Goal: Contribute content: Contribute content

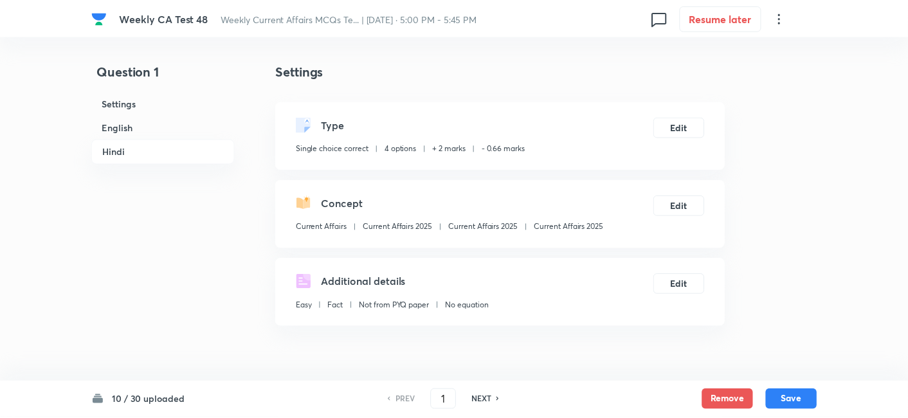
scroll to position [2622, 0]
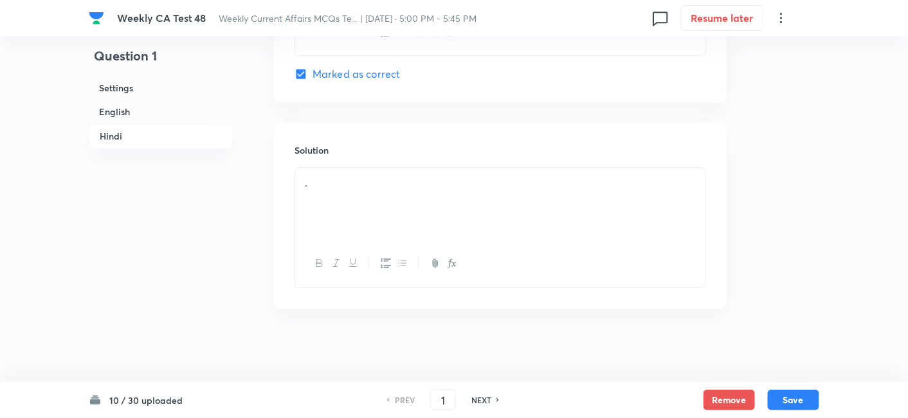
checkbox input "true"
click at [187, 113] on h6 "English" at bounding box center [161, 112] width 144 height 24
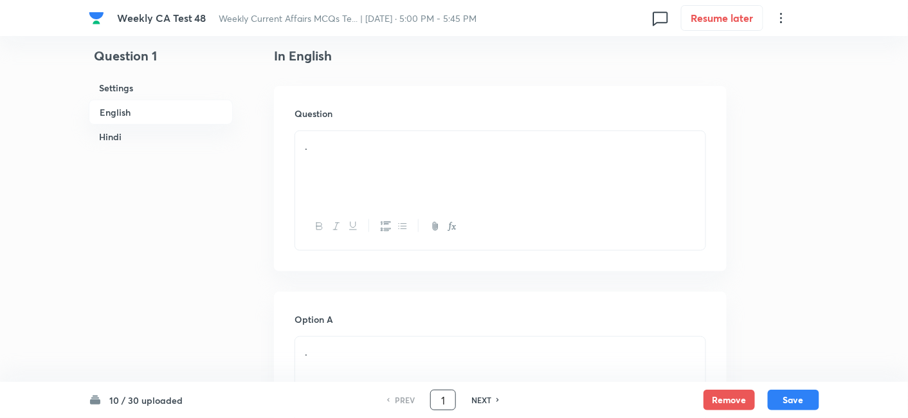
click at [453, 392] on input "1" at bounding box center [443, 400] width 24 height 23
type input "10"
checkbox input "false"
checkbox input "true"
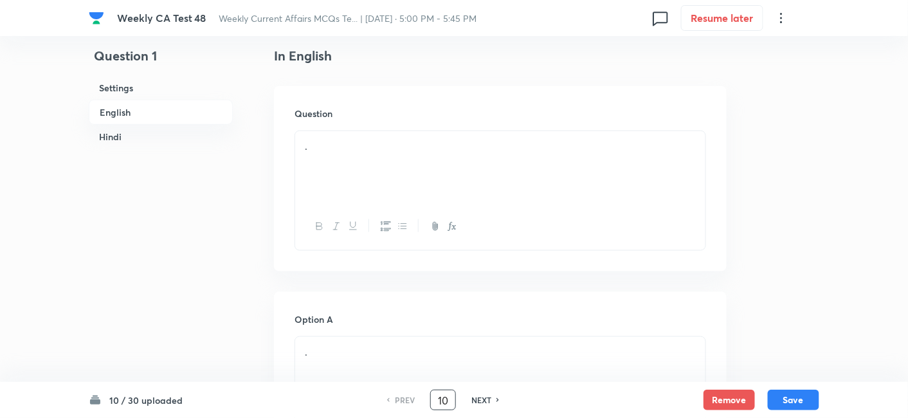
checkbox input "true"
click at [803, 404] on button "Save" at bounding box center [793, 399] width 51 height 21
type input "11"
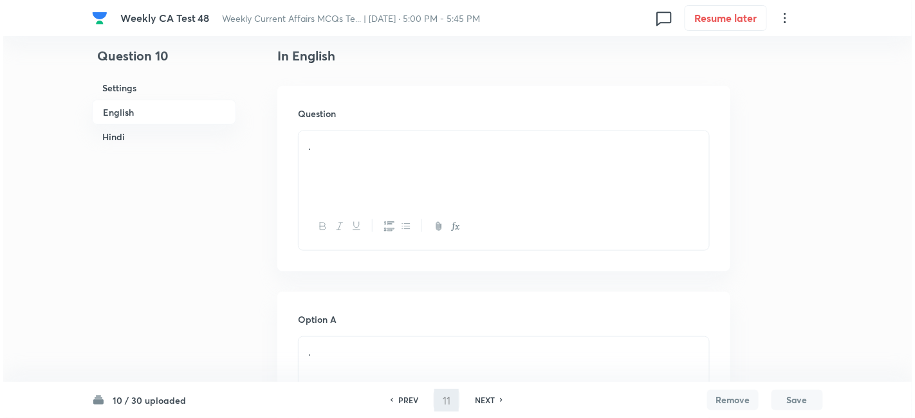
scroll to position [0, 0]
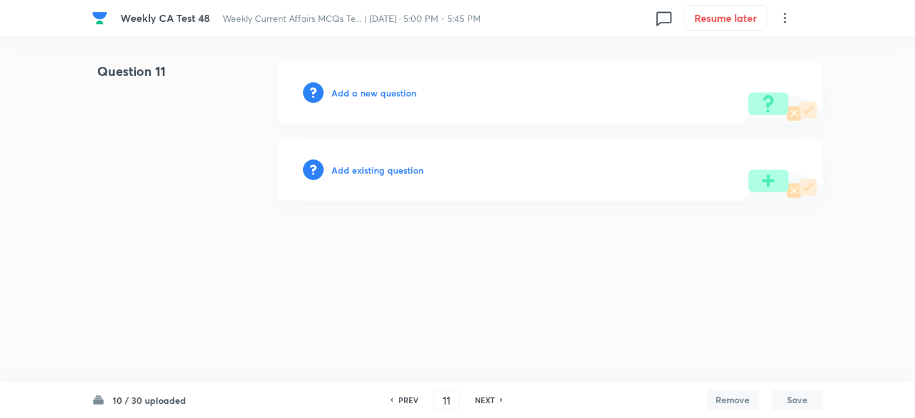
click at [399, 97] on h6 "Add a new question" at bounding box center [373, 93] width 85 height 14
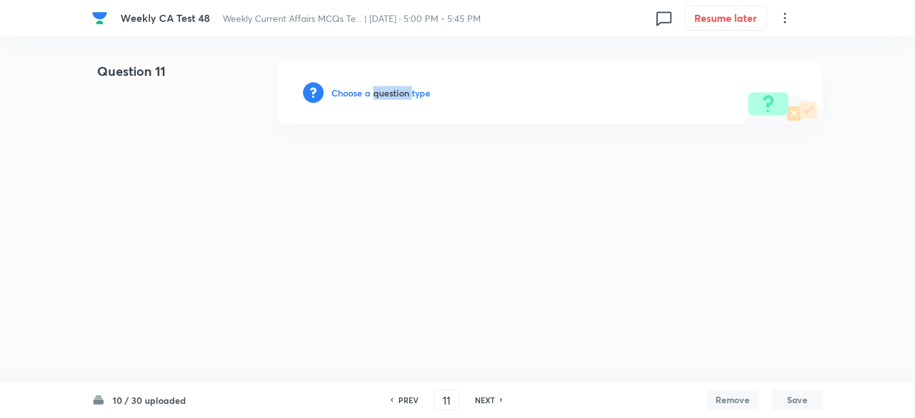
click at [399, 97] on h6 "Choose a question type" at bounding box center [380, 93] width 99 height 14
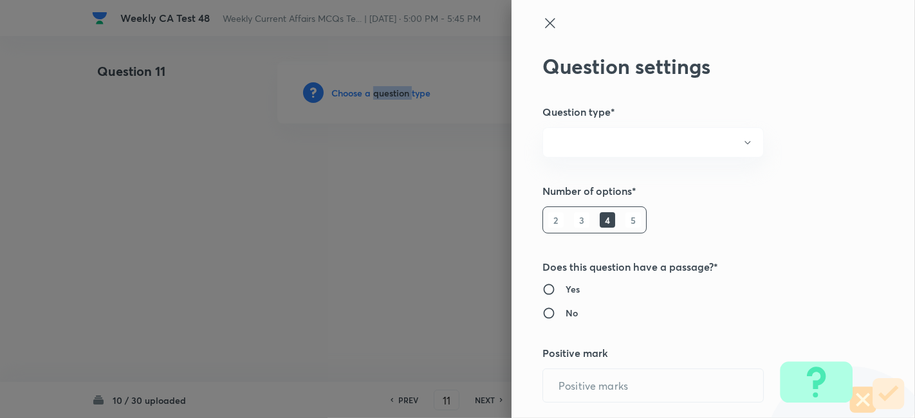
radio input "true"
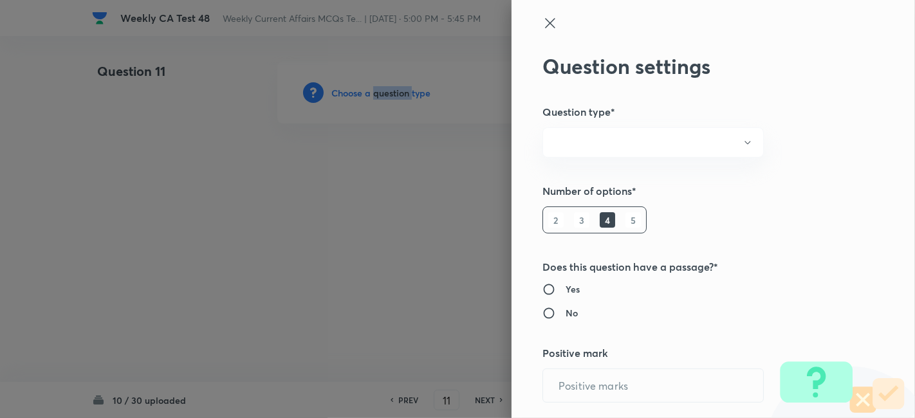
radio input "true"
type input "2"
type input "0.66"
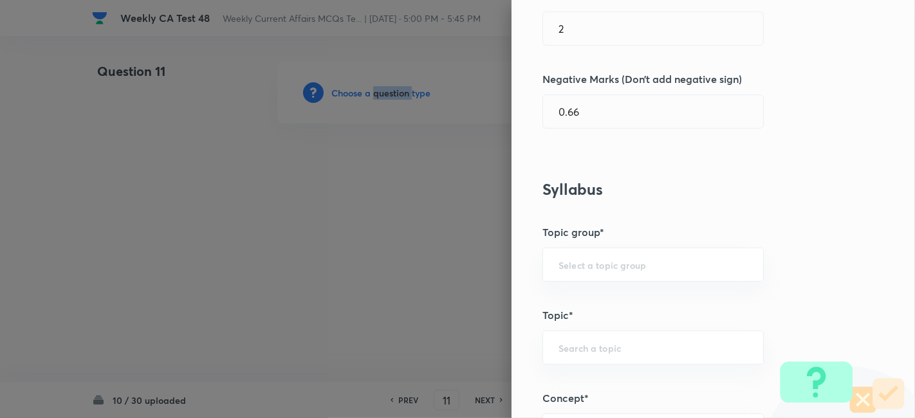
scroll to position [786, 0]
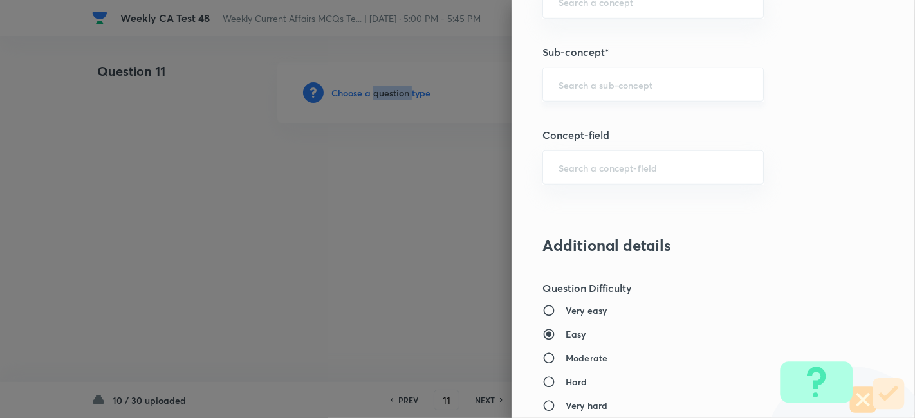
click at [654, 88] on div "​" at bounding box center [652, 85] width 221 height 34
paste input "Current Affairs 2025"
click at [654, 87] on input "Current Affairs 2025" at bounding box center [652, 84] width 189 height 12
click at [630, 120] on li "Current Affairs 2025" at bounding box center [642, 118] width 221 height 23
type input "Current Affairs 2025"
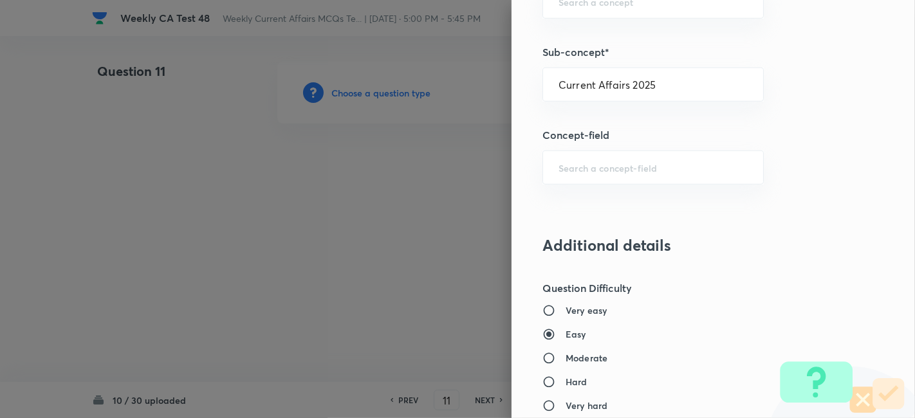
type input "Current Affairs"
type input "Current Affairs 2025"
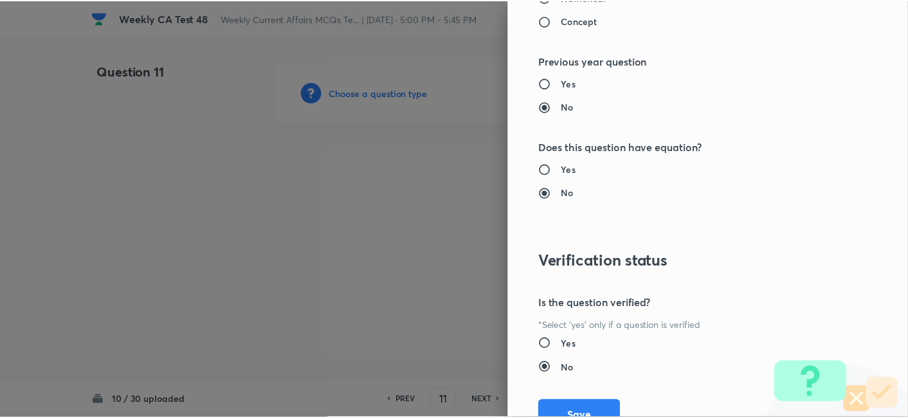
scroll to position [1331, 0]
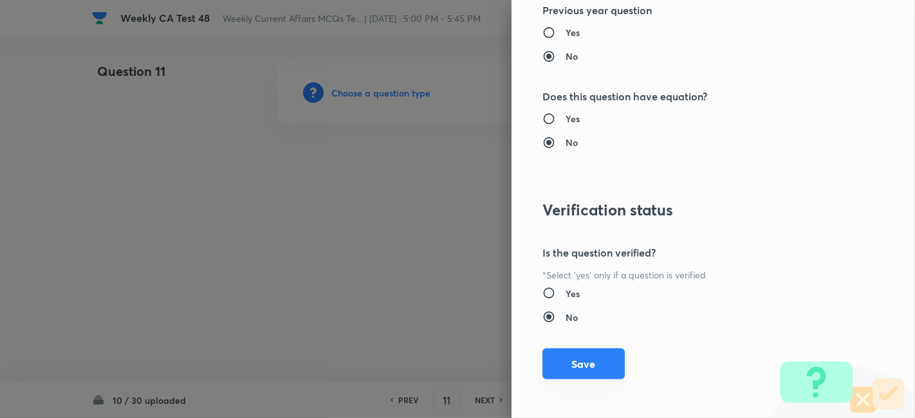
click at [572, 365] on button "Save" at bounding box center [583, 364] width 82 height 31
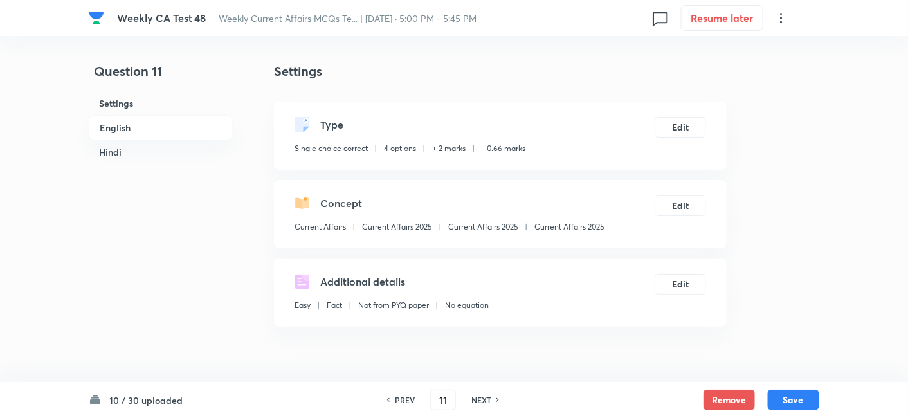
click at [163, 125] on h6 "English" at bounding box center [161, 127] width 144 height 25
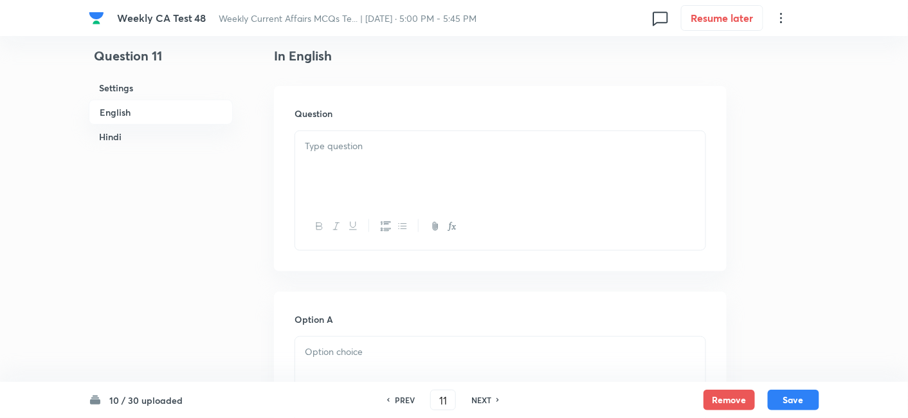
click at [398, 177] on div at bounding box center [500, 167] width 410 height 72
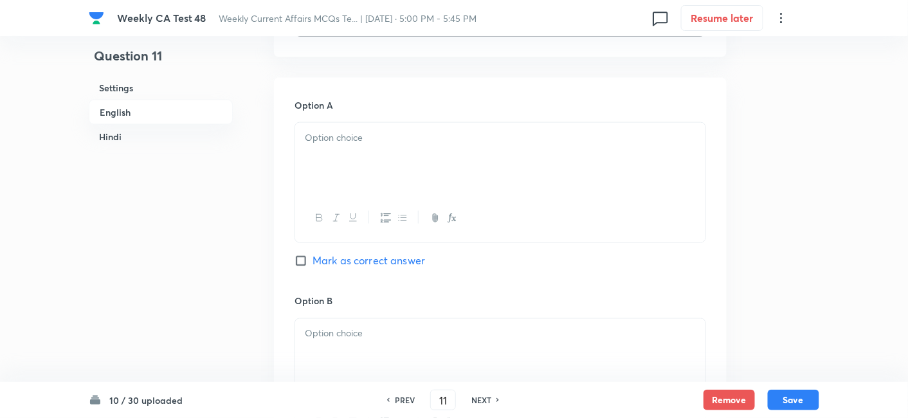
click at [389, 204] on div at bounding box center [500, 218] width 410 height 47
click at [381, 175] on div at bounding box center [500, 159] width 410 height 72
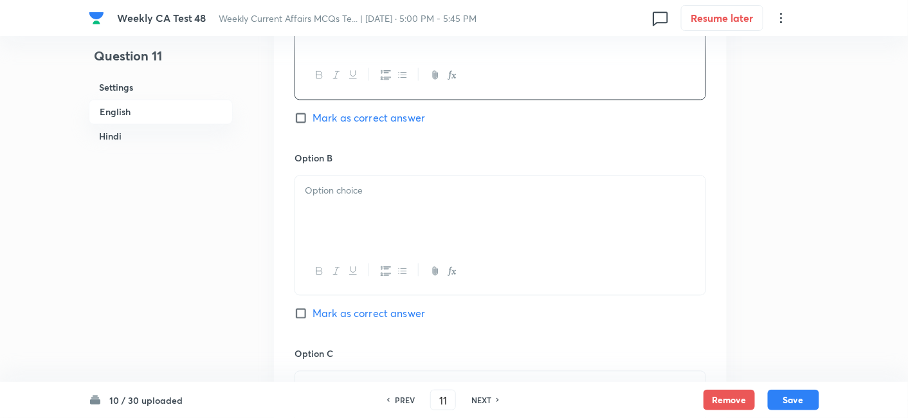
click at [382, 208] on div at bounding box center [500, 212] width 410 height 72
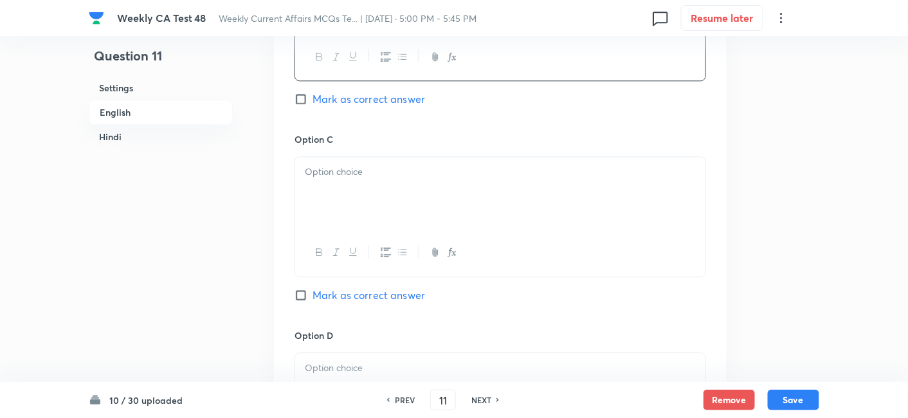
click at [382, 210] on div at bounding box center [500, 193] width 410 height 72
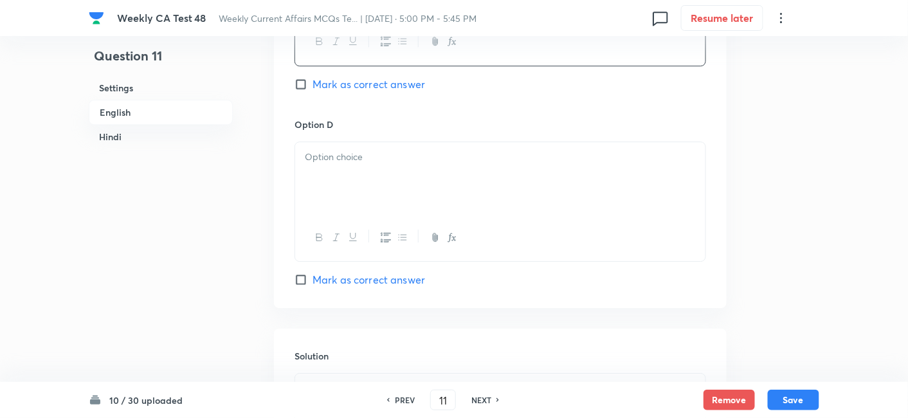
scroll to position [1118, 0]
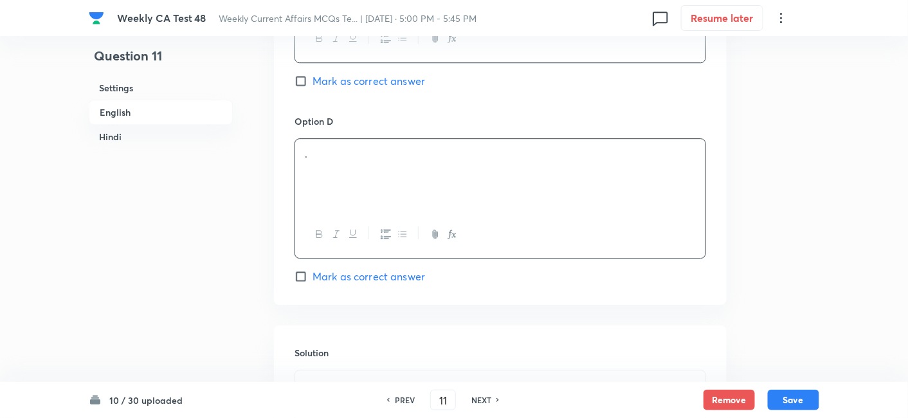
click at [376, 192] on div "." at bounding box center [500, 175] width 410 height 72
click at [373, 269] on span "Mark as correct answer" at bounding box center [369, 276] width 113 height 15
click at [313, 270] on input "Mark as correct answer" at bounding box center [304, 276] width 18 height 13
checkbox input "true"
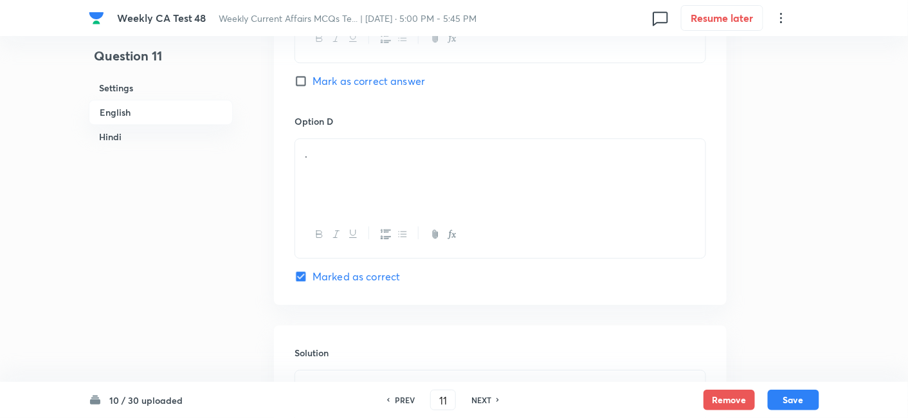
checkbox input "true"
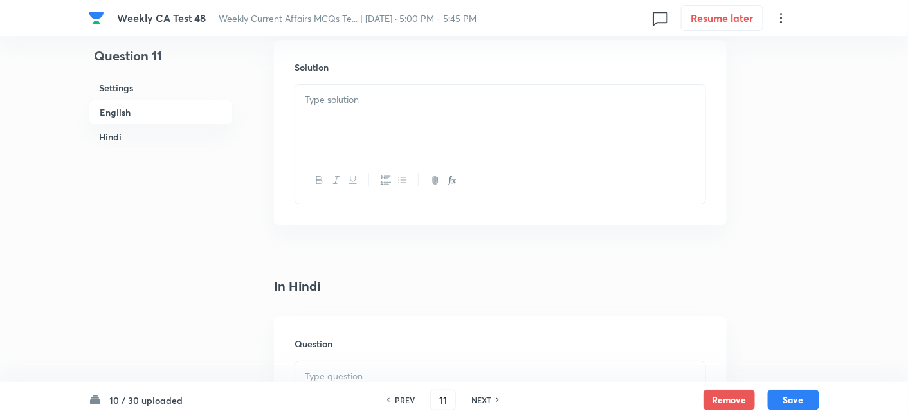
click at [365, 129] on div at bounding box center [500, 121] width 410 height 72
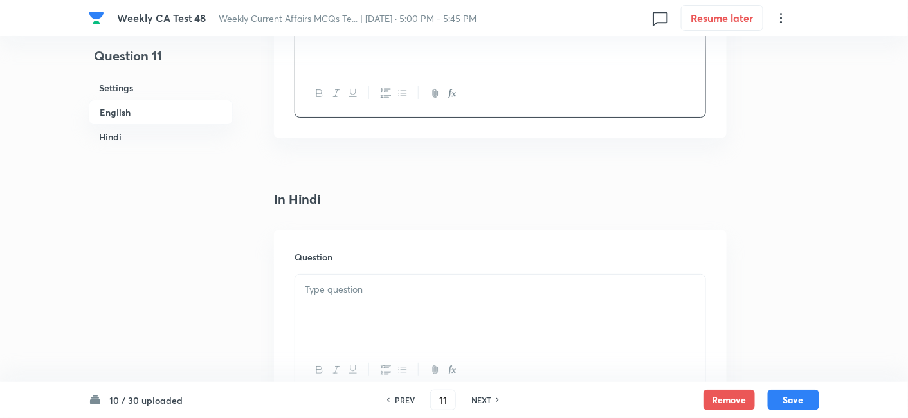
scroll to position [1547, 0]
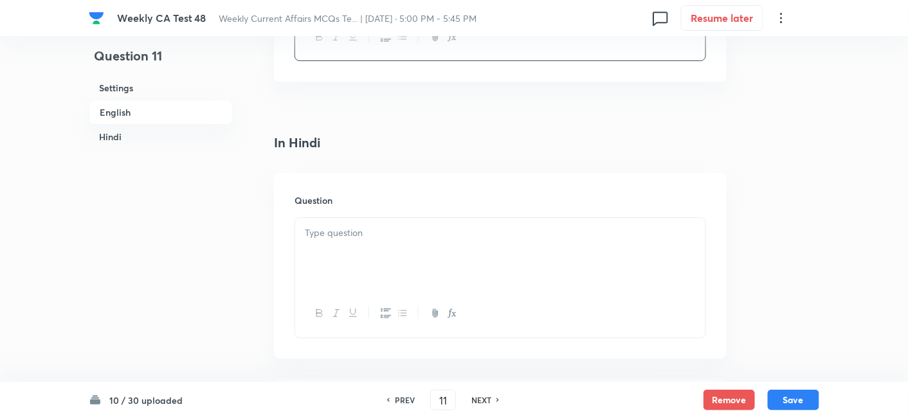
drag, startPoint x: 378, startPoint y: 208, endPoint x: 382, endPoint y: 220, distance: 12.8
click at [382, 215] on div "Question" at bounding box center [500, 265] width 453 height 185
drag, startPoint x: 382, startPoint y: 220, endPoint x: 385, endPoint y: 233, distance: 13.1
click at [382, 224] on div at bounding box center [500, 254] width 410 height 72
click at [385, 233] on p at bounding box center [500, 233] width 391 height 15
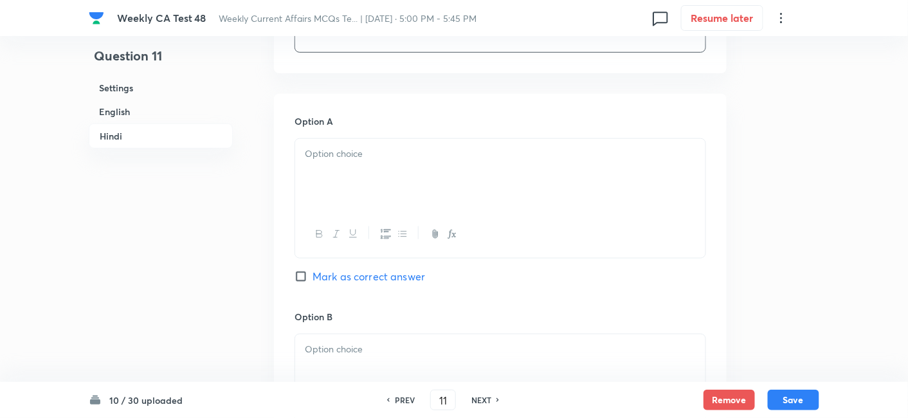
click at [374, 190] on div at bounding box center [500, 175] width 410 height 72
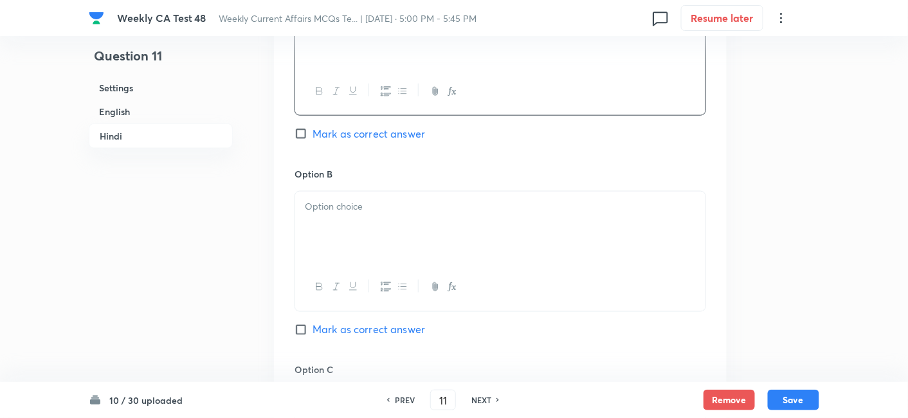
click at [382, 238] on div at bounding box center [500, 228] width 410 height 72
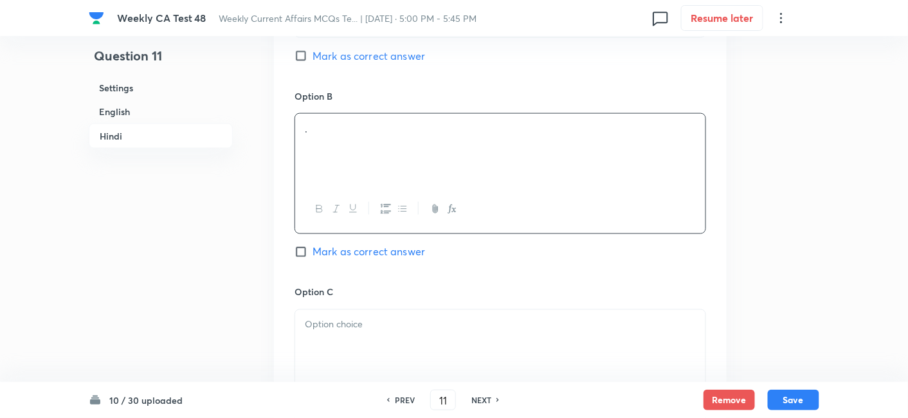
scroll to position [2190, 0]
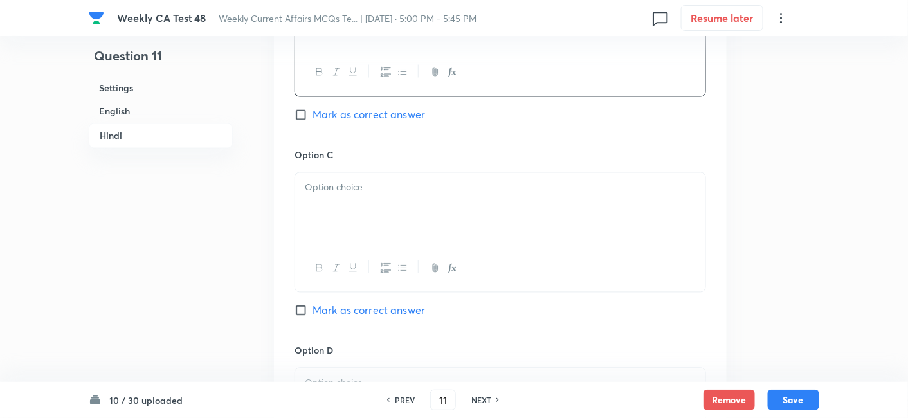
click at [382, 238] on div at bounding box center [500, 209] width 410 height 72
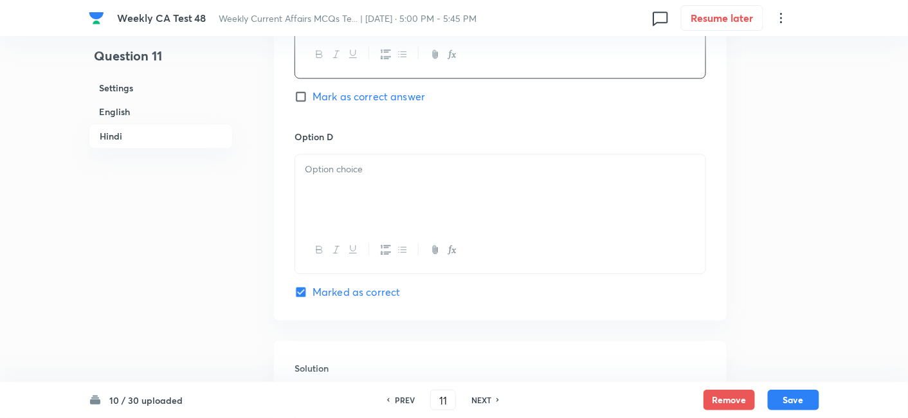
click at [372, 188] on div at bounding box center [500, 190] width 410 height 72
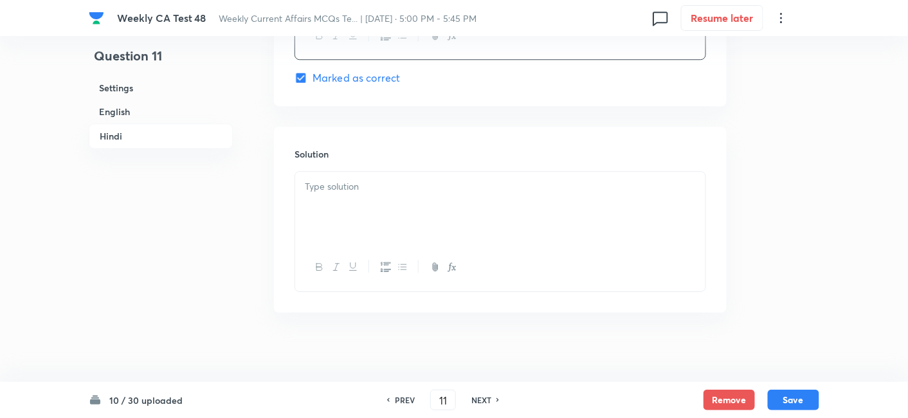
click at [379, 232] on div at bounding box center [500, 208] width 410 height 72
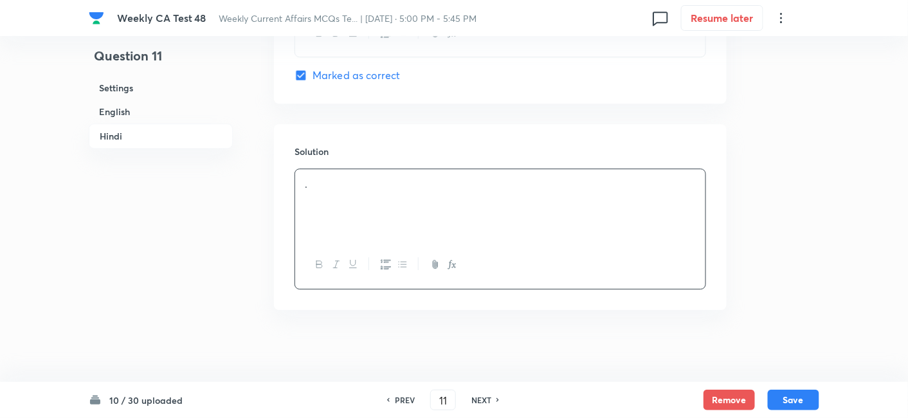
scroll to position [2622, 0]
click at [816, 392] on button "Save" at bounding box center [793, 399] width 51 height 21
type input "12"
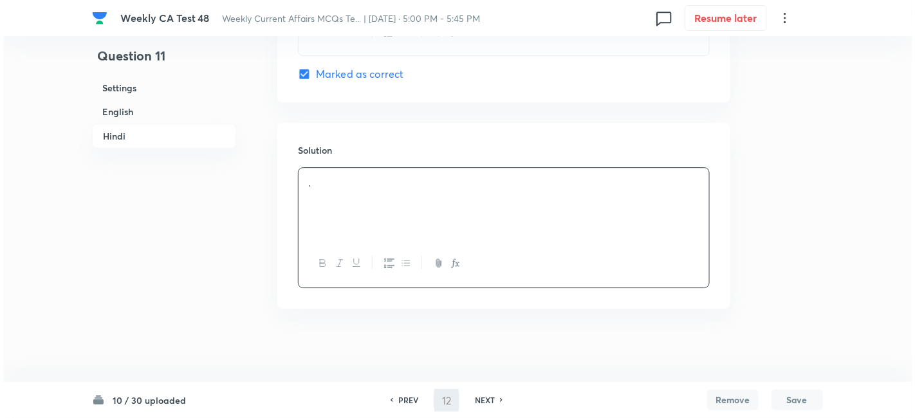
scroll to position [0, 0]
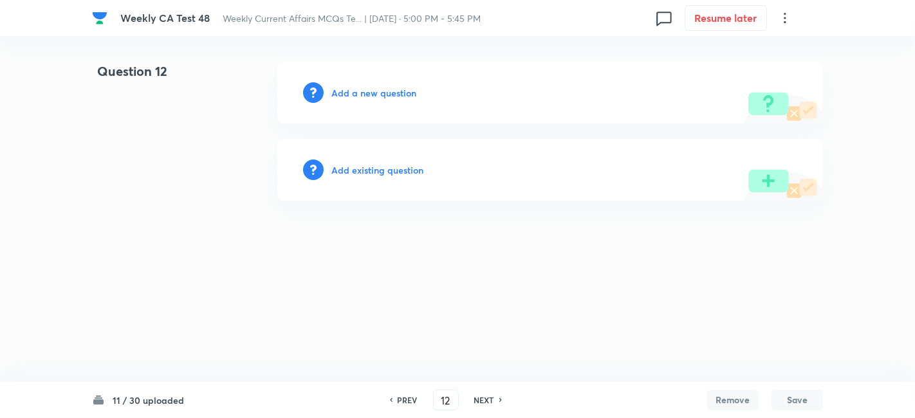
click at [385, 96] on h6 "Add a new question" at bounding box center [373, 93] width 85 height 14
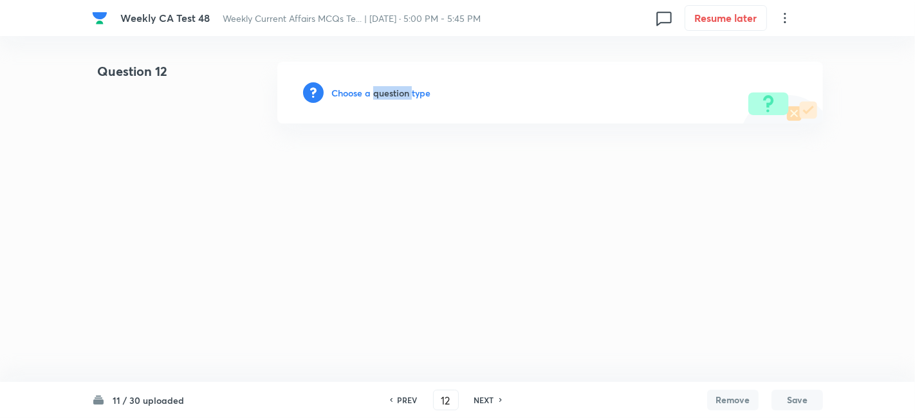
click at [385, 96] on h6 "Choose a question type" at bounding box center [380, 93] width 99 height 14
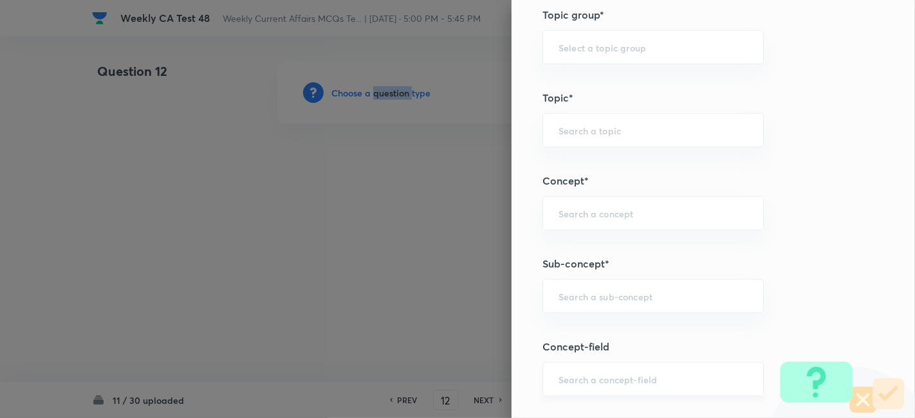
scroll to position [786, 0]
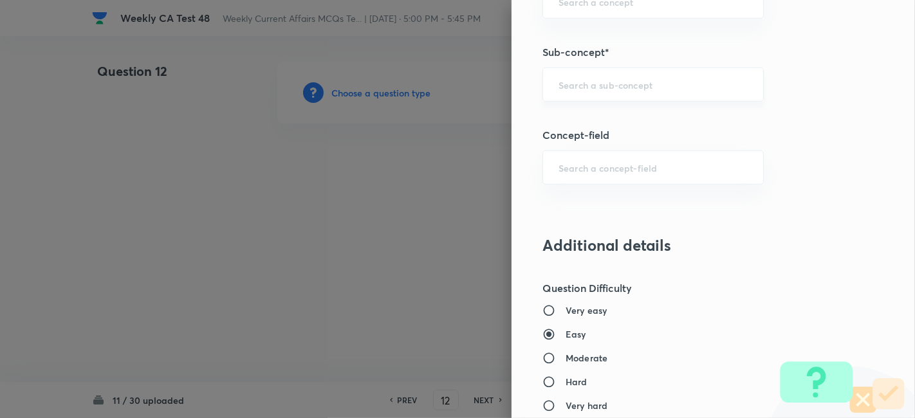
click at [641, 85] on input "text" at bounding box center [652, 84] width 189 height 12
paste input "Current Affairs 2025"
click at [681, 84] on input "Current Affairs 2025" at bounding box center [652, 84] width 189 height 12
click at [616, 120] on li "Current Affairs 2025" at bounding box center [642, 118] width 221 height 23
type input "Current Affairs 2025"
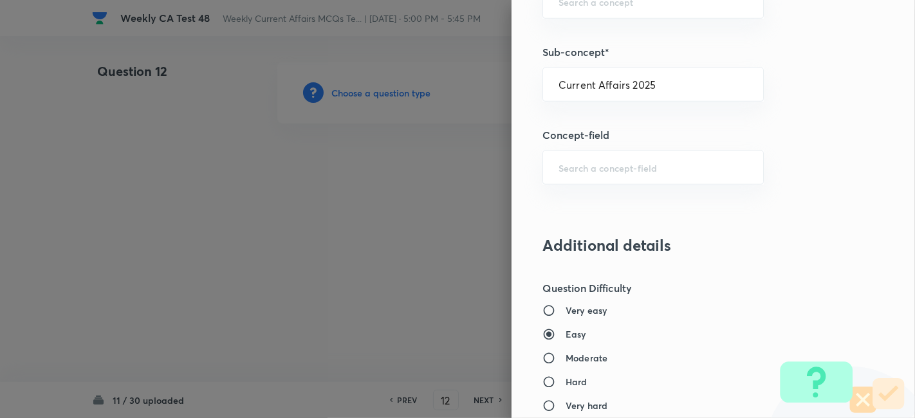
type input "Current Affairs"
type input "Current Affairs 2025"
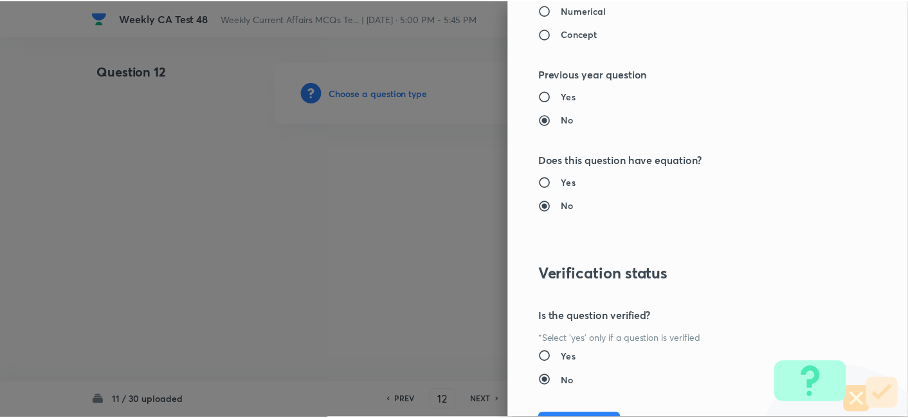
scroll to position [1331, 0]
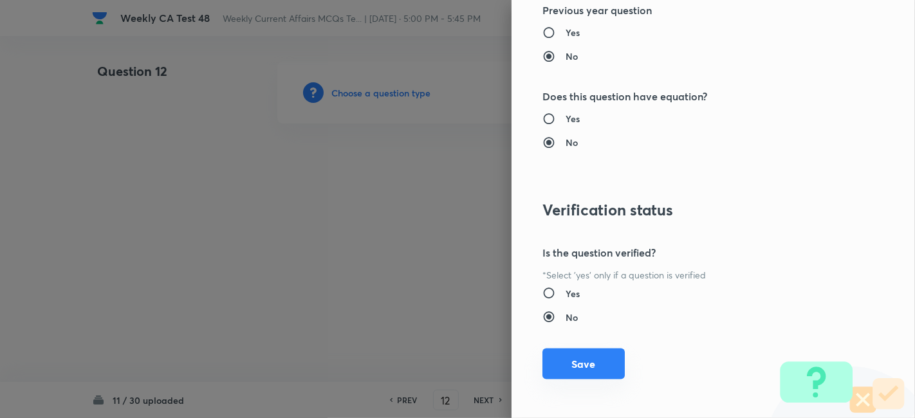
click at [560, 359] on button "Save" at bounding box center [583, 364] width 82 height 31
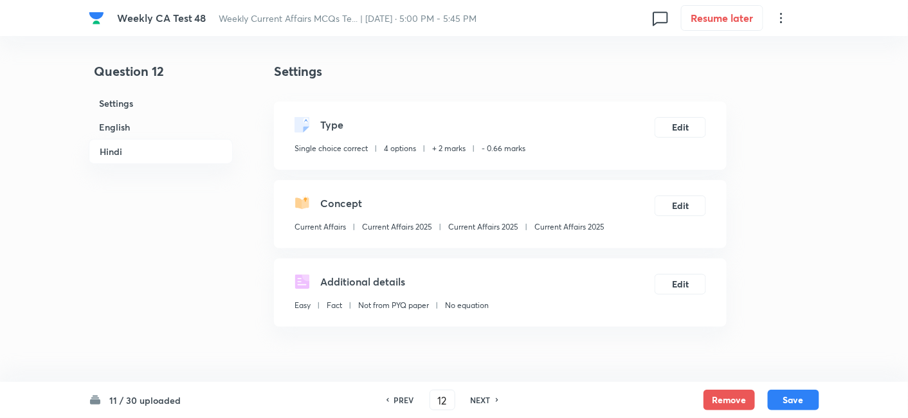
drag, startPoint x: 120, startPoint y: 133, endPoint x: 343, endPoint y: 165, distance: 225.0
click at [121, 132] on h6 "English" at bounding box center [161, 127] width 144 height 24
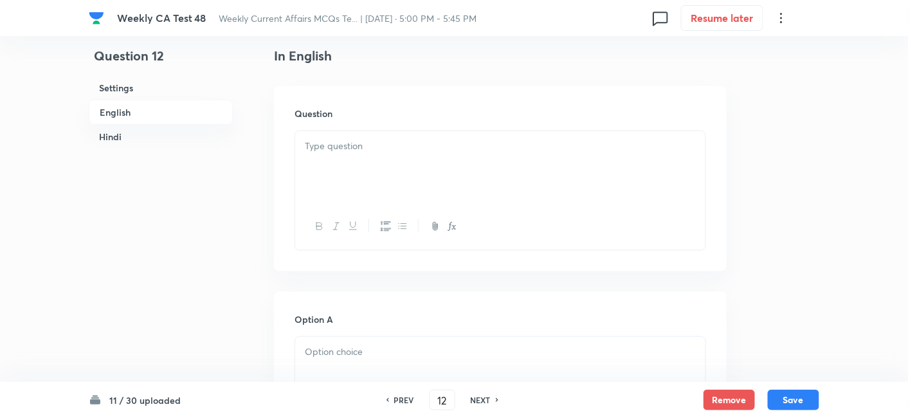
click at [435, 181] on div at bounding box center [500, 167] width 410 height 72
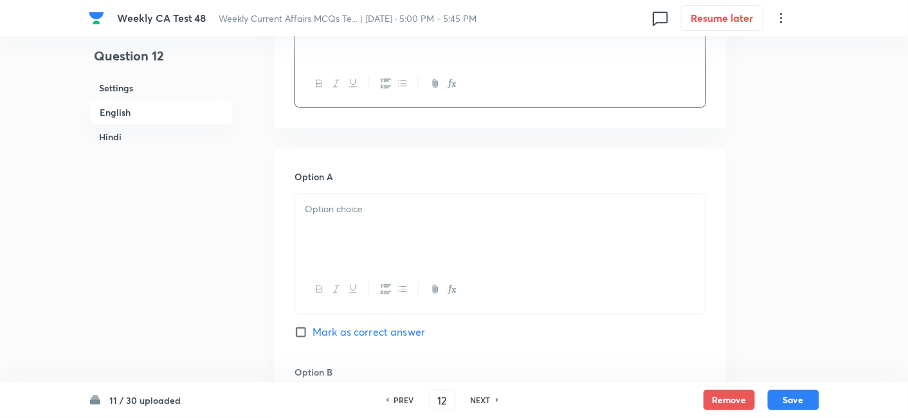
click at [376, 212] on p at bounding box center [500, 209] width 391 height 15
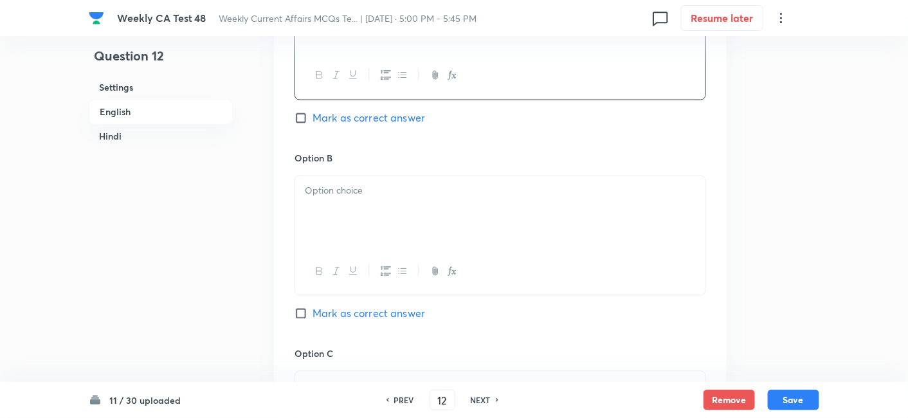
click at [380, 214] on div at bounding box center [500, 212] width 410 height 72
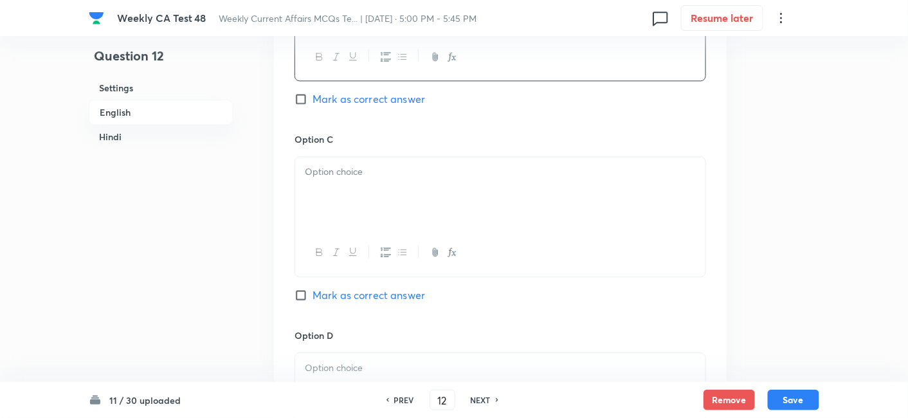
click at [380, 214] on div at bounding box center [500, 193] width 410 height 72
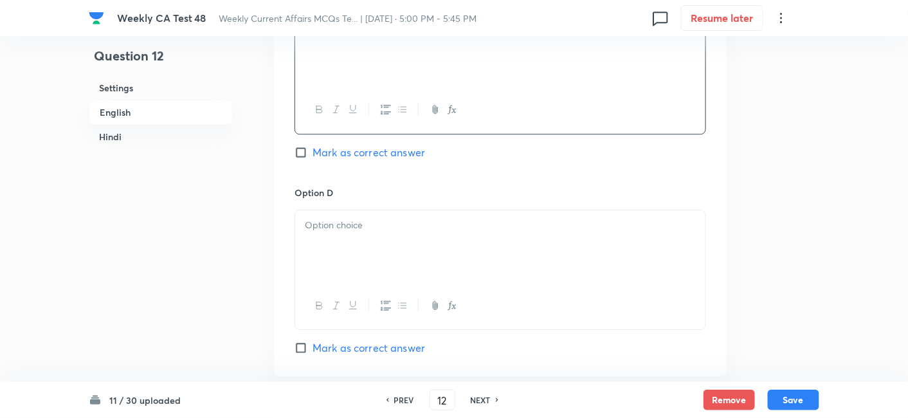
drag, startPoint x: 380, startPoint y: 214, endPoint x: 379, endPoint y: 223, distance: 9.7
click at [381, 214] on div at bounding box center [500, 246] width 410 height 72
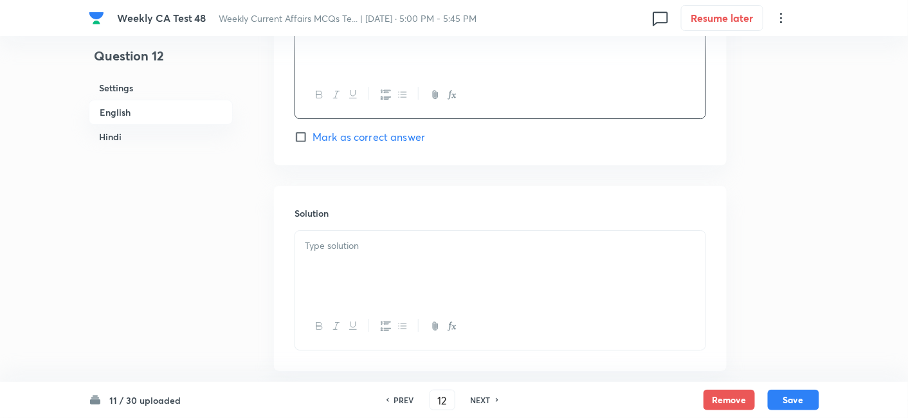
scroll to position [1261, 0]
click at [389, 127] on span "Mark as correct answer" at bounding box center [369, 133] width 113 height 15
click at [313, 127] on input "Mark as correct answer" at bounding box center [304, 133] width 18 height 13
checkbox input "true"
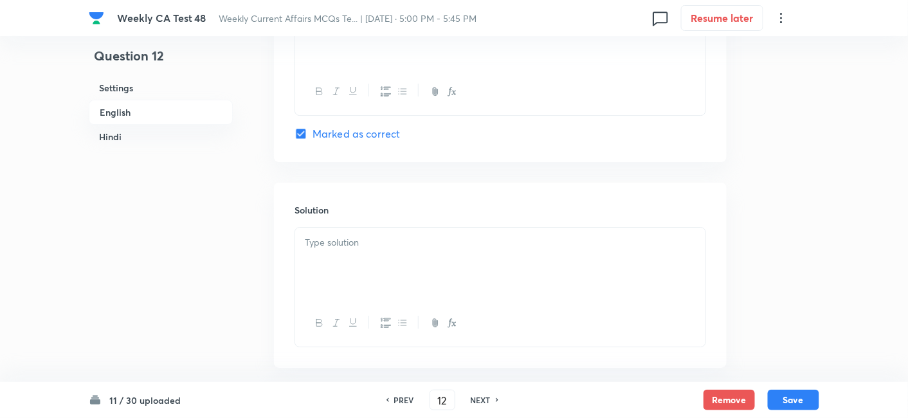
checkbox input "true"
click at [394, 264] on div at bounding box center [500, 264] width 410 height 72
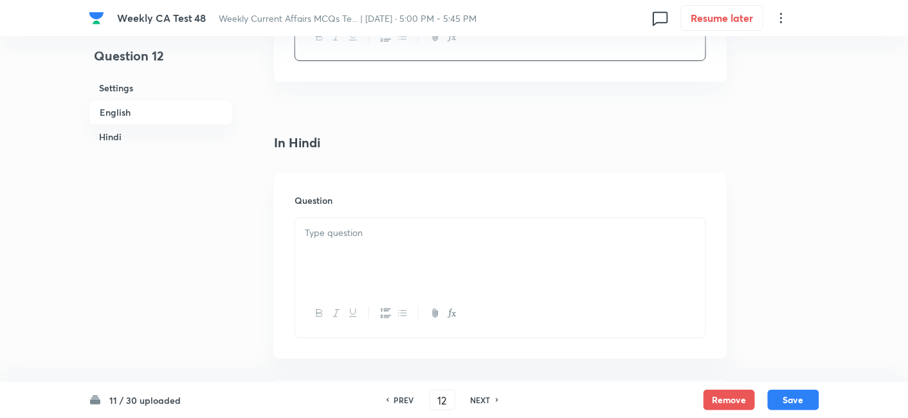
click at [389, 264] on div at bounding box center [500, 254] width 410 height 72
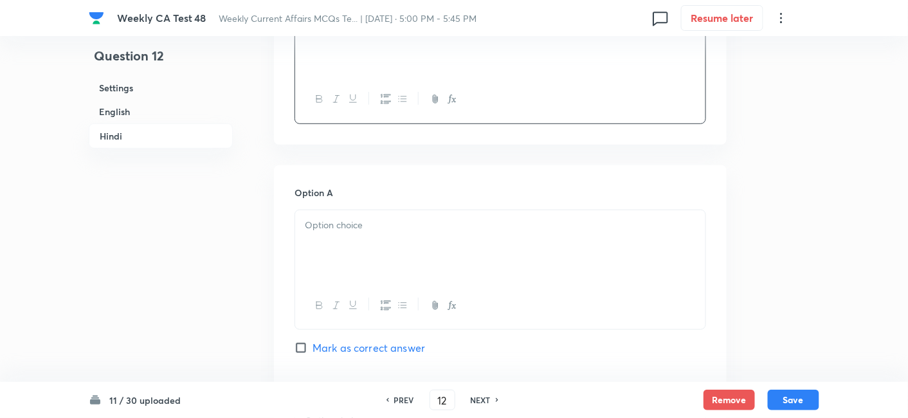
click at [389, 264] on div at bounding box center [500, 246] width 410 height 72
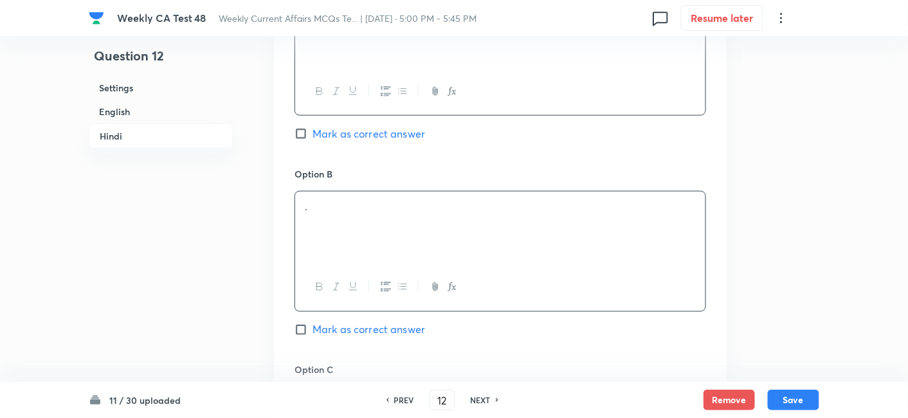
click at [389, 252] on div "." at bounding box center [500, 228] width 410 height 72
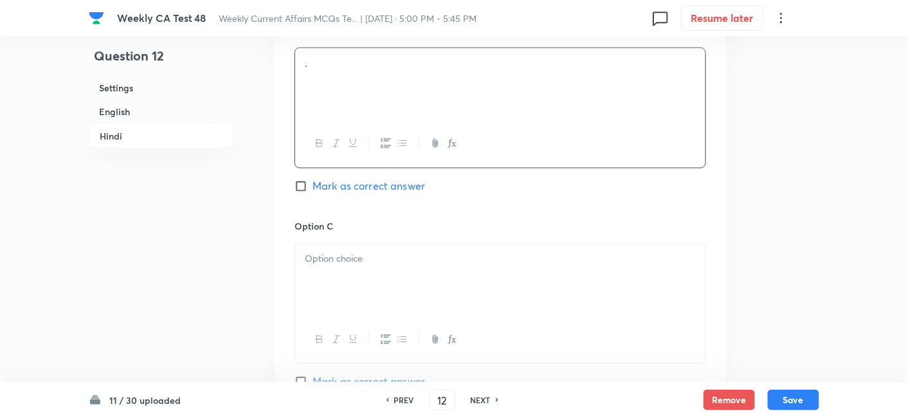
click at [389, 252] on p at bounding box center [500, 259] width 391 height 15
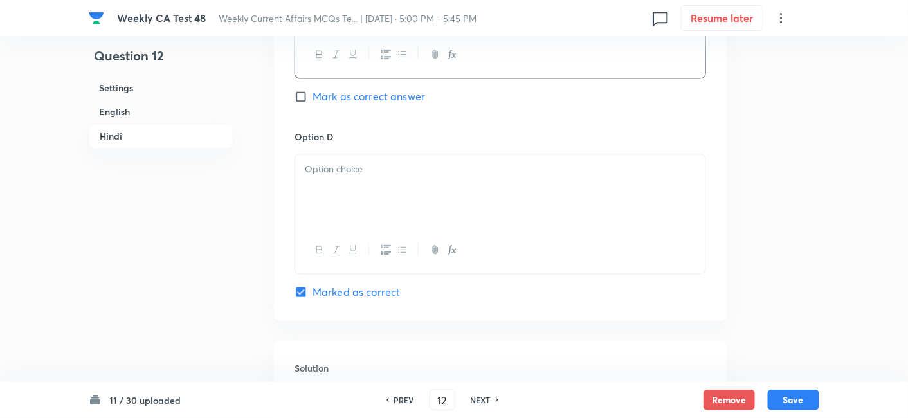
click at [382, 193] on div at bounding box center [500, 190] width 410 height 72
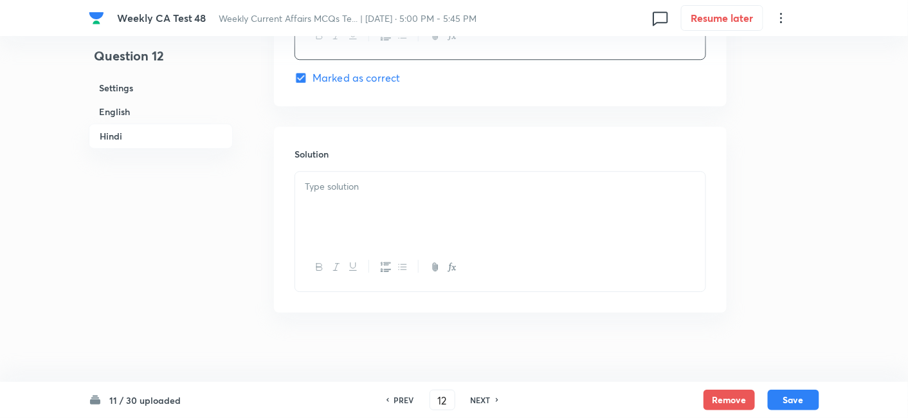
click at [387, 207] on div at bounding box center [500, 208] width 410 height 72
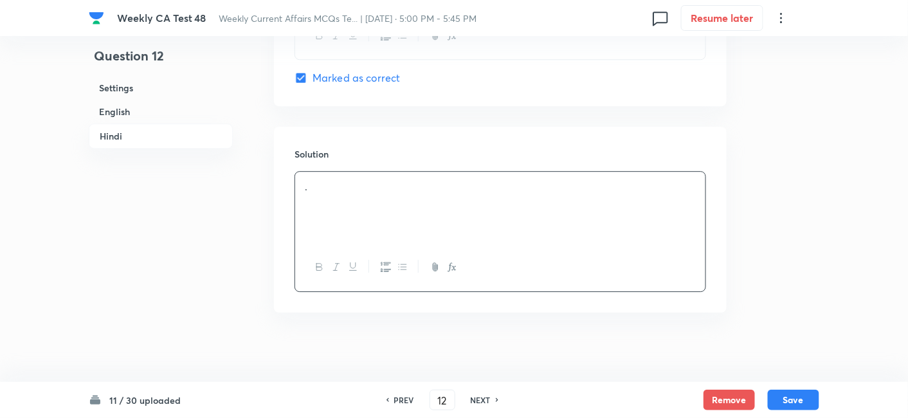
scroll to position [2622, 0]
click at [790, 405] on button "Save" at bounding box center [793, 399] width 51 height 21
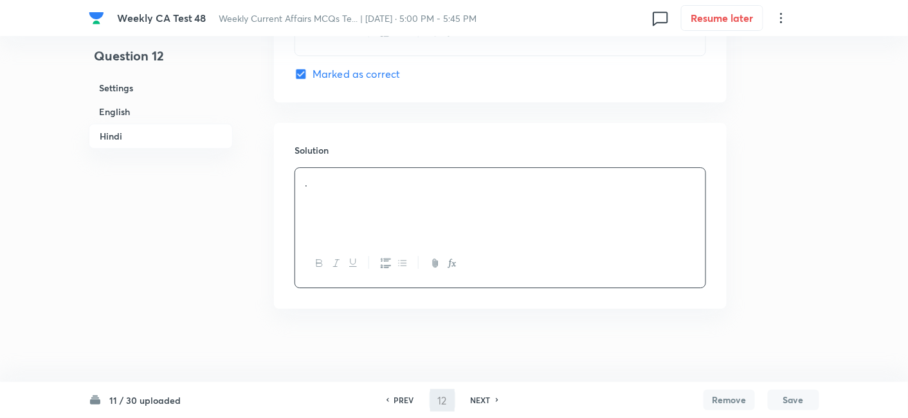
type input "13"
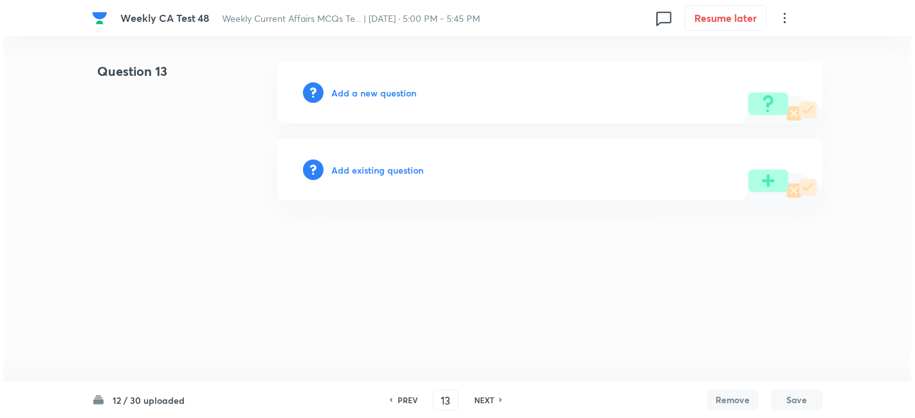
scroll to position [0, 0]
click at [374, 93] on h6 "Add a new question" at bounding box center [373, 93] width 85 height 14
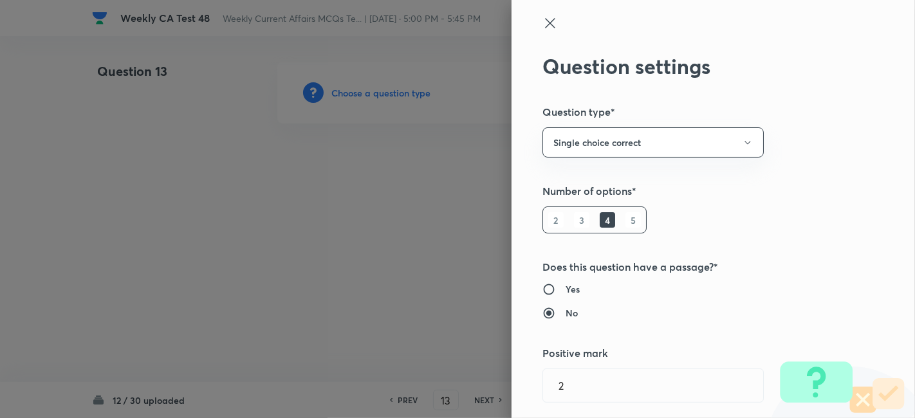
click at [374, 93] on div at bounding box center [457, 209] width 915 height 418
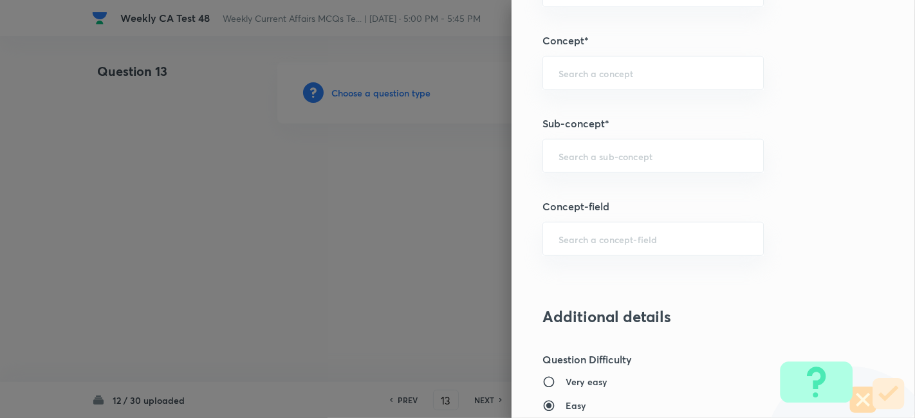
click at [648, 107] on div "Question settings Question type* Single choice correct Number of options* 2 3 4…" at bounding box center [712, 209] width 403 height 418
click at [652, 141] on div "​" at bounding box center [652, 156] width 221 height 34
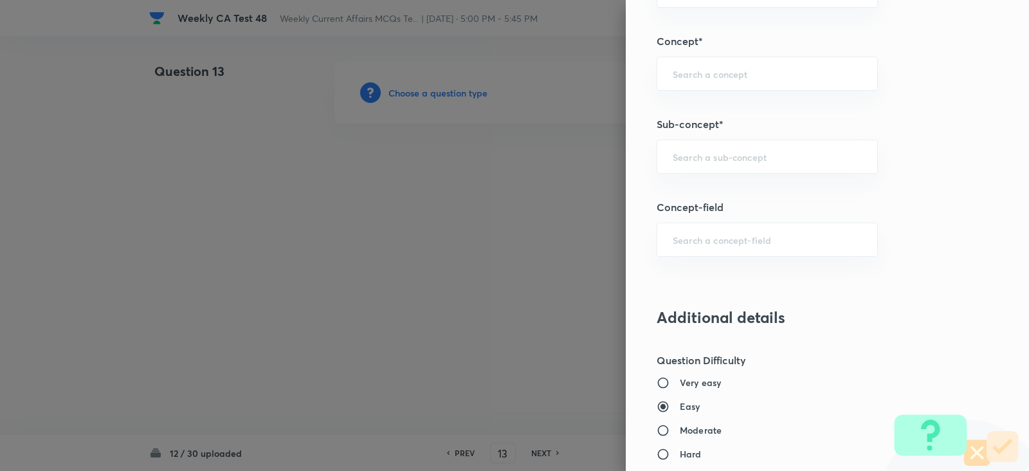
paste input "Current Affairs 2025"
click at [769, 152] on input "Current Affairs 2025" at bounding box center [767, 157] width 189 height 12
click at [760, 181] on li "Current Affairs 2025" at bounding box center [755, 190] width 220 height 23
click at [760, 181] on div "Question settings Question type* Single choice correct Number of options* 2 3 4…" at bounding box center [827, 235] width 403 height 471
type input "Current Affairs 2025"
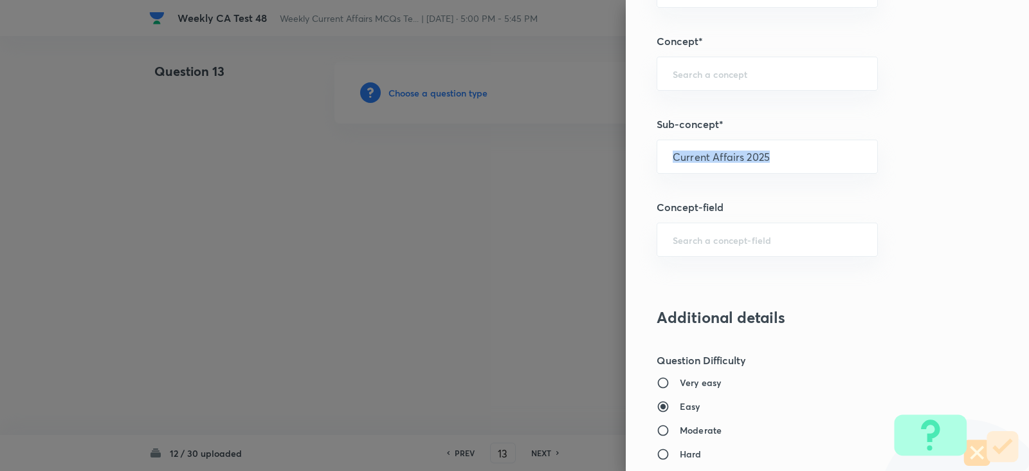
type input "Current Affairs"
type input "Current Affairs 2025"
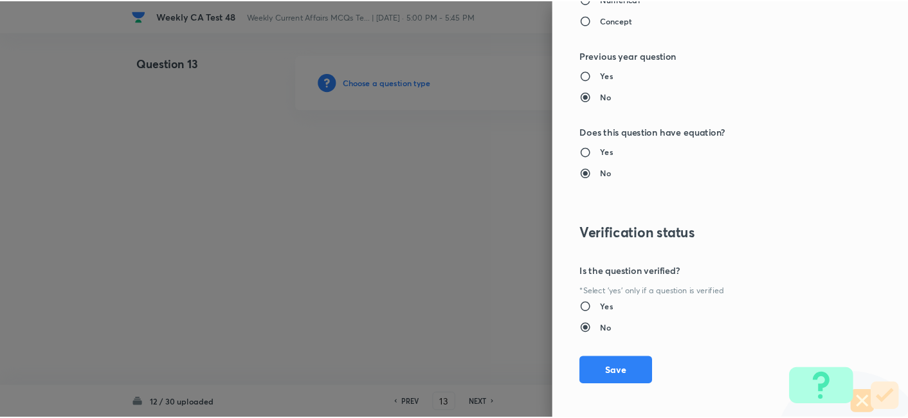
scroll to position [1280, 0]
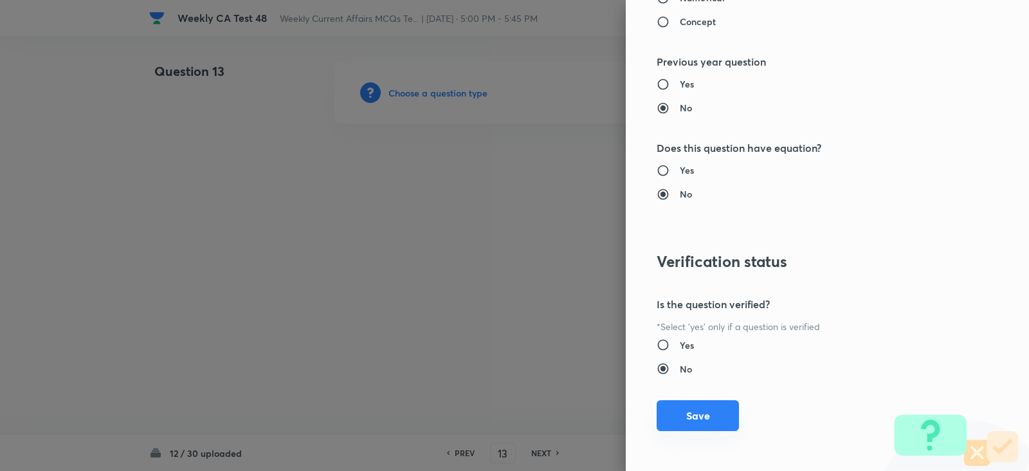
drag, startPoint x: 688, startPoint y: 410, endPoint x: 671, endPoint y: 390, distance: 25.5
click at [686, 411] on button "Save" at bounding box center [698, 416] width 82 height 31
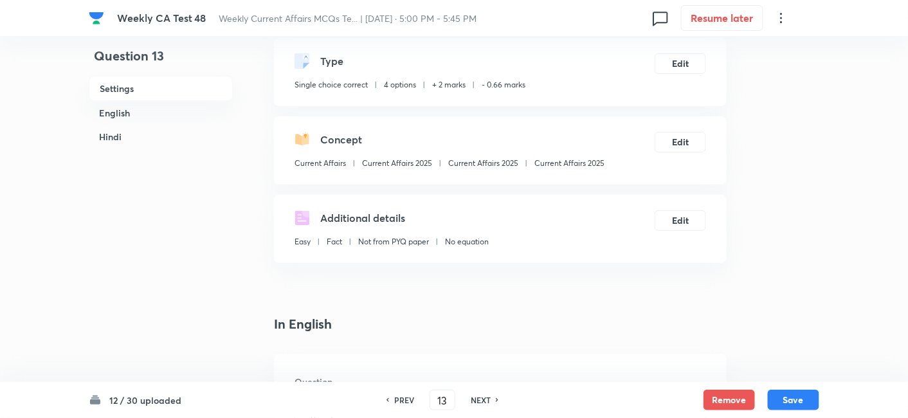
scroll to position [214, 0]
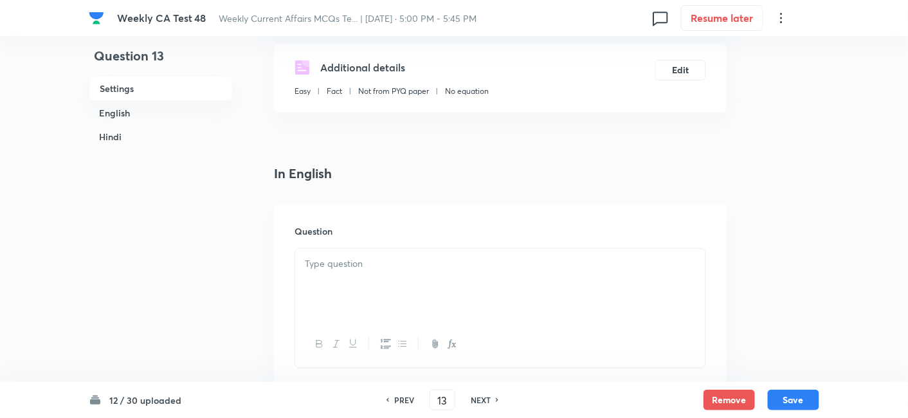
click at [409, 262] on p at bounding box center [500, 264] width 391 height 15
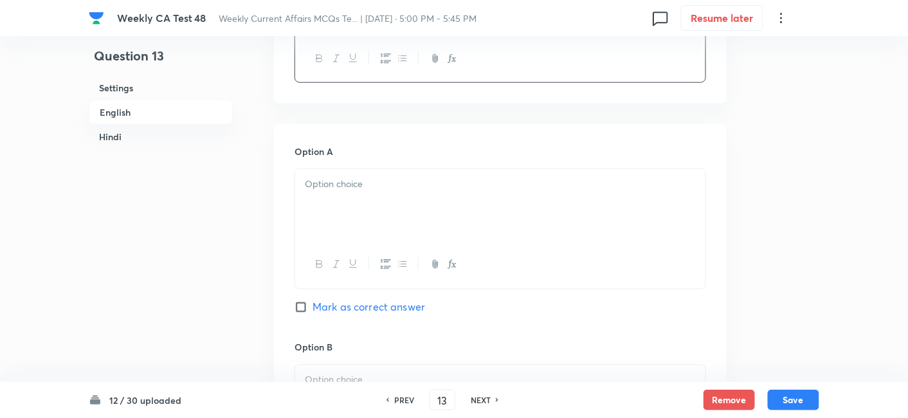
click at [403, 239] on div at bounding box center [500, 205] width 410 height 72
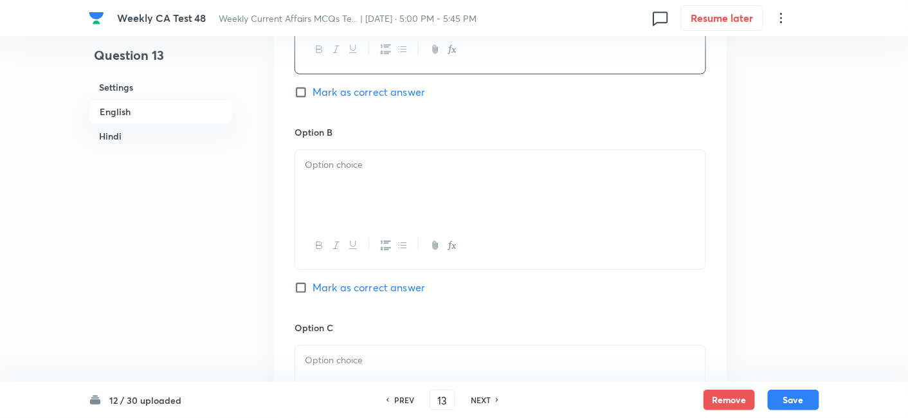
click at [398, 224] on div at bounding box center [500, 246] width 410 height 47
click at [394, 190] on div at bounding box center [500, 187] width 410 height 72
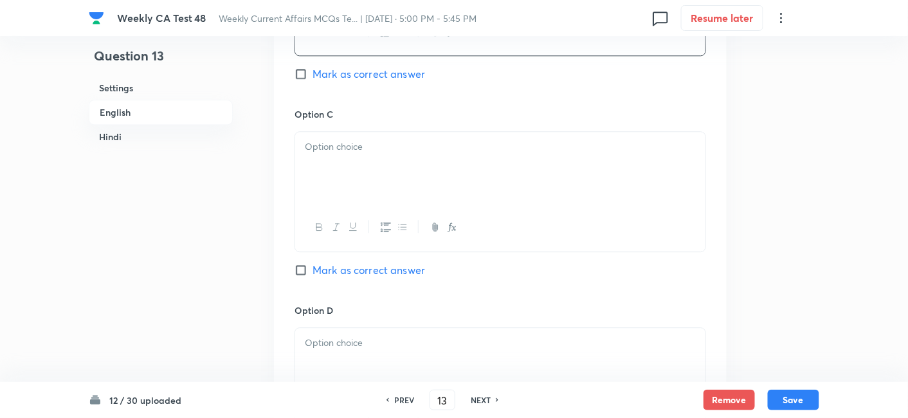
click at [400, 222] on icon "button" at bounding box center [403, 227] width 10 height 10
drag, startPoint x: 400, startPoint y: 221, endPoint x: 394, endPoint y: 169, distance: 52.5
click at [400, 222] on icon "button" at bounding box center [403, 227] width 10 height 10
click at [394, 164] on div at bounding box center [500, 168] width 410 height 72
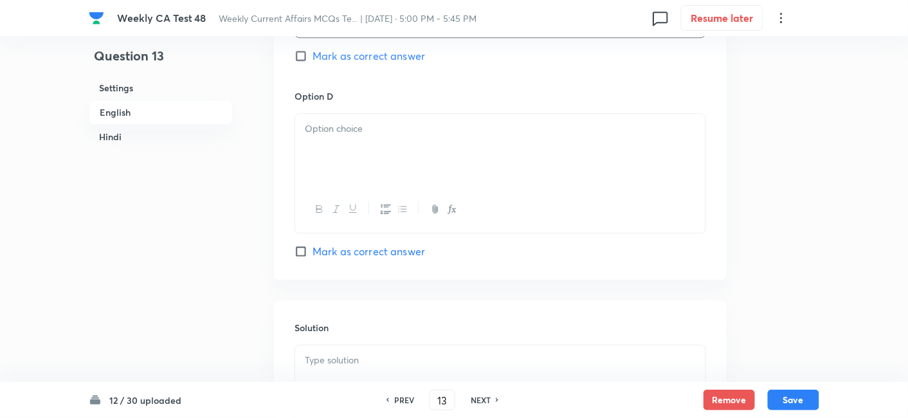
click at [390, 157] on div at bounding box center [500, 150] width 410 height 72
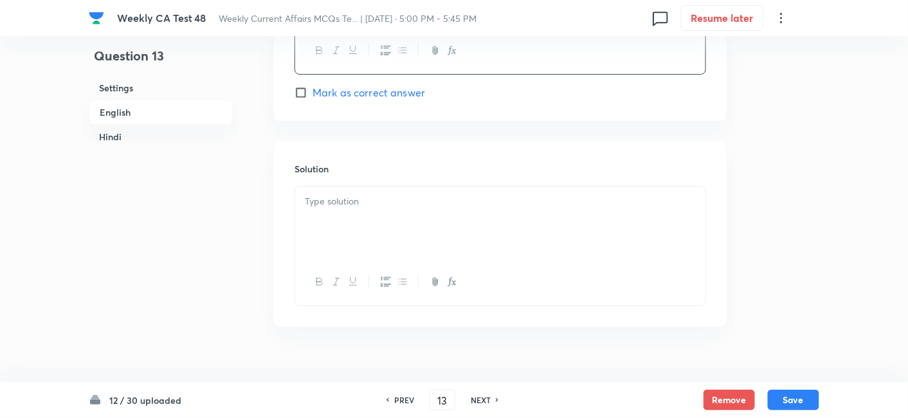
scroll to position [1286, 0]
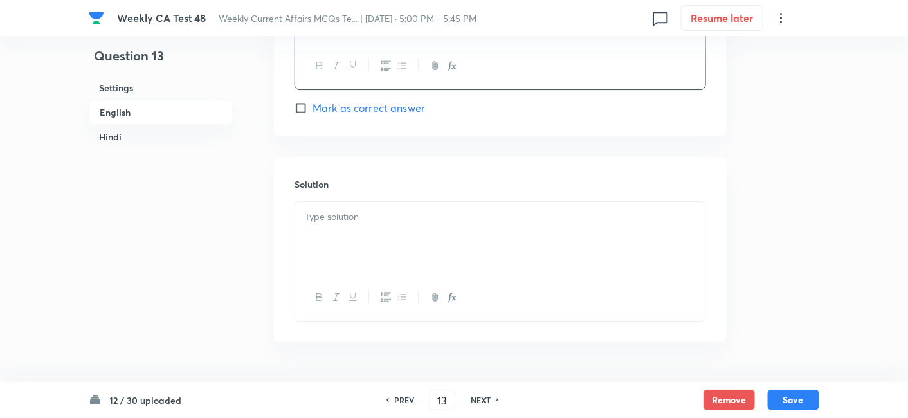
click at [405, 106] on span "Mark as correct answer" at bounding box center [369, 107] width 113 height 15
click at [313, 106] on input "Mark as correct answer" at bounding box center [304, 108] width 18 height 13
checkbox input "true"
click at [405, 106] on div "Option D . Mark as correct answer" at bounding box center [501, 31] width 412 height 170
checkbox input "true"
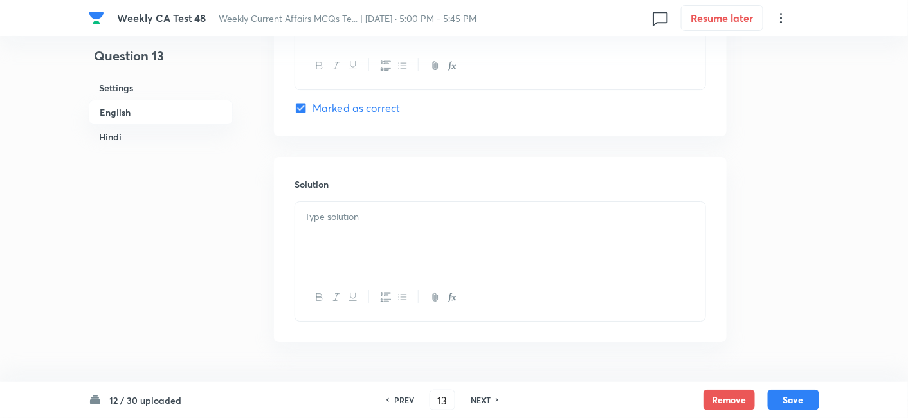
click at [396, 187] on h6 "Solution" at bounding box center [501, 185] width 412 height 14
click at [400, 241] on div at bounding box center [500, 238] width 410 height 72
click at [386, 208] on p at bounding box center [500, 208] width 391 height 15
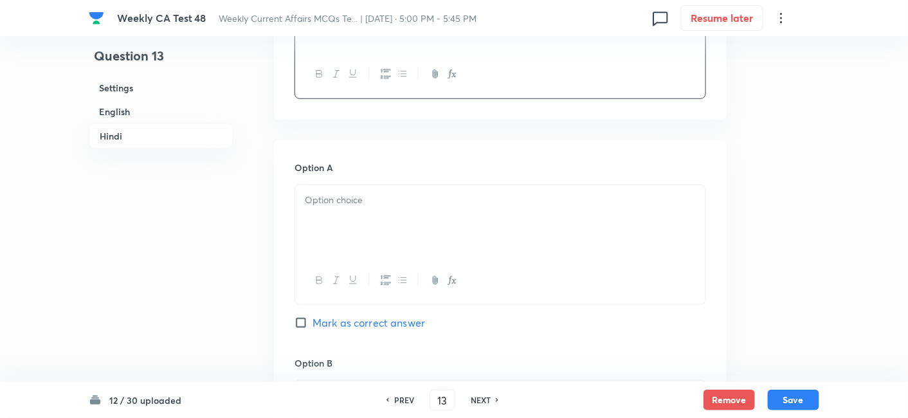
click at [389, 225] on div at bounding box center [500, 221] width 410 height 72
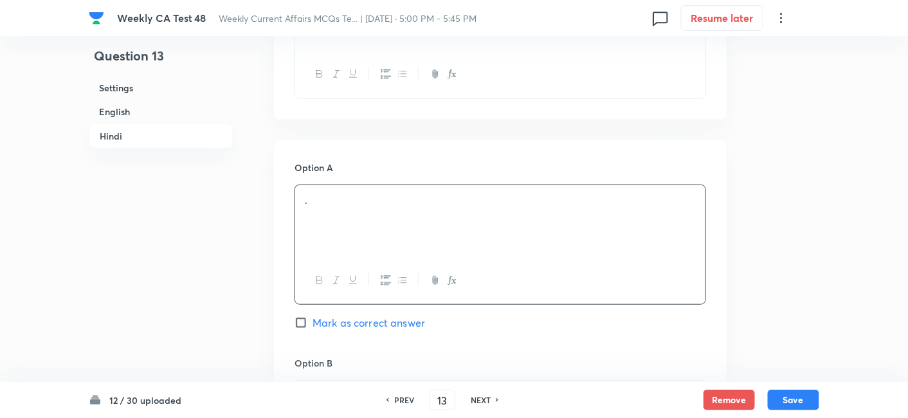
scroll to position [1930, 0]
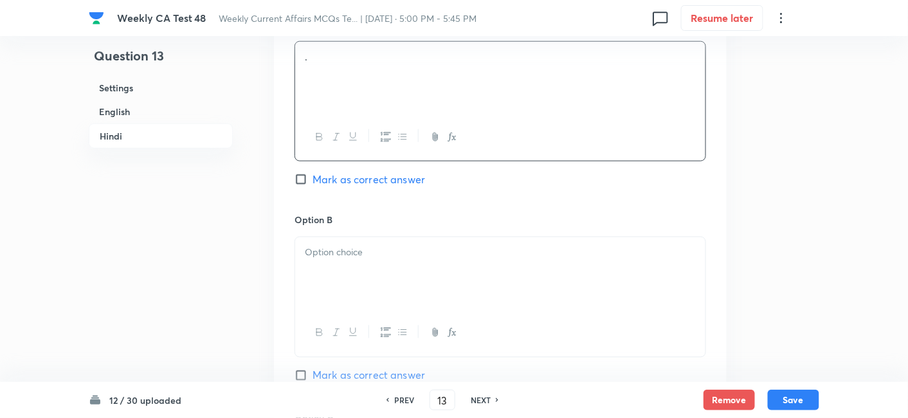
click at [389, 225] on div "Option B Mark as correct answer" at bounding box center [501, 311] width 412 height 196
click at [391, 271] on div at bounding box center [500, 273] width 410 height 72
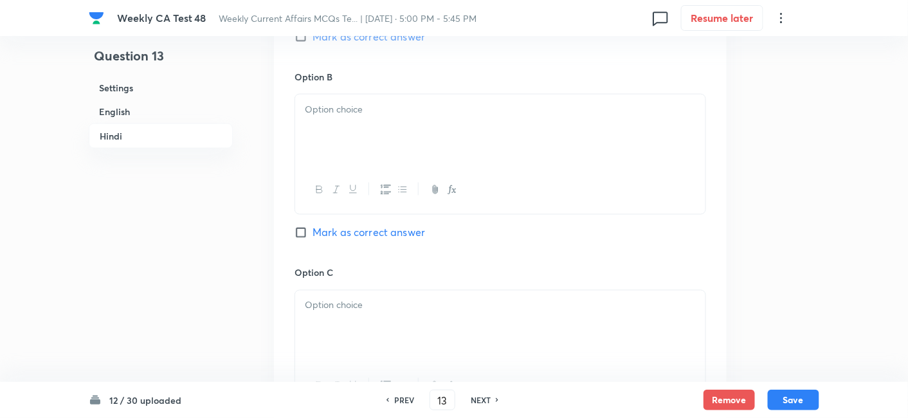
click at [357, 128] on div at bounding box center [500, 131] width 410 height 72
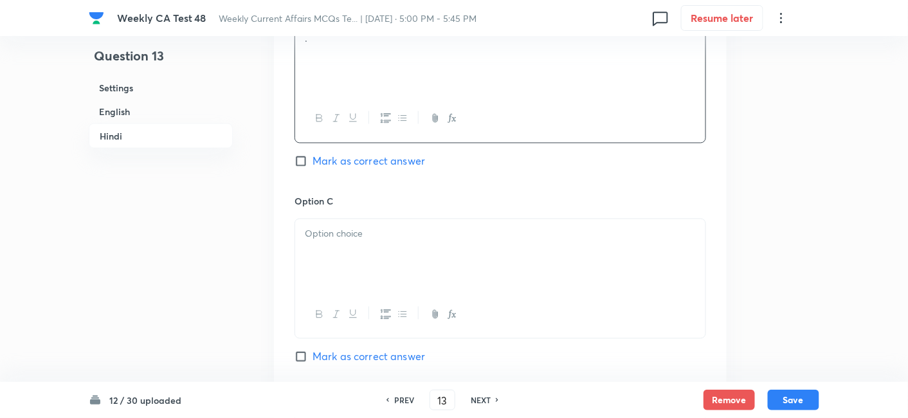
click at [379, 232] on p at bounding box center [500, 234] width 391 height 15
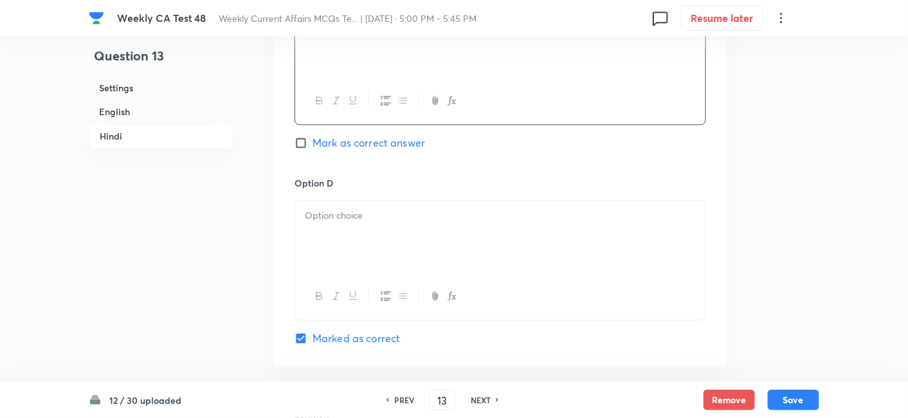
click at [379, 232] on div at bounding box center [500, 237] width 410 height 72
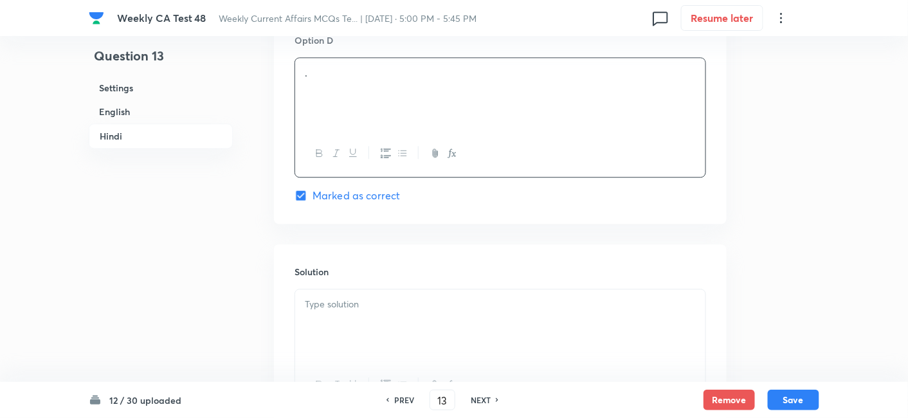
scroll to position [2622, 0]
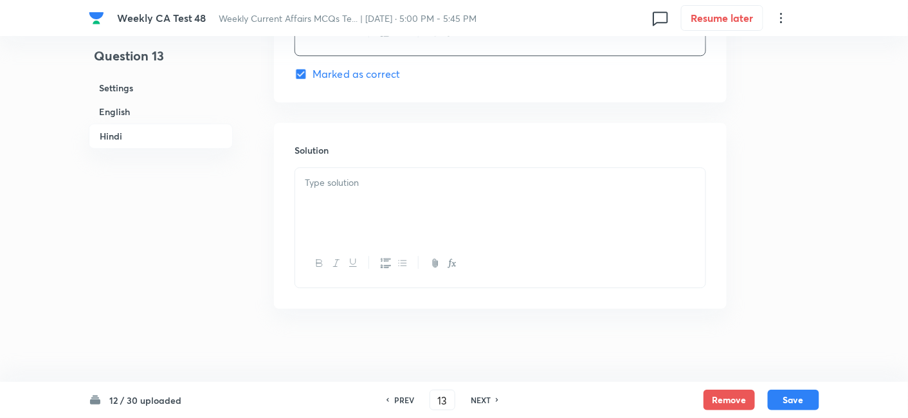
click at [378, 232] on div at bounding box center [500, 204] width 410 height 72
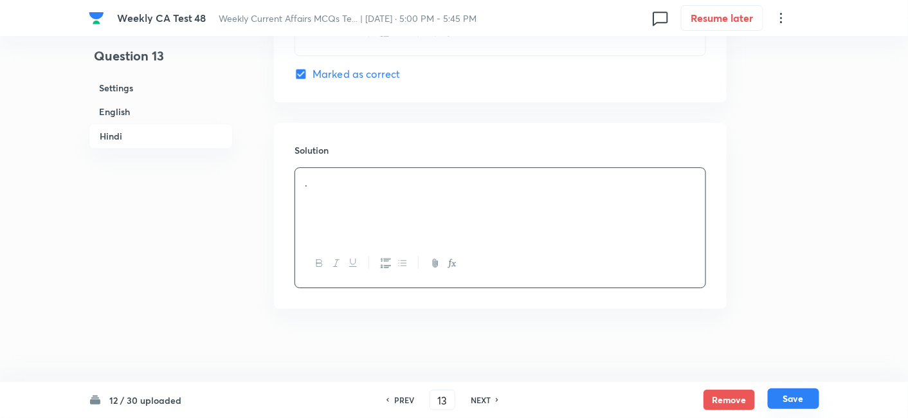
click at [809, 401] on button "Save" at bounding box center [793, 399] width 51 height 21
type input "14"
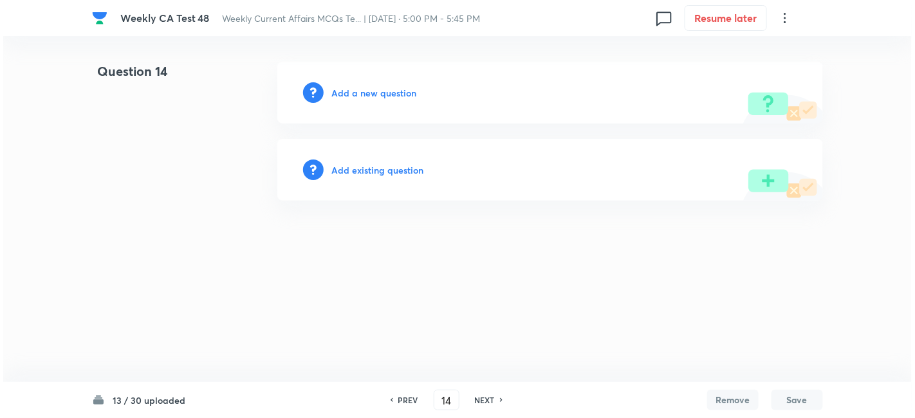
scroll to position [0, 0]
click at [376, 96] on h6 "Add a new question" at bounding box center [373, 93] width 85 height 14
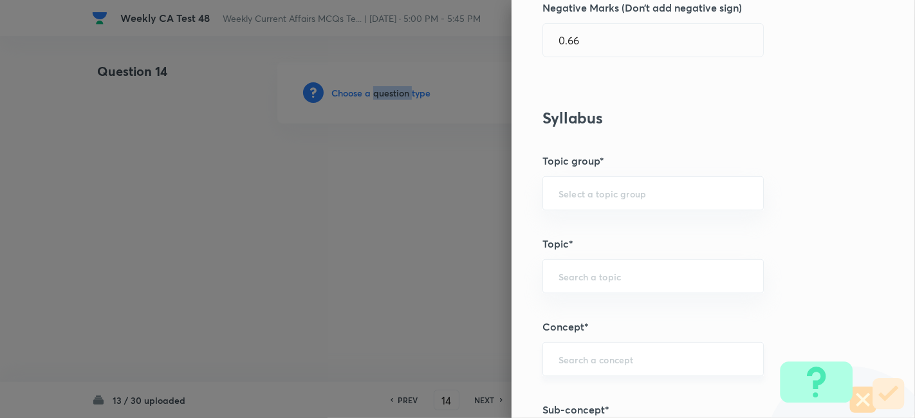
scroll to position [786, 0]
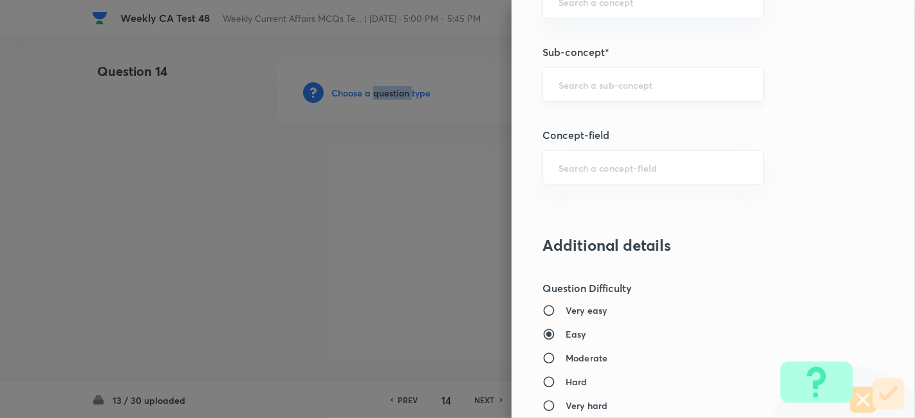
click at [650, 91] on div "​" at bounding box center [652, 85] width 221 height 34
paste input "Current Affairs 2025"
click at [695, 90] on div "Current Affairs 2025 ​" at bounding box center [652, 85] width 221 height 34
click at [640, 117] on li "Current Affairs 2025" at bounding box center [642, 118] width 221 height 23
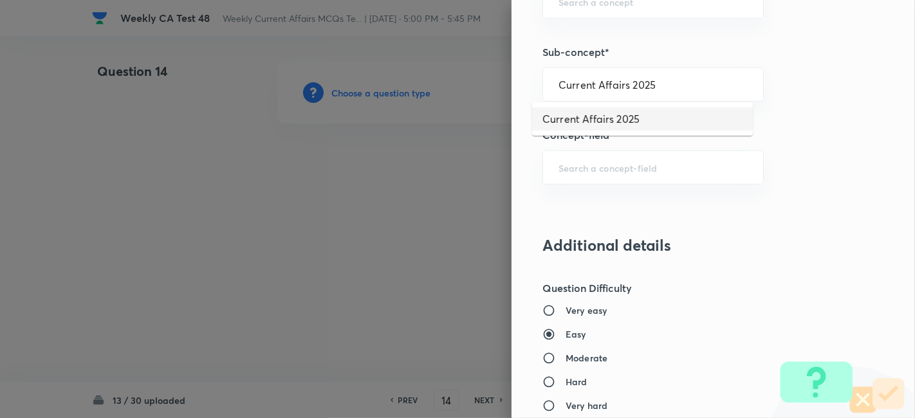
type input "Current Affairs 2025"
type input "Current Affairs"
type input "Current Affairs 2025"
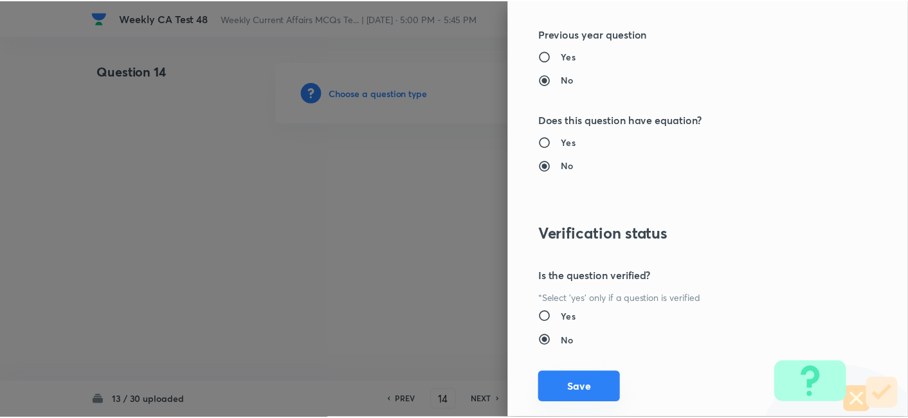
scroll to position [1331, 0]
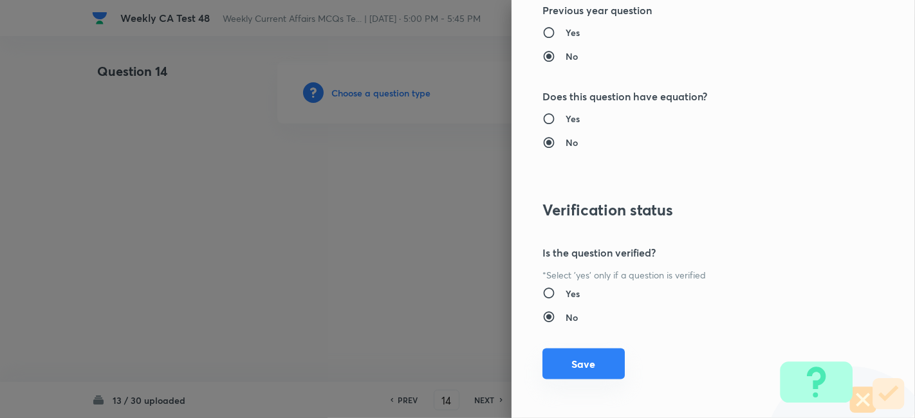
click at [600, 361] on button "Save" at bounding box center [583, 364] width 82 height 31
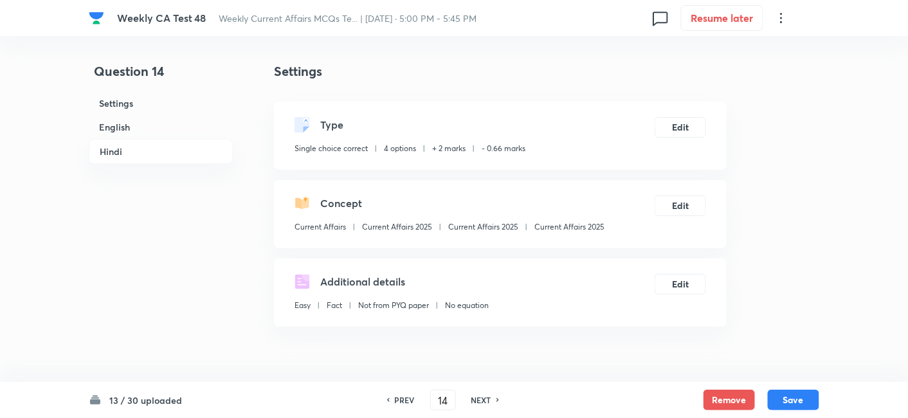
click at [140, 132] on h6 "English" at bounding box center [161, 127] width 144 height 24
click at [140, 139] on h6 "Hindi" at bounding box center [161, 151] width 144 height 25
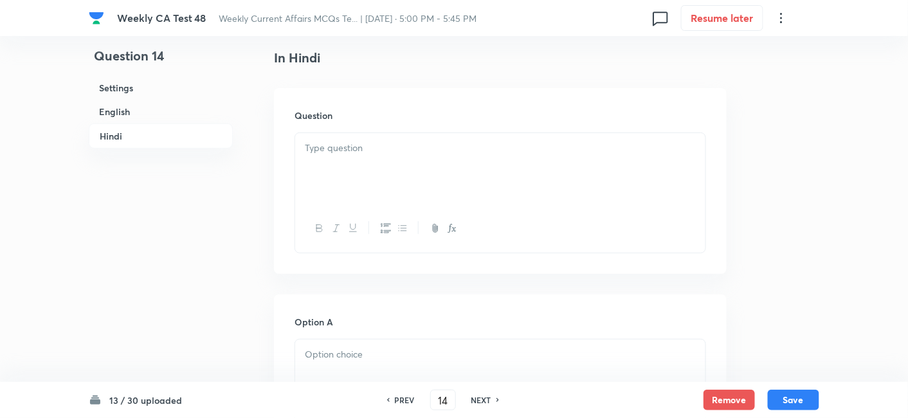
click at [358, 189] on div at bounding box center [500, 169] width 410 height 72
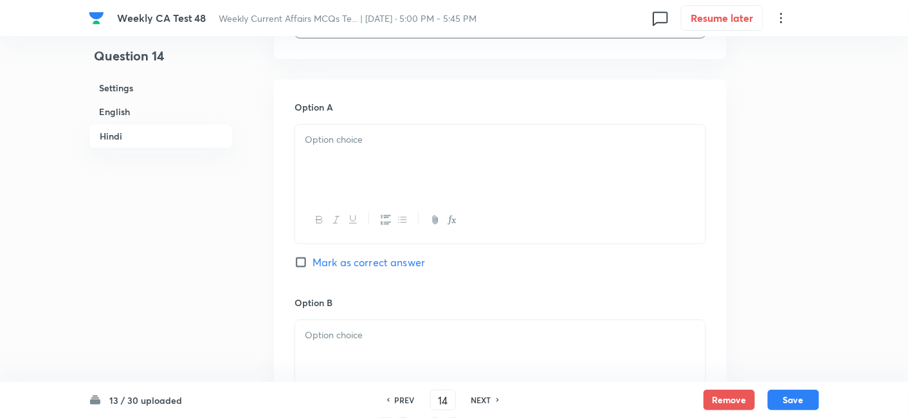
click at [357, 186] on div at bounding box center [500, 161] width 410 height 72
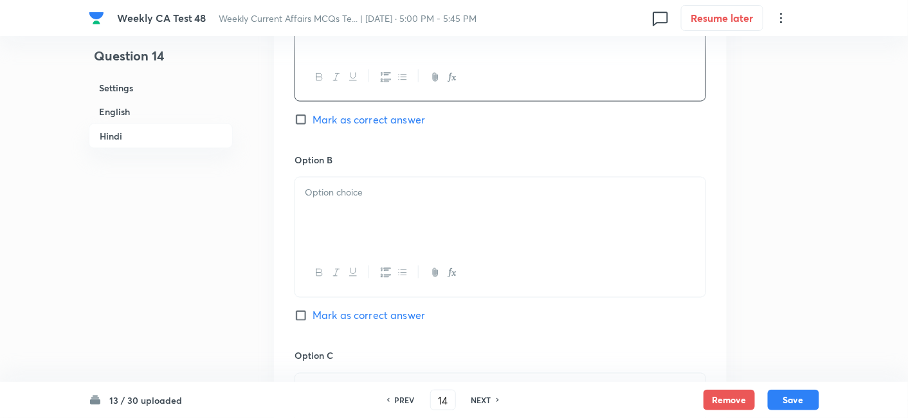
click at [372, 236] on div at bounding box center [500, 214] width 410 height 72
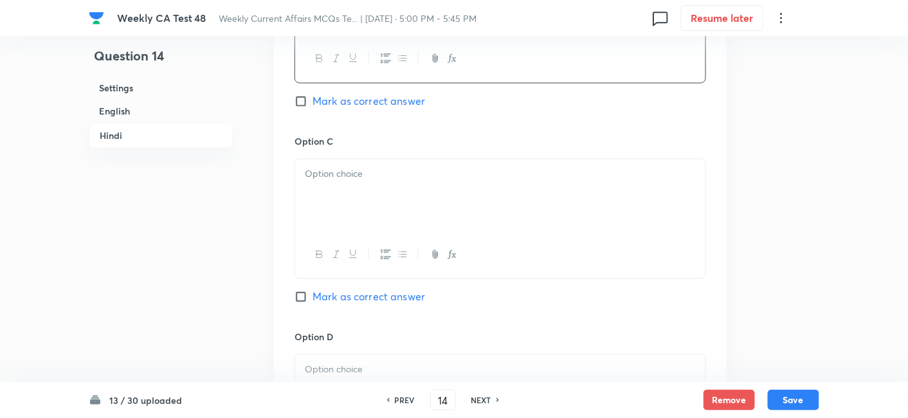
click at [378, 217] on div at bounding box center [500, 196] width 410 height 72
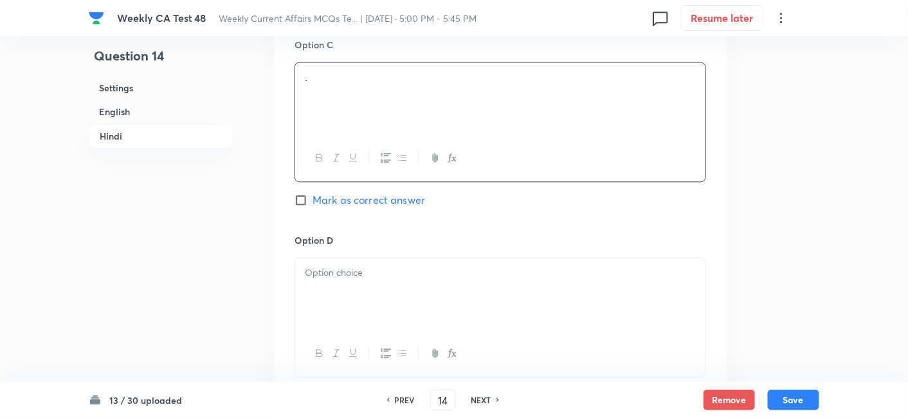
scroll to position [2419, 0]
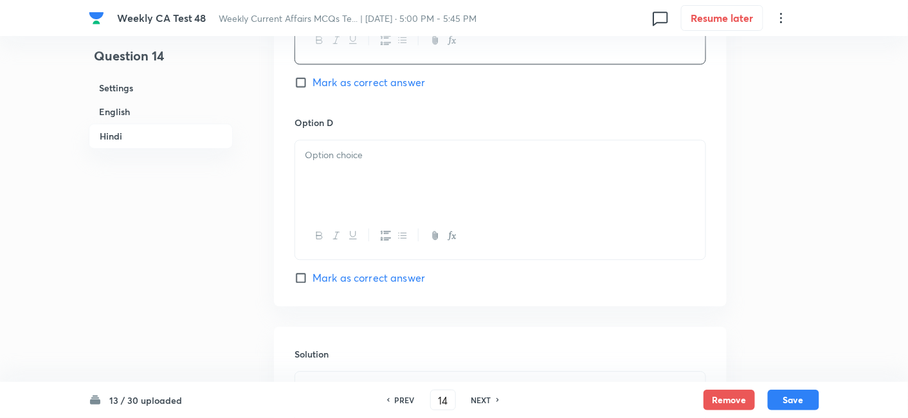
drag, startPoint x: 382, startPoint y: 190, endPoint x: 386, endPoint y: 196, distance: 7.0
click at [383, 188] on div at bounding box center [500, 176] width 410 height 72
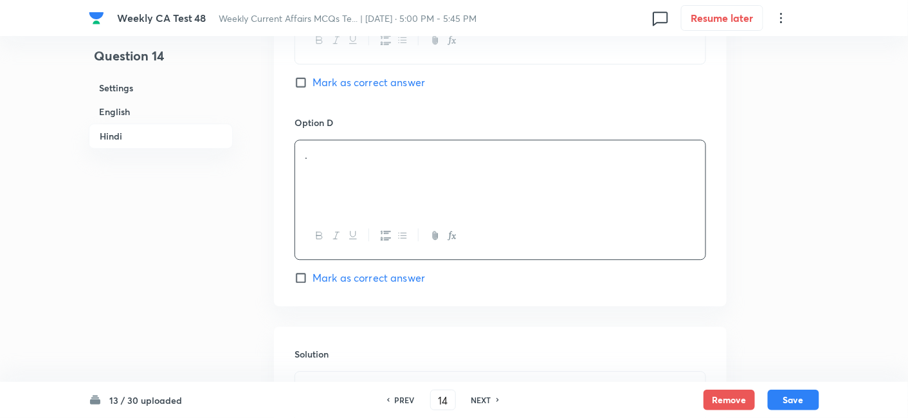
click at [397, 280] on span "Mark as correct answer" at bounding box center [369, 277] width 113 height 15
click at [313, 280] on input "Mark as correct answer" at bounding box center [304, 277] width 18 height 13
click at [397, 280] on span "Mark as correct answer" at bounding box center [369, 277] width 113 height 15
click at [313, 280] on input "Mark as correct answer" at bounding box center [304, 277] width 18 height 13
checkbox input "true"
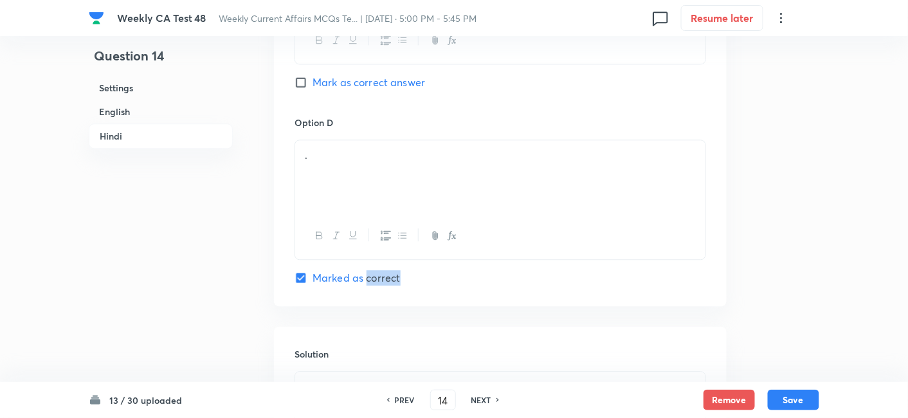
checkbox input "true"
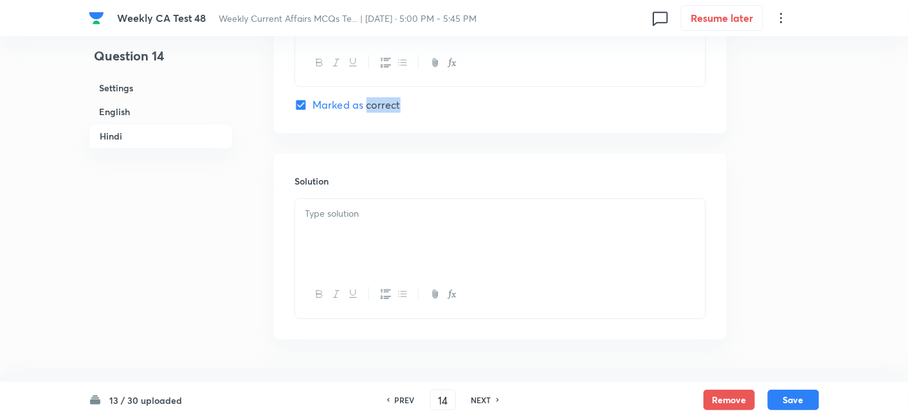
scroll to position [2622, 0]
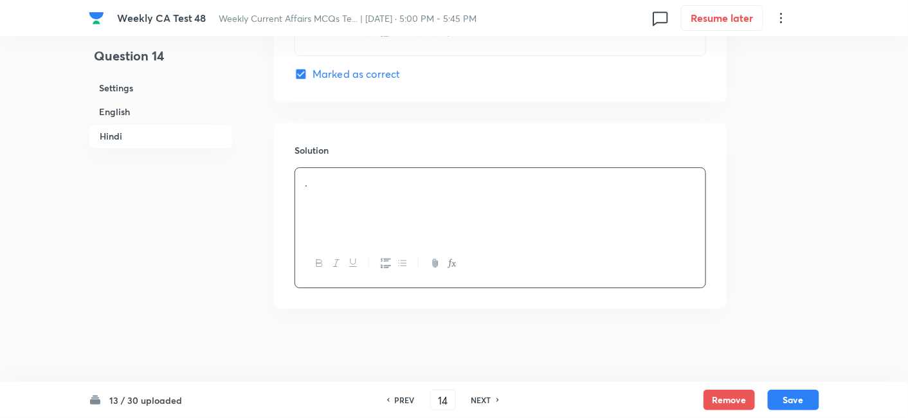
click at [385, 224] on div "." at bounding box center [500, 204] width 410 height 72
click at [140, 118] on h6 "English" at bounding box center [161, 112] width 144 height 24
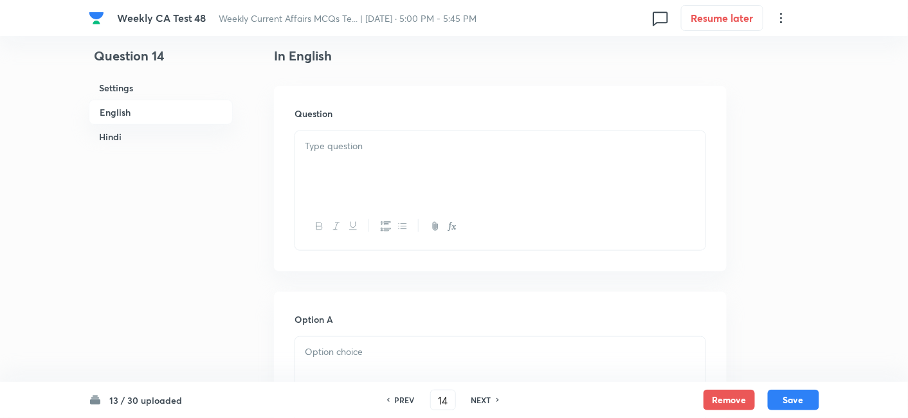
click at [364, 203] on div at bounding box center [500, 167] width 410 height 72
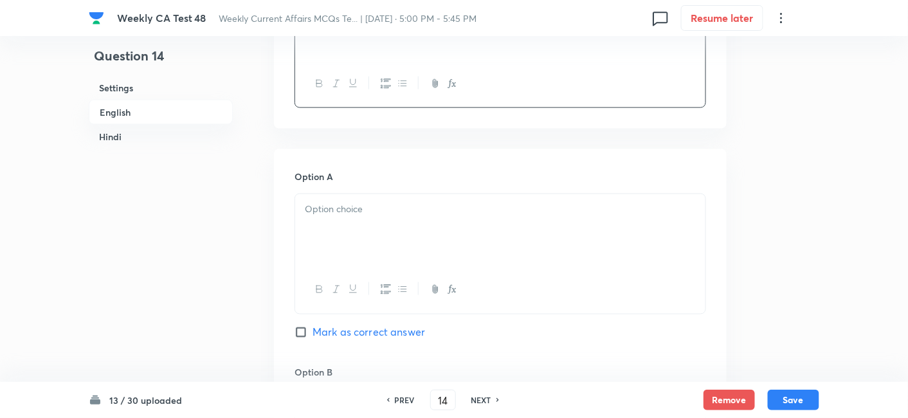
click at [378, 233] on div at bounding box center [500, 230] width 410 height 72
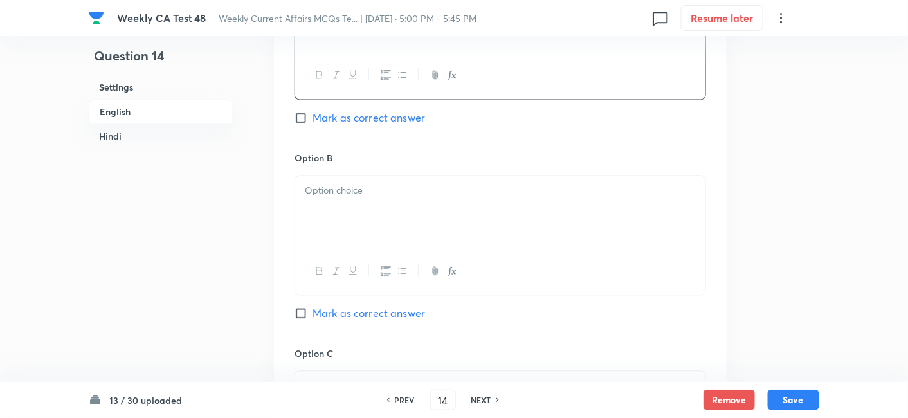
click at [378, 234] on div at bounding box center [500, 212] width 410 height 72
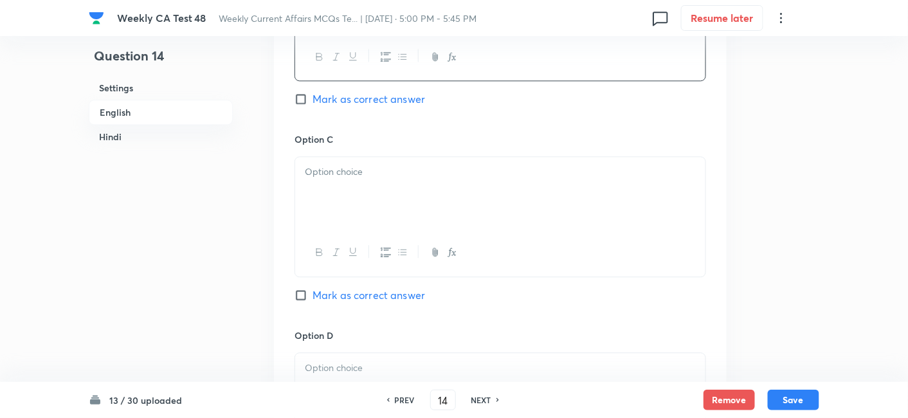
click at [378, 214] on div at bounding box center [500, 193] width 410 height 72
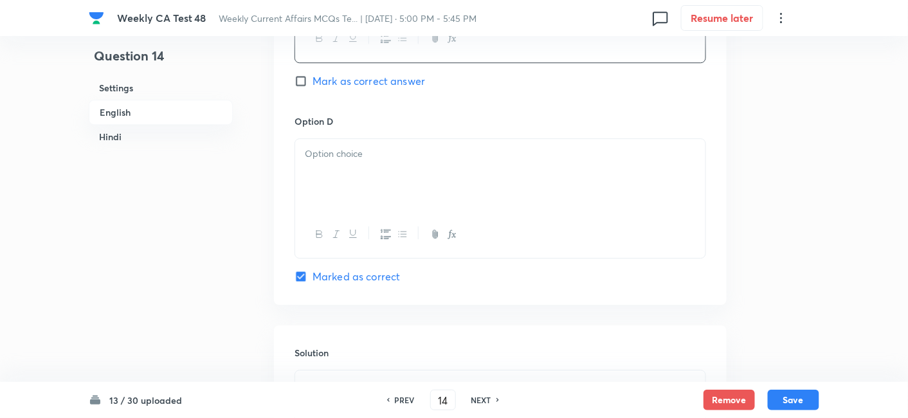
click at [378, 214] on div at bounding box center [500, 234] width 410 height 47
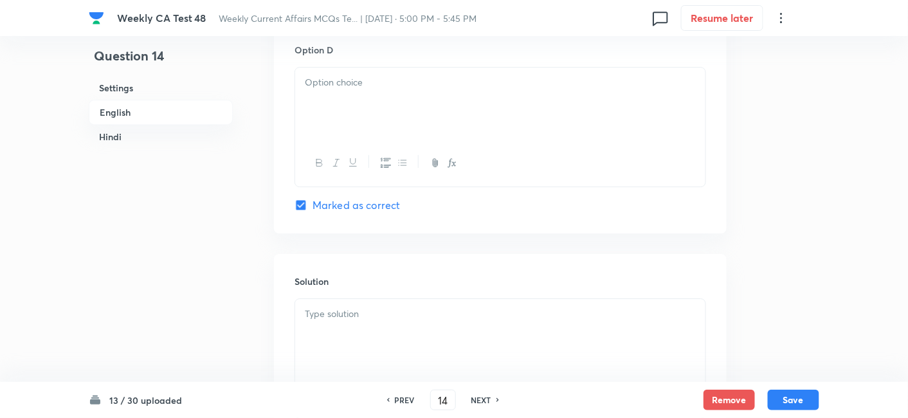
click at [395, 82] on p at bounding box center [500, 82] width 391 height 15
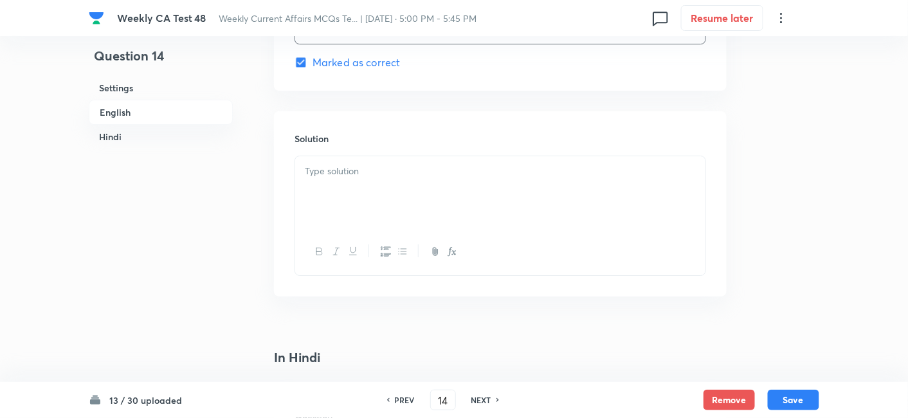
click at [396, 197] on div at bounding box center [500, 192] width 410 height 72
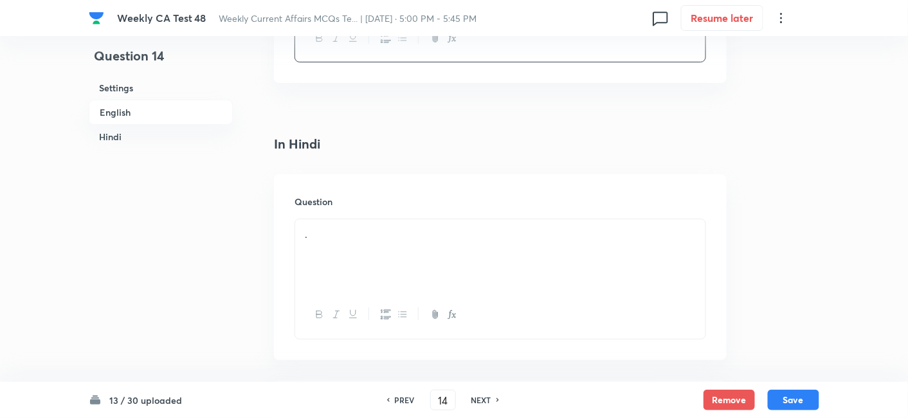
scroll to position [1547, 0]
click at [797, 395] on button "Save" at bounding box center [793, 399] width 51 height 21
type input "15"
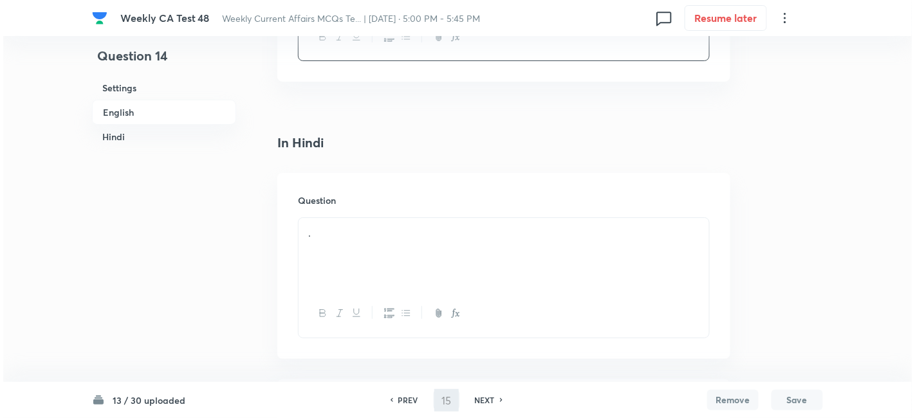
scroll to position [0, 0]
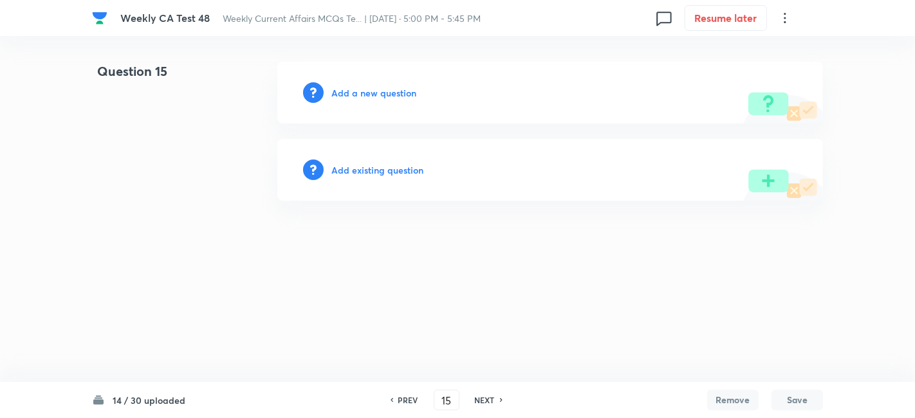
click at [354, 100] on div "Add a new question" at bounding box center [549, 93] width 545 height 62
click at [403, 96] on h6 "Add a new question" at bounding box center [373, 93] width 85 height 14
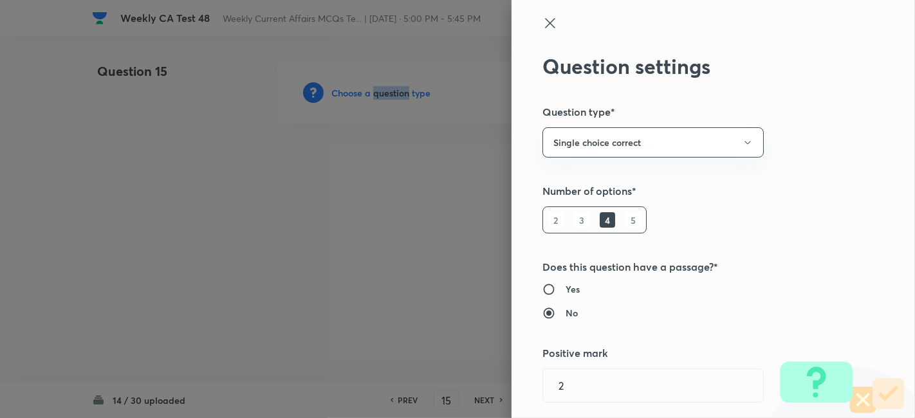
click at [403, 96] on div at bounding box center [457, 209] width 915 height 418
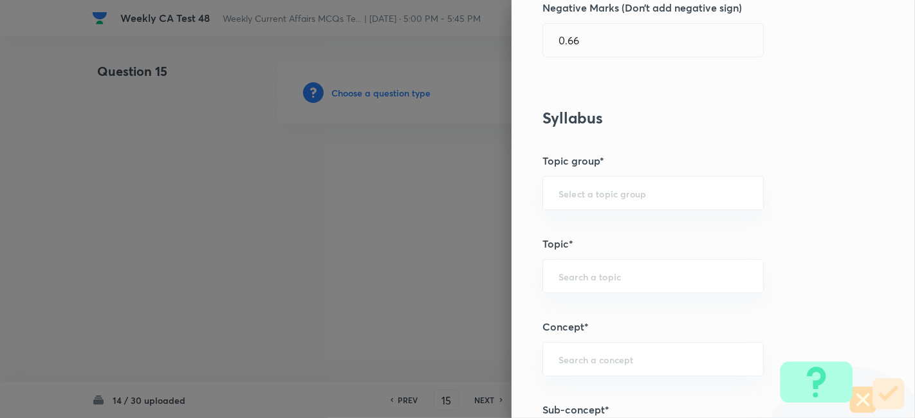
scroll to position [786, 0]
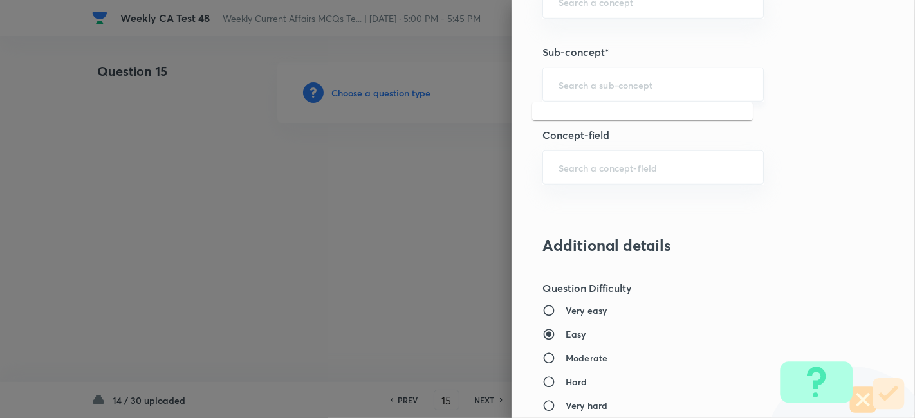
click at [688, 78] on input "text" at bounding box center [652, 84] width 189 height 12
paste input "Current Affairs 2025"
click at [688, 78] on input "Current Affairs 2025" at bounding box center [652, 84] width 189 height 12
click at [669, 113] on li "Current Affairs 2025" at bounding box center [642, 118] width 221 height 23
type input "Current Affairs 2025"
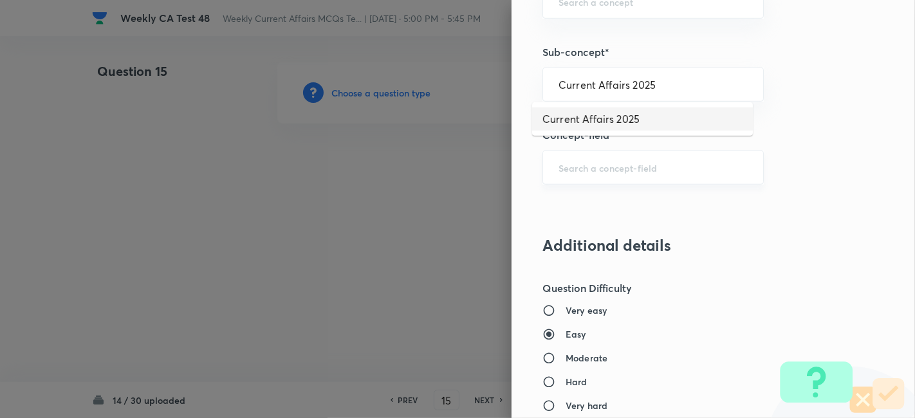
drag, startPoint x: 669, startPoint y: 113, endPoint x: 655, endPoint y: 154, distance: 43.9
click at [669, 113] on div "Question settings Question type* Single choice correct Number of options* 2 3 4…" at bounding box center [712, 209] width 403 height 418
type input "Current Affairs"
type input "Current Affairs 2025"
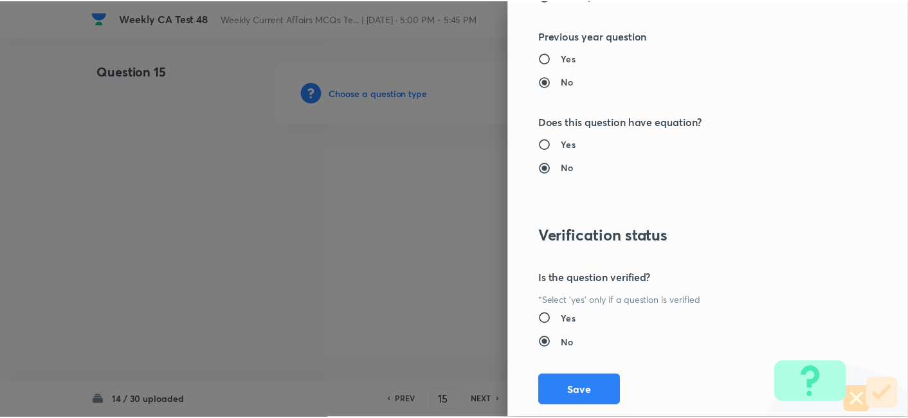
scroll to position [1331, 0]
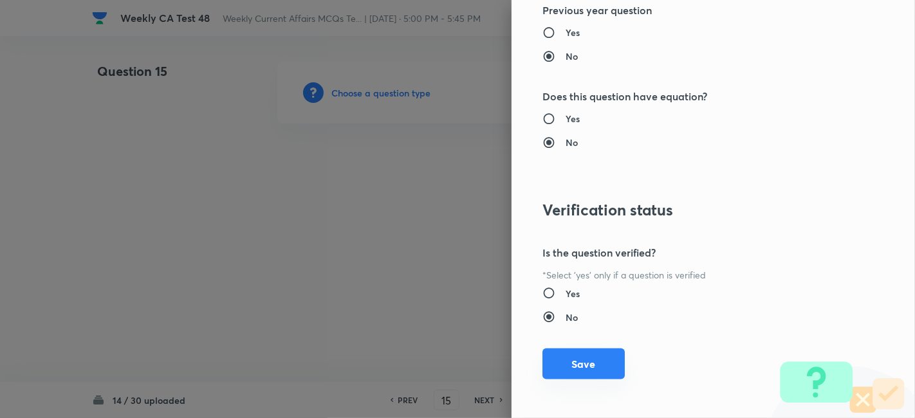
click at [571, 361] on button "Save" at bounding box center [583, 364] width 82 height 31
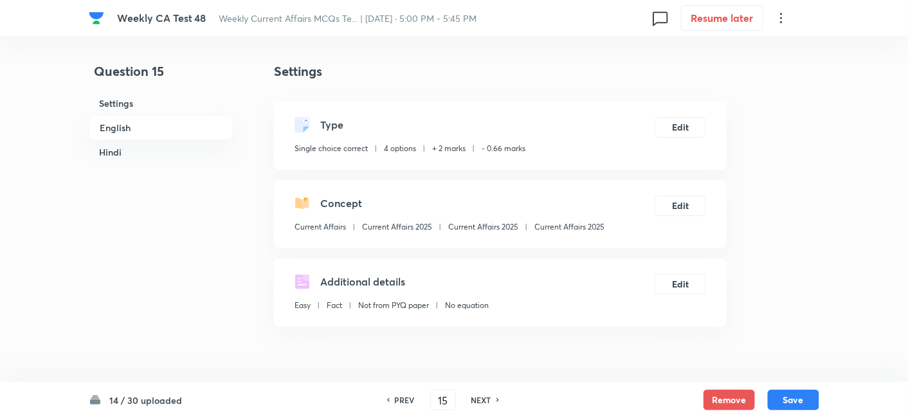
click at [145, 123] on h6 "English" at bounding box center [161, 127] width 144 height 25
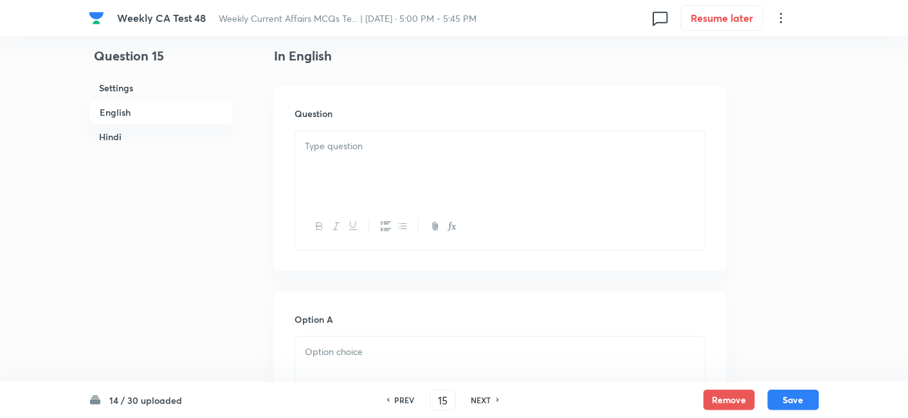
click at [394, 190] on div at bounding box center [500, 167] width 410 height 72
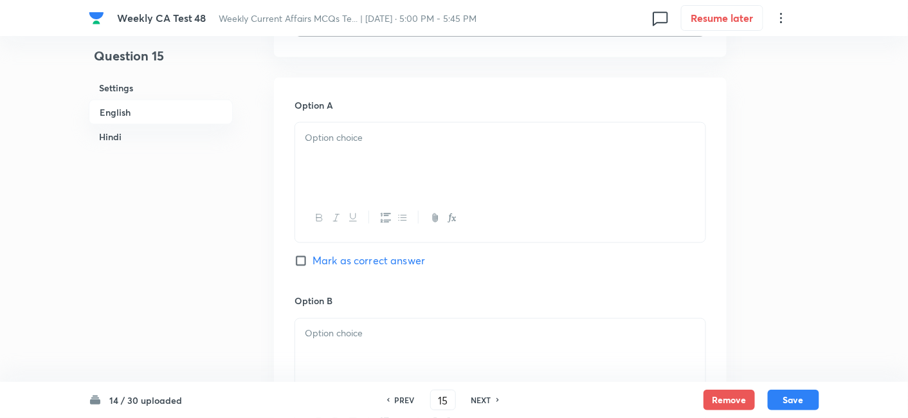
click at [370, 178] on div at bounding box center [500, 159] width 410 height 72
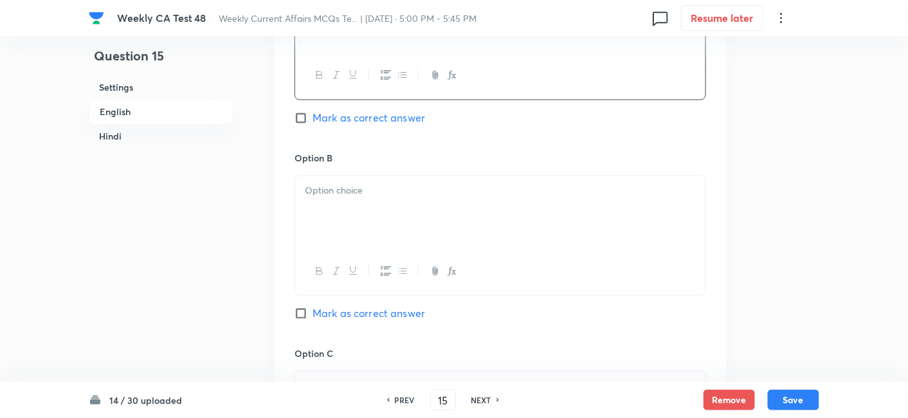
click at [378, 213] on div at bounding box center [500, 212] width 410 height 72
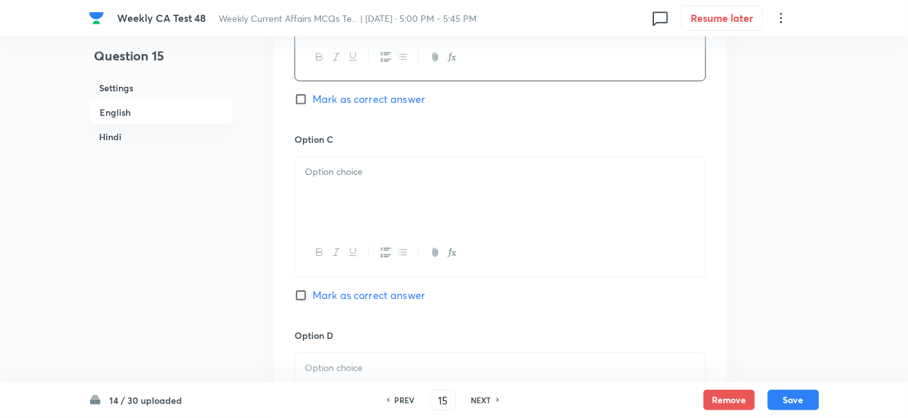
click at [378, 213] on div at bounding box center [500, 193] width 410 height 72
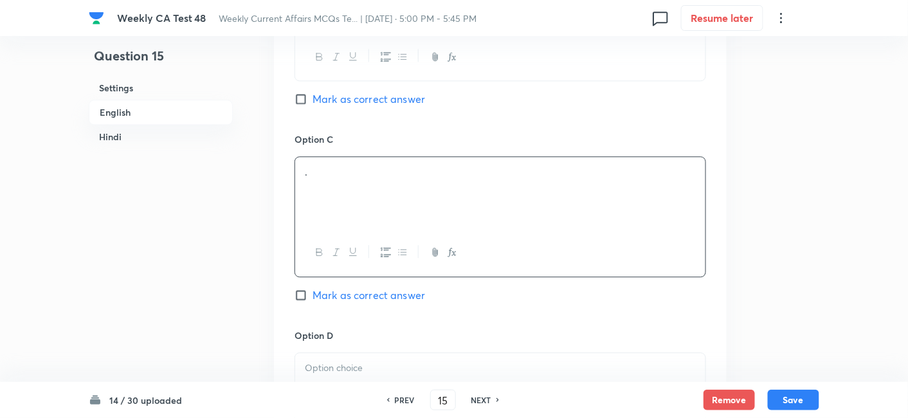
scroll to position [1118, 0]
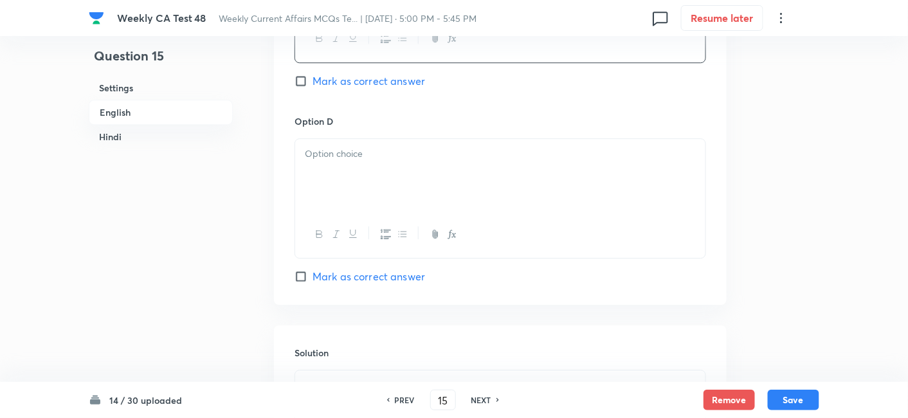
click at [379, 216] on div at bounding box center [500, 234] width 410 height 47
click at [376, 192] on div at bounding box center [500, 175] width 410 height 72
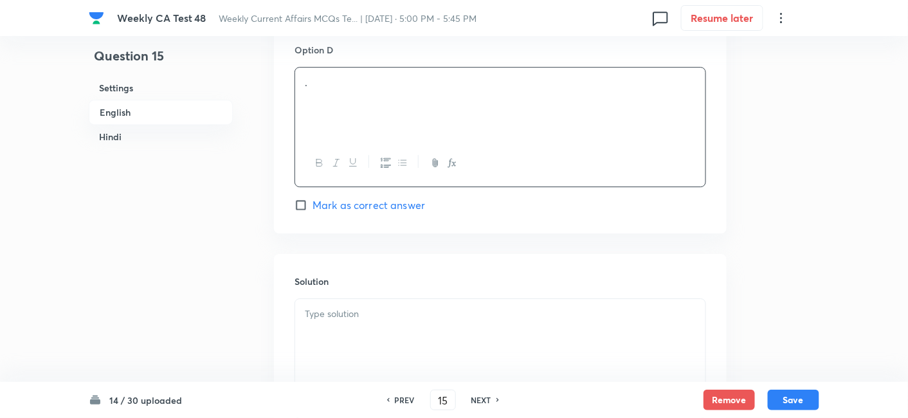
click at [380, 206] on span "Mark as correct answer" at bounding box center [369, 204] width 113 height 15
click at [313, 206] on input "Mark as correct answer" at bounding box center [304, 205] width 18 height 13
click at [380, 206] on span "Mark as correct answer" at bounding box center [369, 204] width 113 height 15
click at [313, 206] on input "Mark as correct answer" at bounding box center [304, 205] width 18 height 13
checkbox input "true"
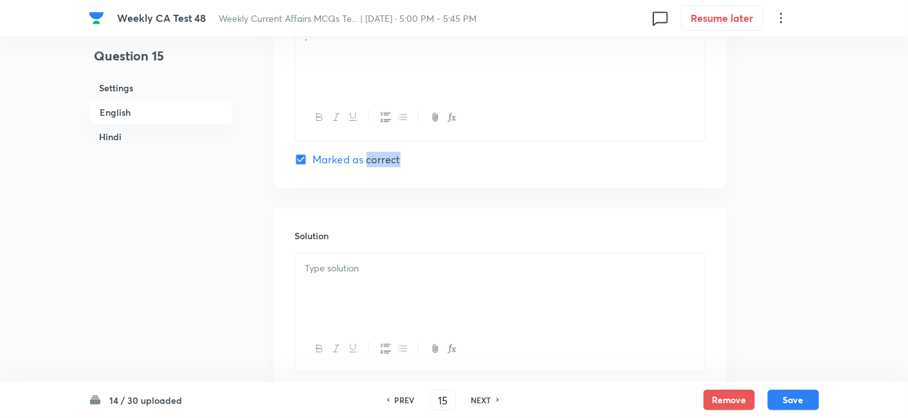
checkbox input "true"
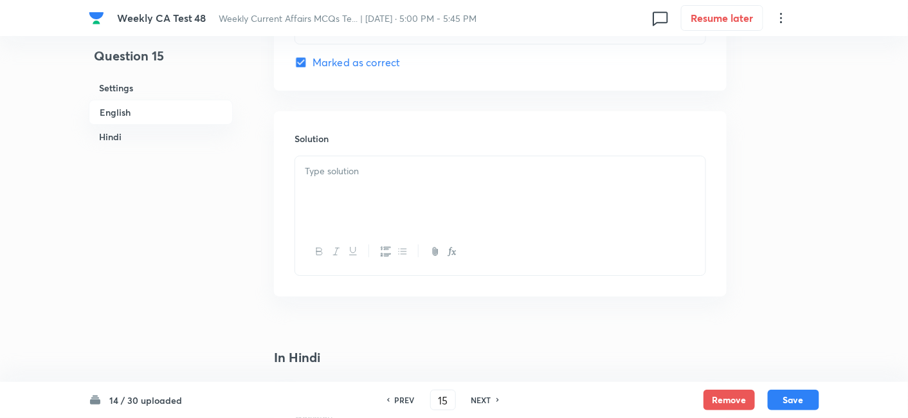
click at [380, 206] on div at bounding box center [500, 192] width 410 height 72
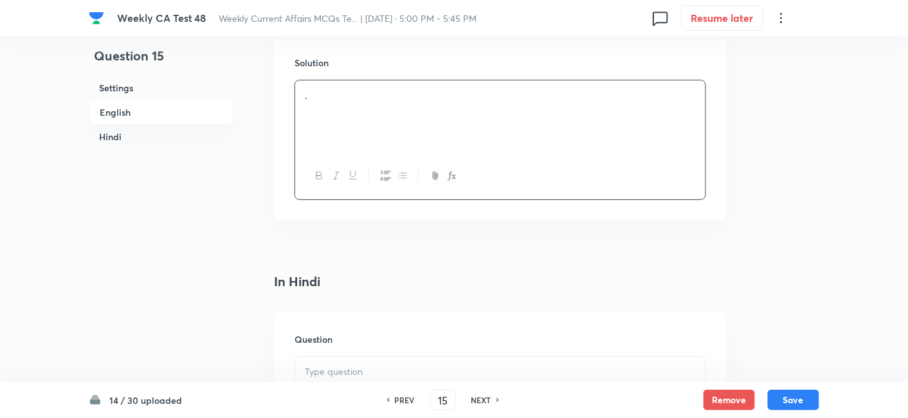
scroll to position [1547, 0]
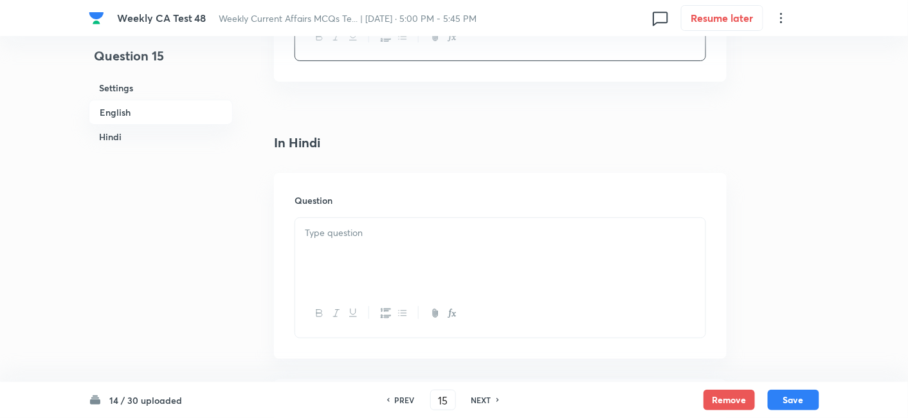
click at [383, 206] on div "Question" at bounding box center [500, 265] width 453 height 185
click at [387, 256] on div at bounding box center [500, 254] width 410 height 72
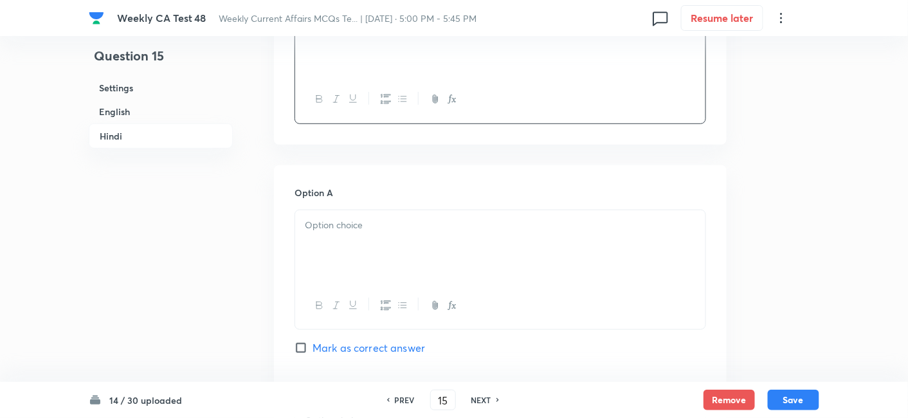
click at [389, 257] on div at bounding box center [500, 246] width 410 height 72
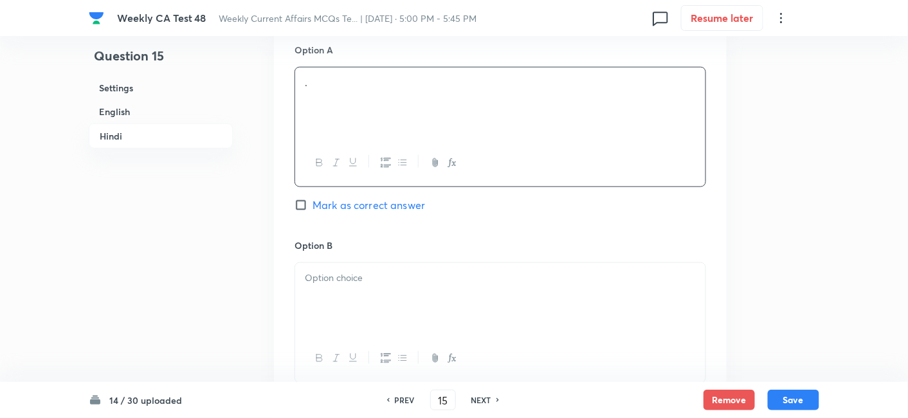
click at [389, 256] on div "Option B Mark as correct answer" at bounding box center [501, 337] width 412 height 196
click at [392, 273] on p at bounding box center [500, 278] width 391 height 15
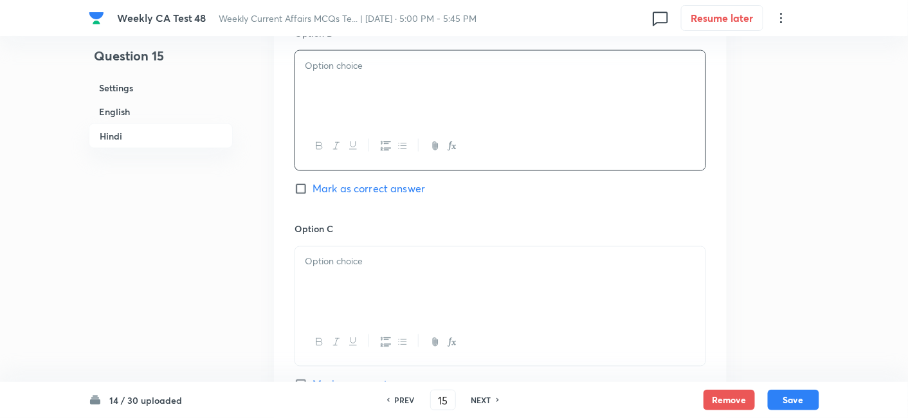
scroll to position [2119, 0]
click at [391, 283] on div at bounding box center [500, 280] width 410 height 72
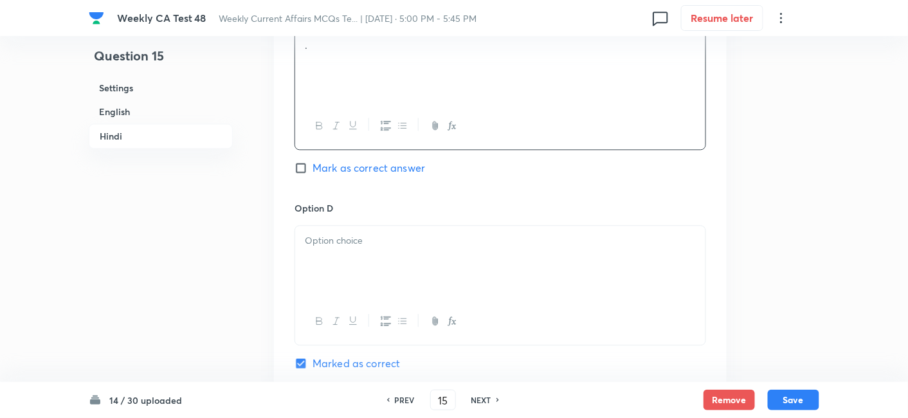
click at [391, 266] on div at bounding box center [500, 262] width 410 height 72
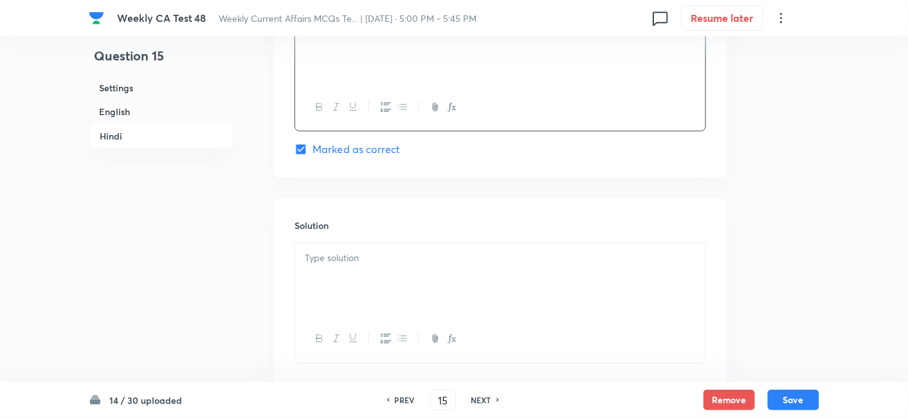
click at [391, 265] on div at bounding box center [500, 279] width 410 height 72
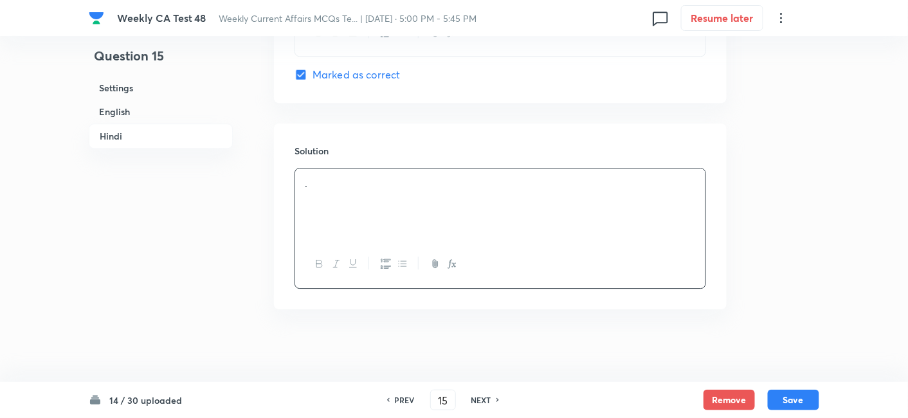
scroll to position [2622, 0]
click at [799, 403] on button "Save" at bounding box center [793, 399] width 51 height 21
type input "16"
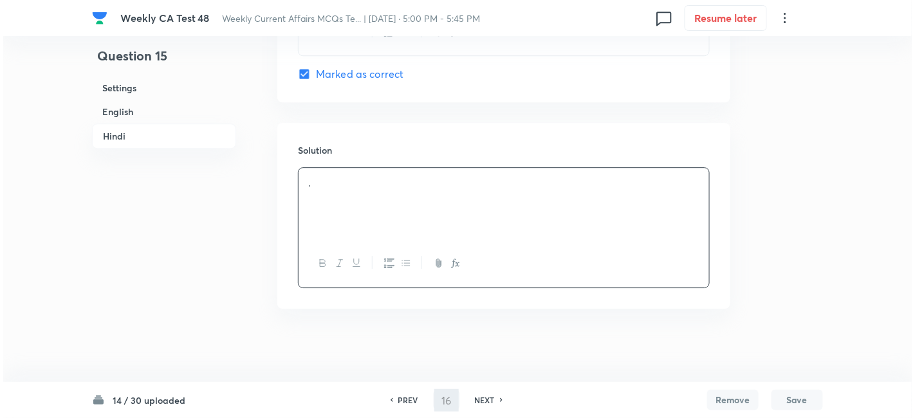
scroll to position [0, 0]
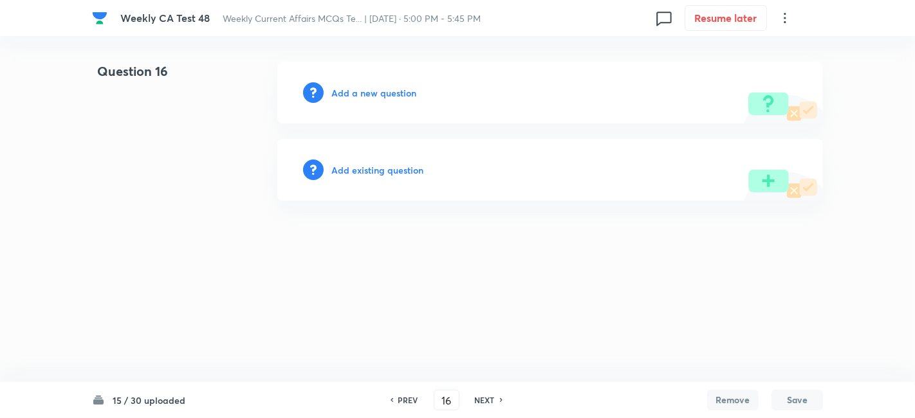
click at [372, 93] on h6 "Add a new question" at bounding box center [373, 93] width 85 height 14
click at [372, 93] on h6 "Choose a question type" at bounding box center [380, 93] width 99 height 14
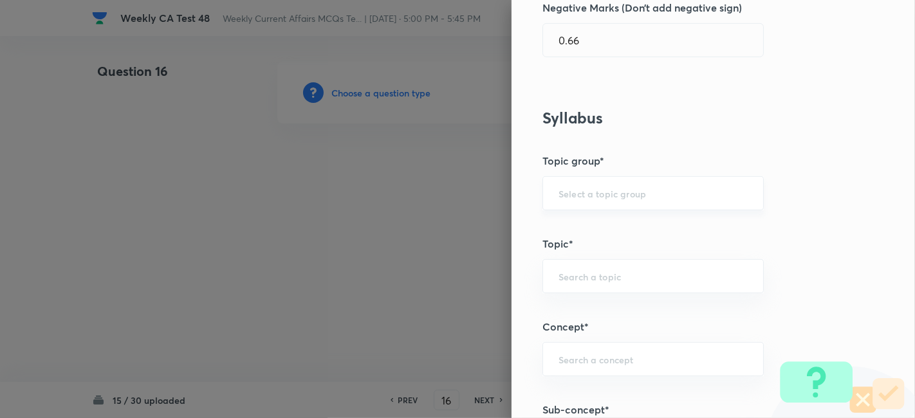
scroll to position [786, 0]
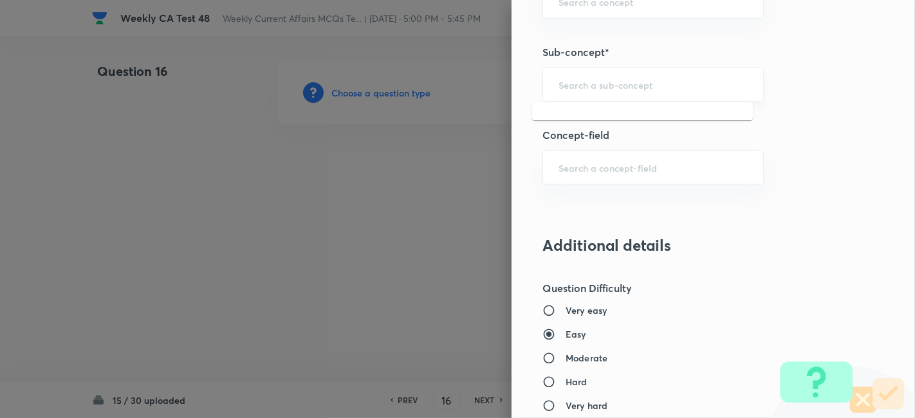
click at [656, 87] on input "text" at bounding box center [652, 84] width 189 height 12
paste input "Current Affairs 2025"
click at [698, 95] on div "Current Affairs 2025 ​" at bounding box center [652, 85] width 221 height 34
click at [625, 123] on li "Current Affairs 2025" at bounding box center [642, 118] width 221 height 23
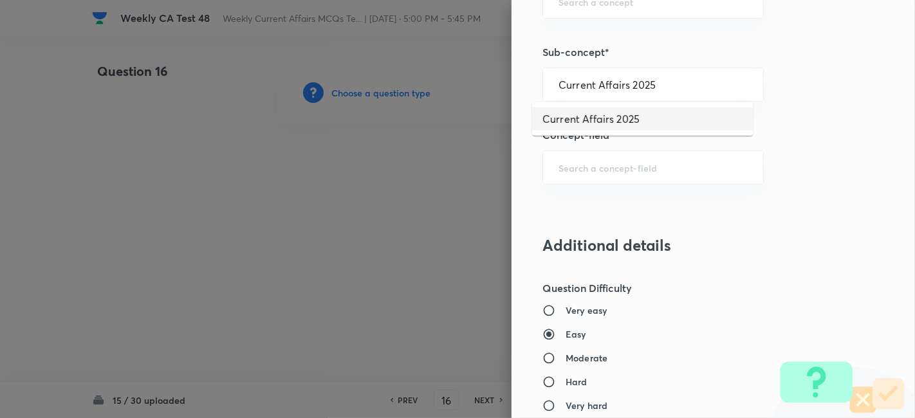
type input "Current Affairs 2025"
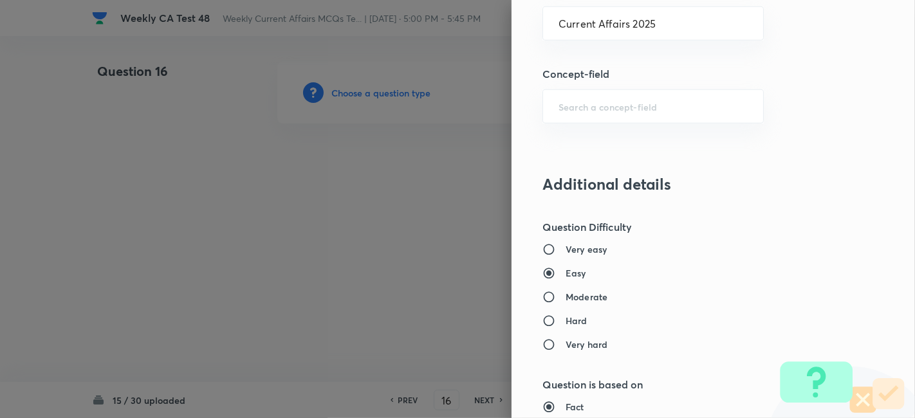
type input "Current Affairs"
type input "Current Affairs 2025"
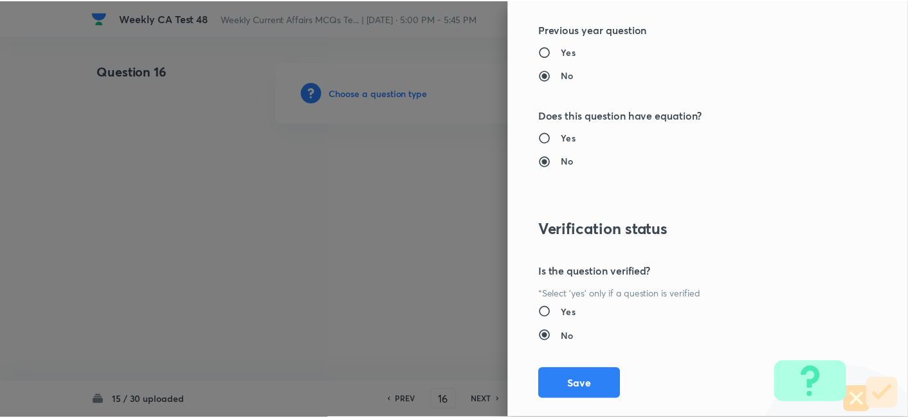
scroll to position [1331, 0]
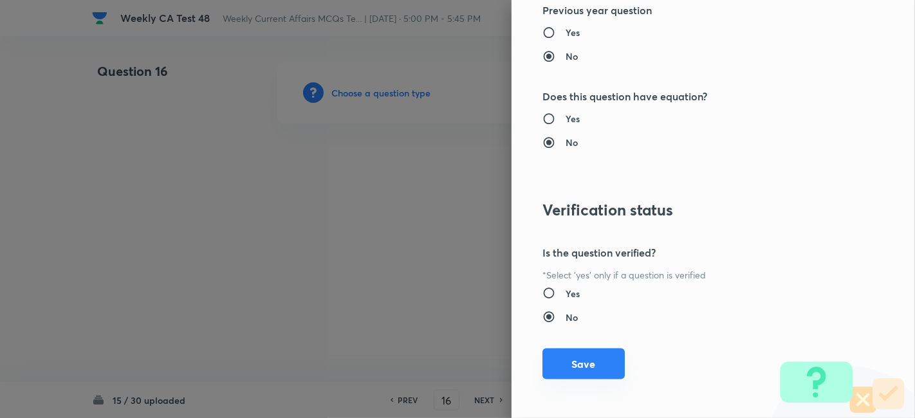
click at [580, 358] on button "Save" at bounding box center [583, 364] width 82 height 31
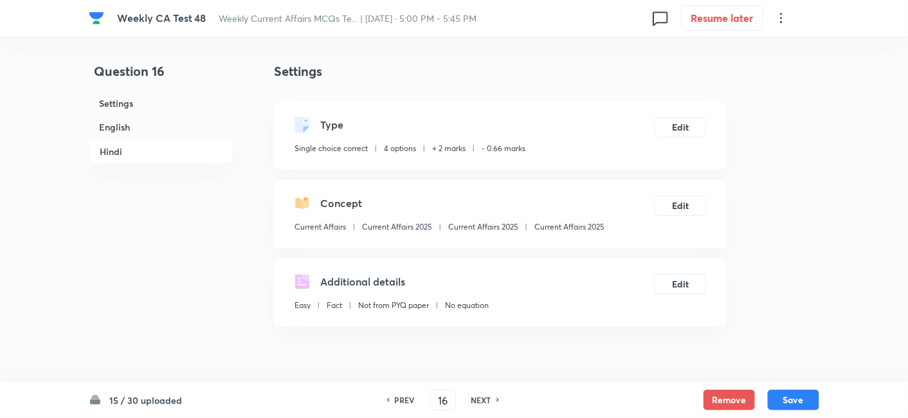
click at [141, 127] on h6 "English" at bounding box center [161, 127] width 144 height 24
drag, startPoint x: 141, startPoint y: 127, endPoint x: 225, endPoint y: 149, distance: 86.9
click at [141, 139] on h6 "Hindi" at bounding box center [161, 151] width 144 height 25
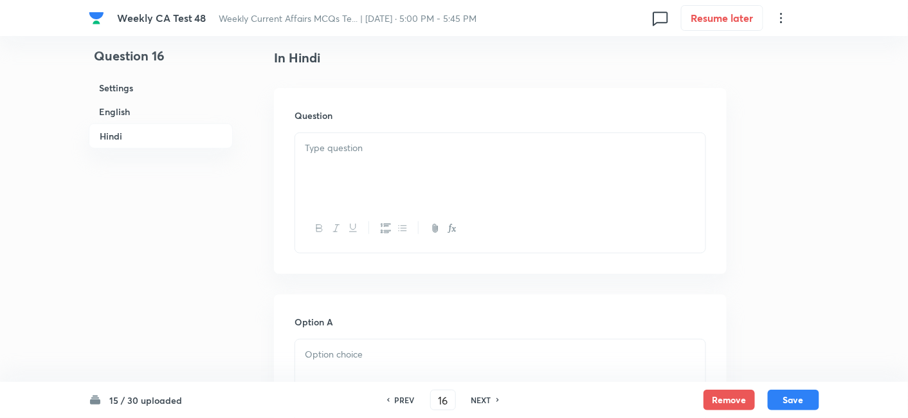
click at [374, 176] on div at bounding box center [500, 169] width 410 height 72
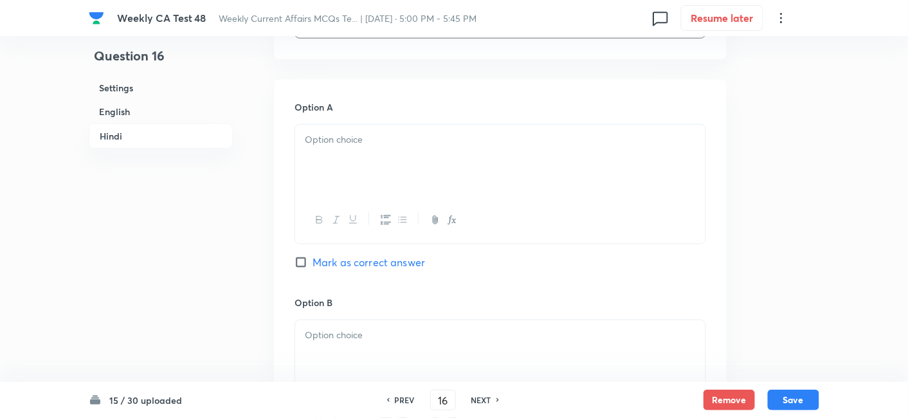
click at [374, 176] on div at bounding box center [500, 161] width 410 height 72
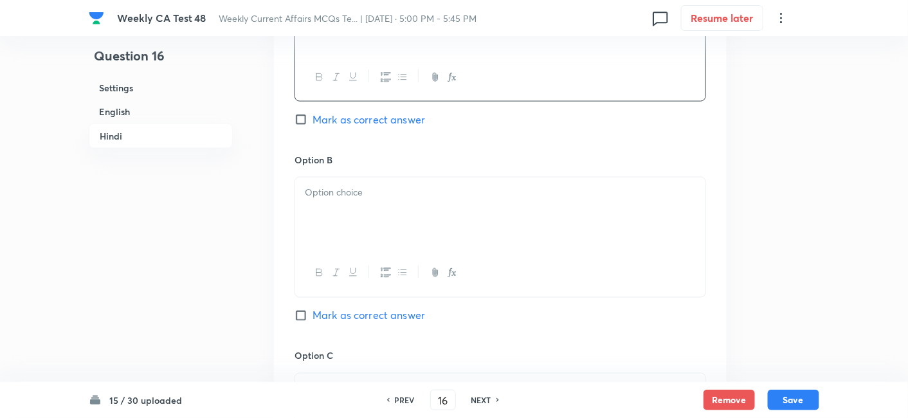
click at [382, 206] on div at bounding box center [500, 214] width 410 height 72
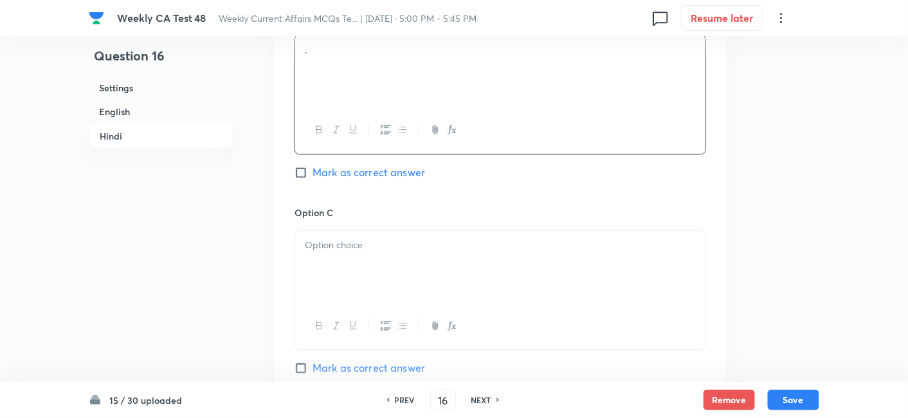
click at [390, 247] on p at bounding box center [500, 246] width 391 height 15
click at [390, 248] on p at bounding box center [500, 246] width 391 height 15
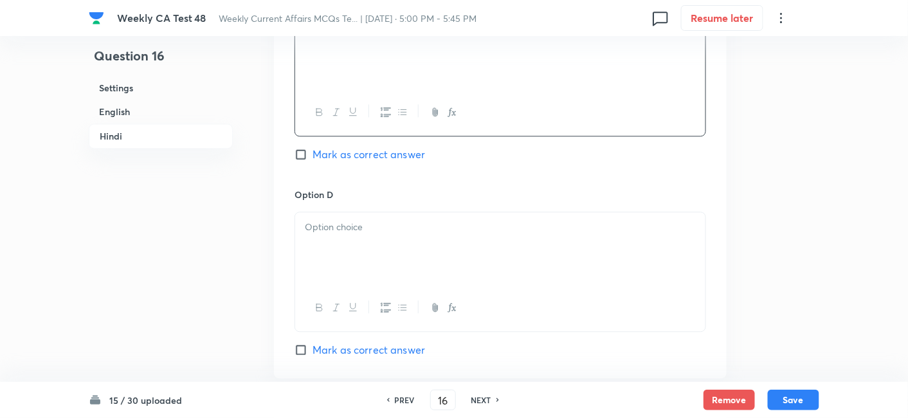
click at [387, 232] on div at bounding box center [500, 248] width 410 height 72
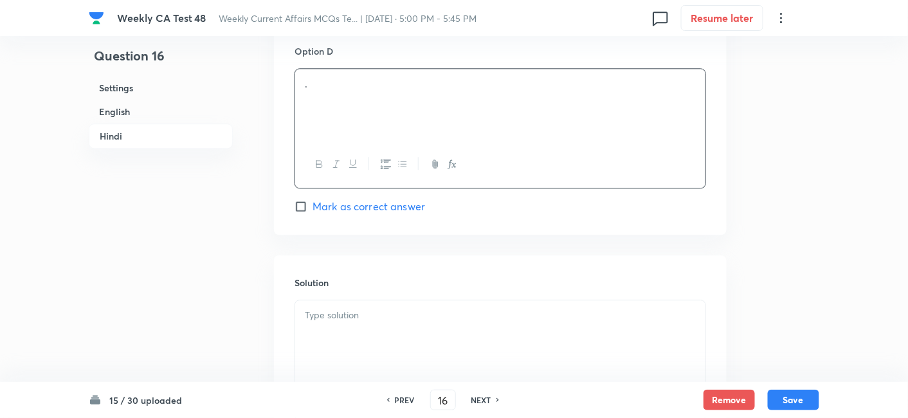
click at [381, 201] on span "Mark as correct answer" at bounding box center [369, 206] width 113 height 15
click at [313, 201] on input "Mark as correct answer" at bounding box center [304, 206] width 18 height 13
click at [381, 201] on span "Mark as correct answer" at bounding box center [369, 206] width 113 height 15
click at [313, 201] on input "Mark as correct answer" at bounding box center [304, 206] width 18 height 13
checkbox input "true"
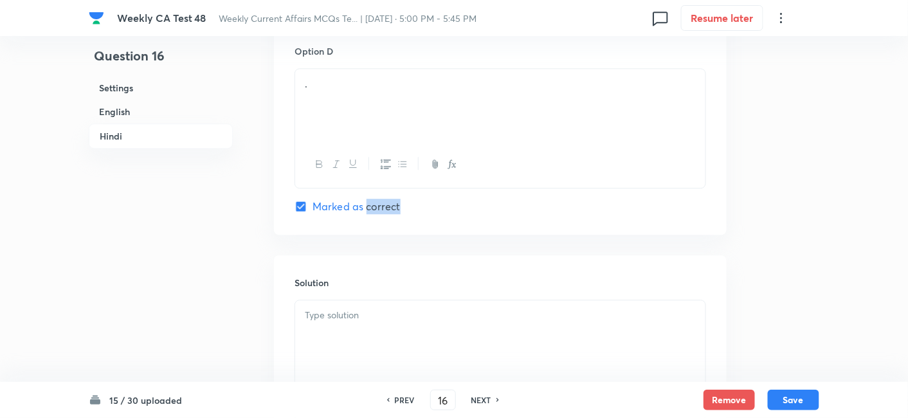
checkbox input "true"
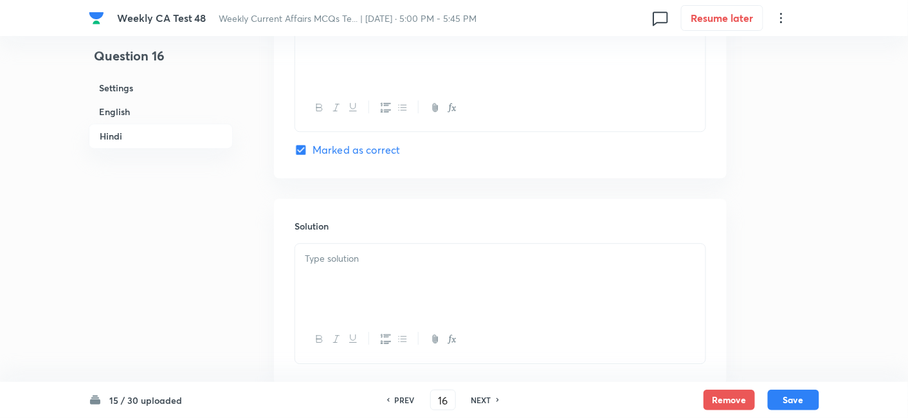
scroll to position [2622, 0]
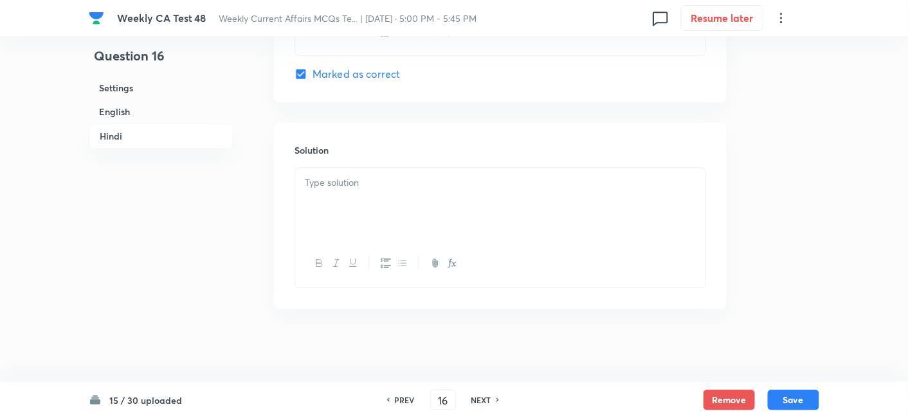
click at [386, 203] on div at bounding box center [500, 204] width 410 height 72
click at [386, 204] on div at bounding box center [500, 204] width 410 height 72
click at [163, 111] on h6 "English" at bounding box center [161, 112] width 144 height 24
click at [163, 112] on h6 "English" at bounding box center [161, 112] width 144 height 24
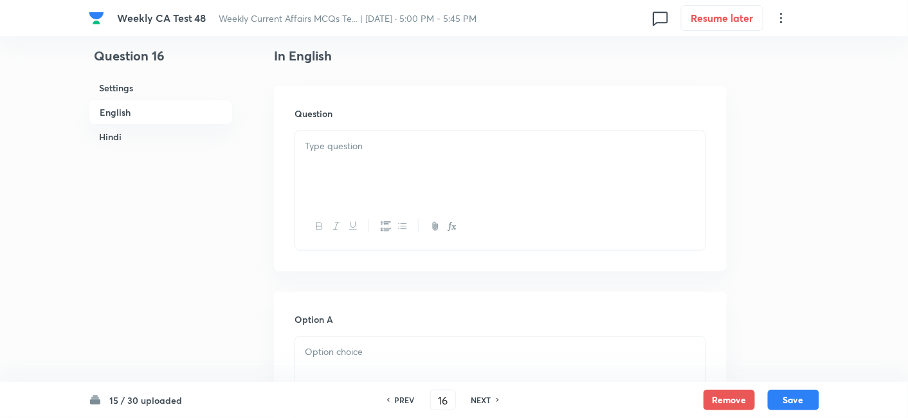
click at [356, 178] on div at bounding box center [500, 167] width 410 height 72
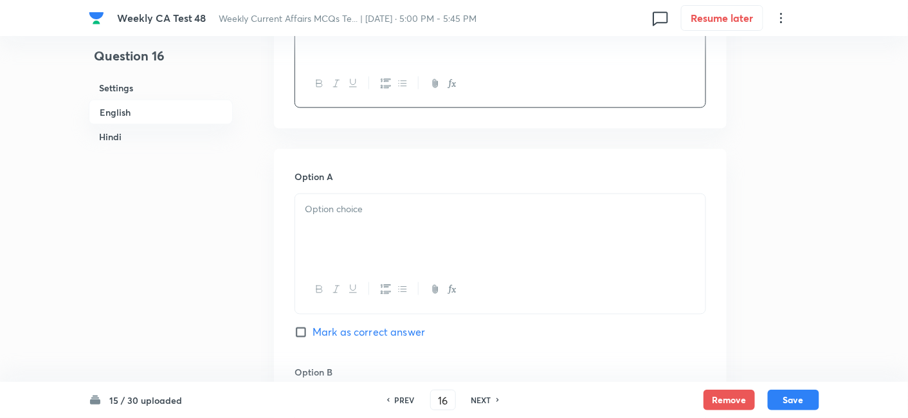
click at [376, 237] on div at bounding box center [500, 230] width 410 height 72
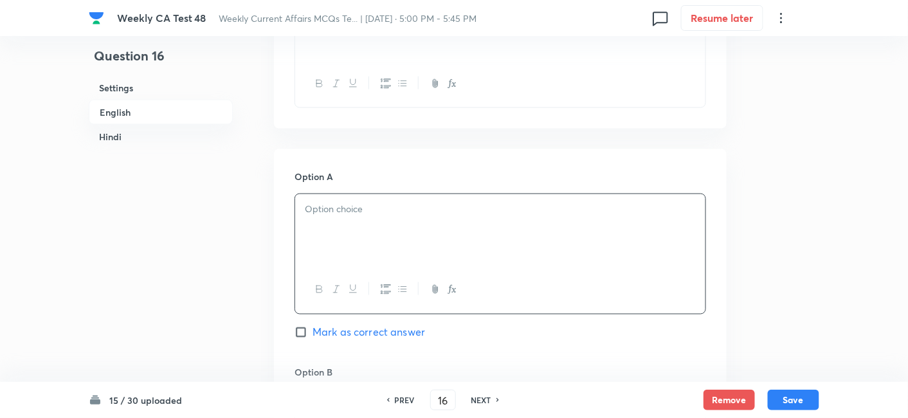
click at [376, 237] on div at bounding box center [500, 230] width 410 height 72
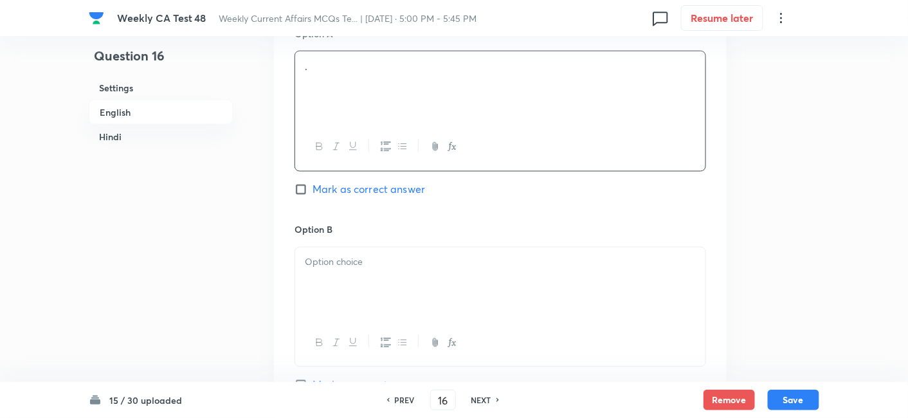
click at [383, 264] on p at bounding box center [500, 262] width 391 height 15
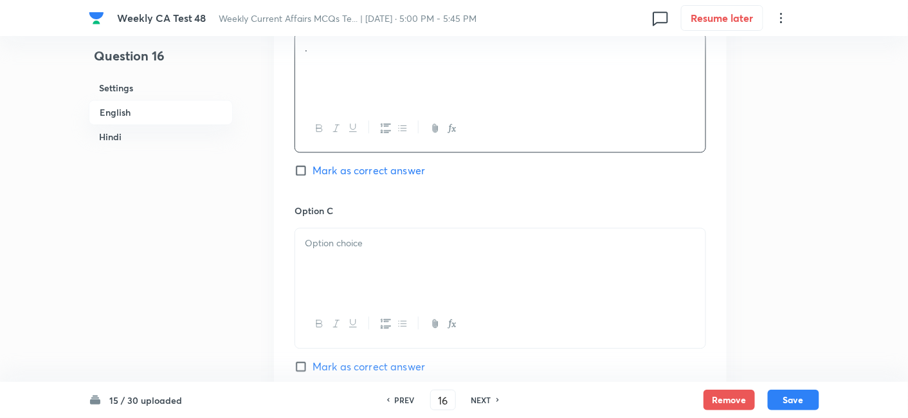
click at [384, 264] on div at bounding box center [500, 264] width 410 height 72
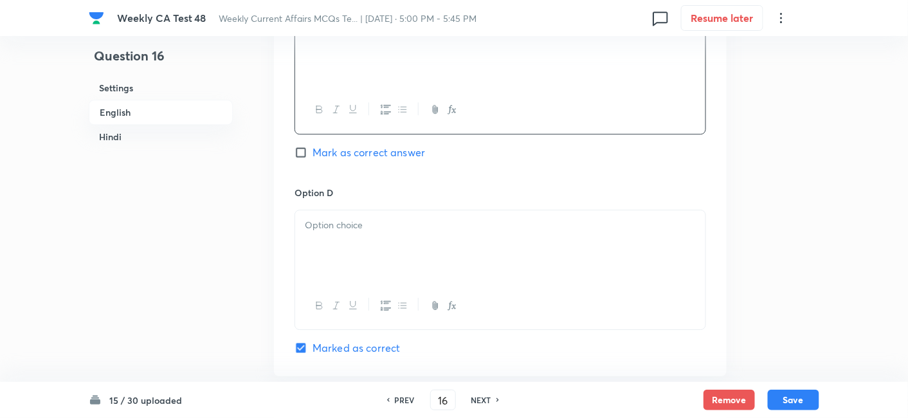
click at [384, 264] on div at bounding box center [500, 246] width 410 height 72
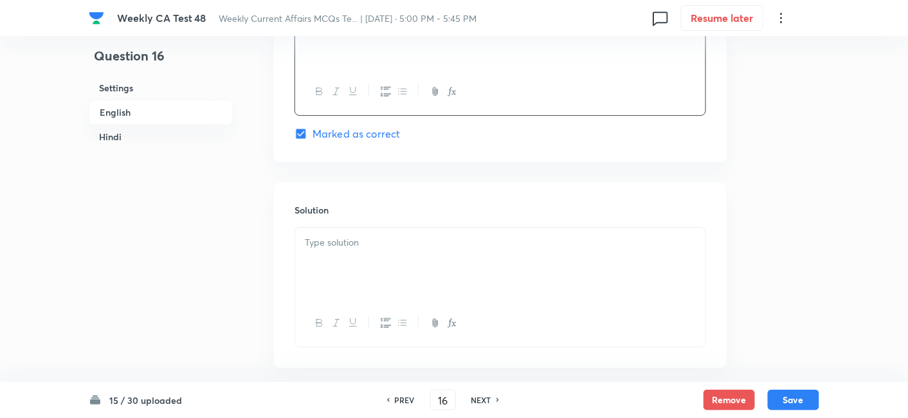
click at [382, 263] on div at bounding box center [500, 264] width 410 height 72
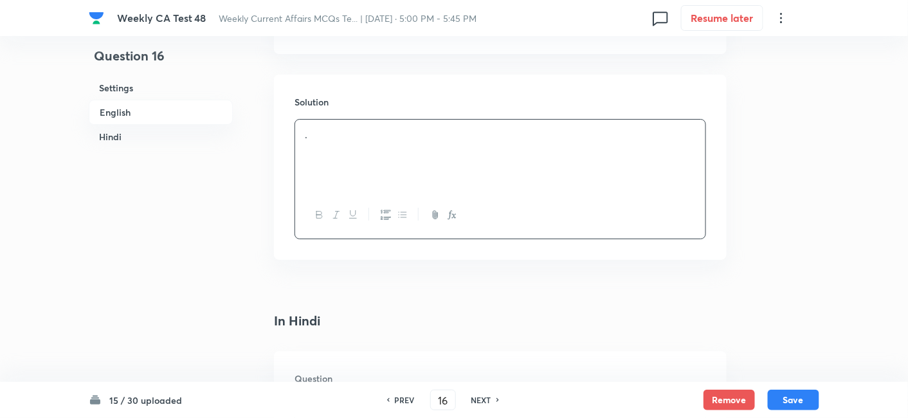
scroll to position [1476, 0]
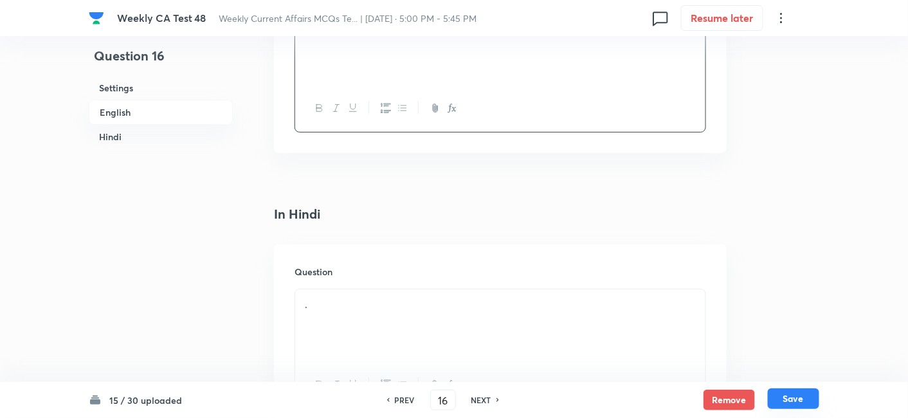
click at [784, 396] on button "Save" at bounding box center [793, 399] width 51 height 21
type input "17"
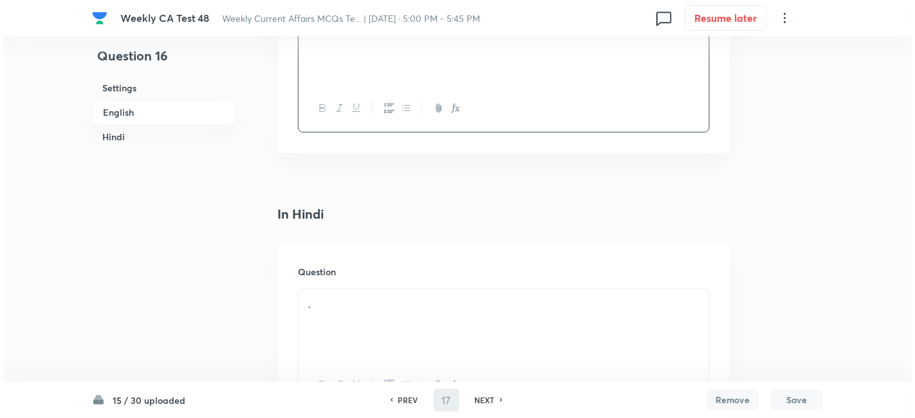
scroll to position [0, 0]
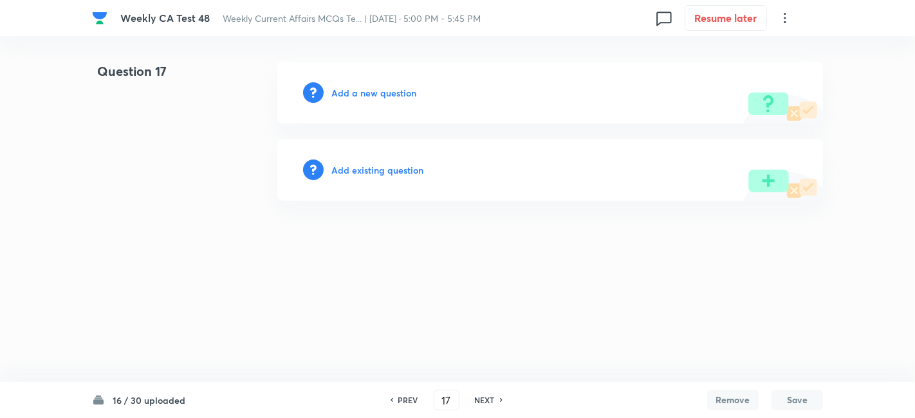
click at [359, 89] on h6 "Add a new question" at bounding box center [373, 93] width 85 height 14
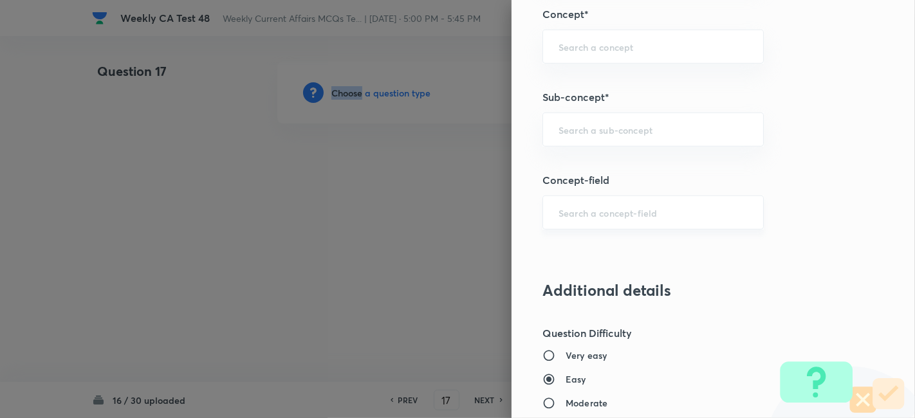
scroll to position [715, 0]
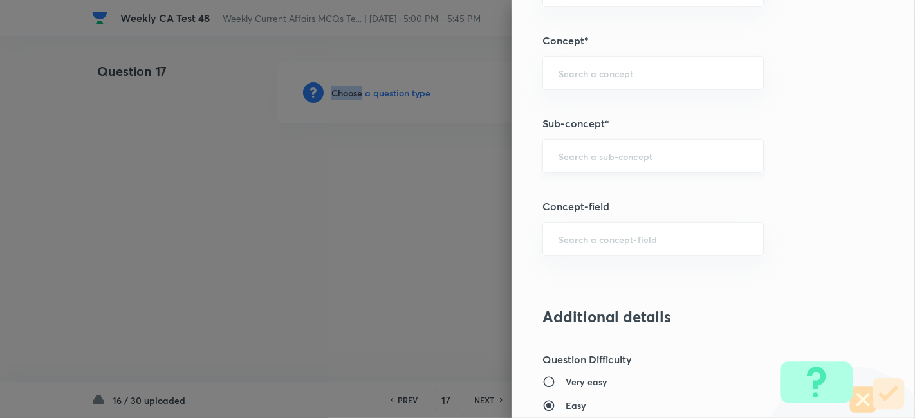
click at [619, 170] on div "​" at bounding box center [652, 156] width 221 height 34
paste input "Current Affairs 2025"
click at [648, 160] on div "Current Affairs 2025 ​" at bounding box center [652, 156] width 221 height 34
click at [621, 190] on li "Current Affairs 2025" at bounding box center [642, 190] width 221 height 23
type input "Current Affairs 2025"
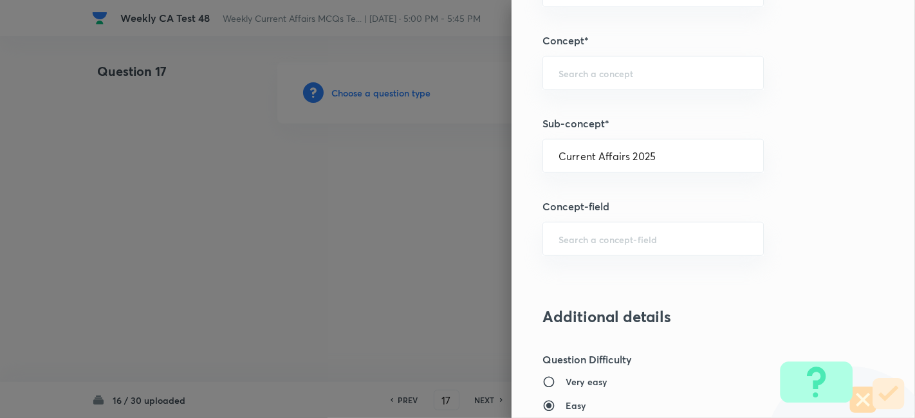
type input "Current Affairs"
type input "Current Affairs 2025"
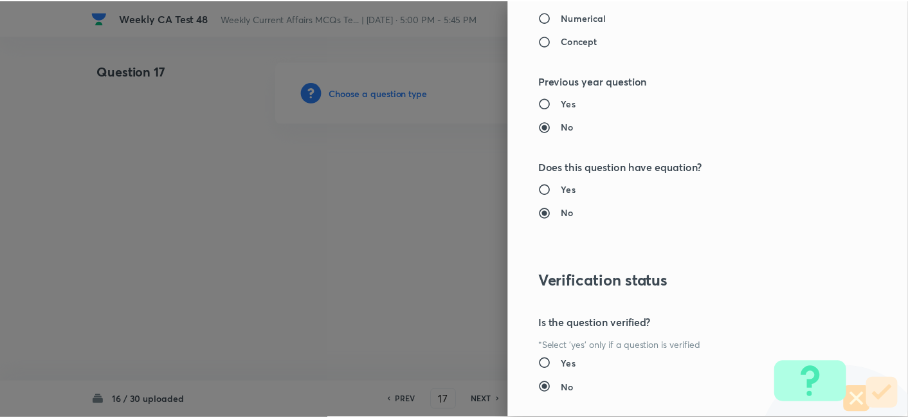
scroll to position [1331, 0]
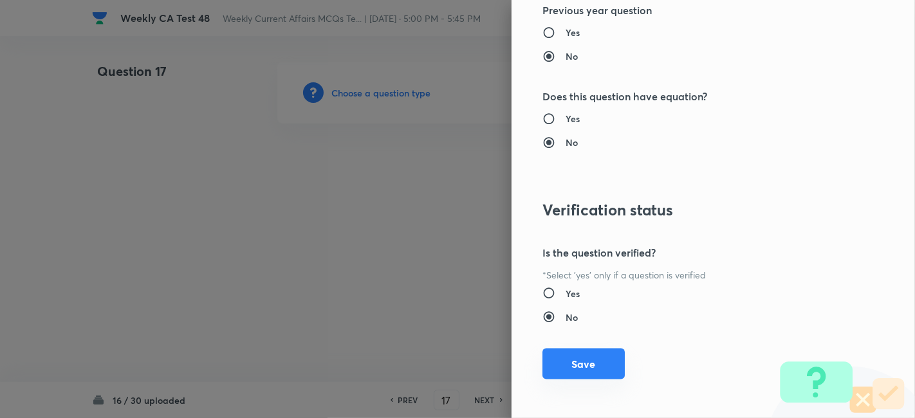
click at [582, 356] on button "Save" at bounding box center [583, 364] width 82 height 31
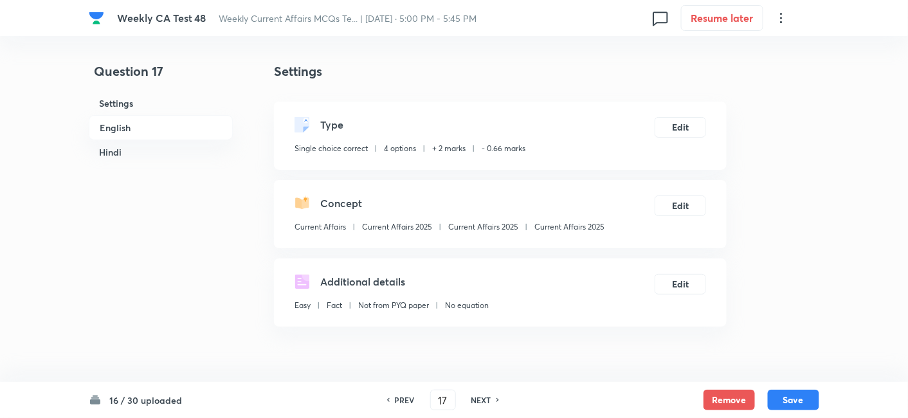
click at [143, 130] on h6 "English" at bounding box center [161, 127] width 144 height 25
drag, startPoint x: 143, startPoint y: 130, endPoint x: 351, endPoint y: 182, distance: 214.2
click at [143, 140] on h6 "Hindi" at bounding box center [161, 152] width 144 height 24
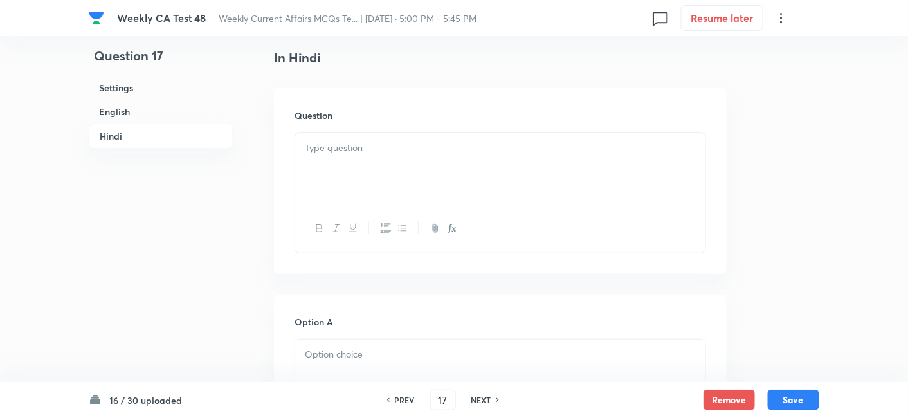
click at [461, 183] on div at bounding box center [500, 169] width 410 height 72
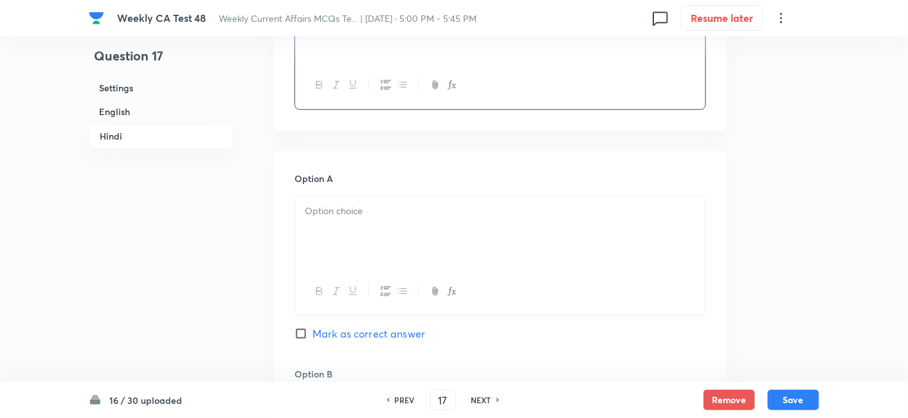
click at [382, 199] on div at bounding box center [500, 232] width 410 height 72
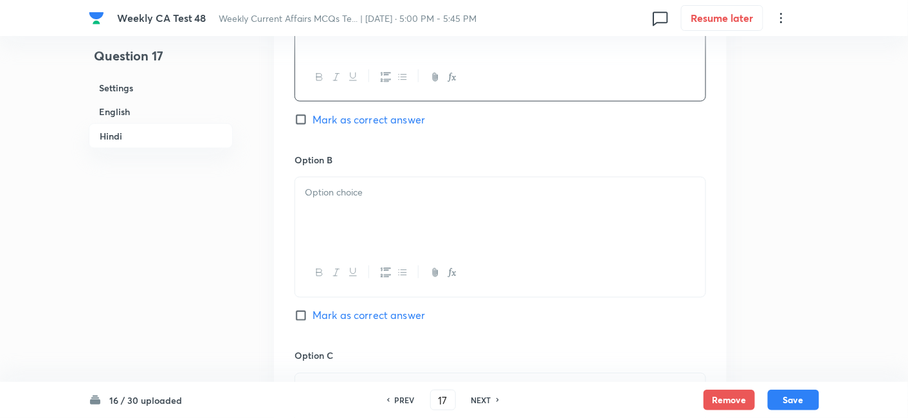
click at [382, 206] on div at bounding box center [500, 214] width 410 height 72
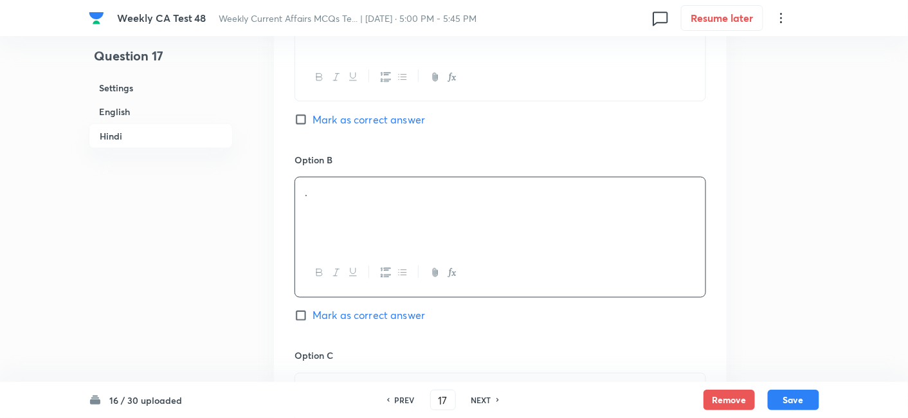
scroll to position [2132, 0]
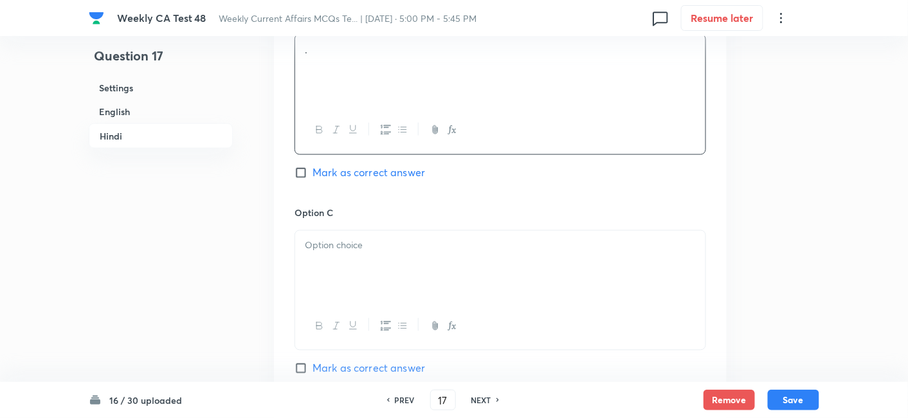
click at [374, 217] on div "Option C Mark as correct answer" at bounding box center [501, 304] width 412 height 196
click at [289, 230] on div "Option A . Mark as correct answer Option B . Mark as correct answer Option C Ma…" at bounding box center [500, 193] width 453 height 799
click at [462, 254] on div at bounding box center [500, 267] width 410 height 72
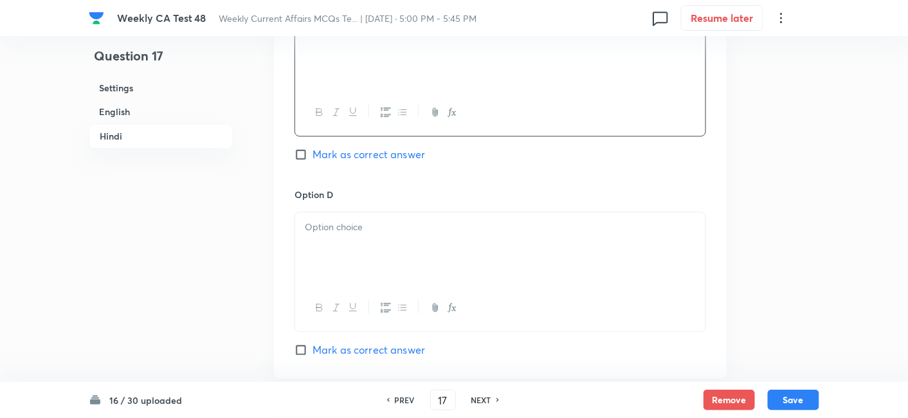
click at [387, 258] on div at bounding box center [500, 248] width 410 height 72
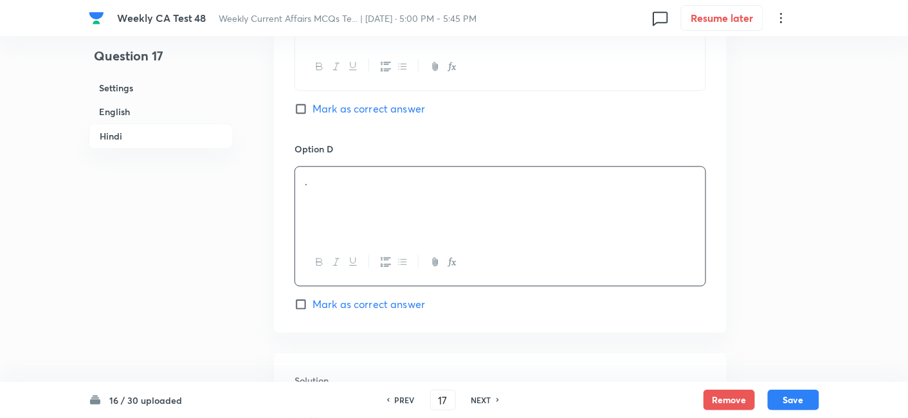
scroll to position [2490, 0]
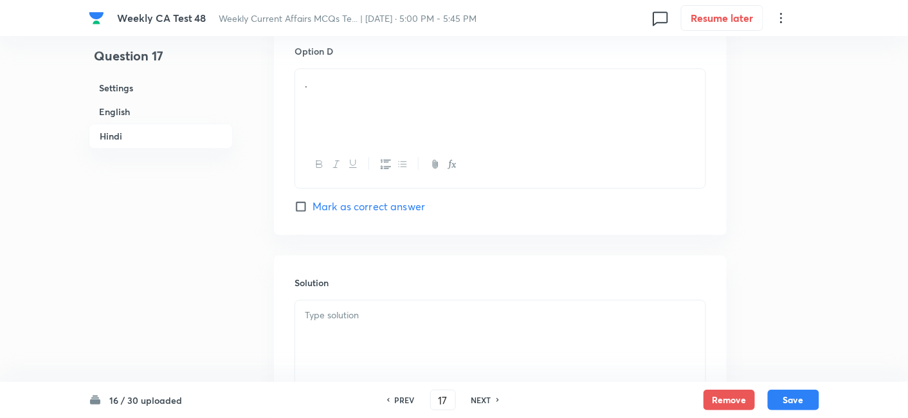
click at [386, 201] on span "Mark as correct answer" at bounding box center [369, 206] width 113 height 15
click at [313, 201] on input "Mark as correct answer" at bounding box center [304, 206] width 18 height 13
click at [386, 201] on span "Mark as correct answer" at bounding box center [369, 206] width 113 height 15
click at [313, 201] on input "Mark as correct answer" at bounding box center [304, 206] width 18 height 13
checkbox input "true"
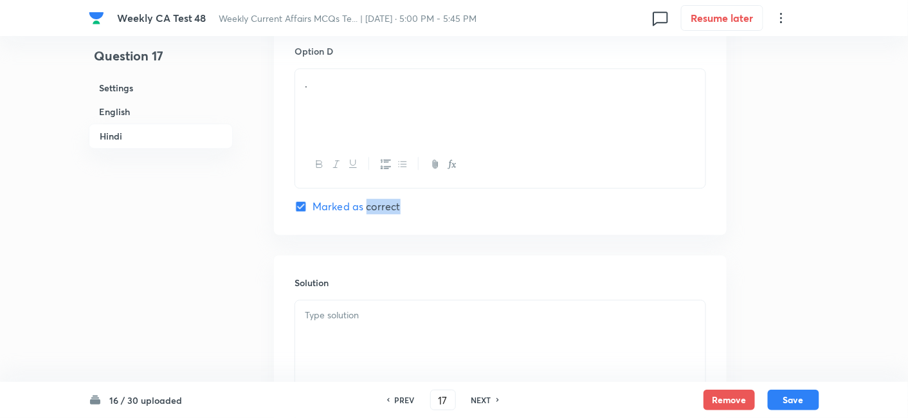
checkbox input "true"
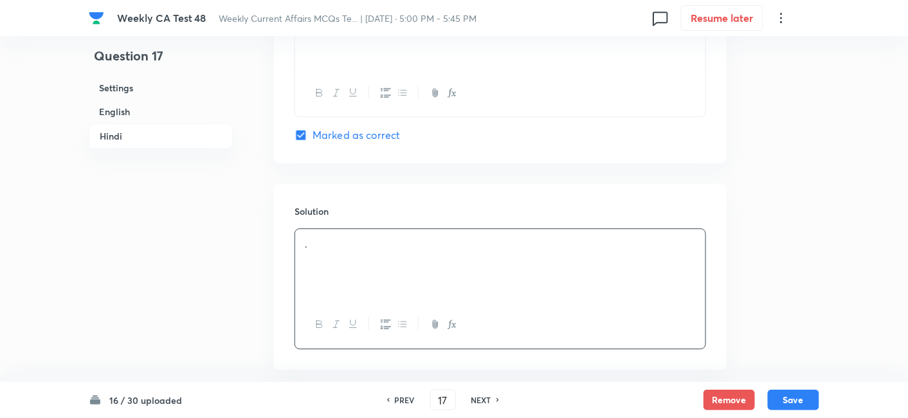
click at [378, 256] on div "." at bounding box center [500, 265] width 410 height 72
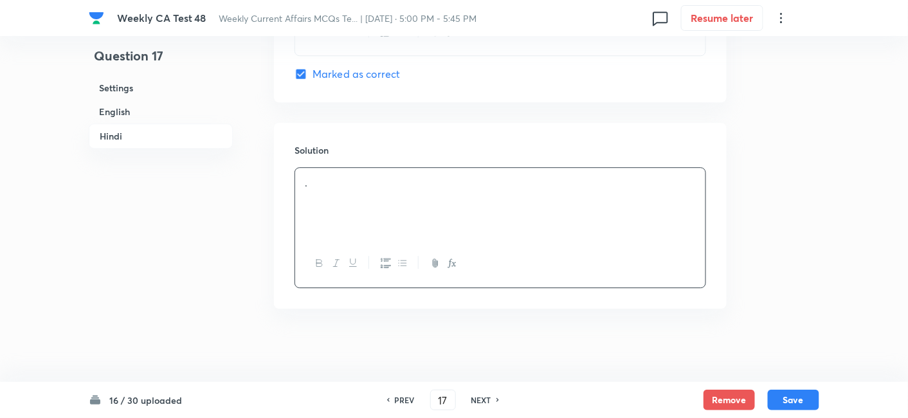
click at [109, 101] on h6 "English" at bounding box center [161, 112] width 144 height 24
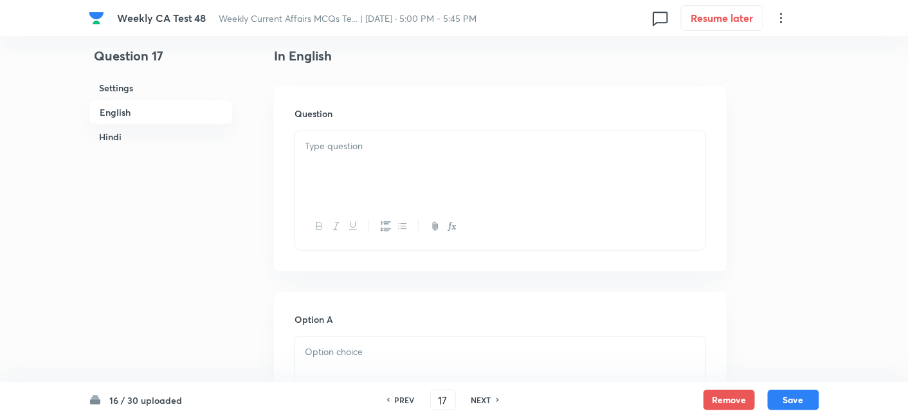
click at [386, 157] on div at bounding box center [500, 167] width 410 height 72
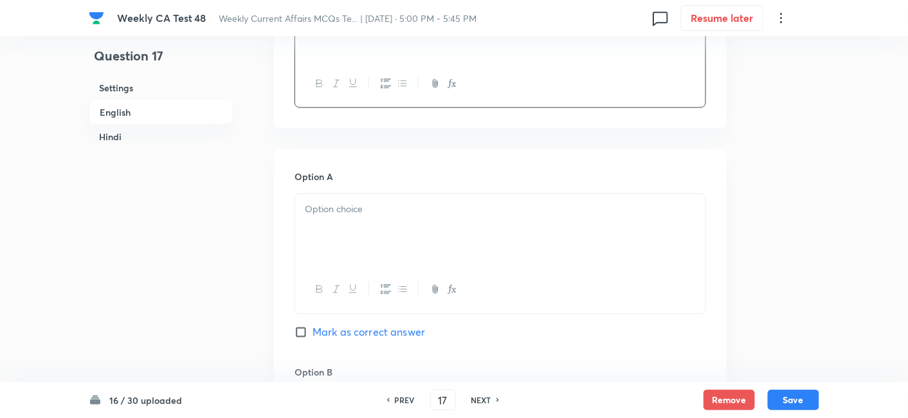
click at [365, 207] on p at bounding box center [500, 209] width 391 height 15
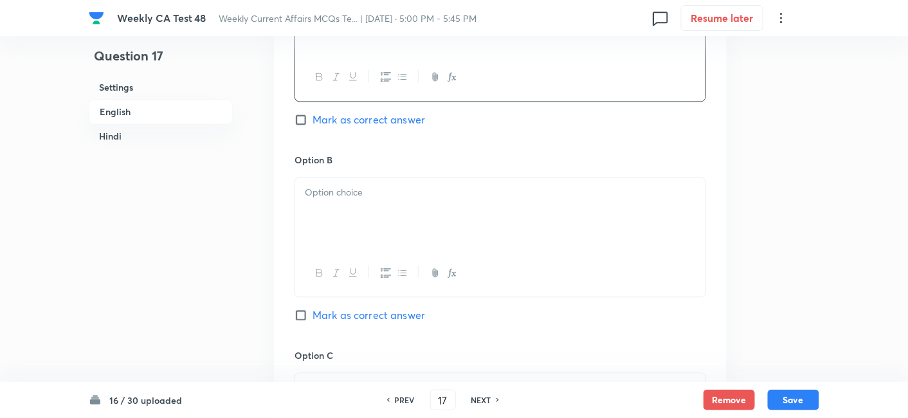
scroll to position [689, 0]
click at [365, 230] on div at bounding box center [500, 212] width 410 height 72
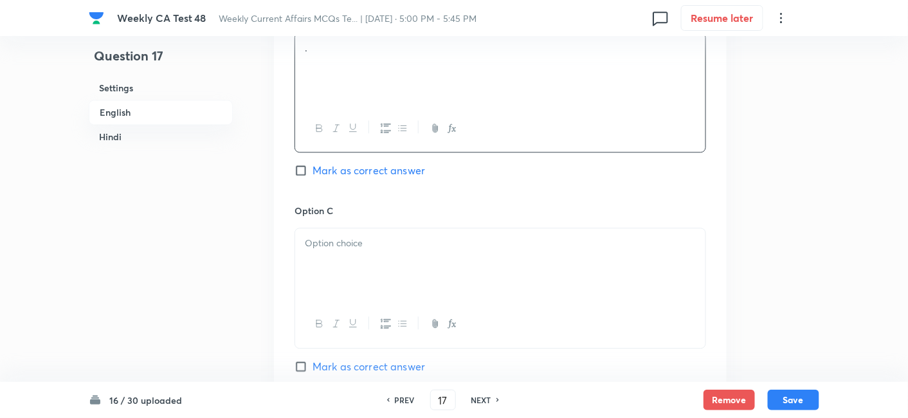
click at [367, 245] on p at bounding box center [500, 243] width 391 height 15
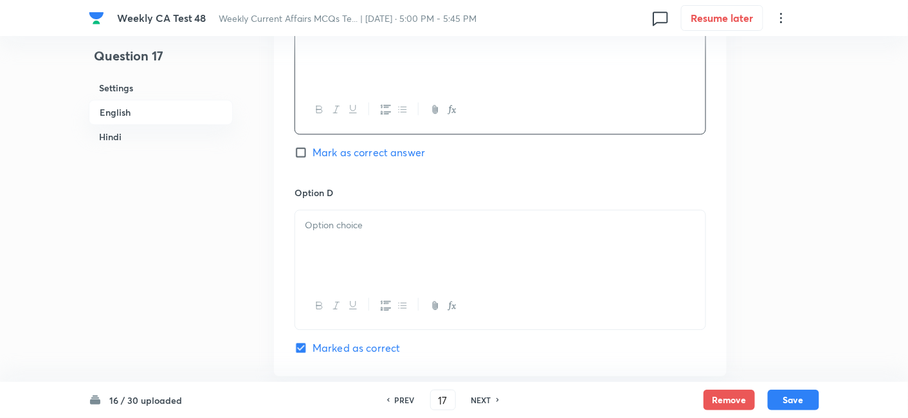
click at [367, 245] on div at bounding box center [500, 246] width 410 height 72
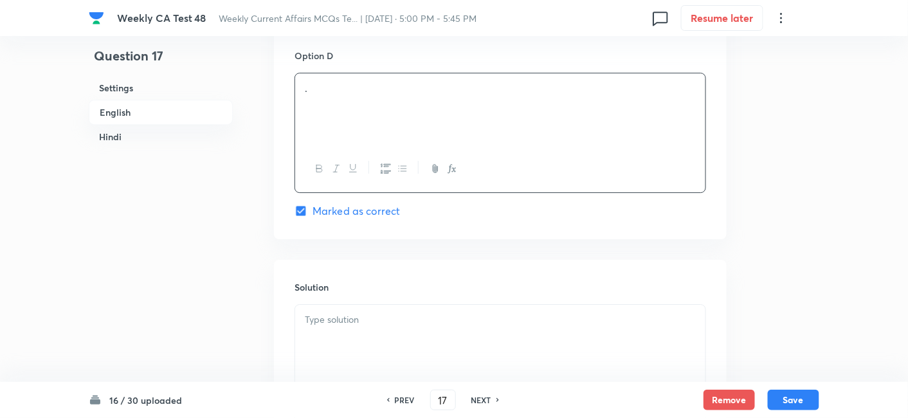
scroll to position [1189, 0]
click at [367, 312] on p at bounding box center [500, 314] width 391 height 15
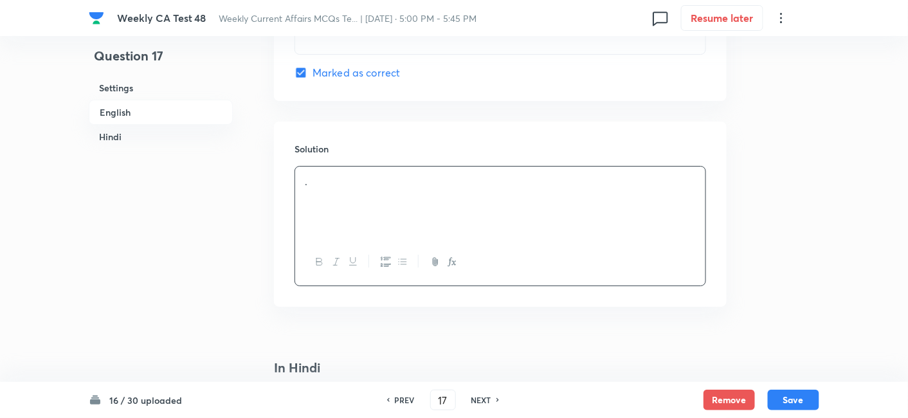
scroll to position [1404, 0]
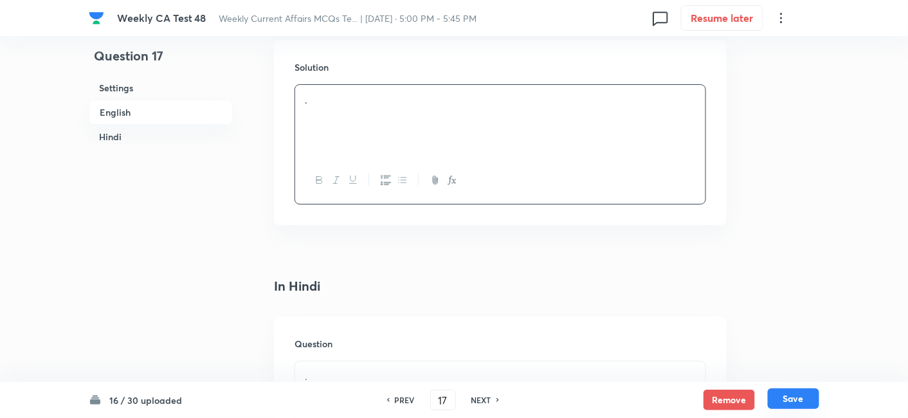
click at [805, 396] on button "Save" at bounding box center [793, 399] width 51 height 21
type input "18"
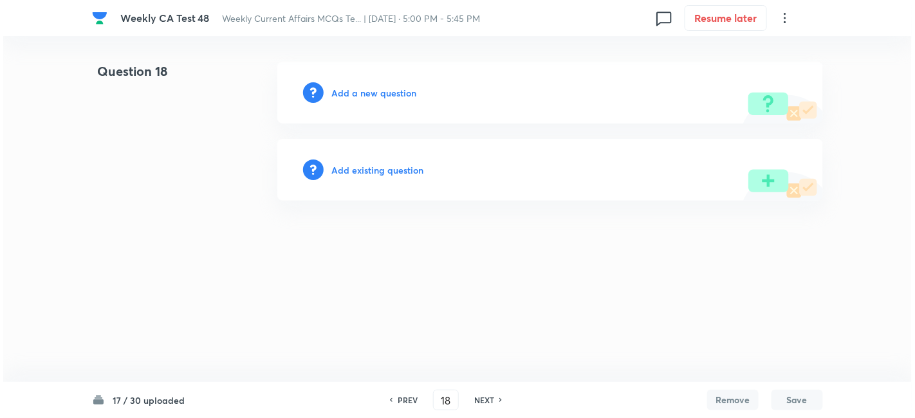
scroll to position [0, 0]
click at [380, 95] on h6 "Add a new question" at bounding box center [373, 93] width 85 height 14
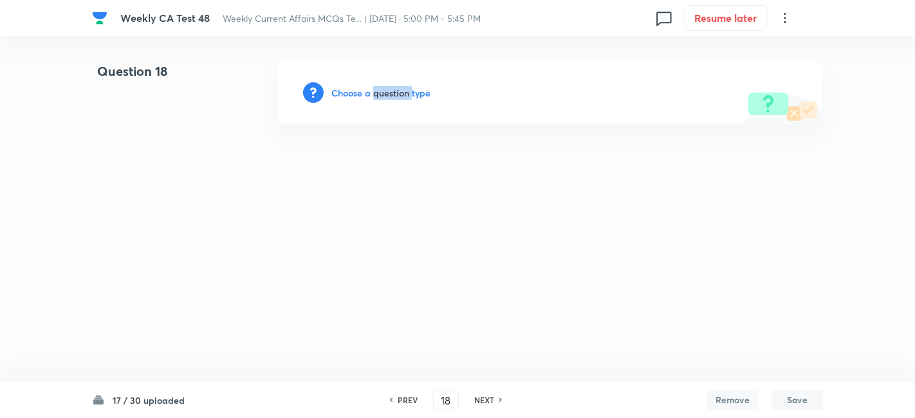
click at [380, 95] on h6 "Choose a question type" at bounding box center [380, 93] width 99 height 14
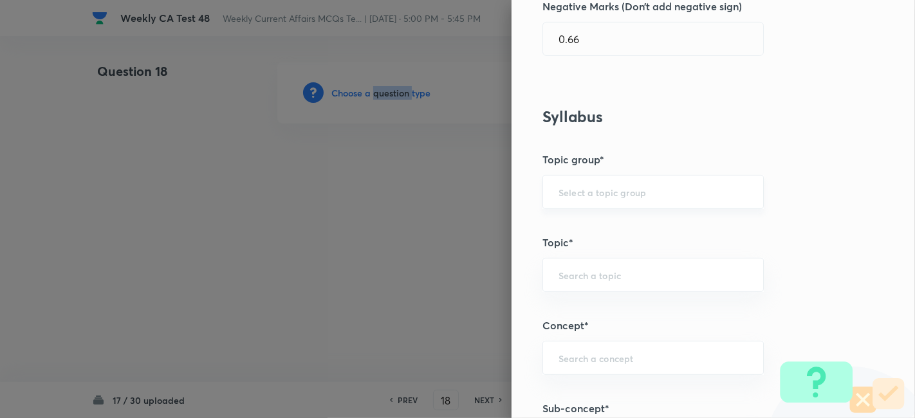
scroll to position [786, 0]
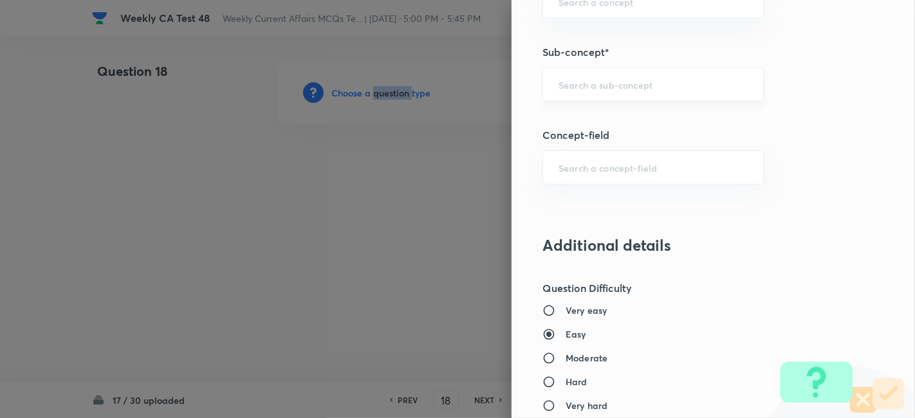
click at [629, 89] on div "​" at bounding box center [652, 85] width 221 height 34
paste input "Current Affairs 2025"
click at [661, 91] on div "Current Affairs 2025 ​" at bounding box center [652, 85] width 221 height 34
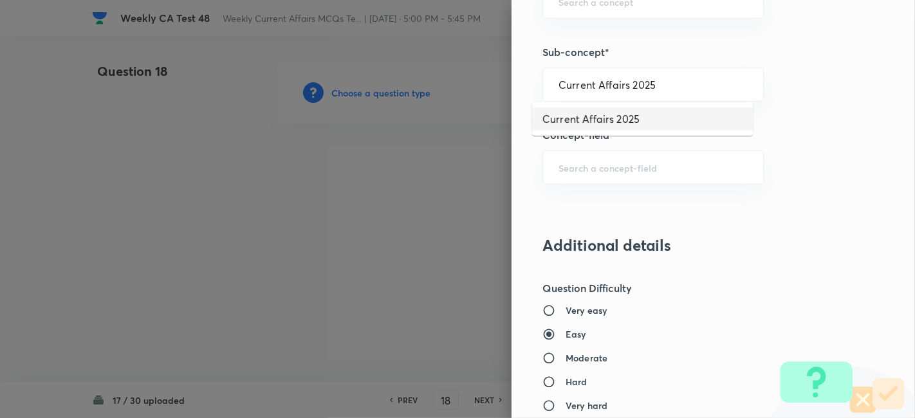
click at [603, 129] on li "Current Affairs 2025" at bounding box center [642, 118] width 221 height 23
type input "Current Affairs 2025"
type input "Current Affairs"
type input "Current Affairs 2025"
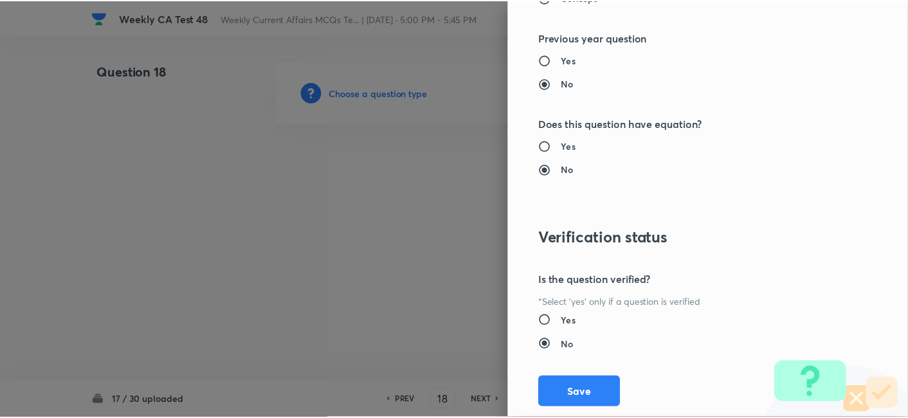
scroll to position [1331, 0]
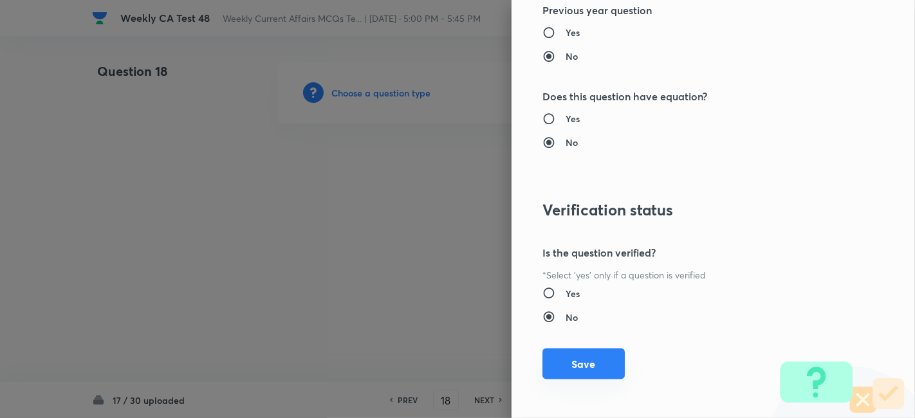
click at [585, 358] on button "Save" at bounding box center [583, 364] width 82 height 31
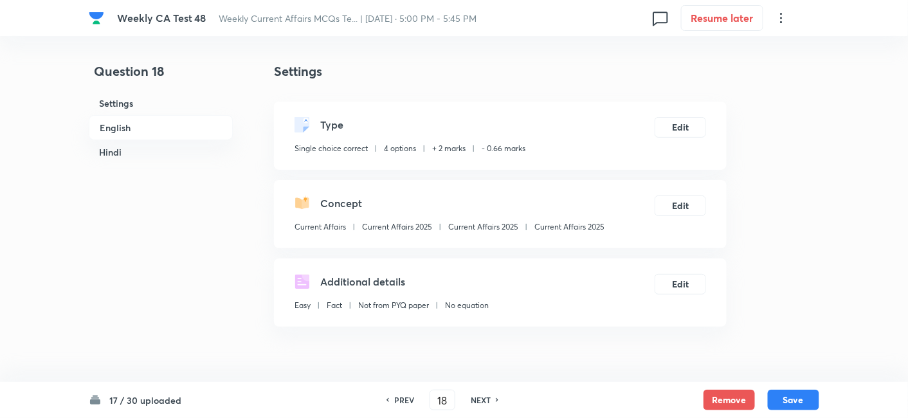
click at [133, 129] on h6 "English" at bounding box center [161, 127] width 144 height 25
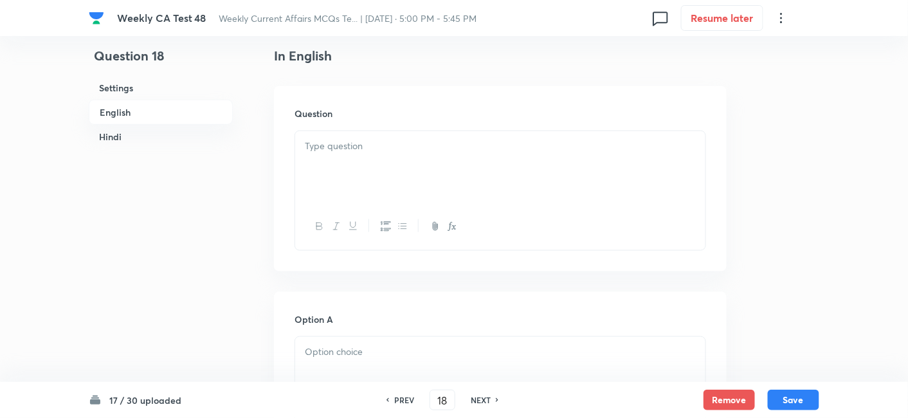
click at [392, 207] on div at bounding box center [500, 226] width 410 height 47
click at [389, 170] on div at bounding box center [500, 167] width 410 height 72
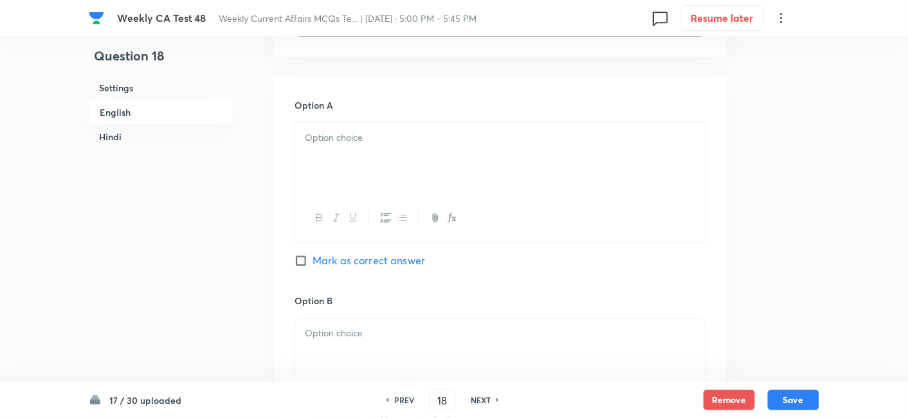
click at [374, 173] on div at bounding box center [500, 159] width 410 height 72
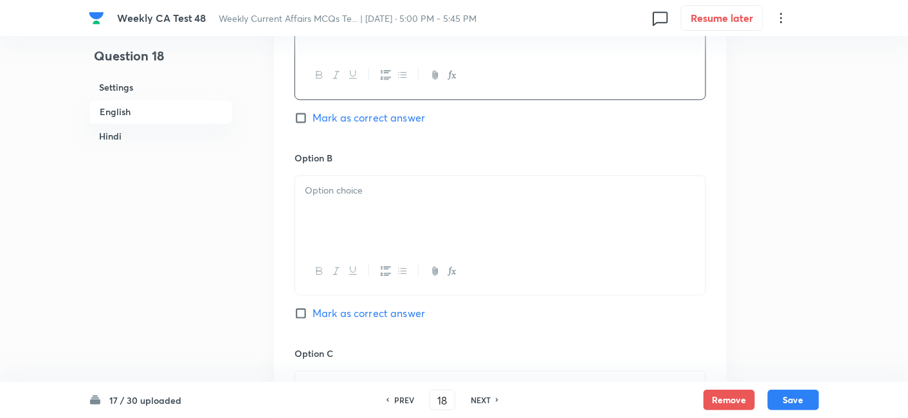
click at [383, 212] on div at bounding box center [500, 212] width 410 height 72
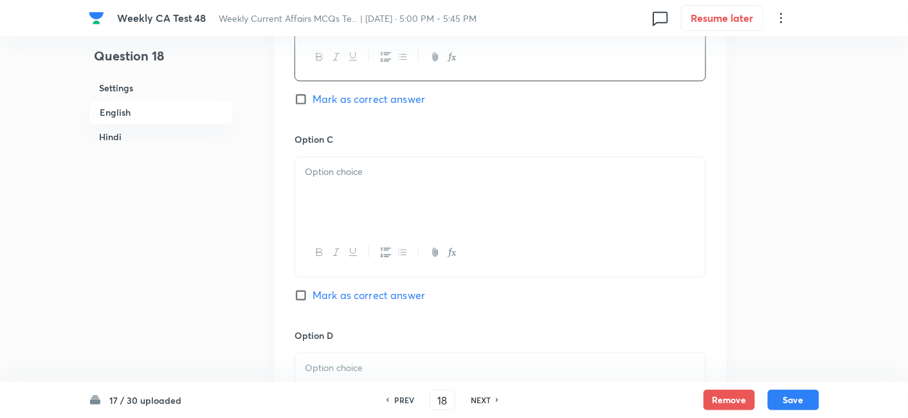
click at [380, 211] on div at bounding box center [500, 193] width 410 height 72
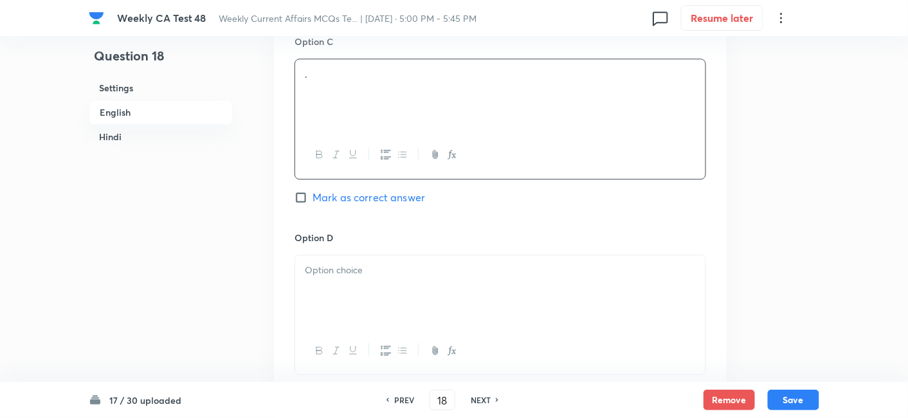
scroll to position [1118, 0]
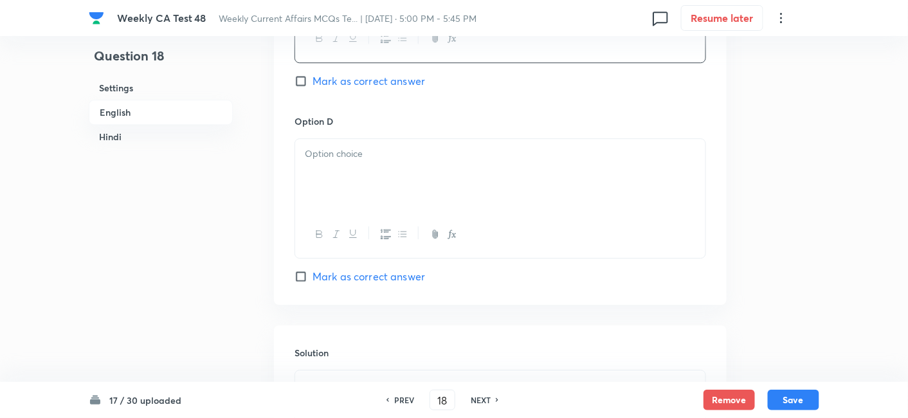
click at [370, 170] on div at bounding box center [500, 175] width 410 height 72
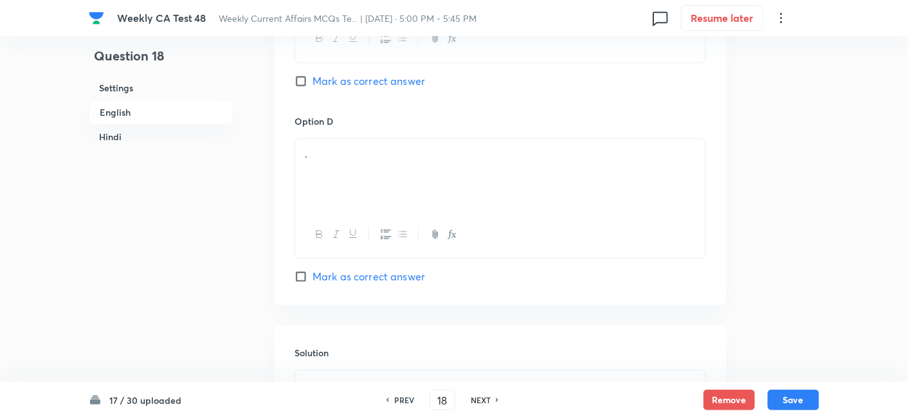
click at [393, 273] on span "Mark as correct answer" at bounding box center [369, 276] width 113 height 15
click at [313, 273] on input "Mark as correct answer" at bounding box center [304, 276] width 18 height 13
checkbox input "true"
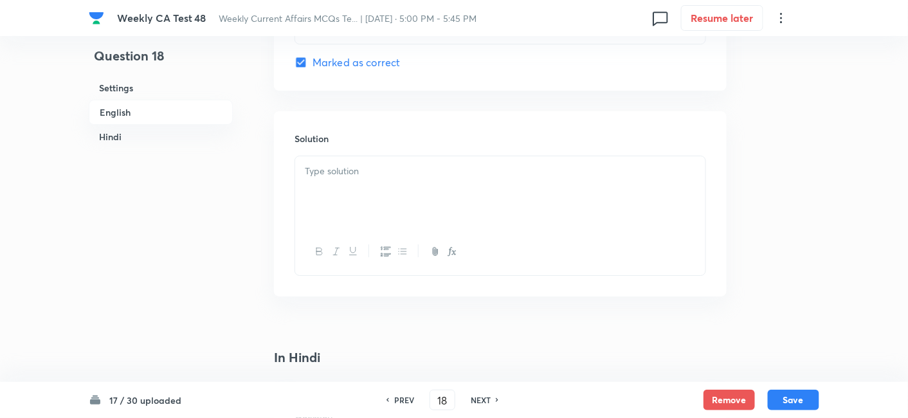
click at [370, 185] on div at bounding box center [500, 192] width 410 height 72
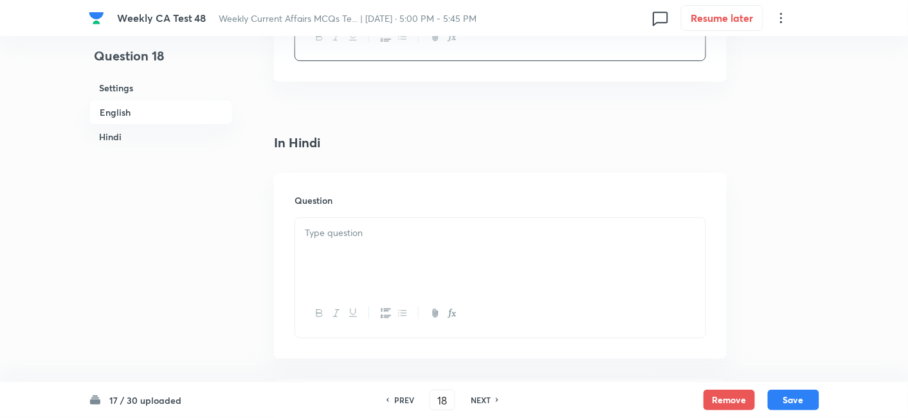
click at [380, 228] on p at bounding box center [500, 233] width 391 height 15
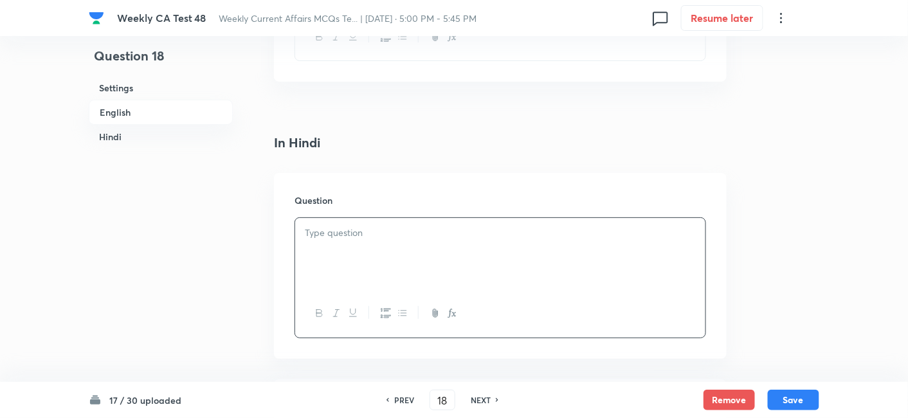
click at [380, 228] on p at bounding box center [500, 233] width 391 height 15
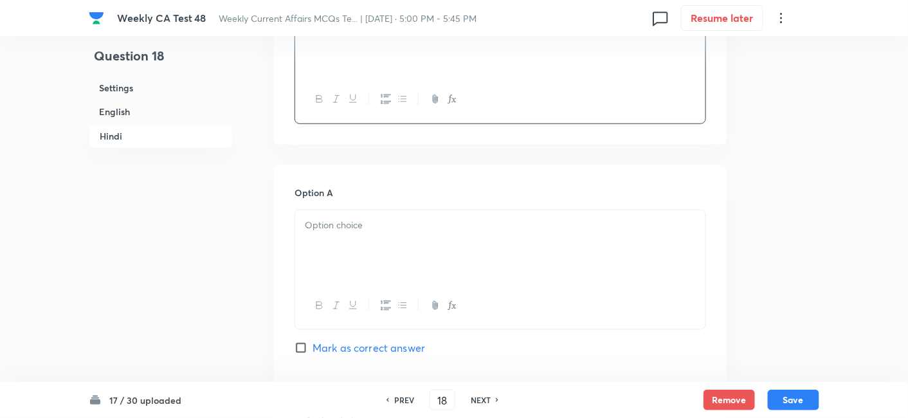
click at [377, 225] on p at bounding box center [500, 225] width 391 height 15
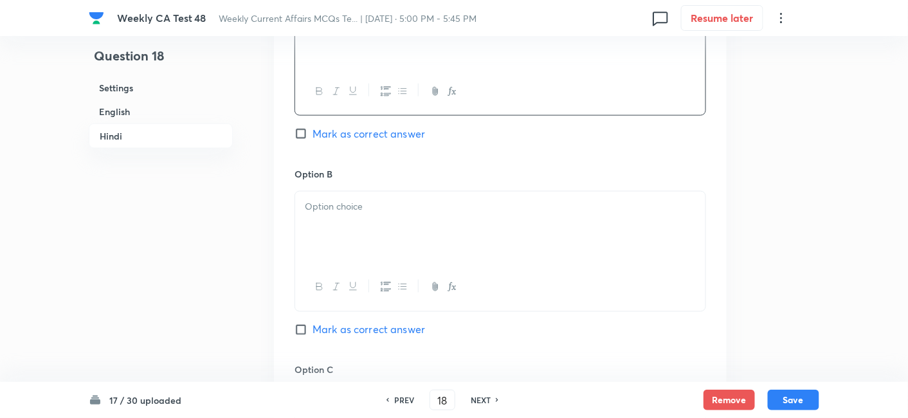
click at [377, 225] on div at bounding box center [500, 228] width 410 height 72
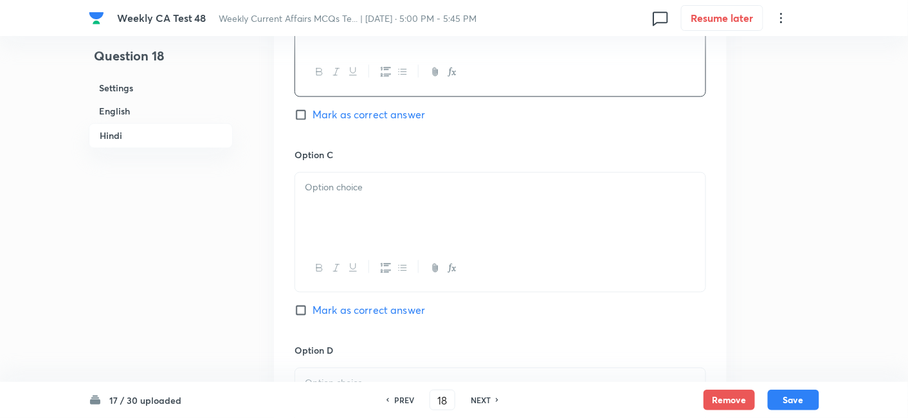
click at [377, 225] on div at bounding box center [500, 209] width 410 height 72
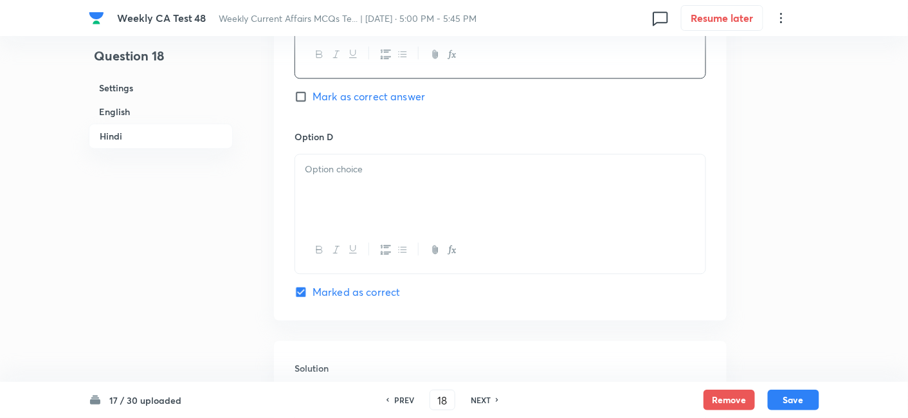
click at [374, 201] on div at bounding box center [500, 190] width 410 height 72
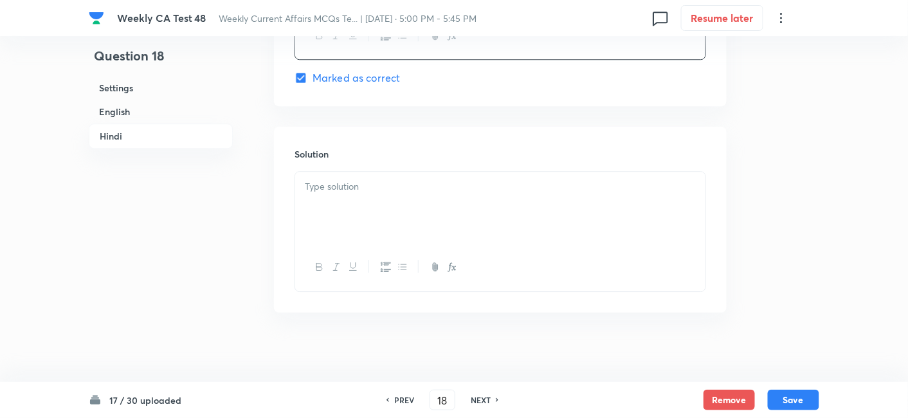
click at [384, 226] on div at bounding box center [500, 208] width 410 height 72
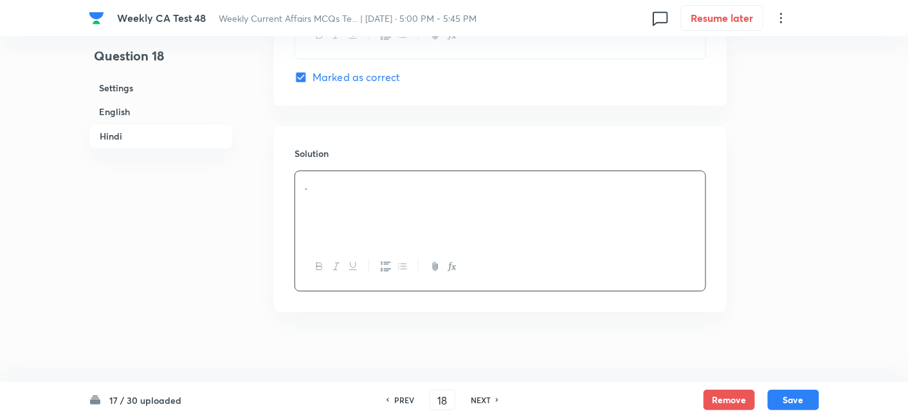
scroll to position [2622, 0]
click at [795, 398] on button "Save" at bounding box center [793, 399] width 51 height 21
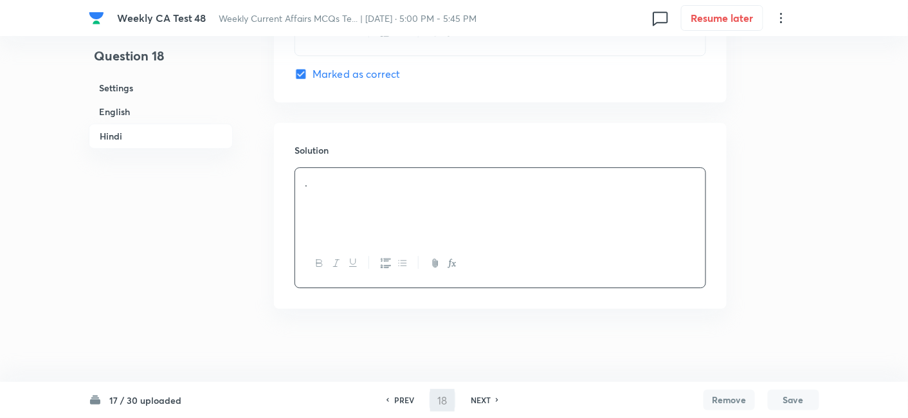
type input "19"
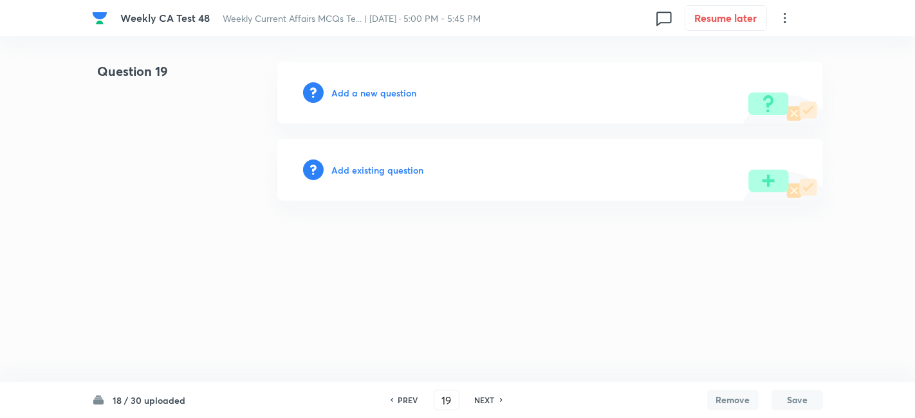
click at [385, 85] on div "Add a new question" at bounding box center [549, 93] width 545 height 62
click at [407, 95] on h6 "Add a new question" at bounding box center [373, 93] width 85 height 14
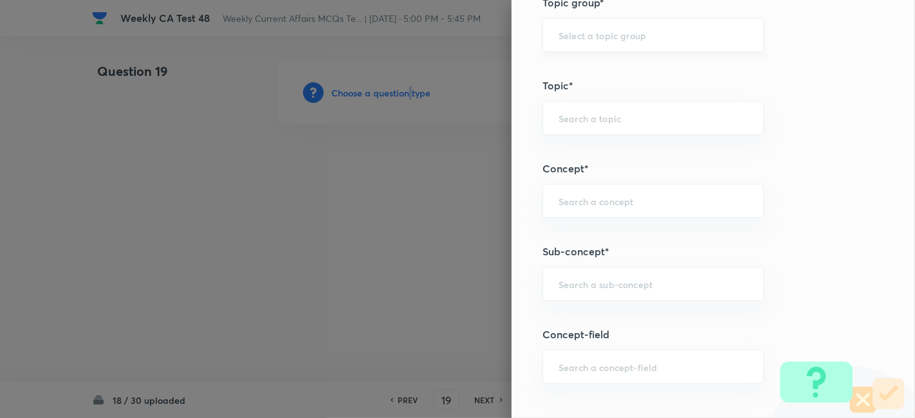
scroll to position [786, 0]
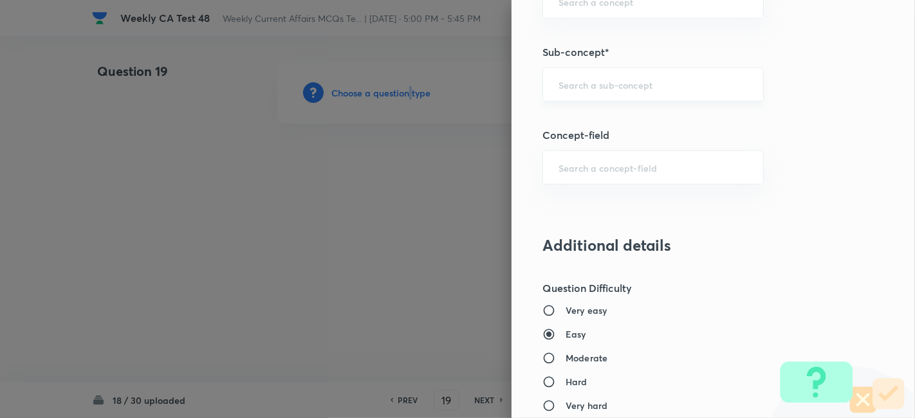
click at [654, 93] on div "​" at bounding box center [652, 85] width 221 height 34
paste input "Current Affairs 2025"
click at [680, 84] on input "Current Affairs 2025" at bounding box center [652, 84] width 189 height 12
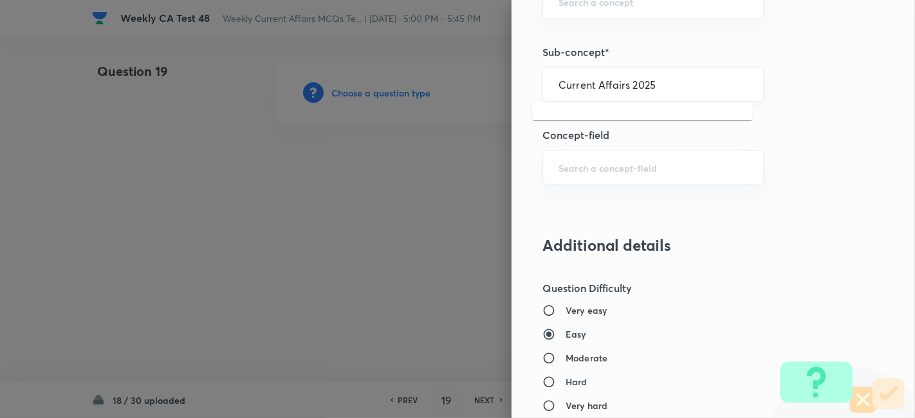
click at [680, 84] on input "Current Affairs 2025" at bounding box center [652, 84] width 189 height 12
click at [627, 109] on li "Current Affairs 2025" at bounding box center [642, 118] width 221 height 23
type input "Current Affairs 2025"
type input "Current Affairs"
type input "Current Affairs 2025"
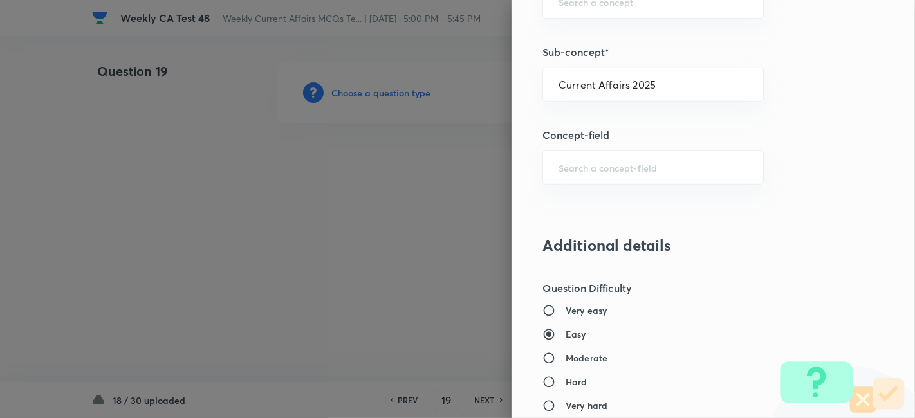
type input "Current Affairs 2025"
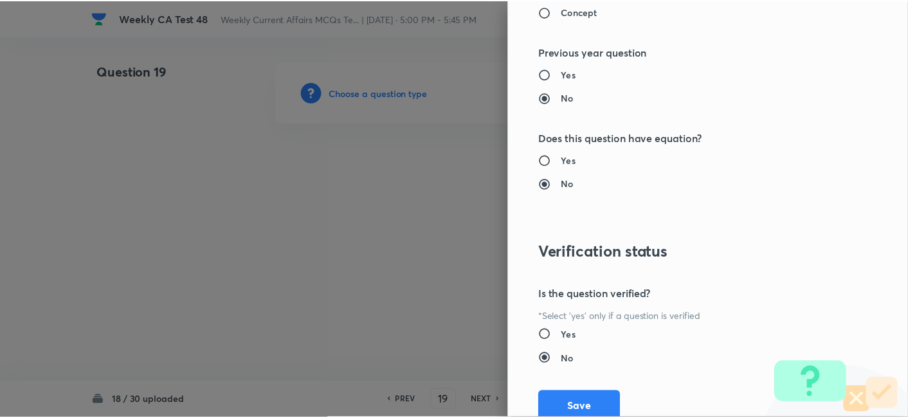
scroll to position [1331, 0]
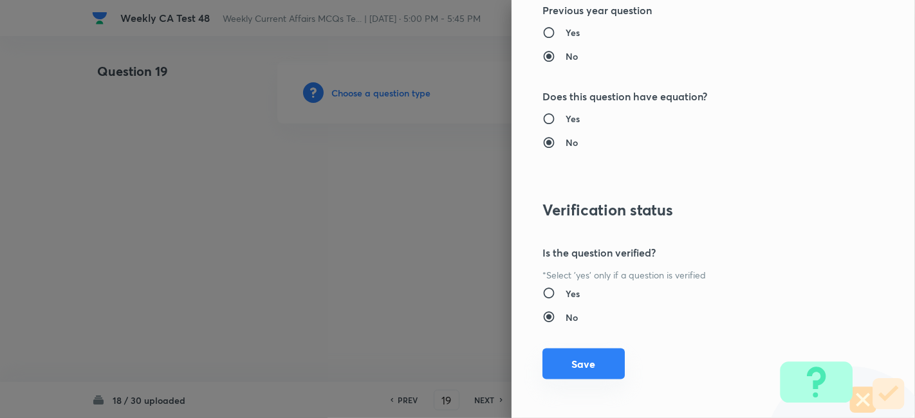
click at [587, 362] on button "Save" at bounding box center [583, 364] width 82 height 31
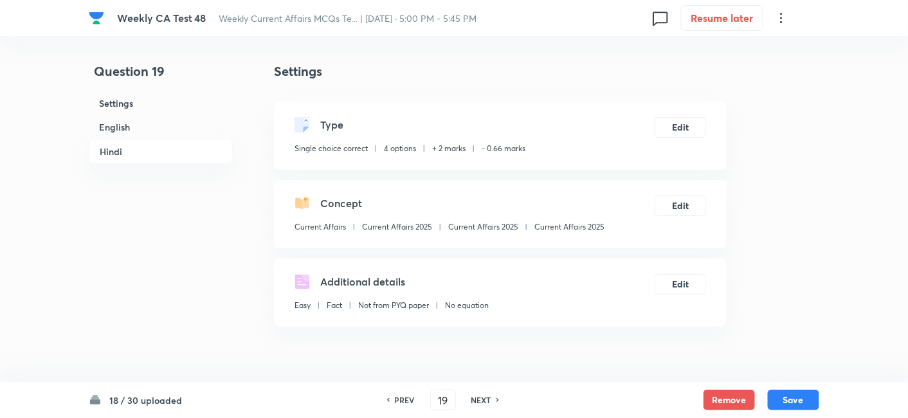
click at [135, 121] on h6 "English" at bounding box center [161, 127] width 144 height 24
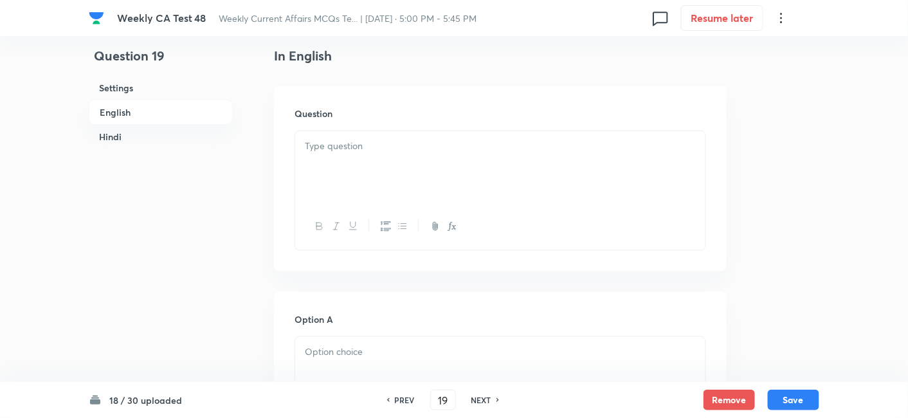
click at [373, 179] on div at bounding box center [500, 167] width 410 height 72
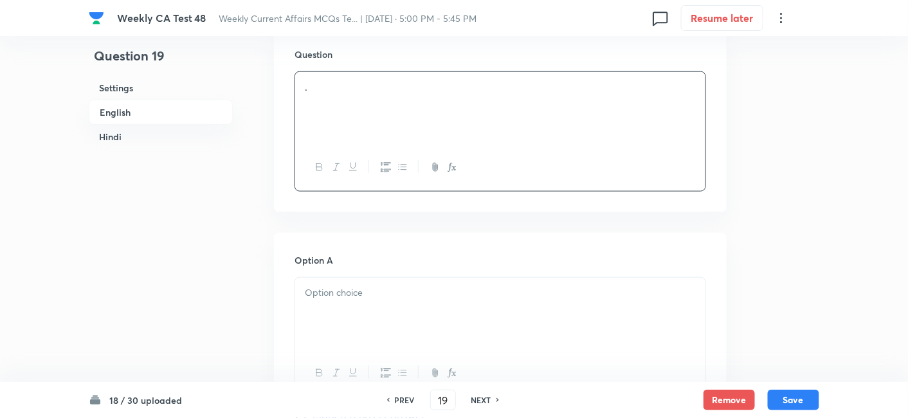
scroll to position [475, 0]
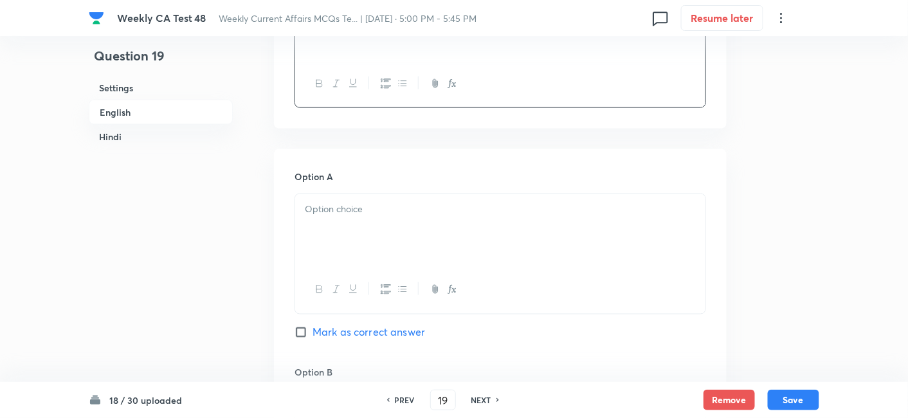
drag, startPoint x: 356, startPoint y: 188, endPoint x: 358, endPoint y: 197, distance: 10.0
click at [357, 192] on div "Option A Mark as correct answer" at bounding box center [501, 268] width 412 height 196
click at [365, 214] on p at bounding box center [500, 209] width 391 height 15
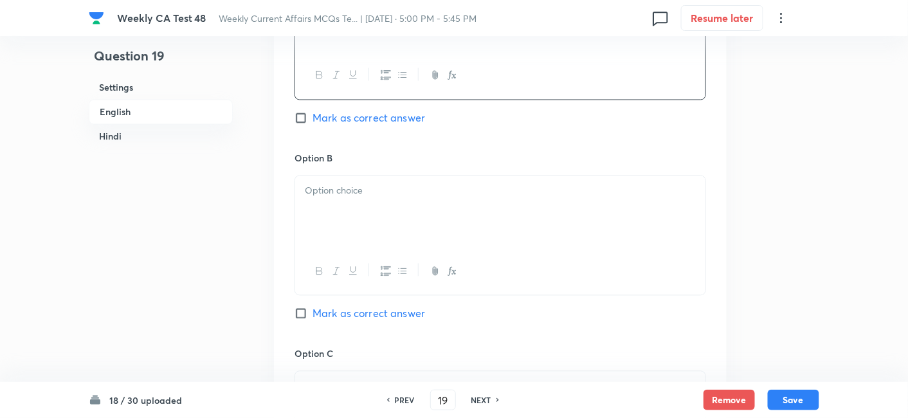
click at [365, 214] on div at bounding box center [500, 212] width 410 height 72
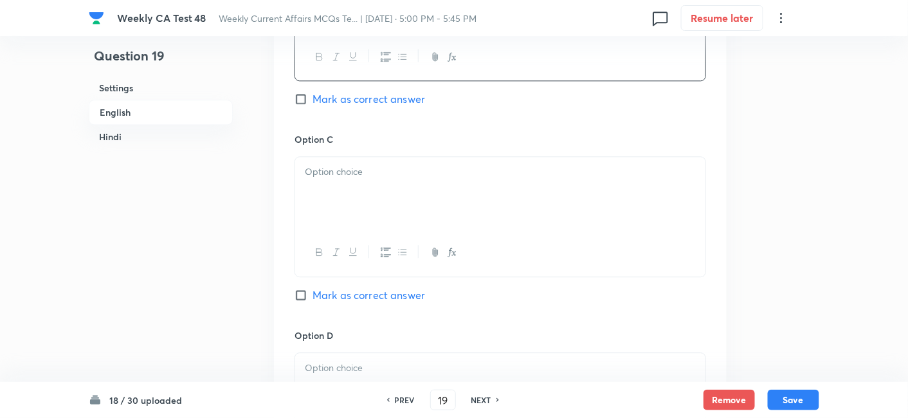
click at [365, 214] on div at bounding box center [500, 193] width 410 height 72
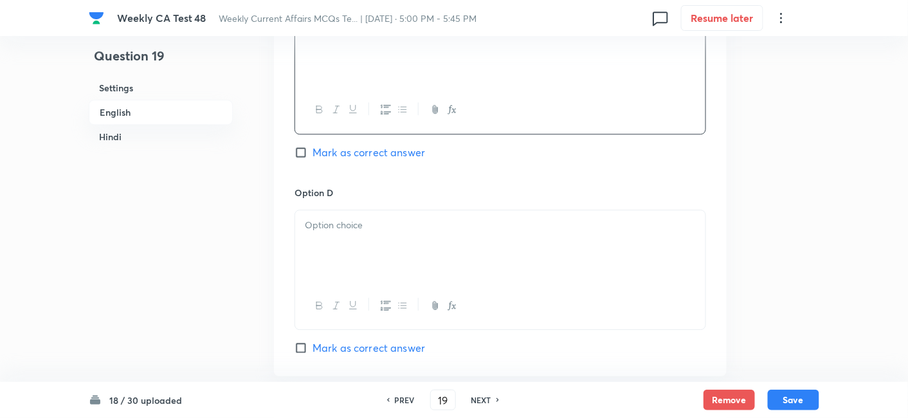
click at [378, 250] on div at bounding box center [500, 246] width 410 height 72
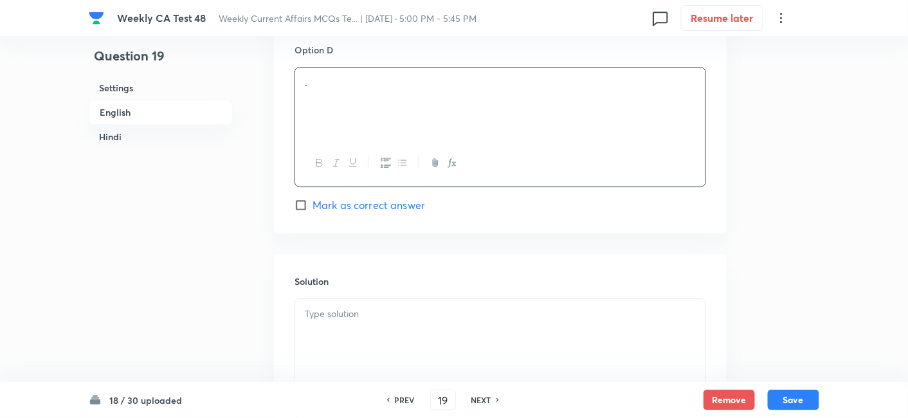
click at [378, 208] on span "Mark as correct answer" at bounding box center [369, 204] width 113 height 15
click at [313, 208] on input "Mark as correct answer" at bounding box center [304, 205] width 18 height 13
click at [378, 208] on span "Mark as correct answer" at bounding box center [369, 204] width 113 height 15
click at [313, 208] on input "Mark as correct answer" at bounding box center [304, 205] width 18 height 13
checkbox input "true"
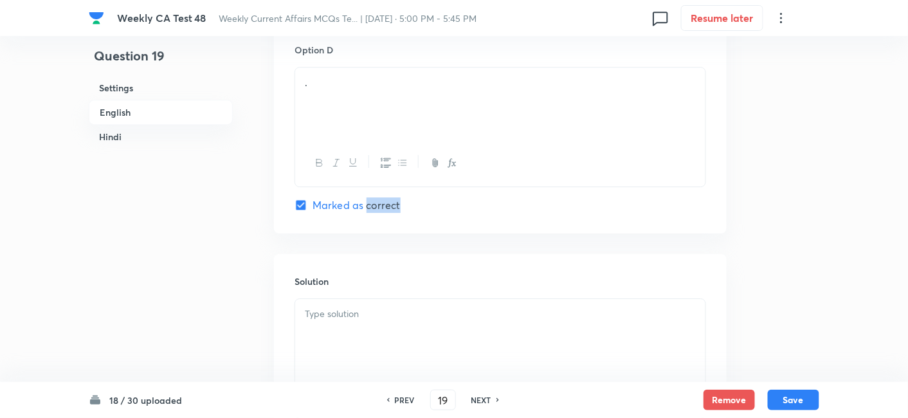
checkbox input "true"
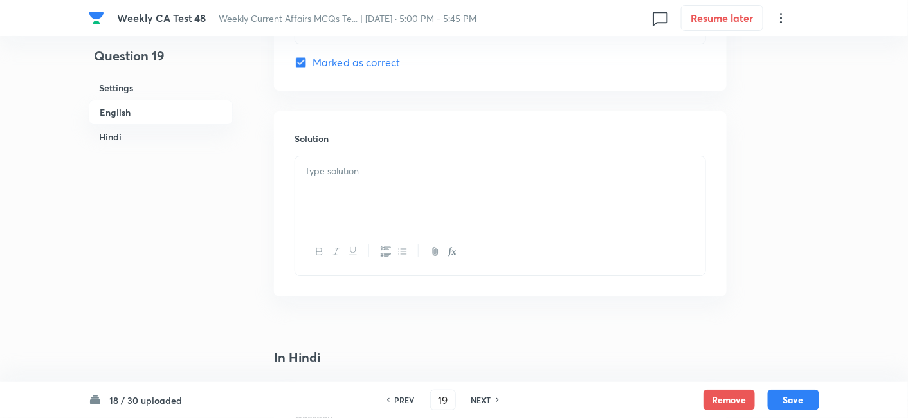
click at [374, 192] on div at bounding box center [500, 192] width 410 height 72
click at [373, 192] on div at bounding box center [500, 192] width 410 height 72
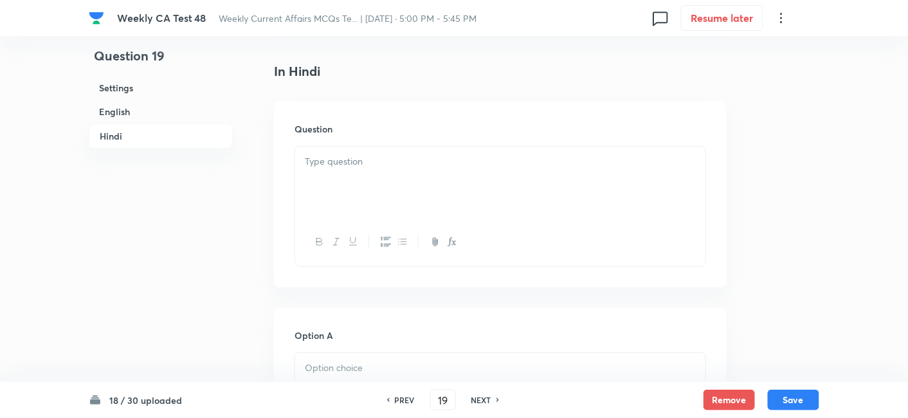
click at [378, 194] on div at bounding box center [500, 183] width 410 height 72
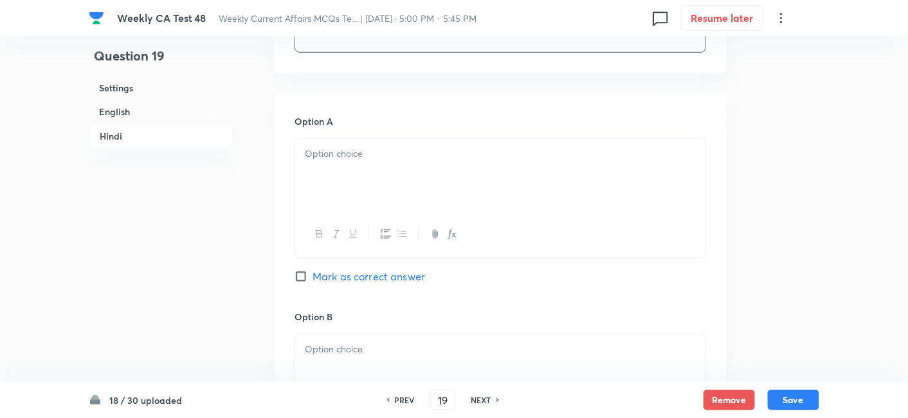
click at [380, 194] on div at bounding box center [500, 175] width 410 height 72
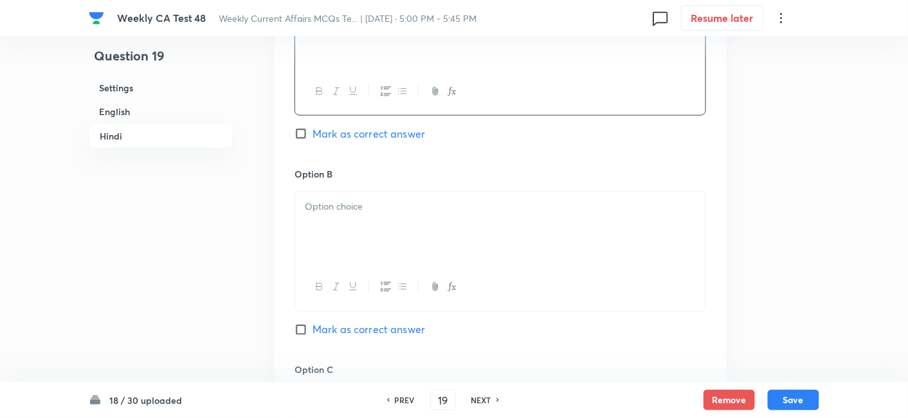
click at [382, 206] on p at bounding box center [500, 206] width 391 height 15
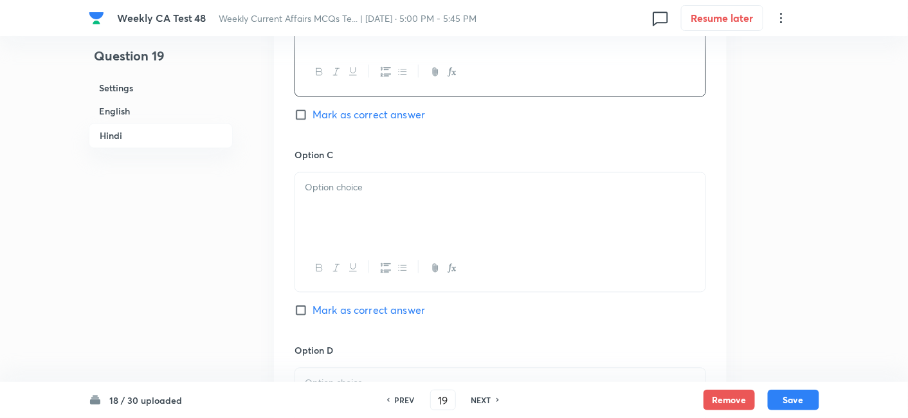
click at [382, 206] on div at bounding box center [500, 209] width 410 height 72
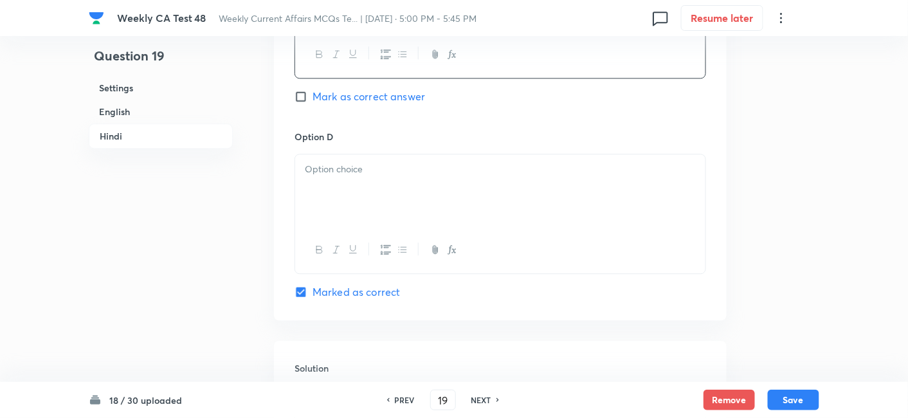
click at [382, 206] on div at bounding box center [500, 190] width 410 height 72
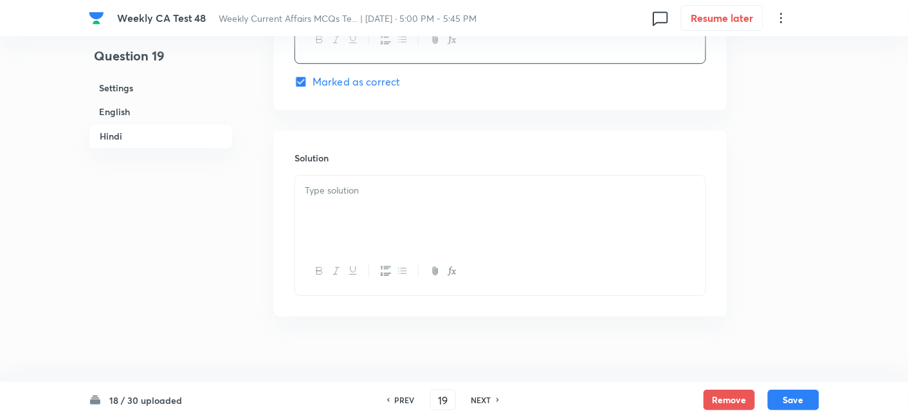
scroll to position [2622, 0]
click at [382, 206] on div at bounding box center [500, 204] width 410 height 72
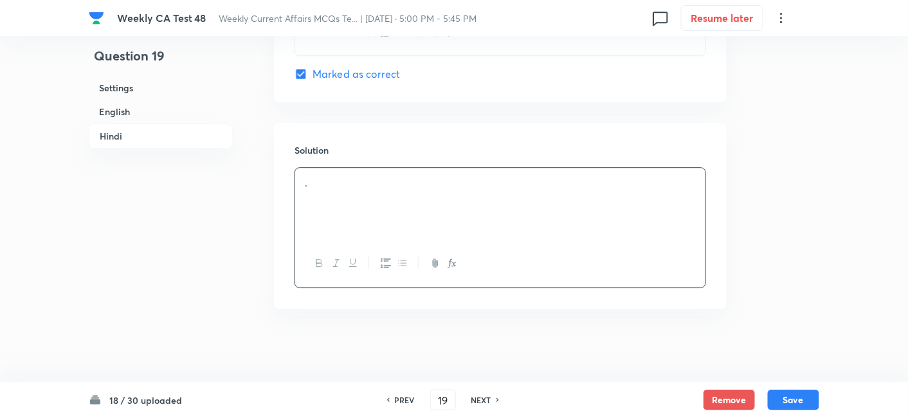
click at [798, 410] on div "Remove Save" at bounding box center [762, 400] width 116 height 21
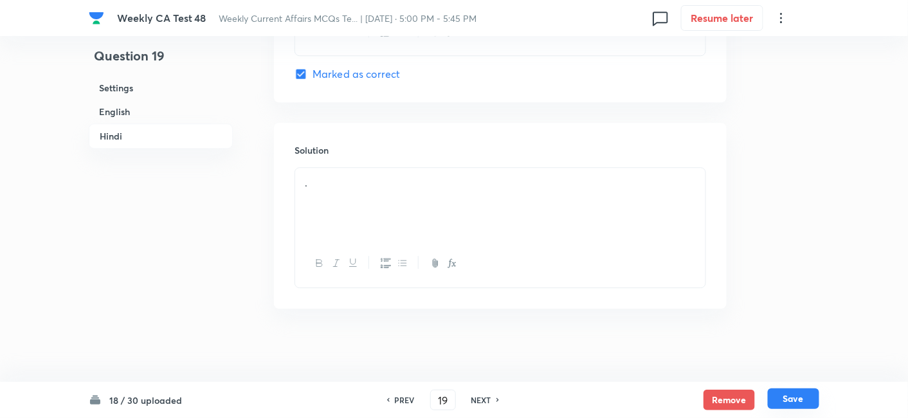
click at [797, 406] on button "Save" at bounding box center [793, 399] width 51 height 21
click at [797, 405] on button "Save" at bounding box center [793, 399] width 51 height 21
type input "20"
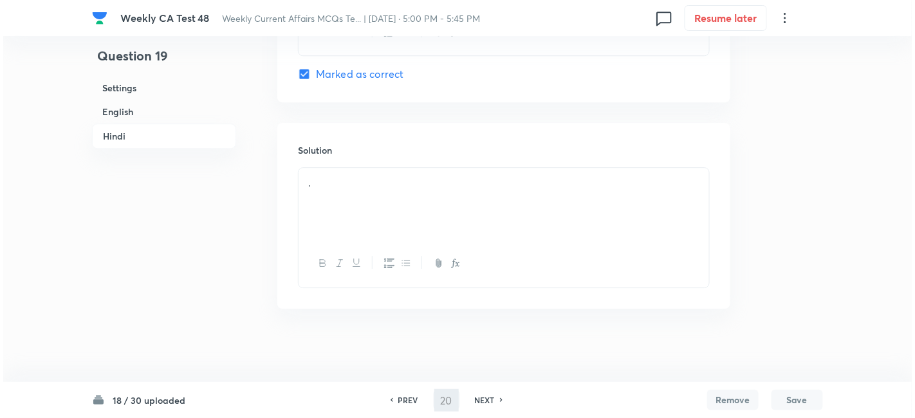
scroll to position [0, 0]
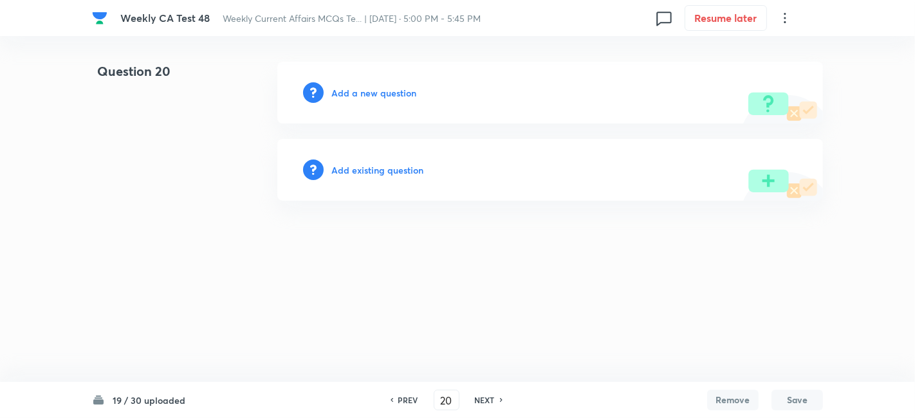
click at [400, 94] on h6 "Add a new question" at bounding box center [373, 93] width 85 height 14
click at [400, 94] on h6 "Choose a question type" at bounding box center [380, 93] width 99 height 14
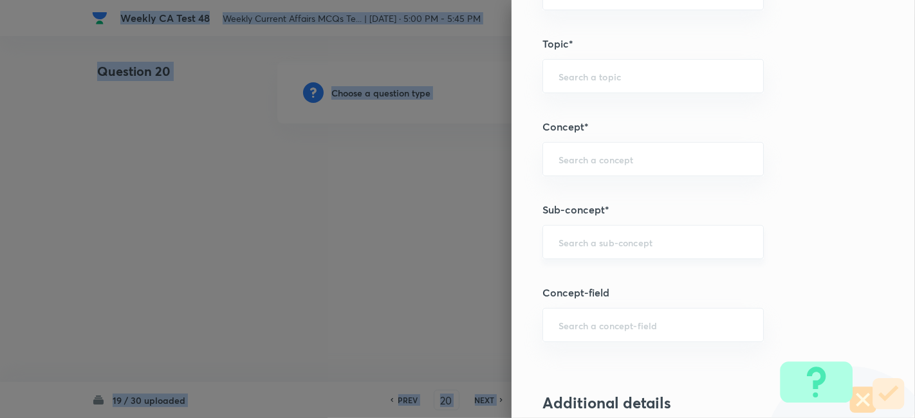
scroll to position [715, 0]
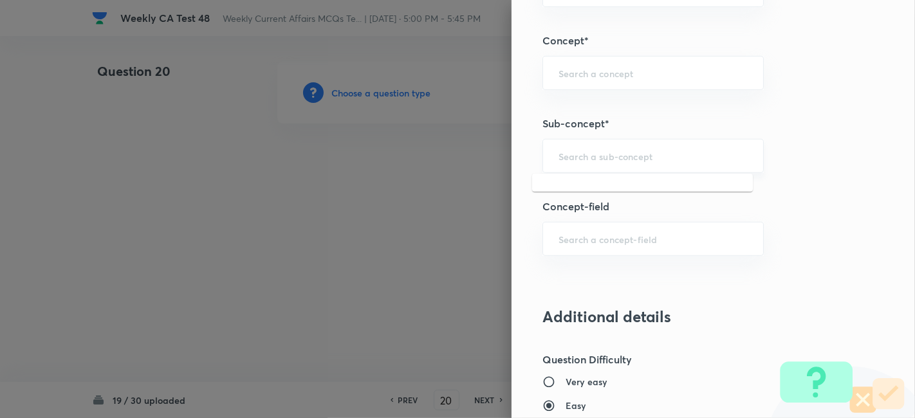
click at [646, 155] on input "text" at bounding box center [652, 156] width 189 height 12
paste input "Current Affairs 2025"
click at [666, 156] on input "Current Affairs 2025" at bounding box center [652, 156] width 189 height 12
click at [613, 187] on li "Current Affairs 2025" at bounding box center [642, 190] width 221 height 23
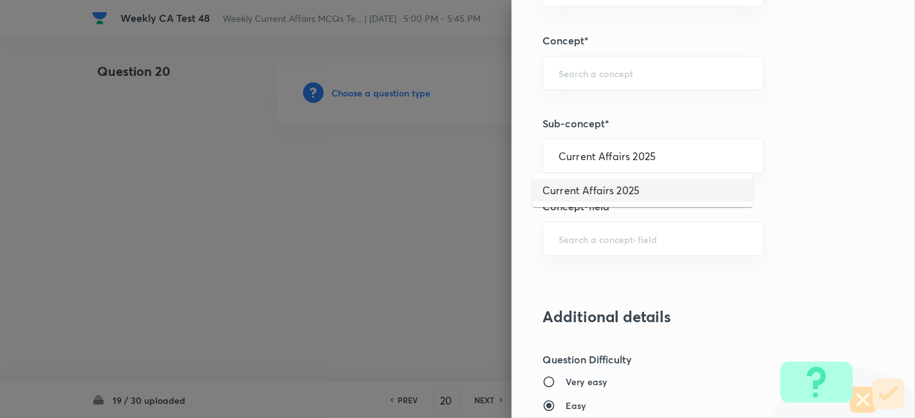
click at [613, 187] on div "Question settings Question type* Single choice correct Number of options* 2 3 4…" at bounding box center [712, 209] width 403 height 418
type input "Current Affairs 2025"
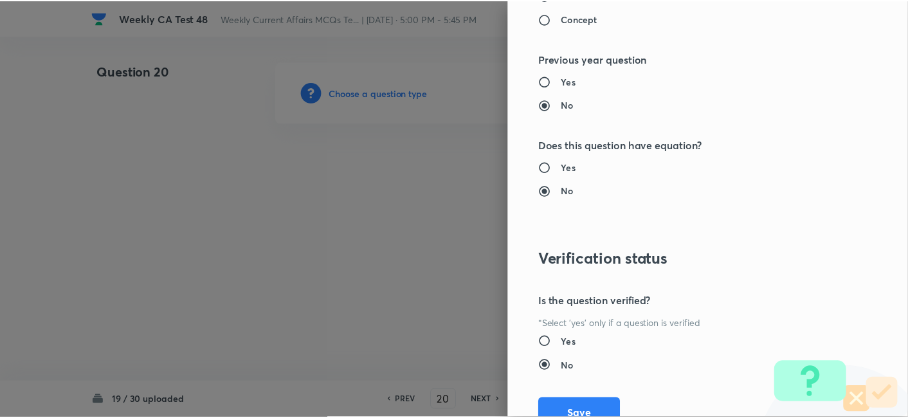
scroll to position [1331, 0]
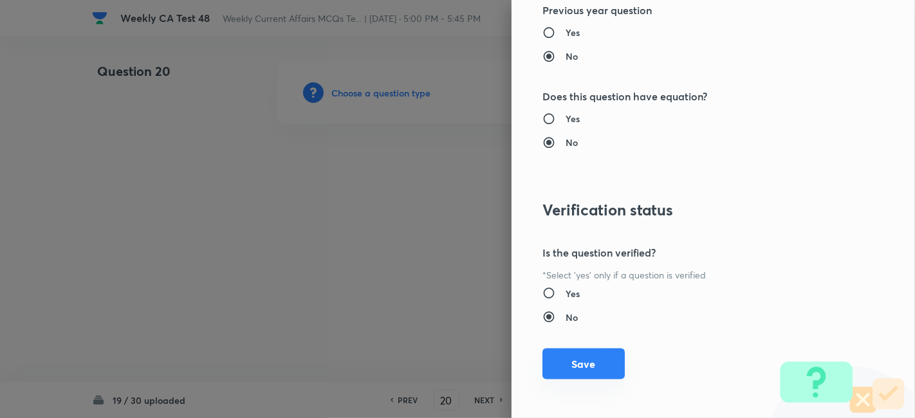
click at [577, 361] on button "Save" at bounding box center [583, 364] width 82 height 31
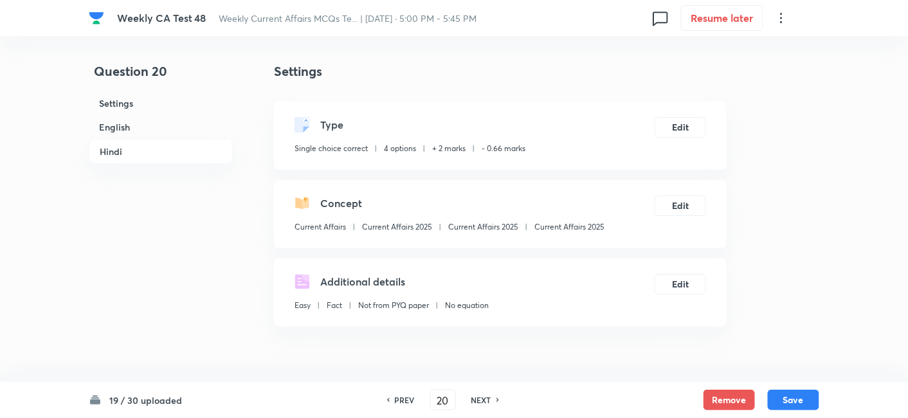
click at [142, 131] on h6 "English" at bounding box center [161, 127] width 144 height 24
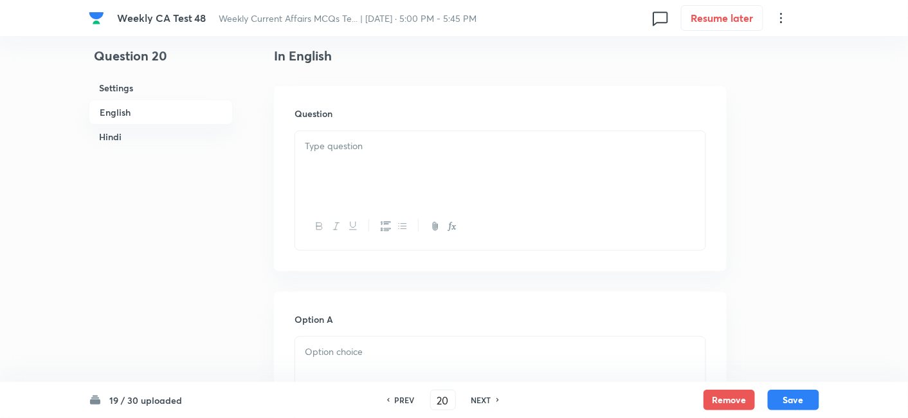
click at [347, 150] on p at bounding box center [500, 146] width 391 height 15
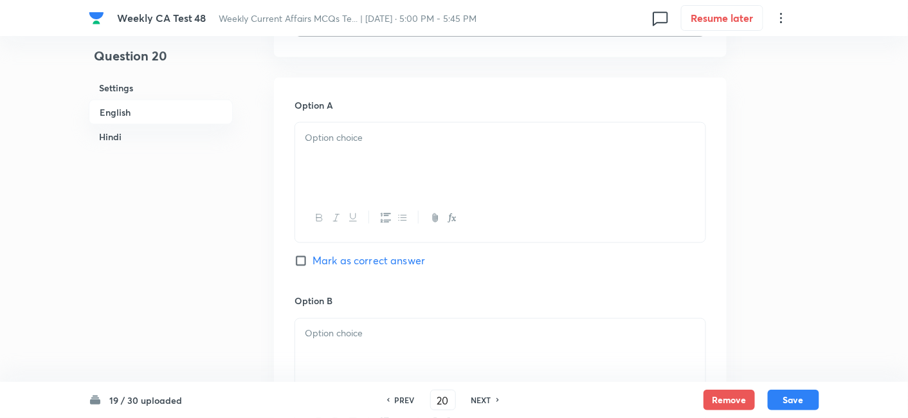
click at [358, 165] on div at bounding box center [500, 159] width 410 height 72
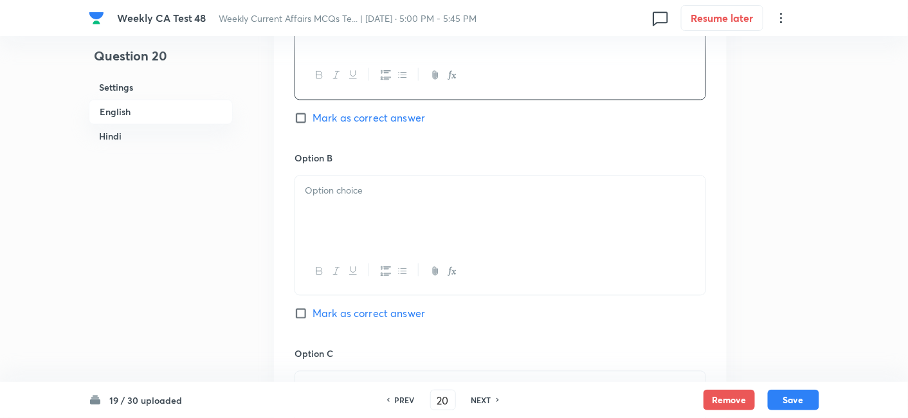
click at [378, 187] on p at bounding box center [500, 191] width 391 height 15
click at [378, 188] on p at bounding box center [500, 191] width 391 height 15
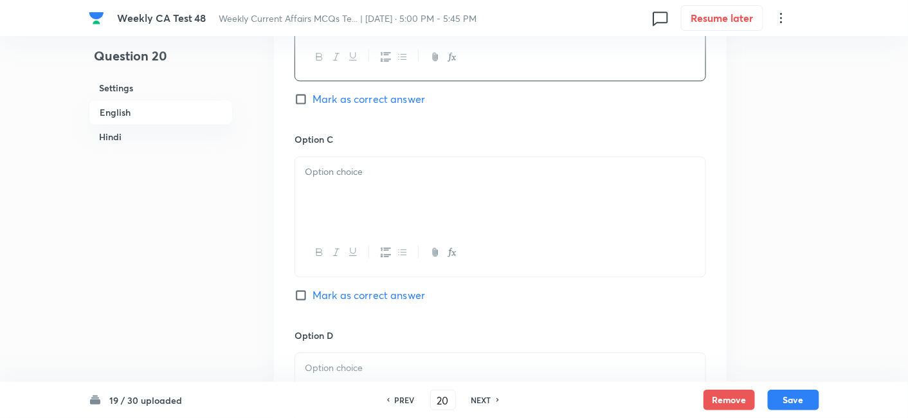
click at [380, 195] on div at bounding box center [500, 193] width 410 height 72
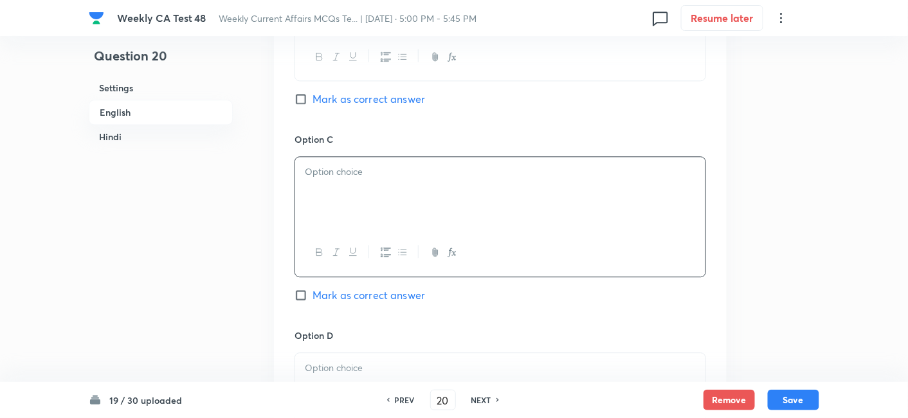
click at [380, 195] on div at bounding box center [500, 193] width 410 height 72
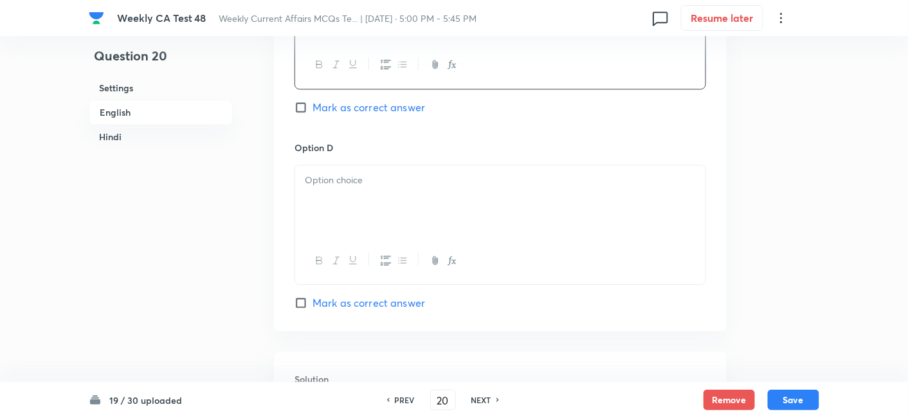
scroll to position [1118, 0]
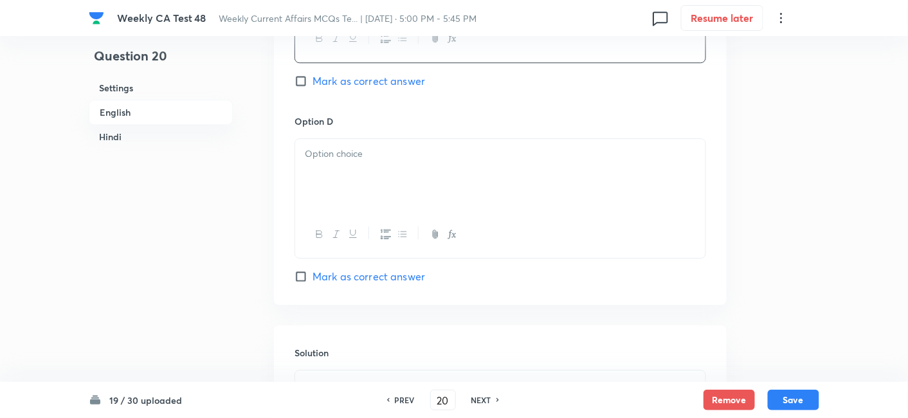
click at [381, 195] on div at bounding box center [500, 175] width 410 height 72
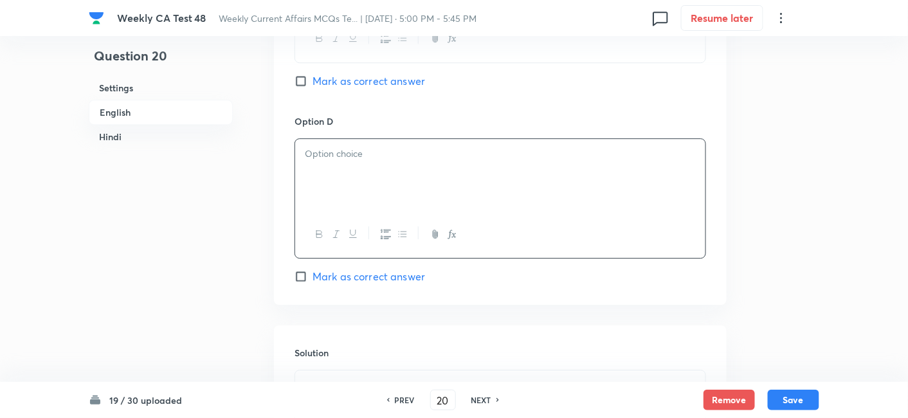
click at [381, 195] on div at bounding box center [500, 175] width 410 height 72
click at [416, 279] on span "Mark as correct answer" at bounding box center [369, 276] width 113 height 15
click at [313, 279] on input "Mark as correct answer" at bounding box center [304, 276] width 18 height 13
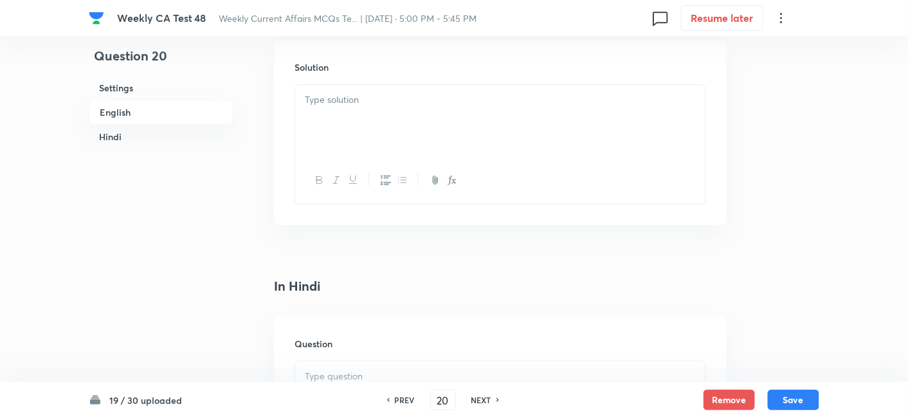
click at [383, 125] on div at bounding box center [500, 121] width 410 height 72
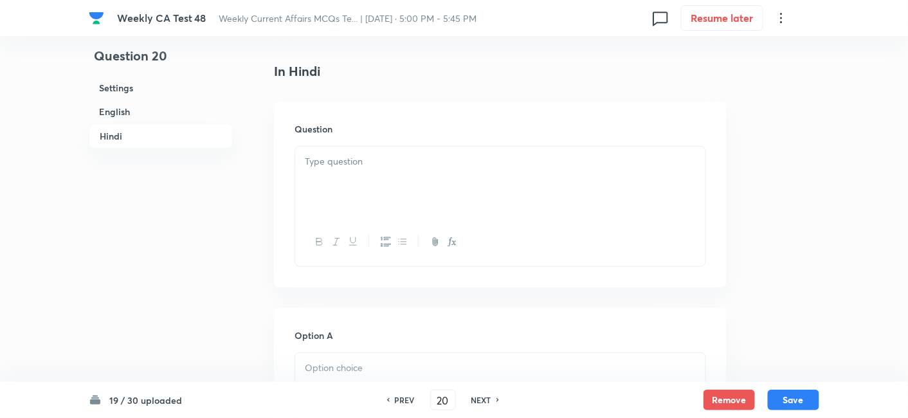
click at [412, 193] on div at bounding box center [500, 183] width 410 height 72
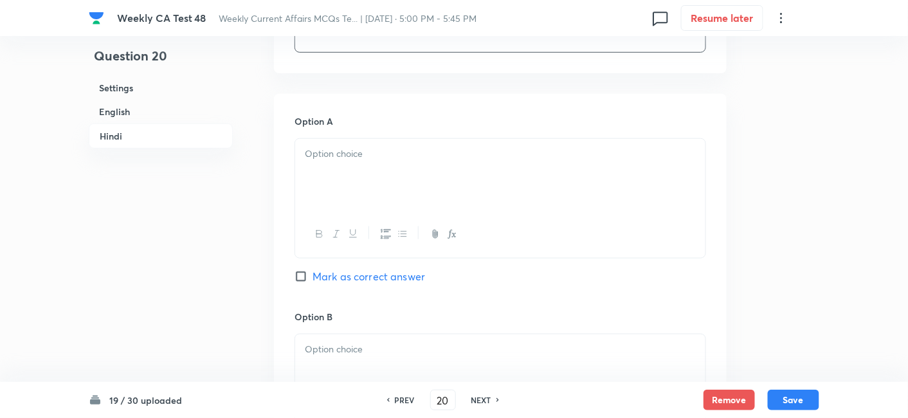
click at [413, 194] on div at bounding box center [500, 175] width 410 height 72
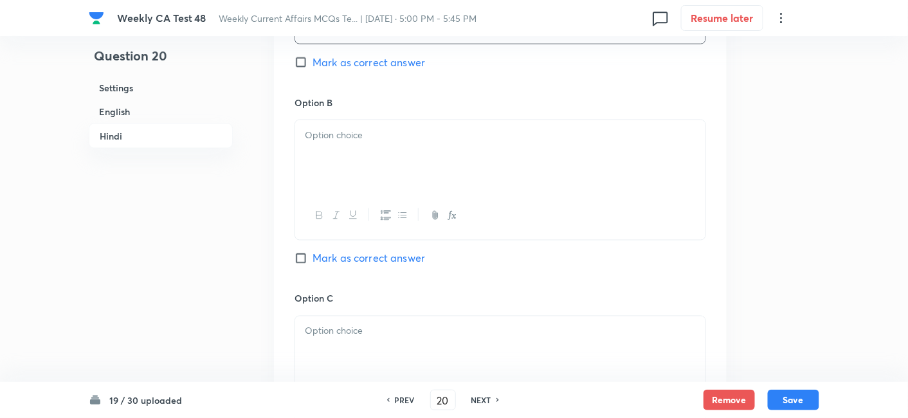
click at [395, 153] on div at bounding box center [500, 156] width 410 height 72
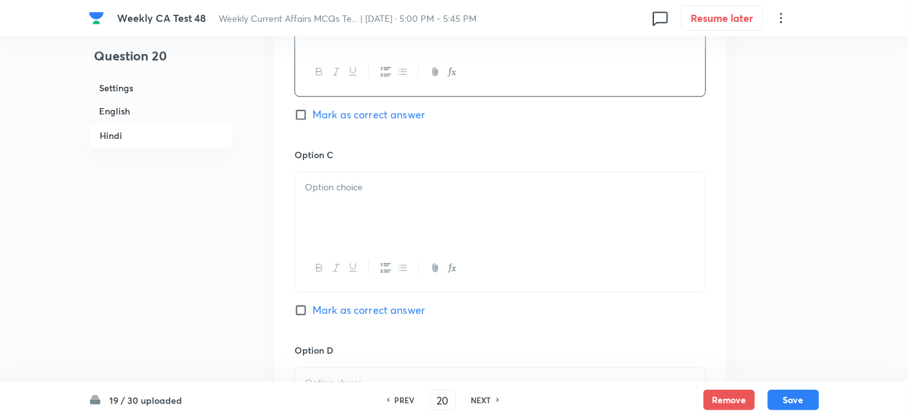
click at [401, 198] on div at bounding box center [500, 209] width 410 height 72
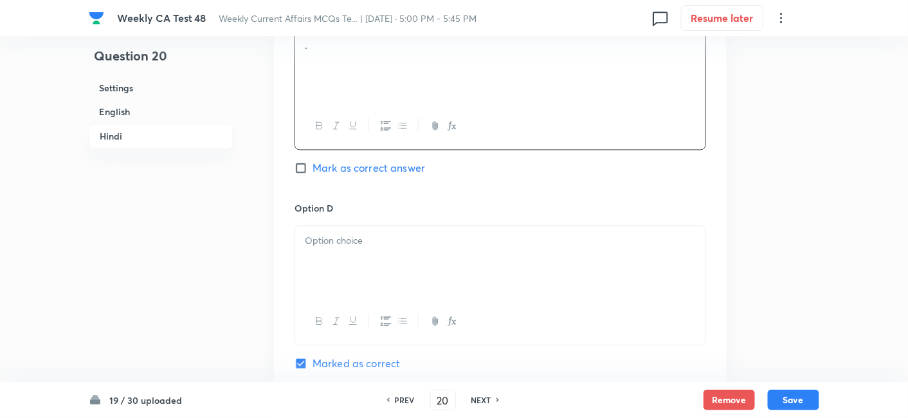
click at [415, 254] on div at bounding box center [500, 262] width 410 height 72
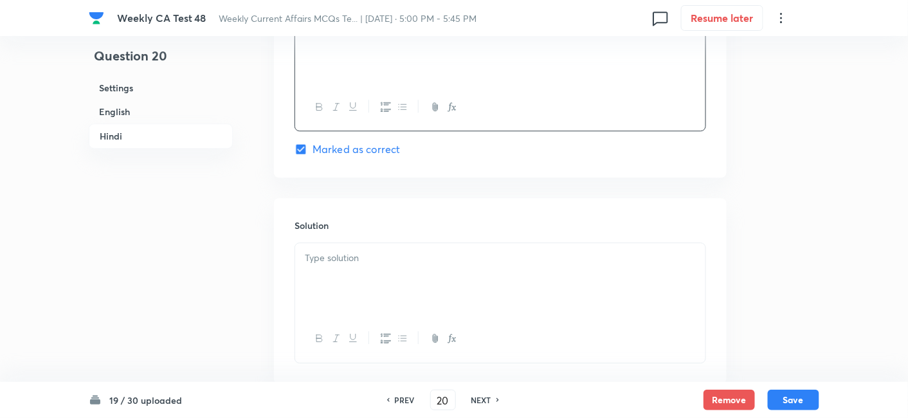
click at [410, 243] on div at bounding box center [500, 279] width 410 height 72
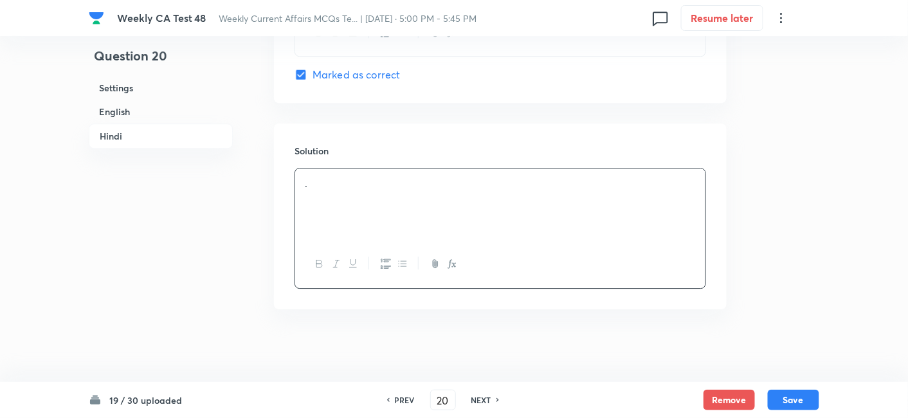
scroll to position [2622, 0]
click at [780, 391] on button "Save" at bounding box center [793, 399] width 51 height 21
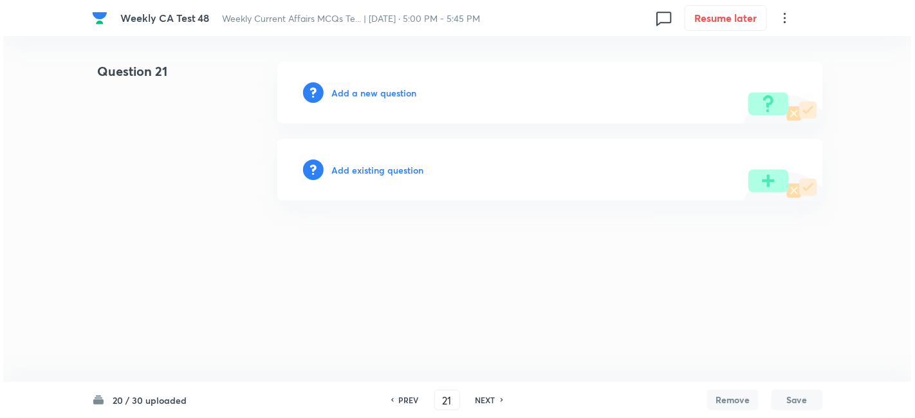
scroll to position [0, 0]
click at [373, 91] on h6 "Add a new question" at bounding box center [373, 93] width 85 height 14
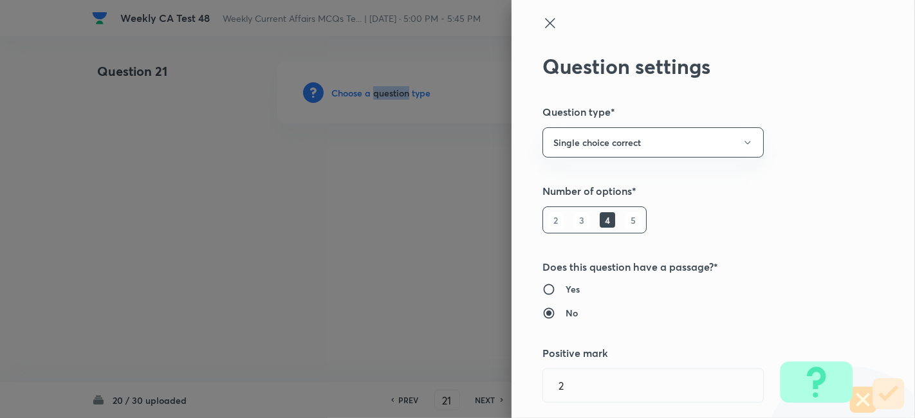
click at [373, 91] on div at bounding box center [457, 209] width 915 height 418
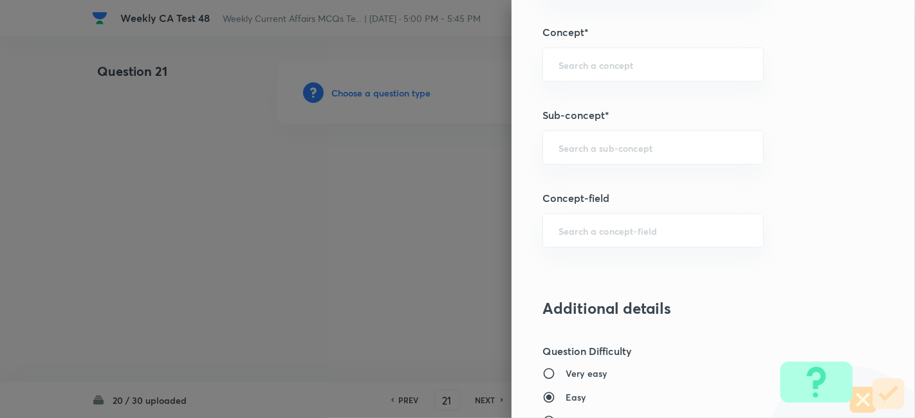
scroll to position [786, 0]
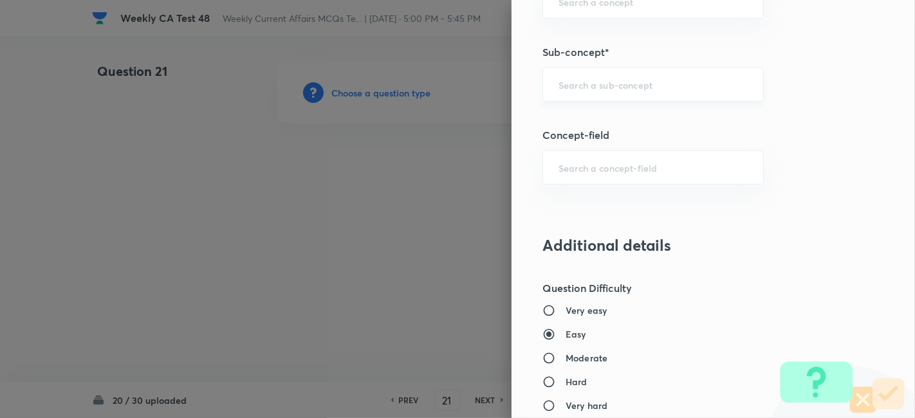
click at [648, 78] on input "text" at bounding box center [652, 84] width 189 height 12
paste input "Current Affairs 2025"
click at [682, 78] on input "Current Affairs 2025" at bounding box center [652, 84] width 189 height 12
click at [631, 113] on li "Current Affairs 2025" at bounding box center [642, 118] width 221 height 23
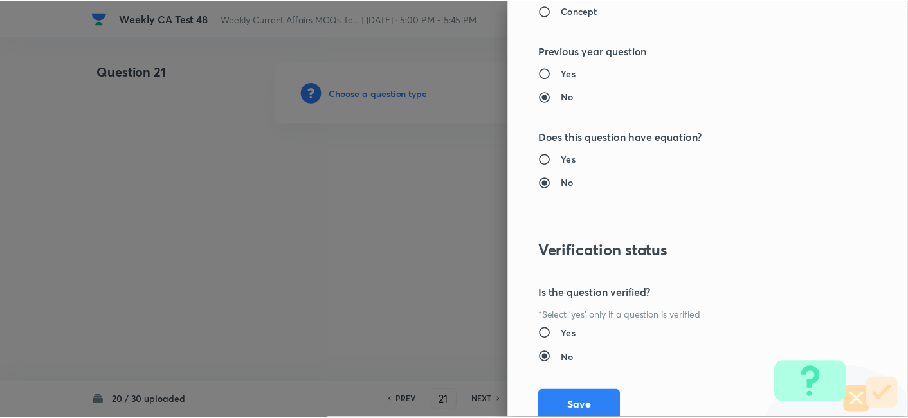
scroll to position [1331, 0]
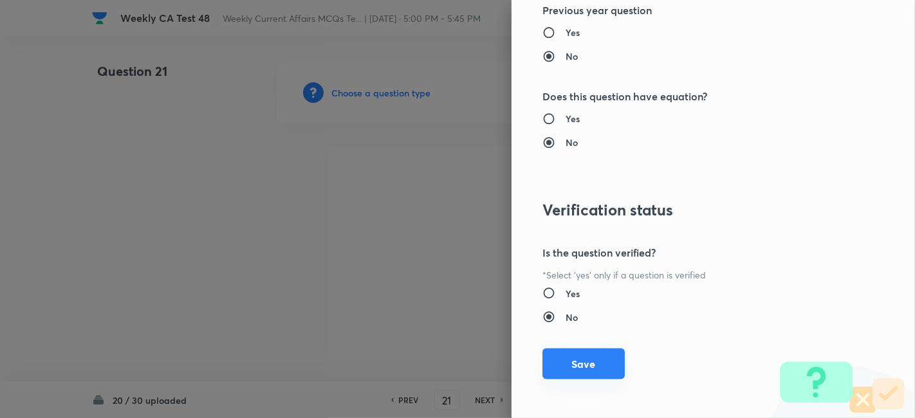
click at [575, 363] on button "Save" at bounding box center [583, 364] width 82 height 31
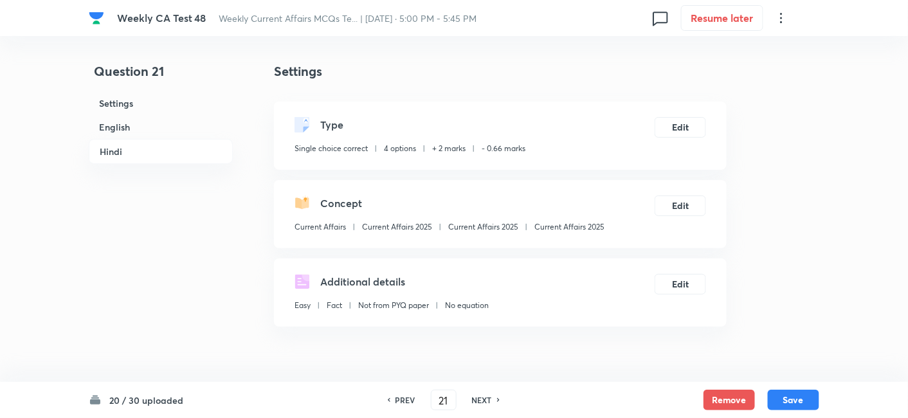
click at [163, 127] on h6 "English" at bounding box center [161, 127] width 144 height 24
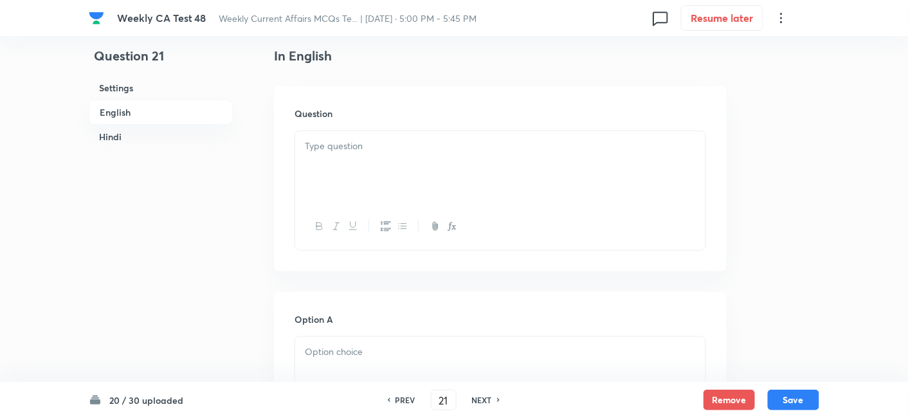
click at [347, 166] on div at bounding box center [500, 167] width 410 height 72
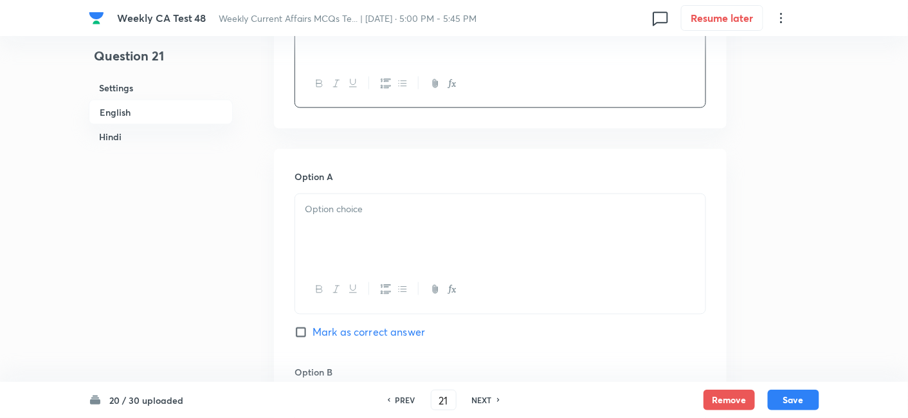
click at [382, 211] on p at bounding box center [500, 209] width 391 height 15
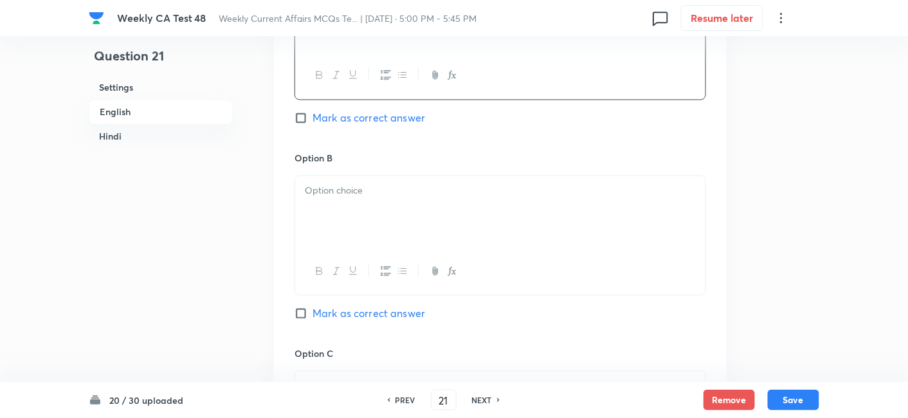
click at [384, 212] on div at bounding box center [500, 212] width 410 height 72
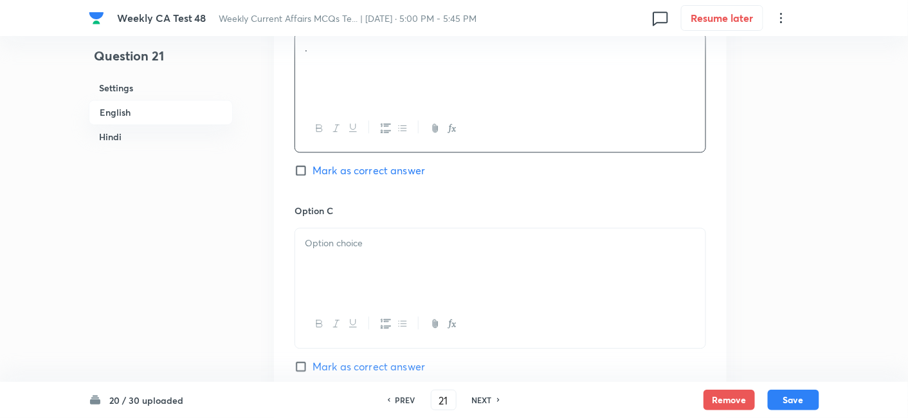
click at [396, 262] on div at bounding box center [500, 264] width 410 height 72
click at [396, 263] on div at bounding box center [500, 264] width 410 height 72
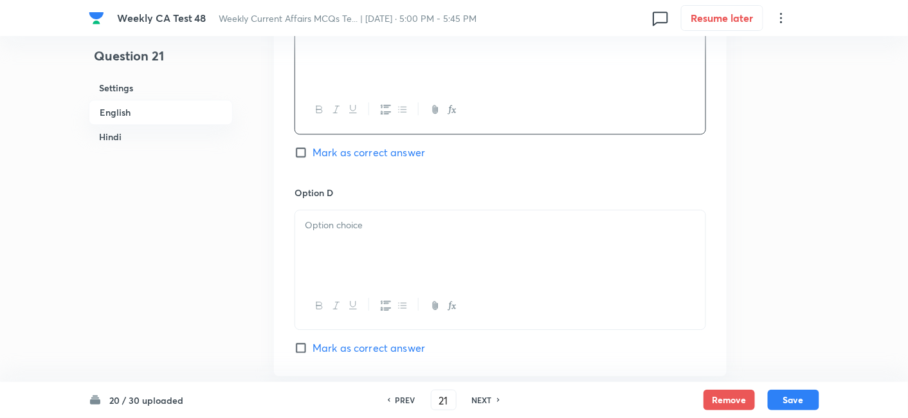
click at [401, 253] on div at bounding box center [500, 246] width 410 height 72
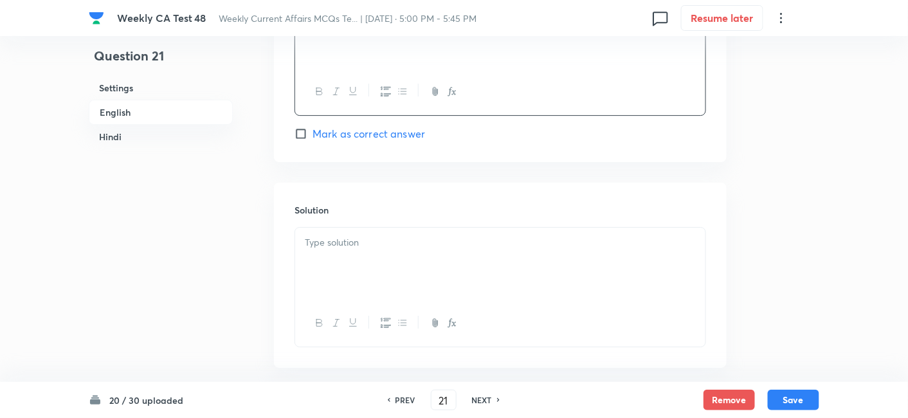
scroll to position [1261, 0]
click at [389, 133] on span "Mark as correct answer" at bounding box center [369, 133] width 113 height 15
click at [313, 133] on input "Mark as correct answer" at bounding box center [304, 133] width 18 height 13
click at [389, 133] on span "Mark as correct answer" at bounding box center [369, 133] width 113 height 15
click at [313, 133] on input "Mark as correct answer" at bounding box center [304, 133] width 18 height 13
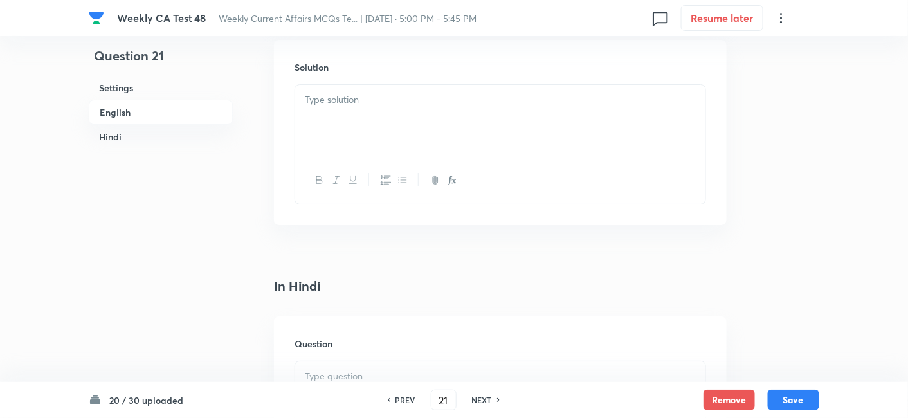
click at [367, 129] on div at bounding box center [500, 121] width 410 height 72
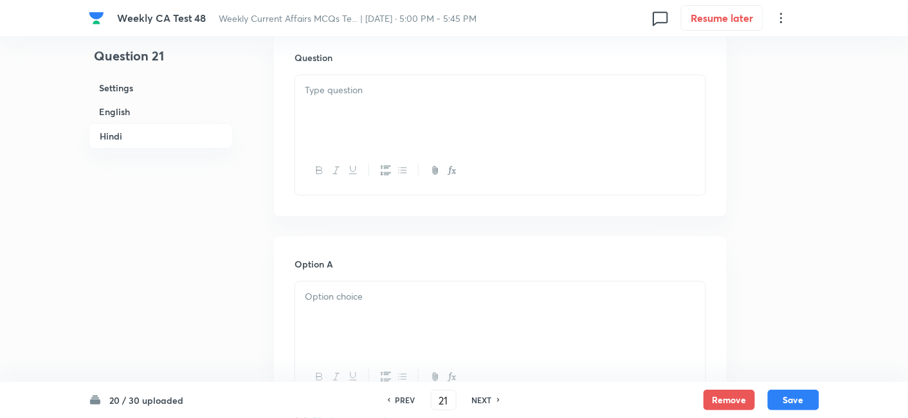
click at [376, 120] on div at bounding box center [500, 111] width 410 height 72
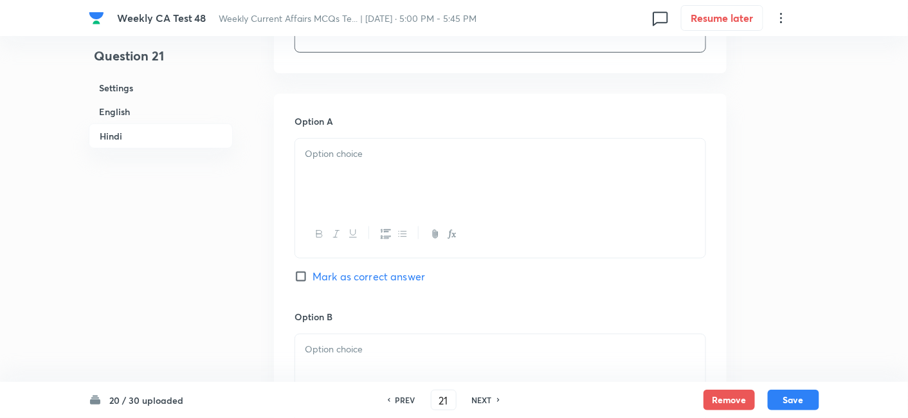
click at [379, 157] on p at bounding box center [500, 154] width 391 height 15
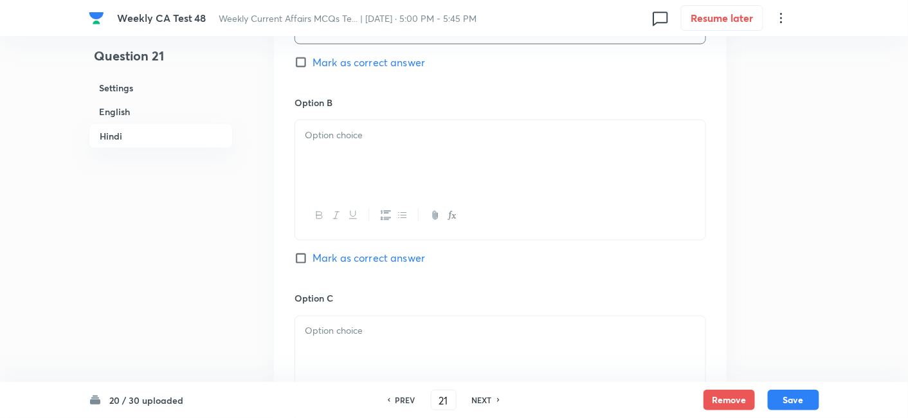
click at [380, 164] on div at bounding box center [500, 156] width 410 height 72
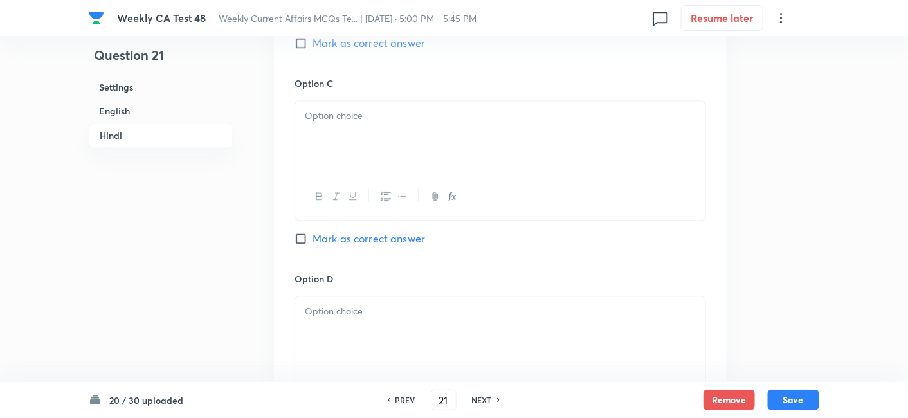
click at [380, 174] on div at bounding box center [500, 197] width 410 height 47
click at [375, 155] on div at bounding box center [500, 138] width 410 height 72
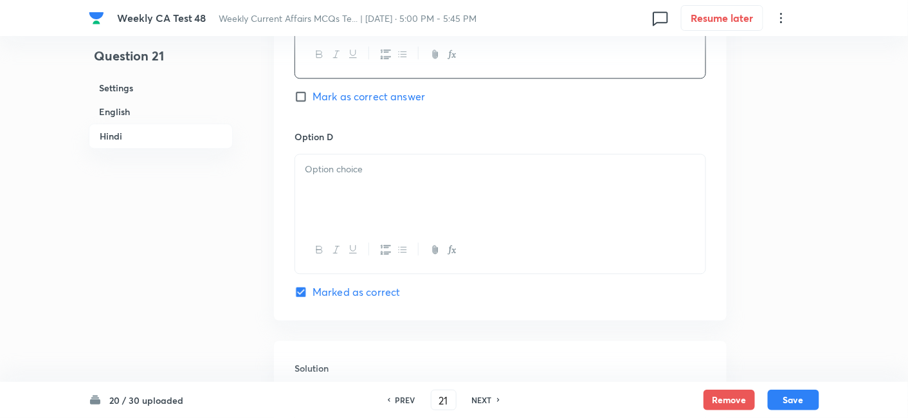
click at [389, 199] on div at bounding box center [500, 190] width 410 height 72
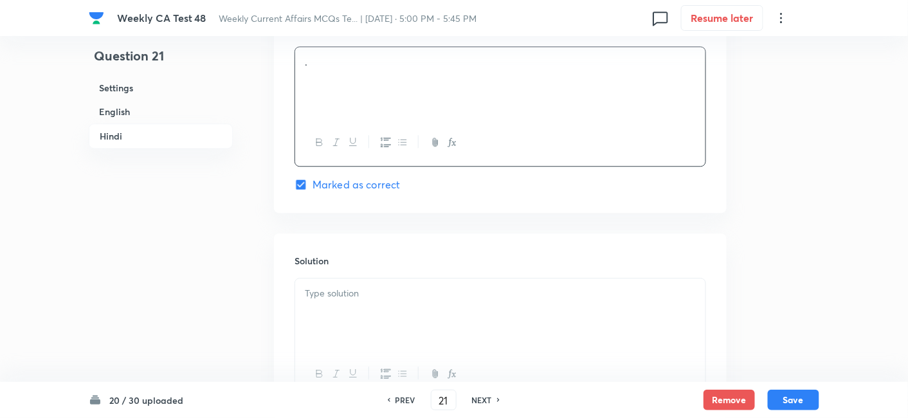
scroll to position [2622, 0]
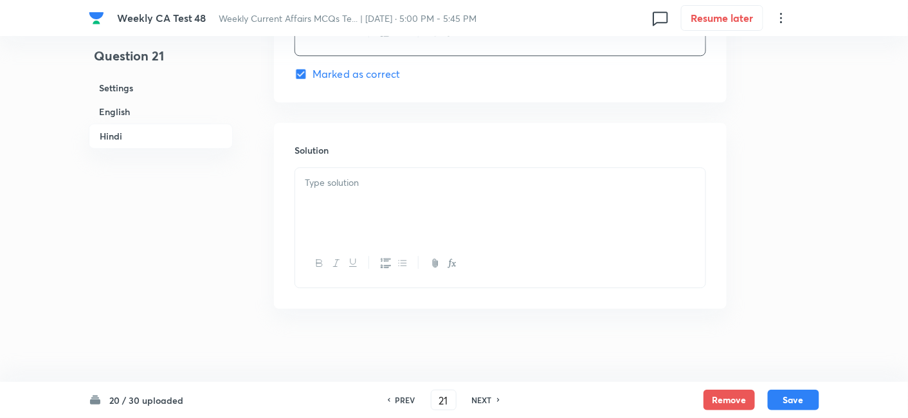
click at [389, 199] on div at bounding box center [500, 204] width 410 height 72
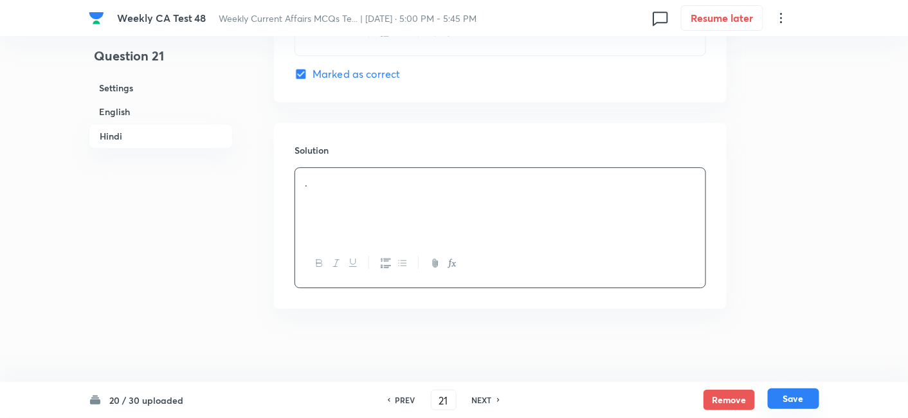
click at [789, 408] on button "Save" at bounding box center [793, 399] width 51 height 21
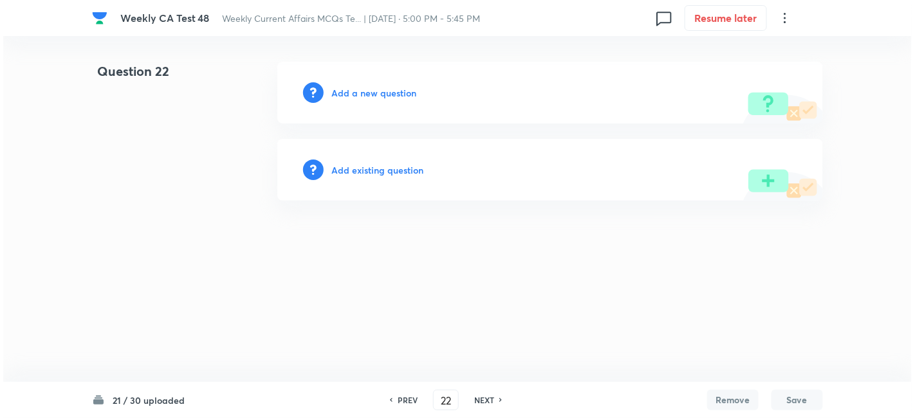
scroll to position [0, 0]
click at [388, 93] on h6 "Add a new question" at bounding box center [373, 93] width 85 height 14
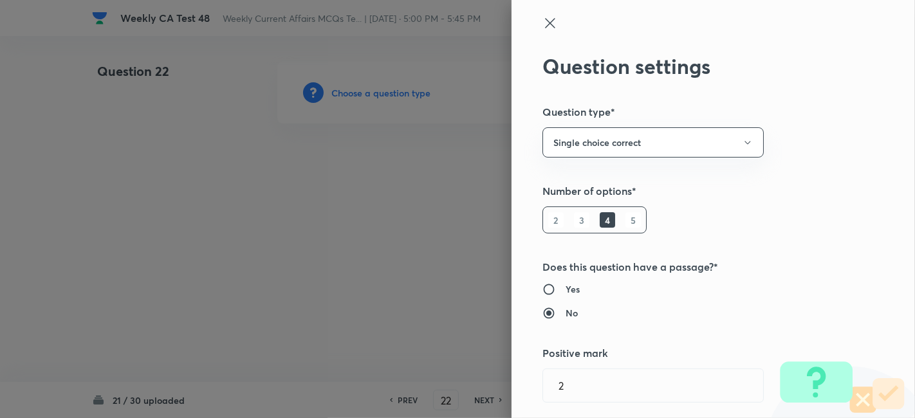
click at [388, 93] on div at bounding box center [457, 209] width 915 height 418
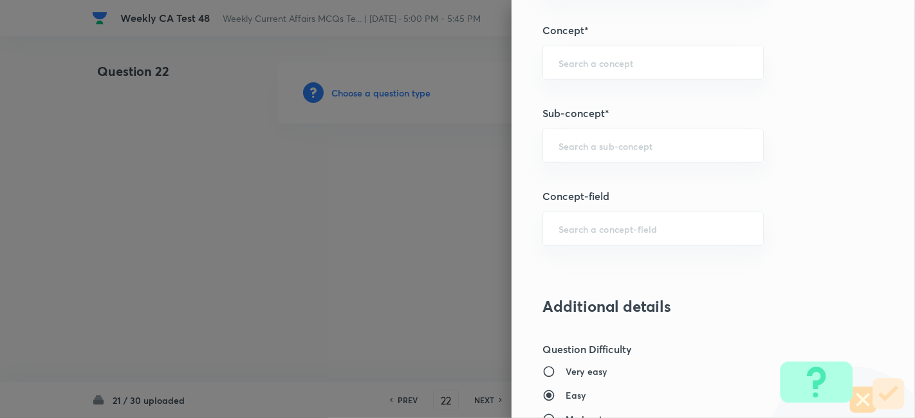
scroll to position [786, 0]
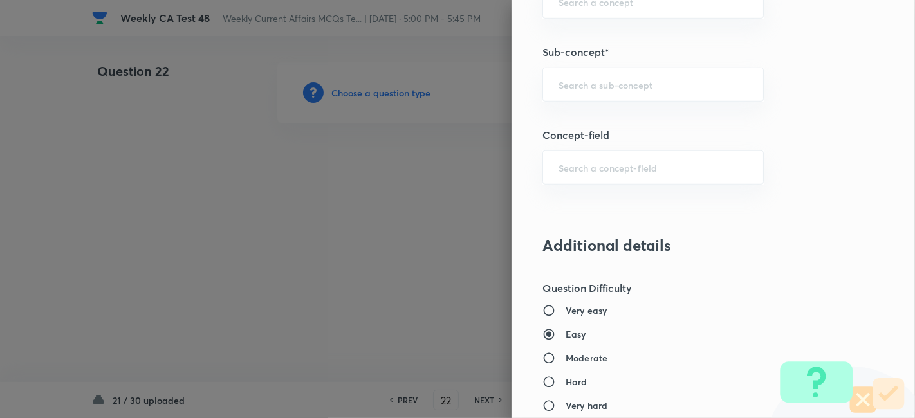
click at [681, 100] on div "Question settings Question type* Single choice correct Number of options* 2 3 4…" at bounding box center [712, 209] width 403 height 418
click at [682, 89] on div "​" at bounding box center [652, 85] width 221 height 34
paste input "Current Affairs 2025"
click at [682, 89] on div "Current Affairs 2025 ​" at bounding box center [652, 85] width 221 height 34
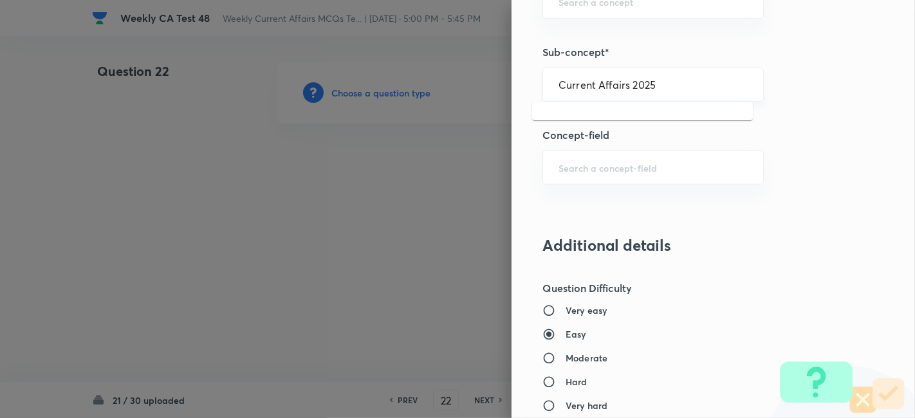
click at [682, 89] on div "Current Affairs 2025 ​" at bounding box center [652, 85] width 221 height 34
click at [652, 107] on li "Current Affairs 2025" at bounding box center [642, 118] width 221 height 23
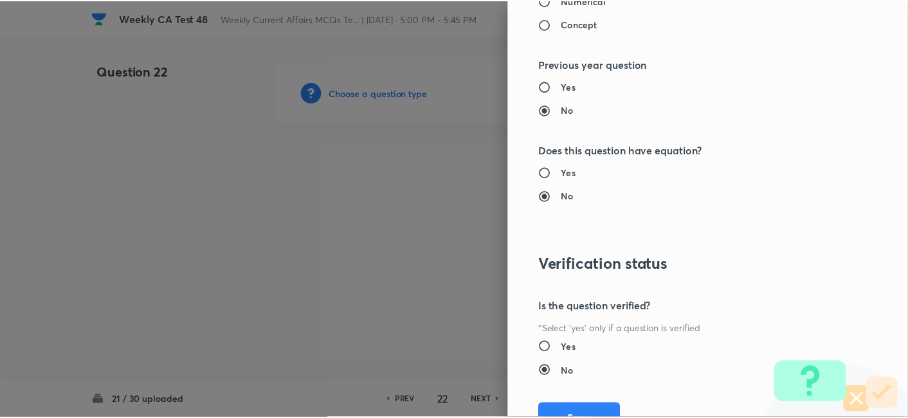
scroll to position [1331, 0]
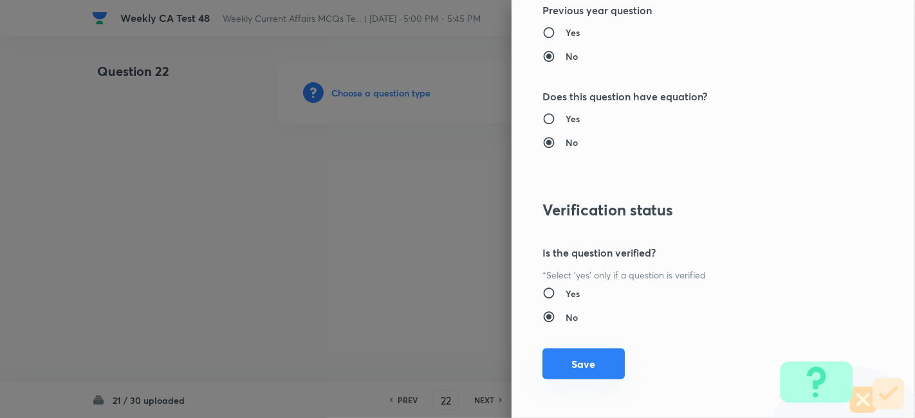
click at [589, 363] on button "Save" at bounding box center [583, 364] width 82 height 31
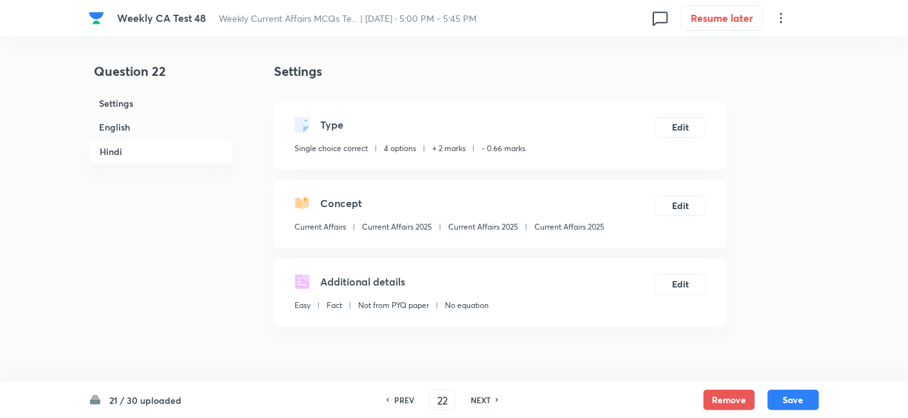
click at [119, 129] on h6 "English" at bounding box center [161, 127] width 144 height 24
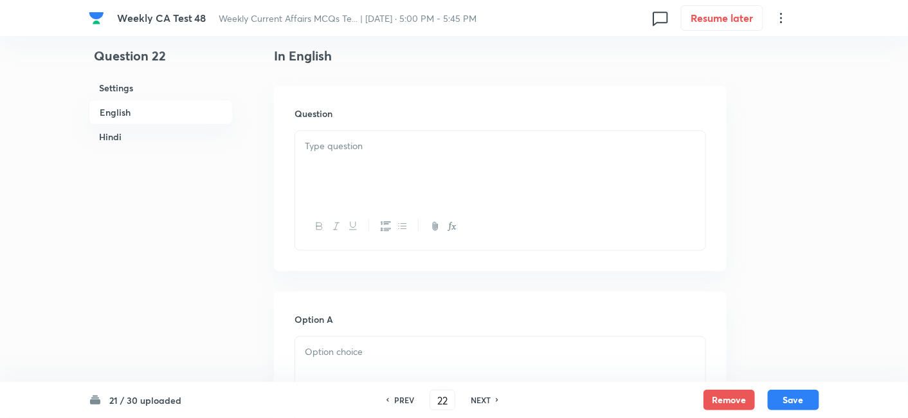
click at [333, 151] on p at bounding box center [500, 146] width 391 height 15
click at [333, 152] on p at bounding box center [500, 146] width 391 height 15
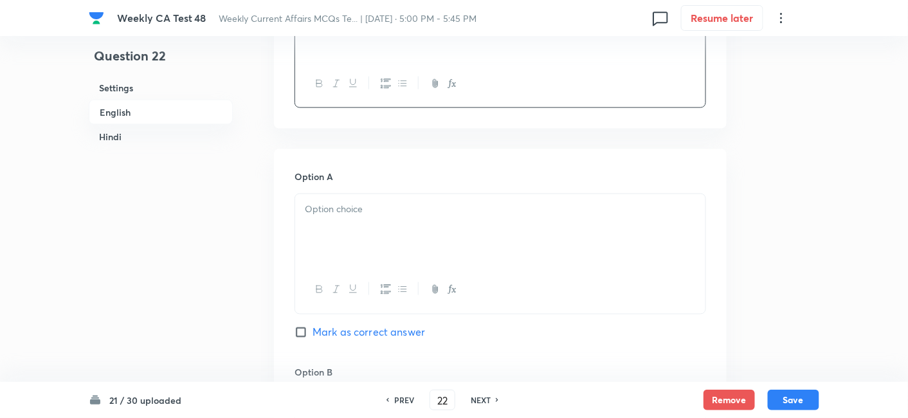
click at [391, 223] on div at bounding box center [500, 230] width 410 height 72
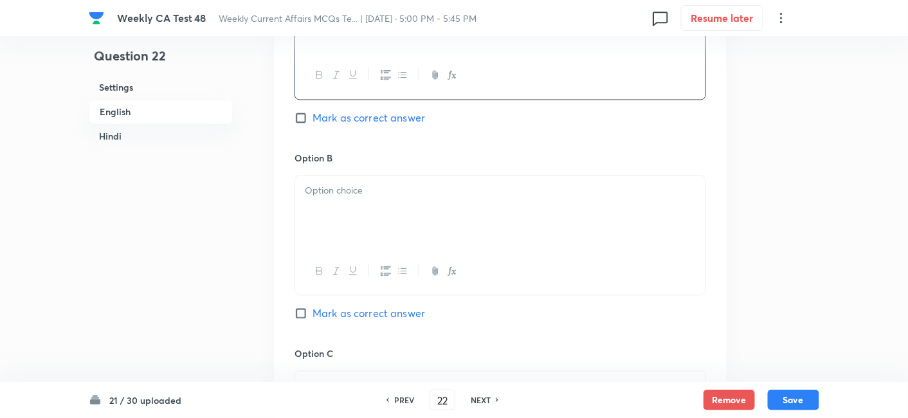
click at [389, 223] on div at bounding box center [500, 212] width 410 height 72
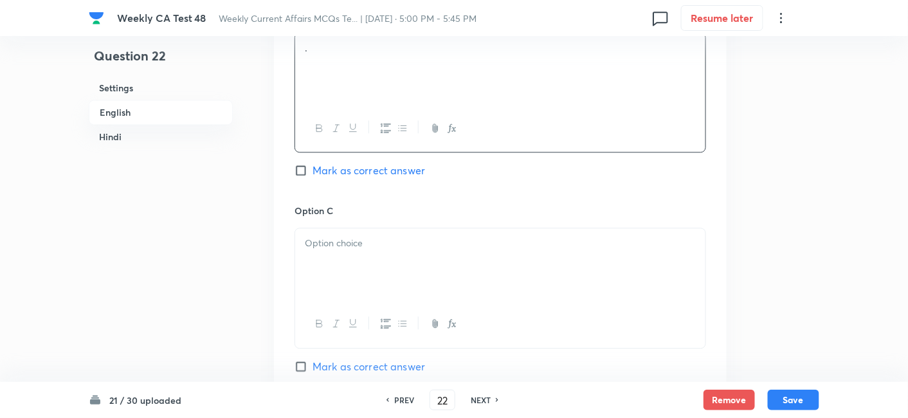
scroll to position [904, 0]
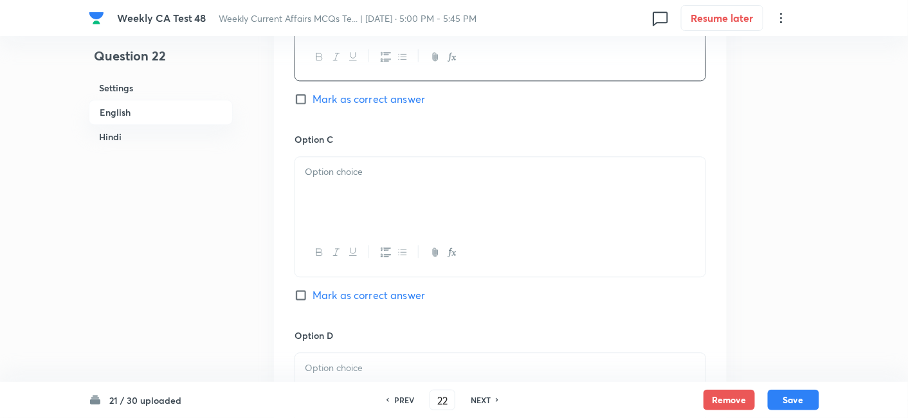
click at [392, 234] on div at bounding box center [500, 252] width 410 height 47
click at [398, 203] on div at bounding box center [500, 193] width 410 height 72
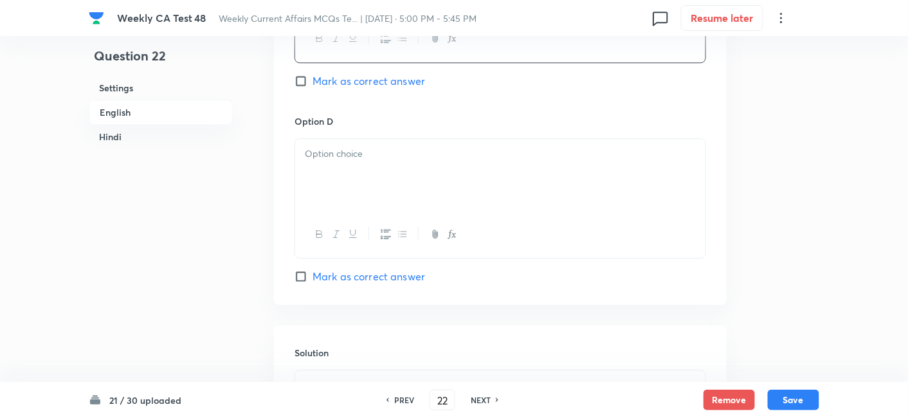
click at [388, 187] on div at bounding box center [500, 175] width 410 height 72
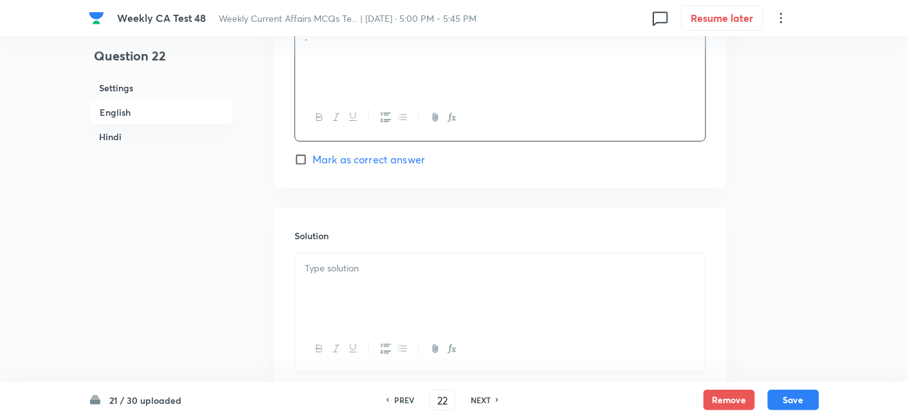
scroll to position [1261, 0]
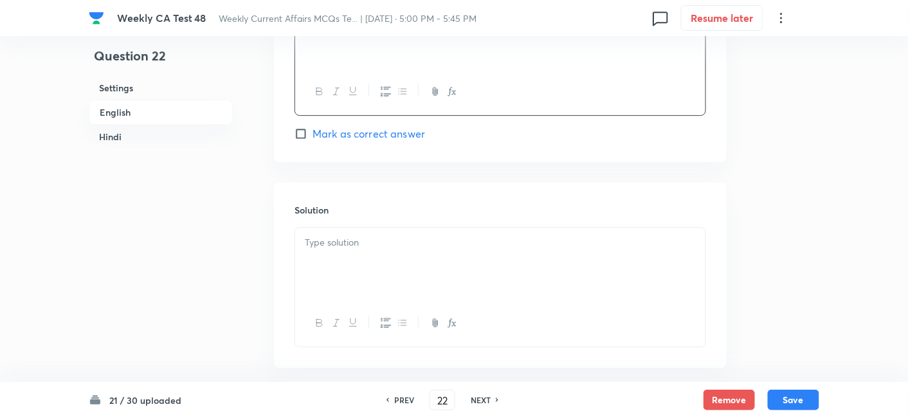
click at [383, 134] on span "Mark as correct answer" at bounding box center [369, 133] width 113 height 15
click at [313, 134] on input "Mark as correct answer" at bounding box center [304, 133] width 18 height 13
click at [400, 251] on div at bounding box center [500, 264] width 410 height 72
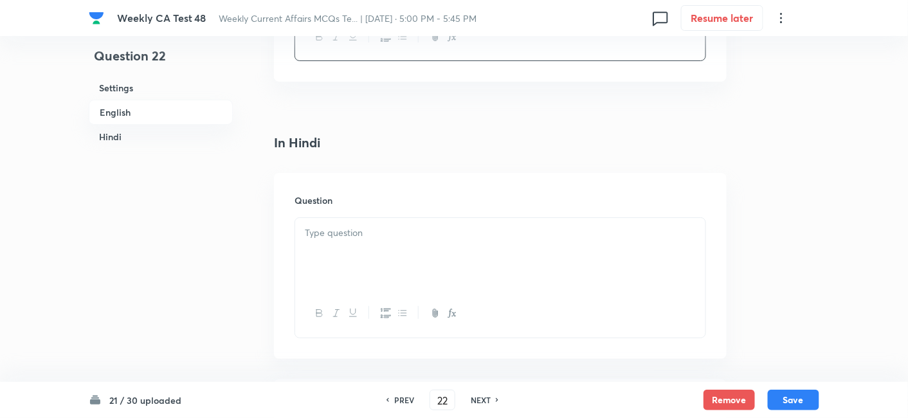
click at [402, 252] on div at bounding box center [500, 254] width 410 height 72
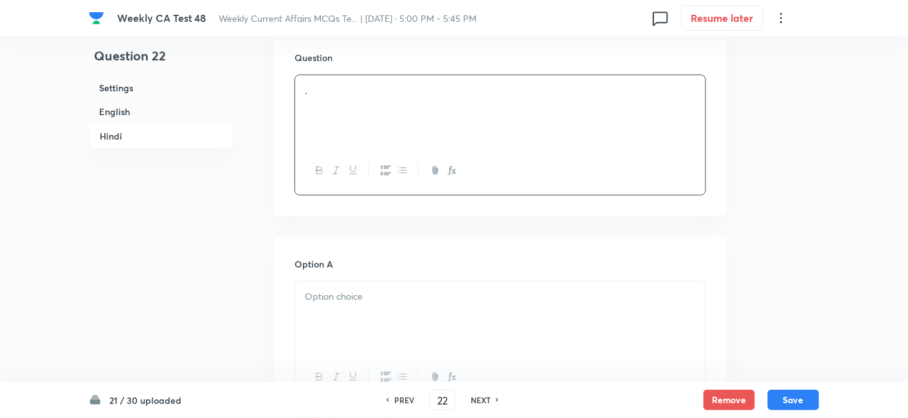
click at [403, 285] on div at bounding box center [500, 318] width 410 height 72
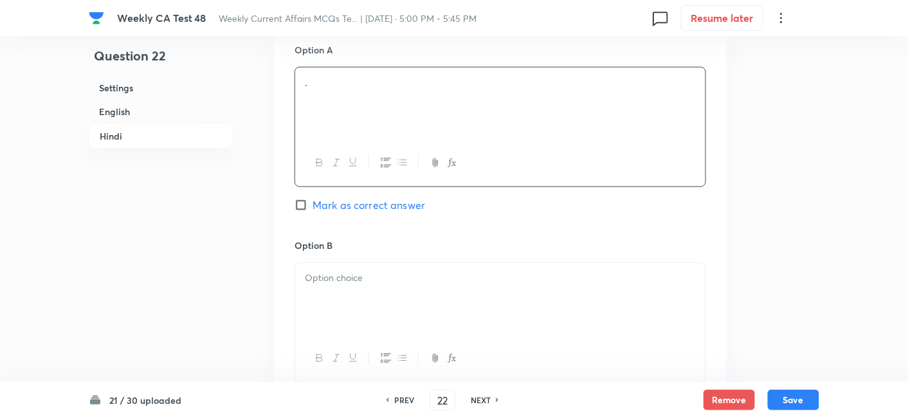
click at [403, 285] on div at bounding box center [500, 299] width 410 height 72
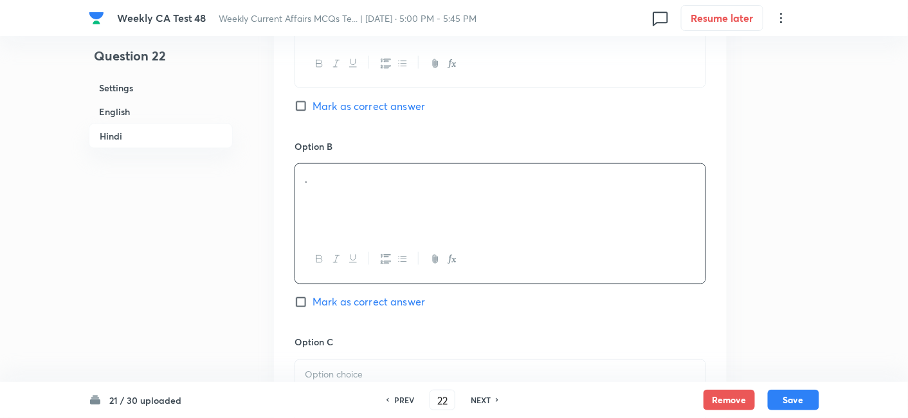
scroll to position [2047, 0]
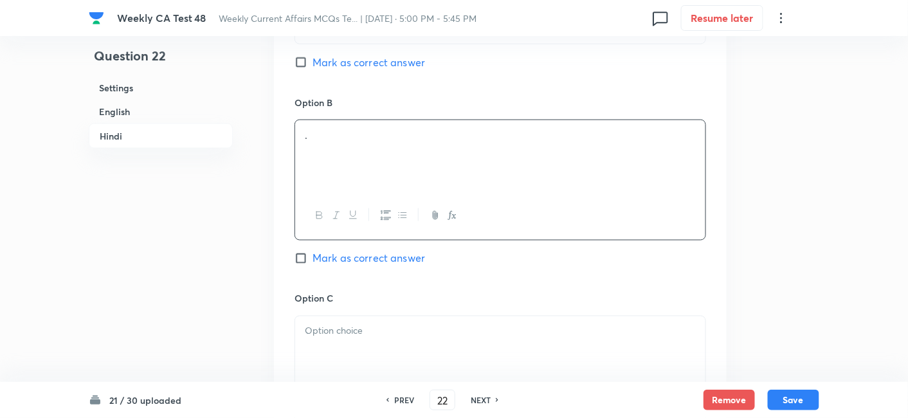
click at [404, 309] on div "Option C Mark as correct answer" at bounding box center [501, 390] width 412 height 196
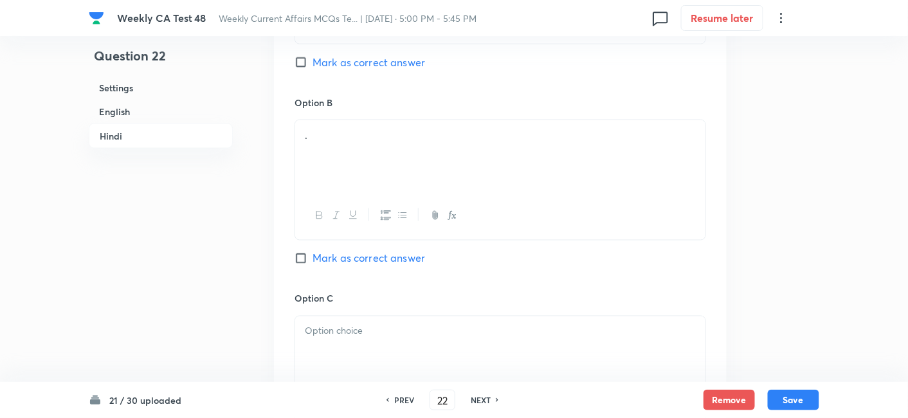
click at [410, 329] on p at bounding box center [500, 331] width 391 height 15
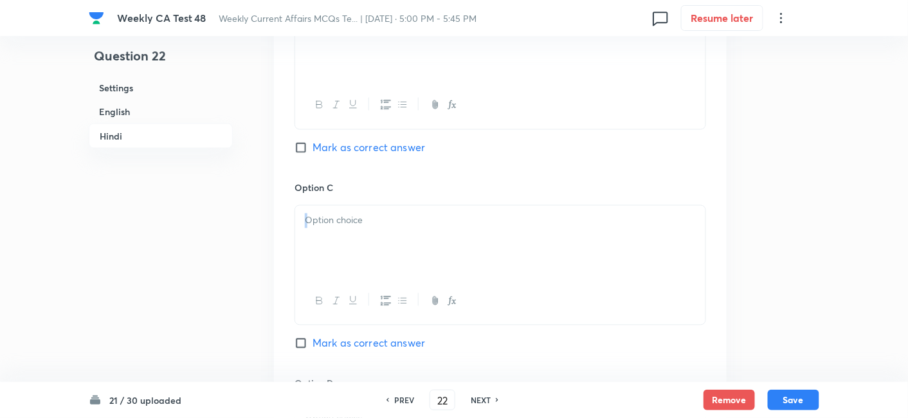
scroll to position [2262, 0]
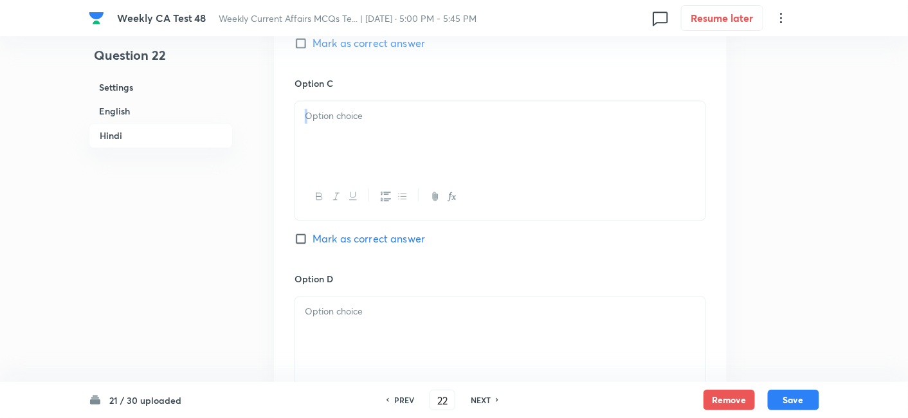
click at [402, 145] on div at bounding box center [500, 138] width 410 height 72
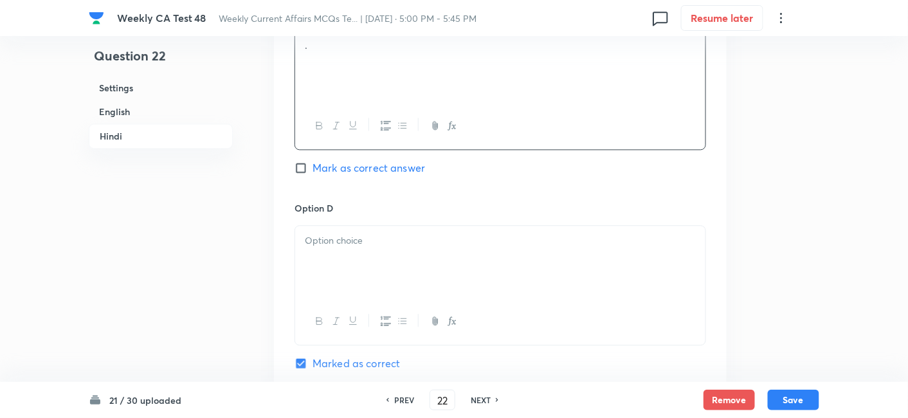
click at [394, 255] on div at bounding box center [500, 262] width 410 height 72
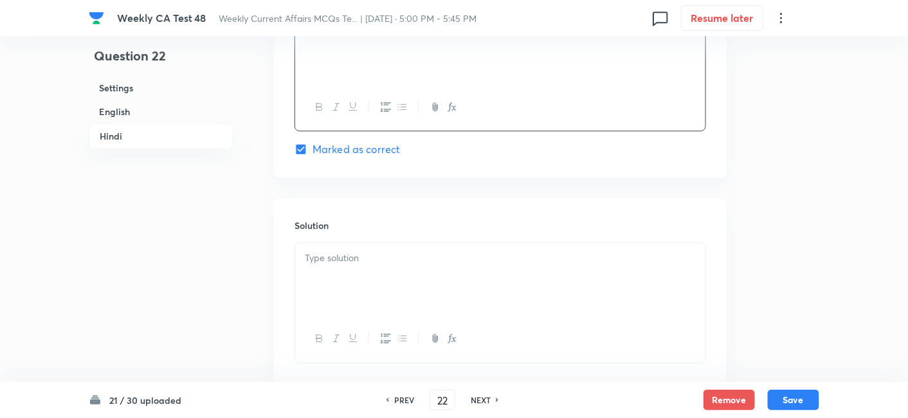
click at [394, 255] on p at bounding box center [500, 258] width 391 height 15
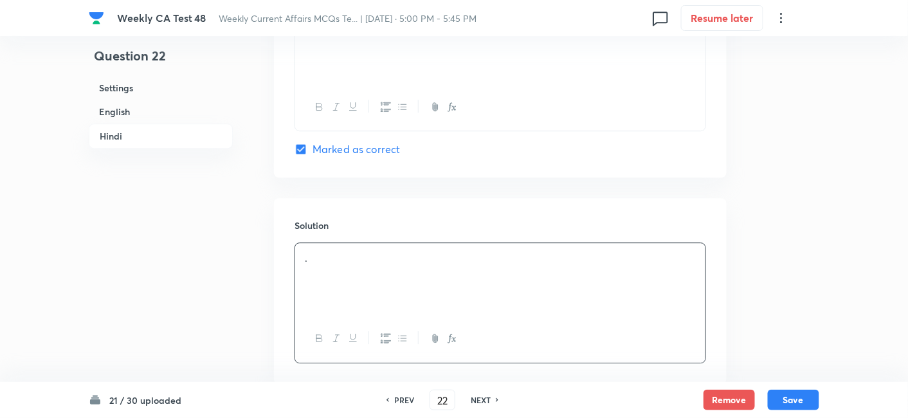
scroll to position [2622, 0]
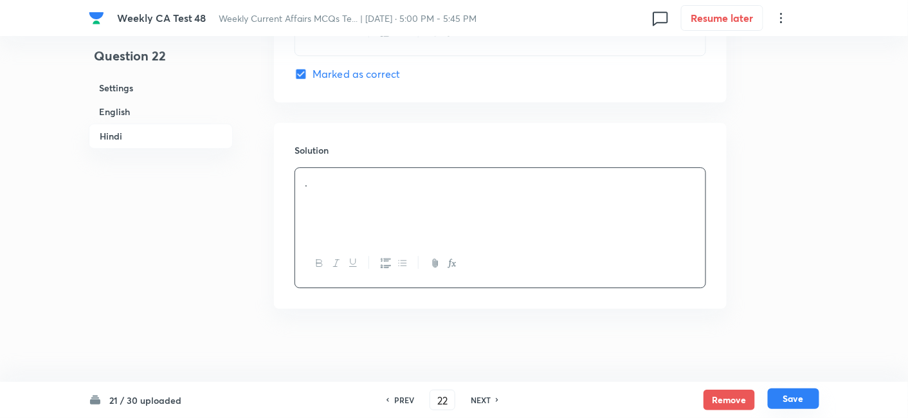
click at [804, 393] on button "Save" at bounding box center [793, 399] width 51 height 21
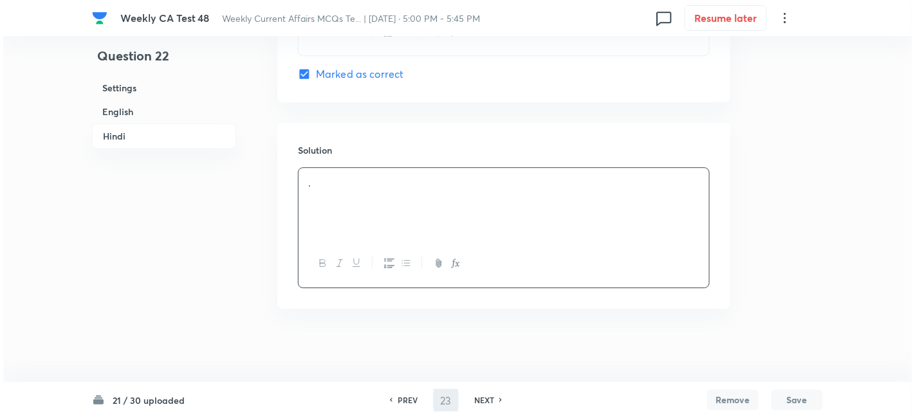
scroll to position [0, 0]
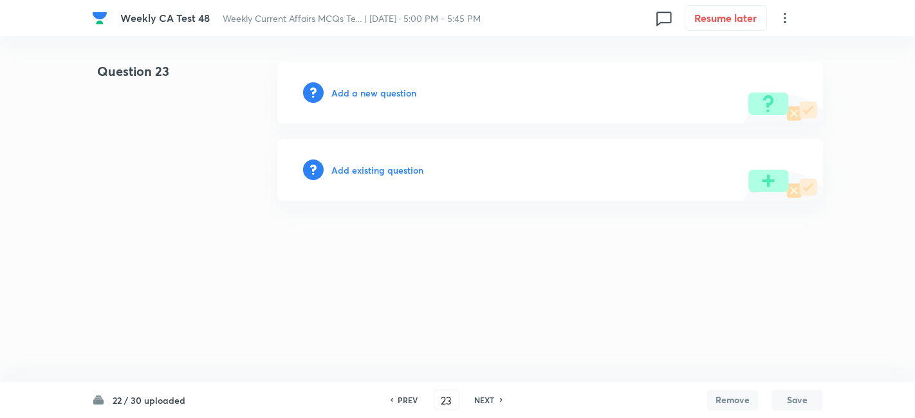
click at [367, 95] on h6 "Add a new question" at bounding box center [373, 93] width 85 height 14
click at [367, 95] on h6 "Choose a question type" at bounding box center [380, 93] width 99 height 14
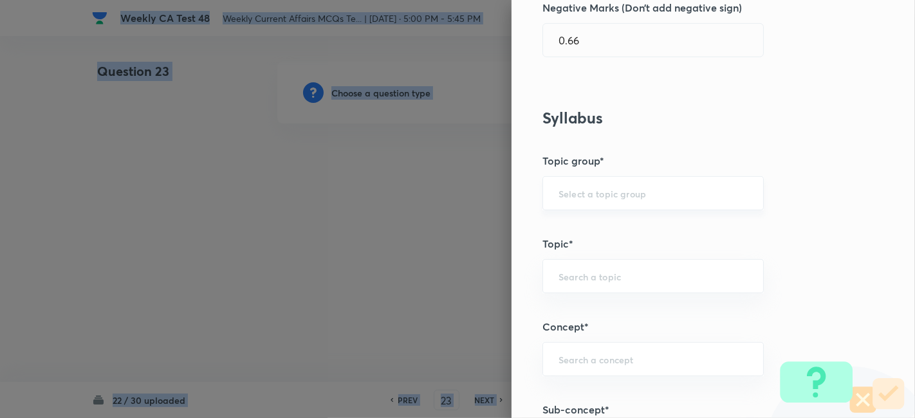
scroll to position [786, 0]
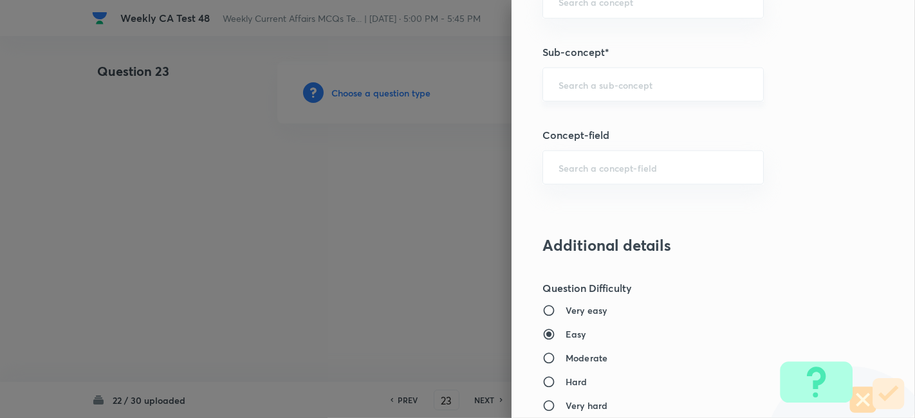
click at [669, 87] on input "text" at bounding box center [652, 84] width 189 height 12
paste input "Current Affairs 2025"
click at [700, 84] on input "Current Affairs 2025" at bounding box center [652, 84] width 189 height 12
click at [605, 104] on ul "Current Affairs 2025" at bounding box center [642, 118] width 221 height 33
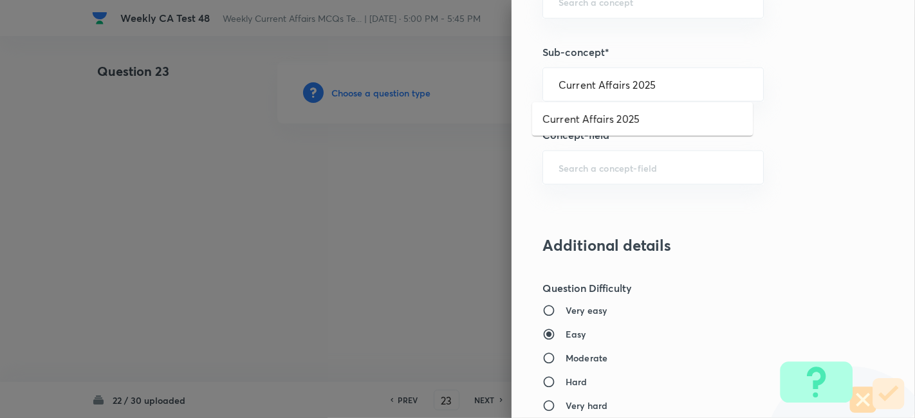
click at [605, 104] on ul "Current Affairs 2025" at bounding box center [642, 118] width 221 height 33
click at [599, 111] on li "Current Affairs 2025" at bounding box center [642, 118] width 221 height 23
drag, startPoint x: 599, startPoint y: 111, endPoint x: 599, endPoint y: 147, distance: 36.0
click at [599, 111] on div "Question settings Question type* Single choice correct Number of options* 2 3 4…" at bounding box center [712, 209] width 403 height 418
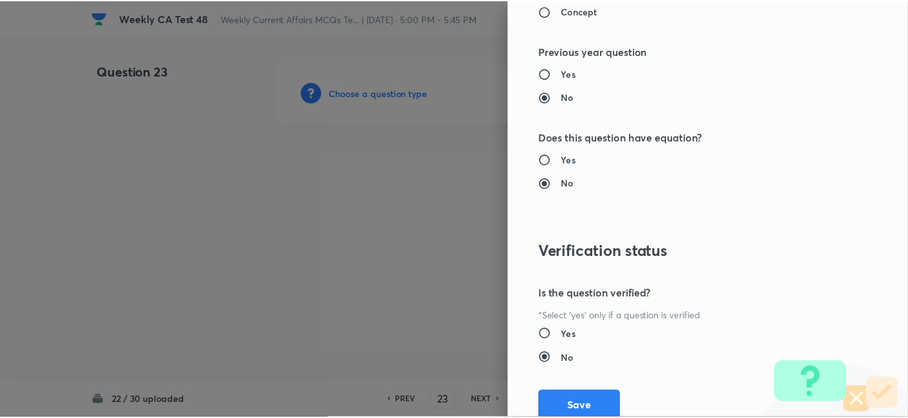
scroll to position [1331, 0]
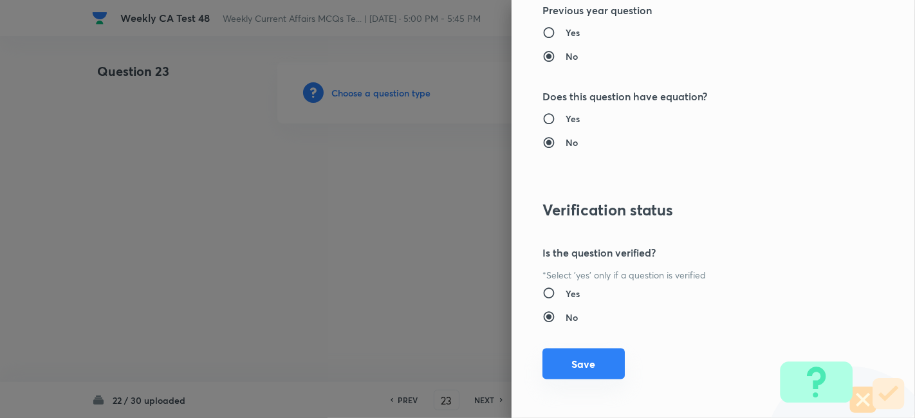
click at [601, 368] on button "Save" at bounding box center [583, 364] width 82 height 31
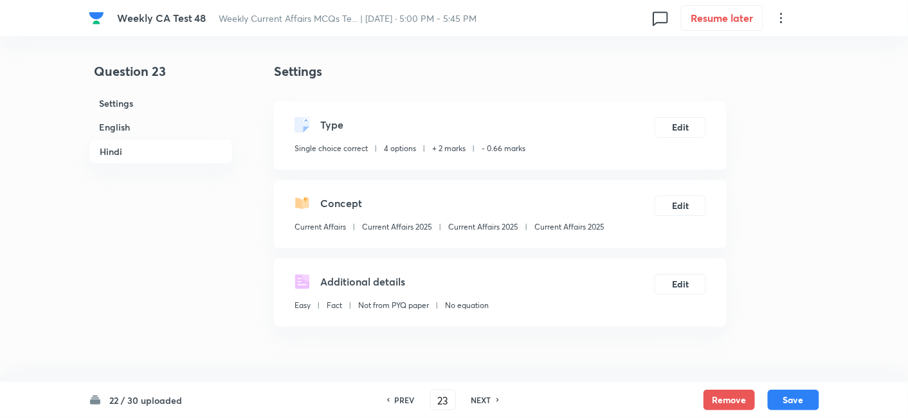
click at [172, 123] on h6 "English" at bounding box center [161, 127] width 144 height 24
drag, startPoint x: 172, startPoint y: 123, endPoint x: 312, endPoint y: 157, distance: 143.5
click at [172, 123] on h6 "English" at bounding box center [161, 127] width 144 height 24
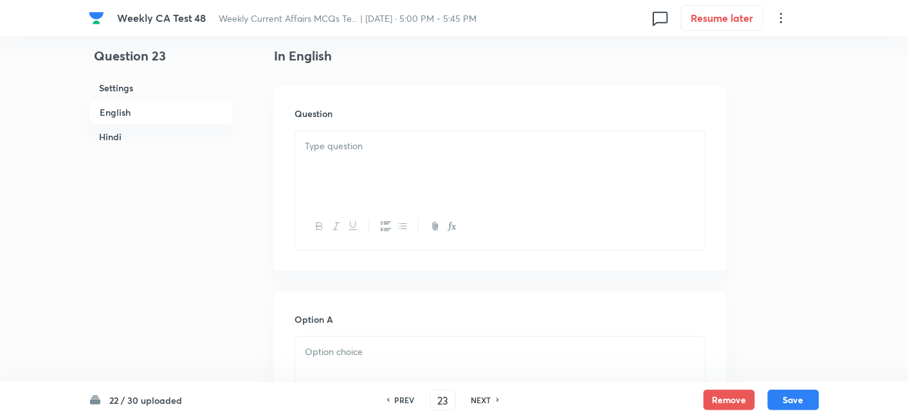
click at [390, 159] on div at bounding box center [500, 167] width 410 height 72
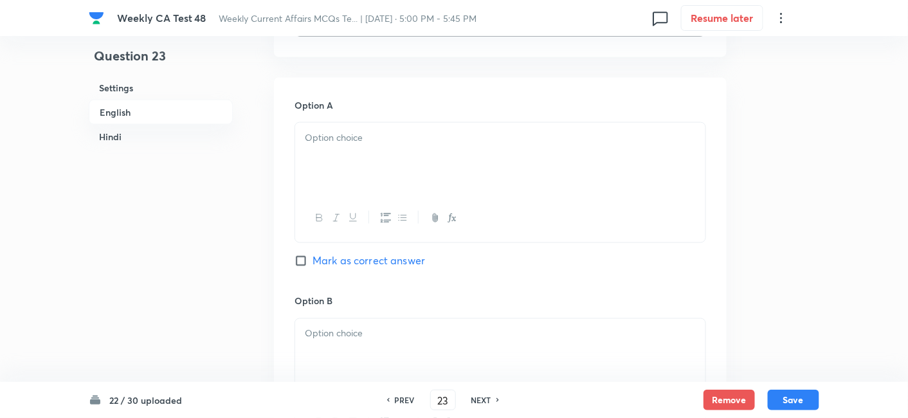
click at [399, 176] on div at bounding box center [500, 159] width 410 height 72
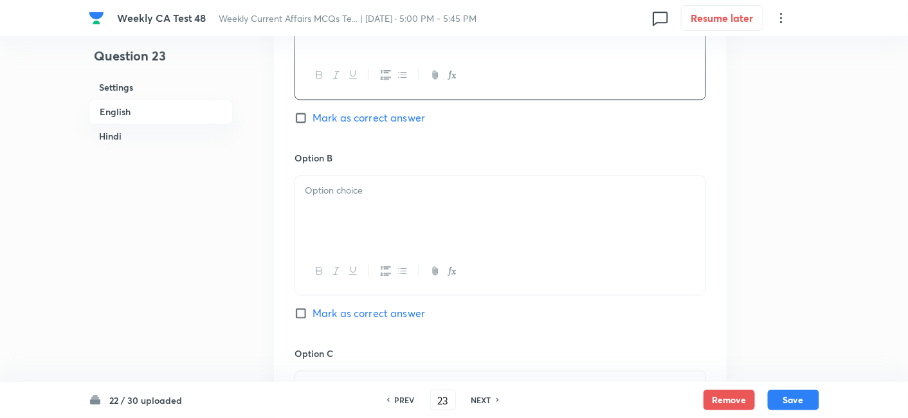
click at [402, 210] on div at bounding box center [500, 212] width 410 height 72
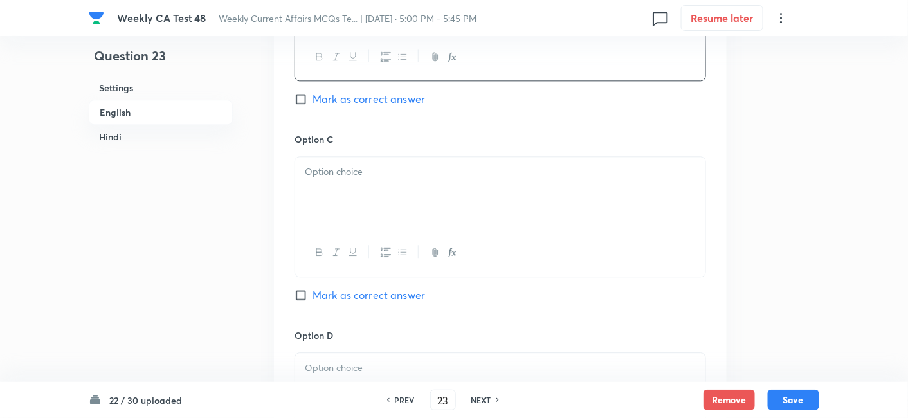
click at [402, 210] on div at bounding box center [500, 193] width 410 height 72
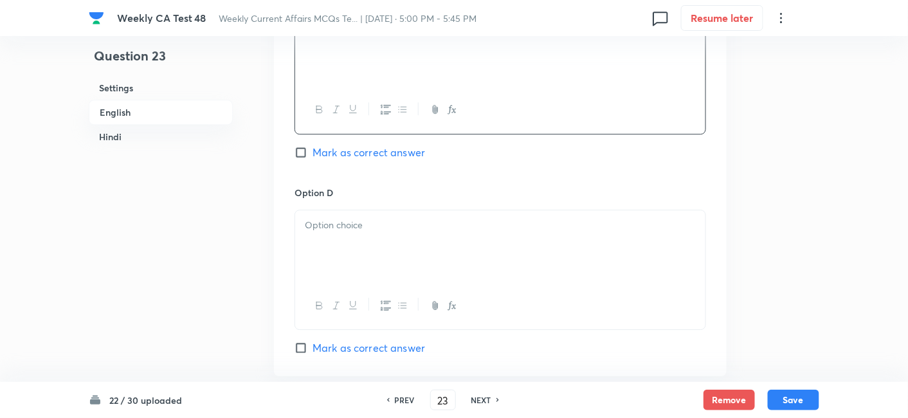
click at [402, 210] on div at bounding box center [500, 246] width 410 height 72
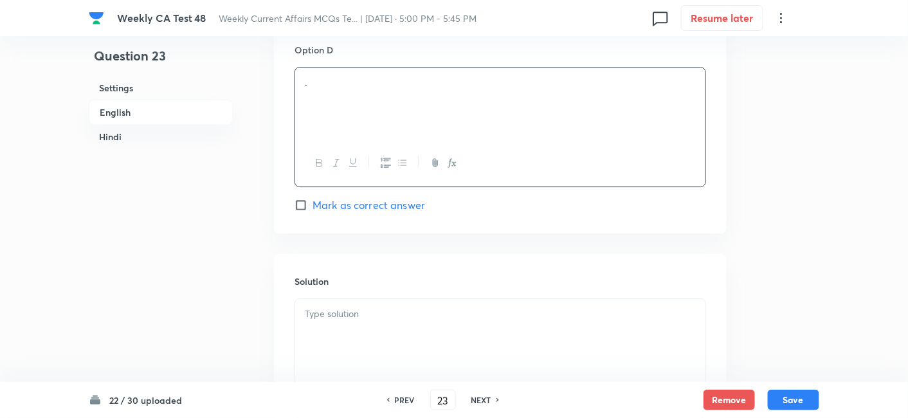
click at [396, 206] on span "Mark as correct answer" at bounding box center [369, 204] width 113 height 15
click at [313, 206] on input "Mark as correct answer" at bounding box center [304, 205] width 18 height 13
click at [396, 206] on span "Mark as correct answer" at bounding box center [369, 204] width 113 height 15
click at [313, 206] on input "Mark as correct answer" at bounding box center [304, 205] width 18 height 13
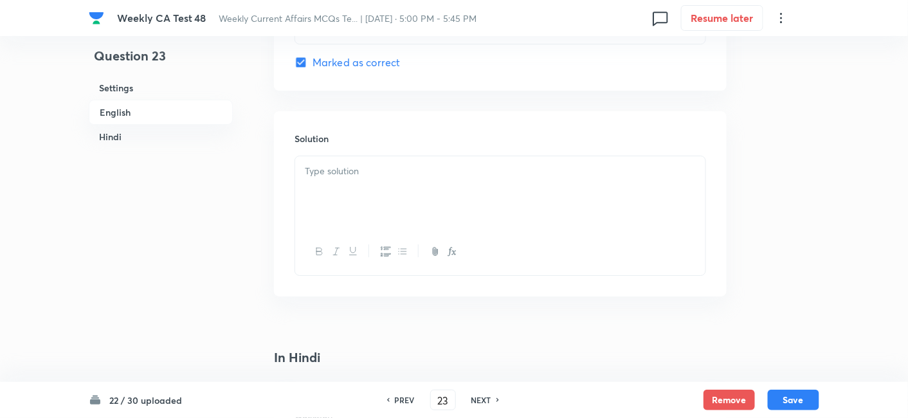
click at [389, 209] on div at bounding box center [500, 192] width 410 height 72
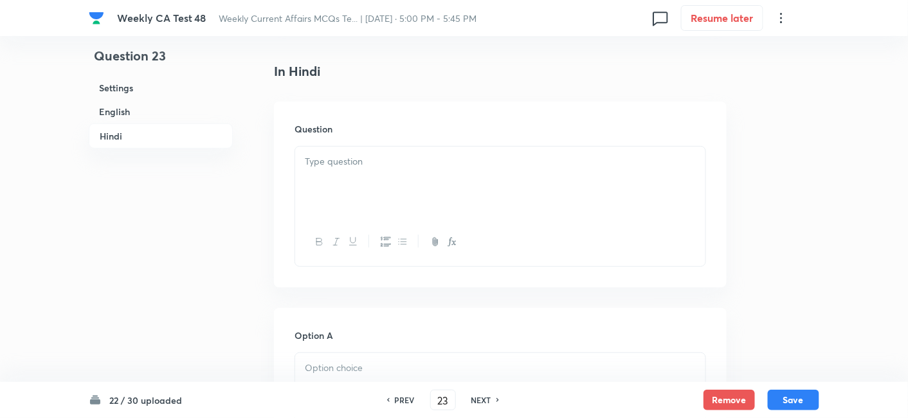
click at [372, 171] on div at bounding box center [500, 183] width 410 height 72
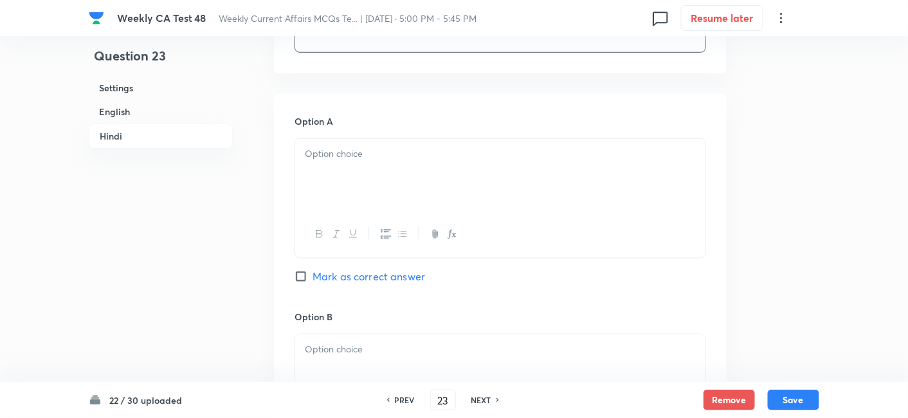
click at [386, 219] on div at bounding box center [500, 234] width 410 height 47
click at [382, 190] on div at bounding box center [500, 175] width 410 height 72
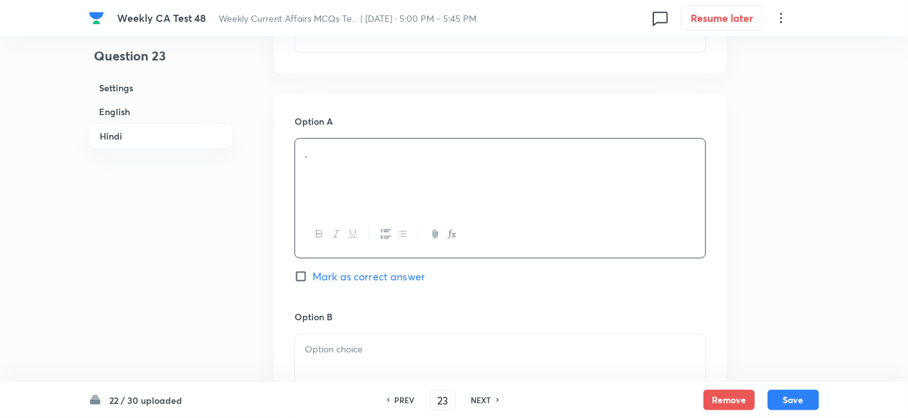
click at [382, 190] on div "." at bounding box center [500, 175] width 410 height 72
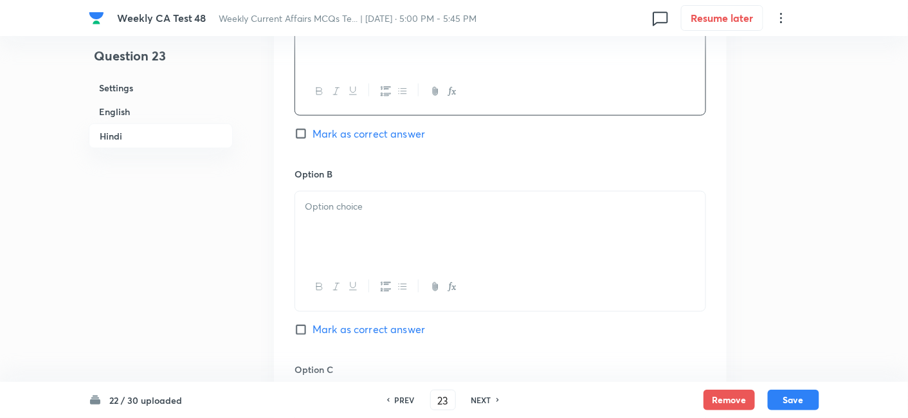
click at [390, 227] on div at bounding box center [500, 228] width 410 height 72
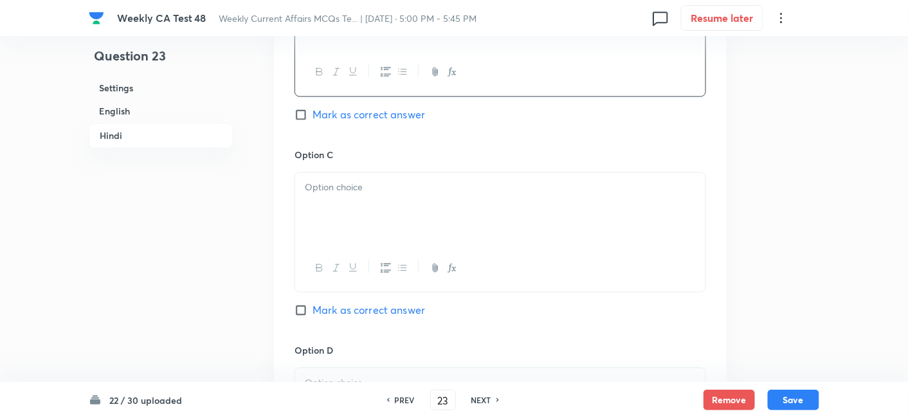
click at [390, 228] on div at bounding box center [500, 209] width 410 height 72
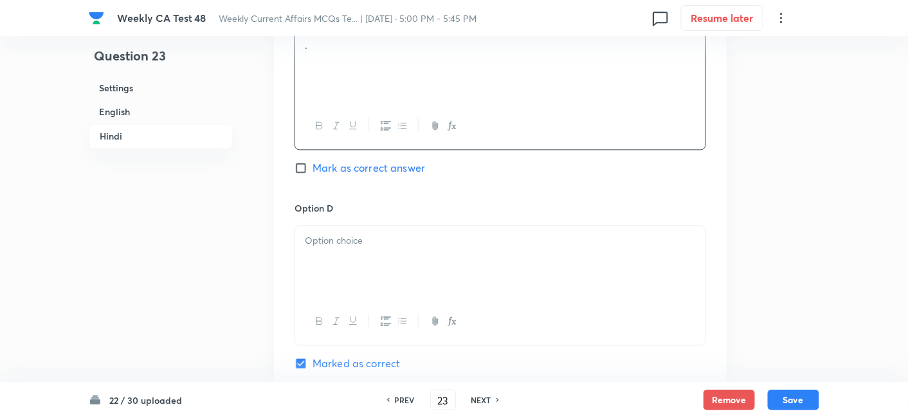
click at [390, 228] on div at bounding box center [500, 262] width 410 height 72
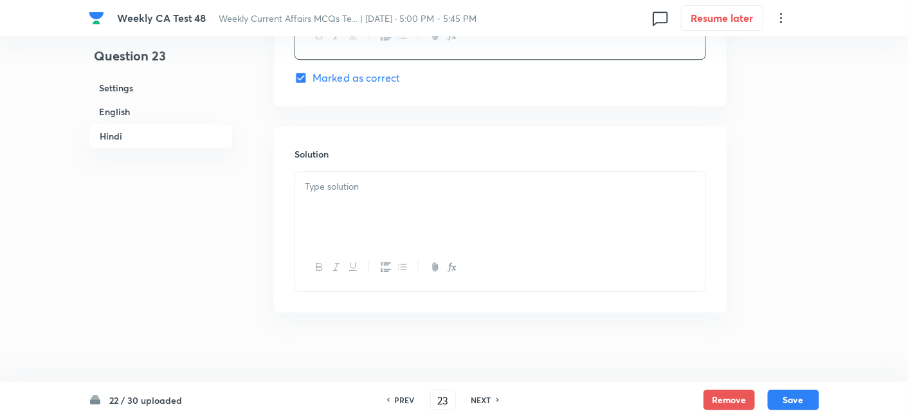
click at [390, 228] on div at bounding box center [500, 208] width 410 height 72
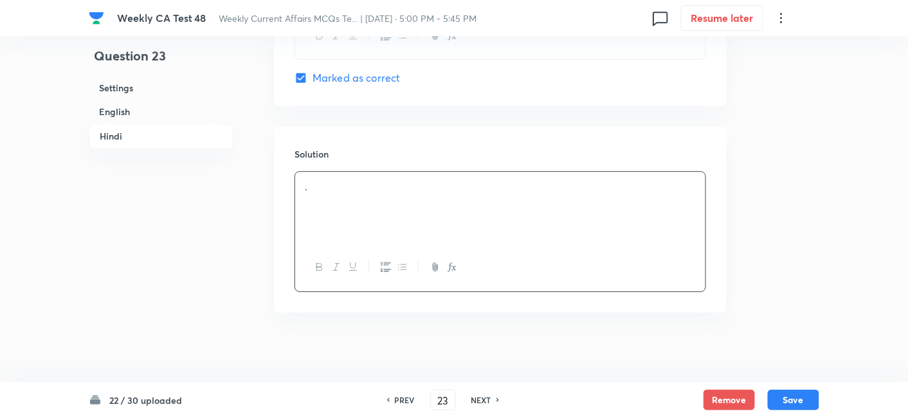
scroll to position [2622, 0]
click at [825, 398] on div "22 / 30 uploaded PREV 23 ​ NEXT Remove Save" at bounding box center [454, 400] width 908 height 36
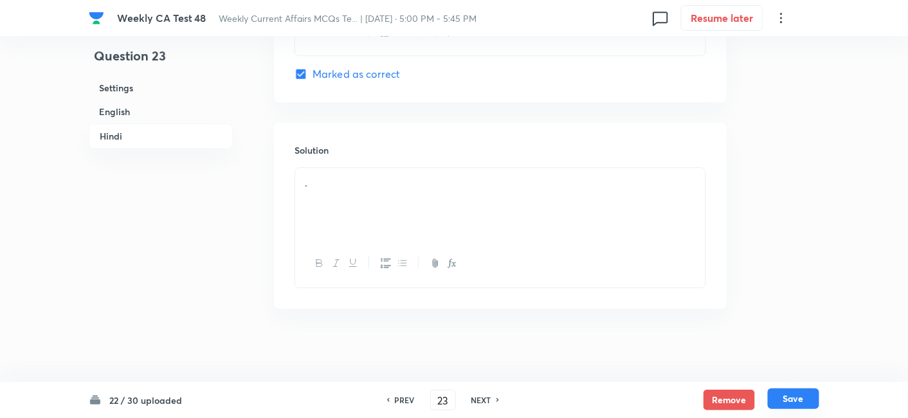
click at [799, 390] on button "Save" at bounding box center [793, 399] width 51 height 21
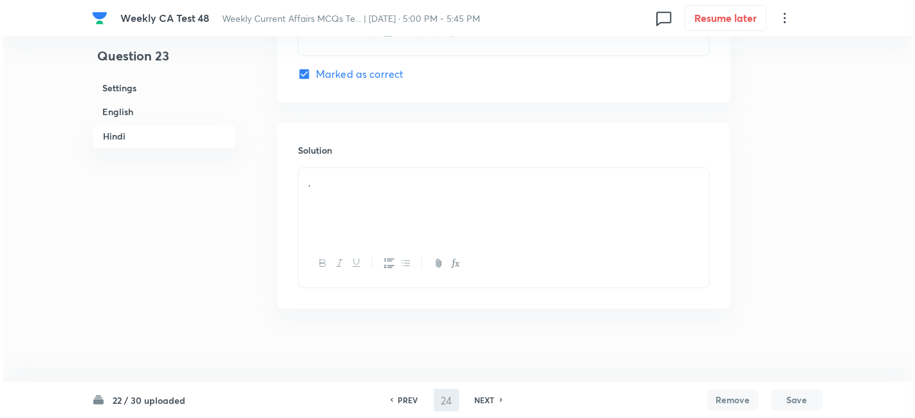
scroll to position [0, 0]
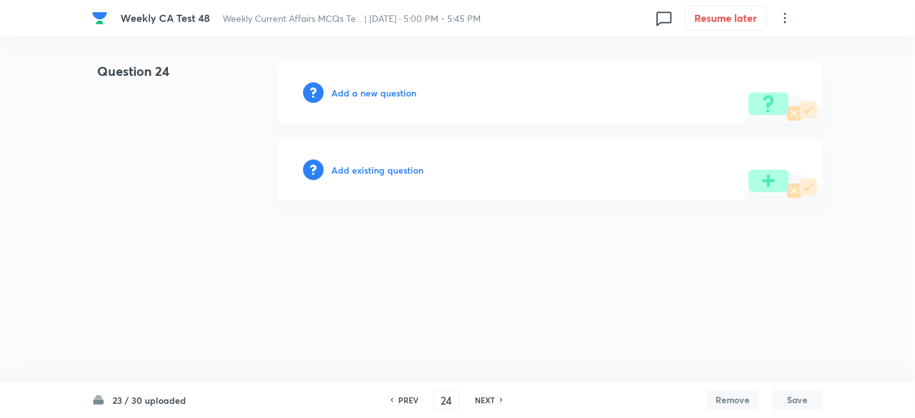
click at [380, 97] on h6 "Add a new question" at bounding box center [373, 93] width 85 height 14
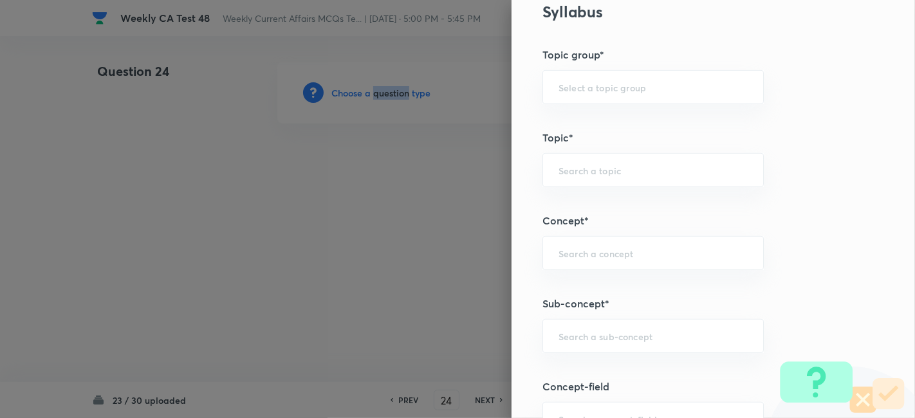
scroll to position [715, 0]
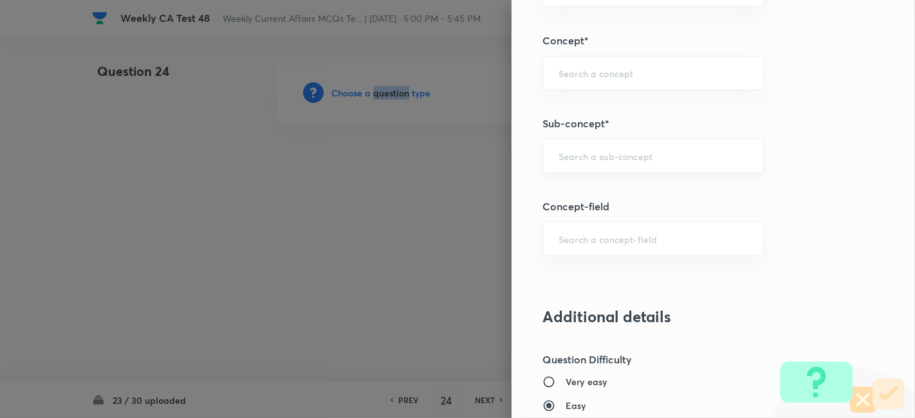
click at [647, 144] on div "​" at bounding box center [652, 156] width 221 height 34
paste input "Current Affairs 2025"
click at [687, 152] on input "Current Affairs 2025" at bounding box center [652, 156] width 189 height 12
click at [616, 187] on li "Current Affairs 2025" at bounding box center [642, 190] width 221 height 23
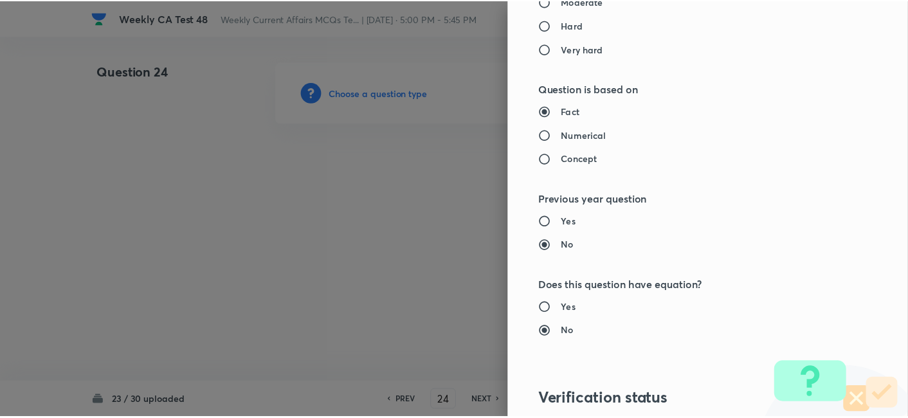
scroll to position [1331, 0]
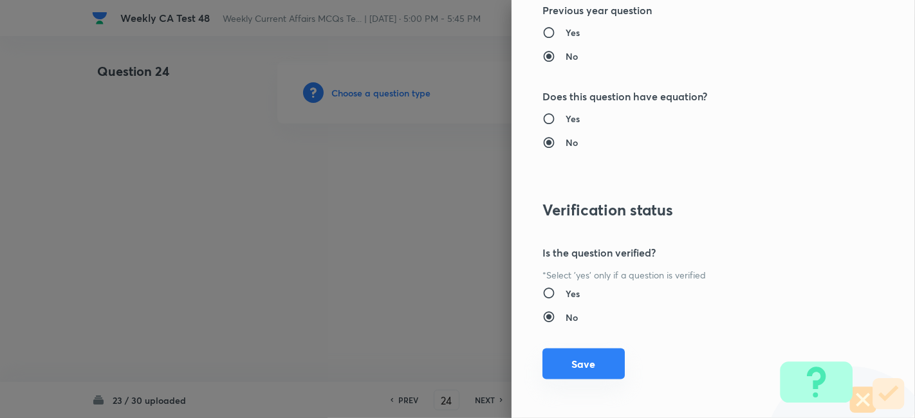
click at [605, 346] on div "Question settings Question type* Single choice correct Number of options* 2 3 4…" at bounding box center [712, 209] width 403 height 418
click at [590, 358] on button "Save" at bounding box center [583, 364] width 82 height 31
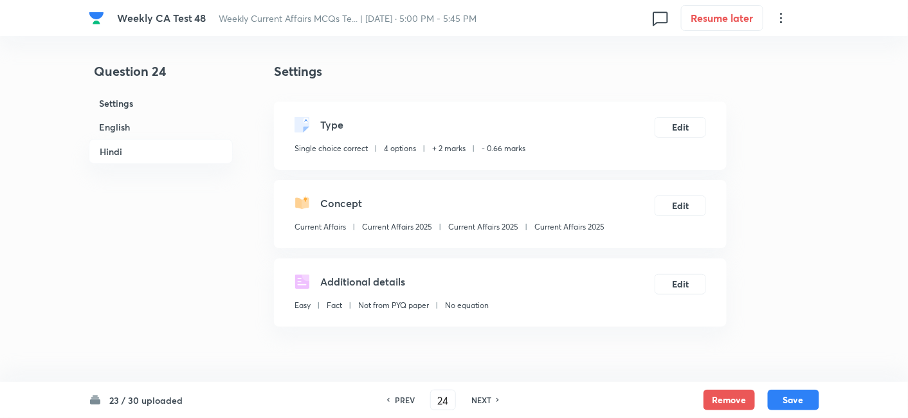
click at [144, 120] on h6 "English" at bounding box center [161, 127] width 144 height 24
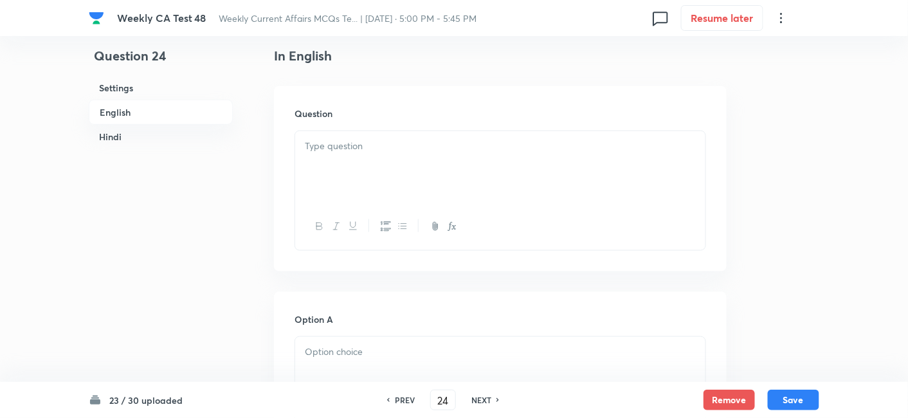
click at [352, 157] on div at bounding box center [500, 167] width 410 height 72
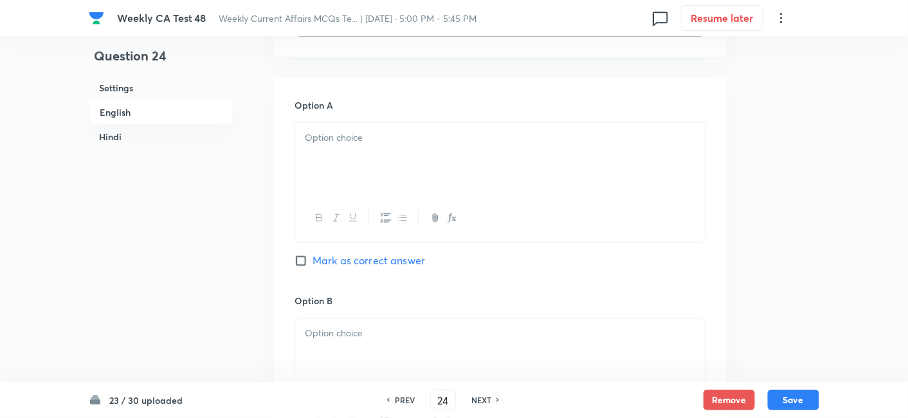
click at [367, 138] on p at bounding box center [500, 138] width 391 height 15
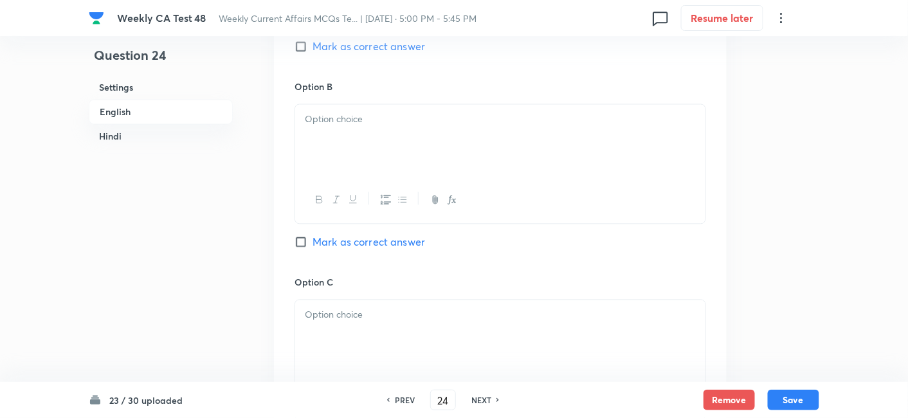
click at [380, 158] on div at bounding box center [500, 141] width 410 height 72
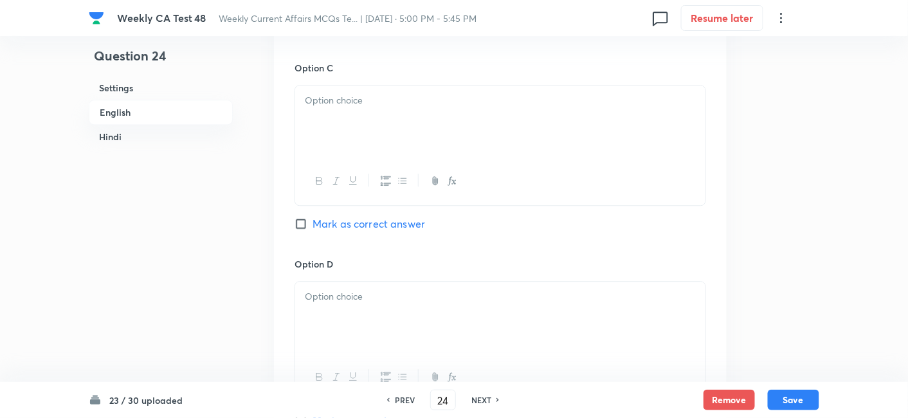
click at [378, 136] on div at bounding box center [500, 122] width 410 height 72
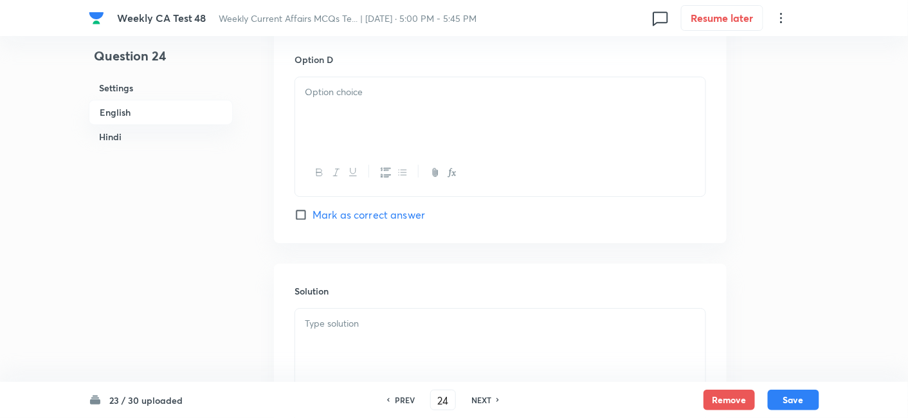
scroll to position [1189, 0]
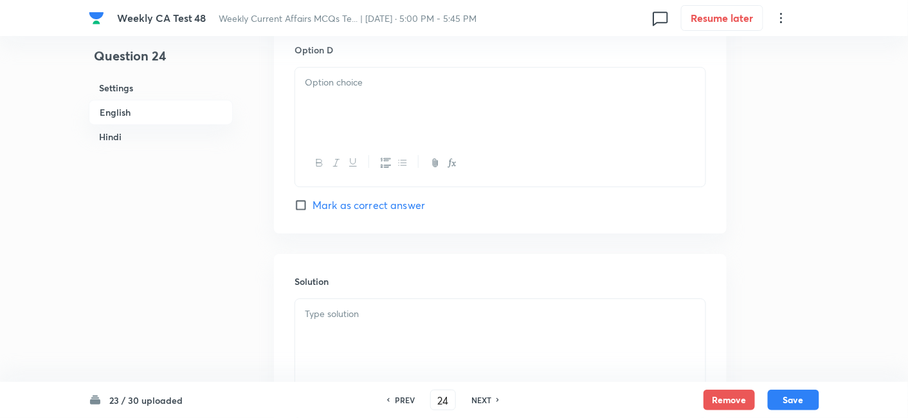
click at [383, 104] on div at bounding box center [500, 104] width 410 height 72
click at [389, 201] on span "Mark as correct answer" at bounding box center [369, 204] width 113 height 15
click at [313, 201] on input "Mark as correct answer" at bounding box center [304, 205] width 18 height 13
click at [389, 201] on span "Mark as correct answer" at bounding box center [369, 204] width 113 height 15
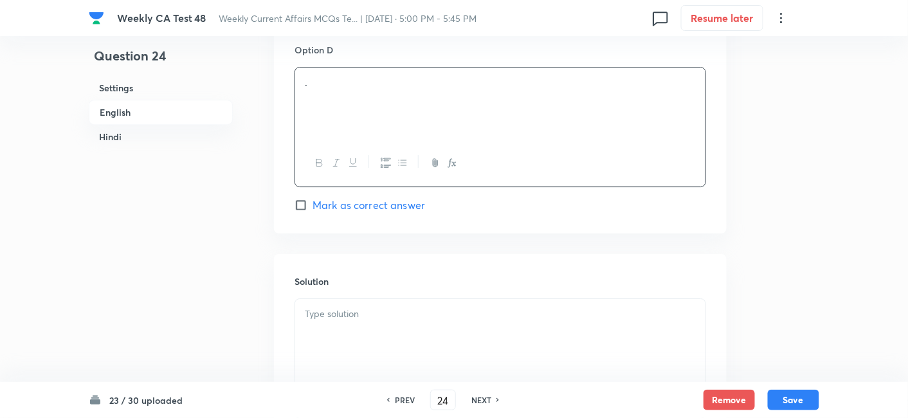
click at [313, 201] on input "Mark as correct answer" at bounding box center [304, 205] width 18 height 13
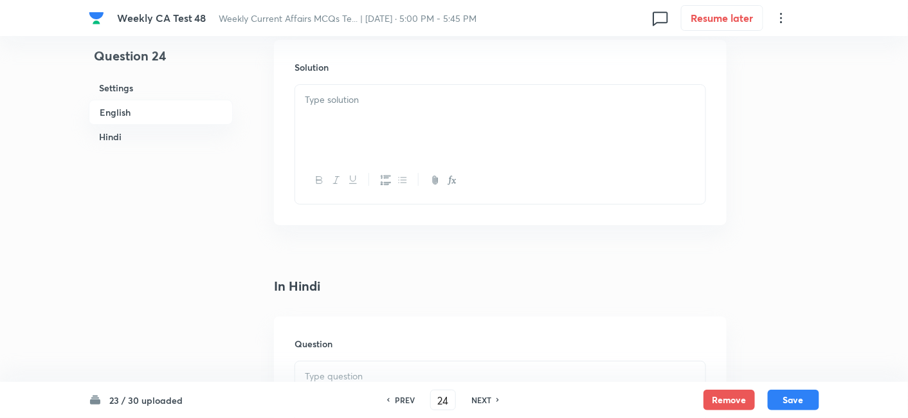
click at [378, 136] on div at bounding box center [500, 121] width 410 height 72
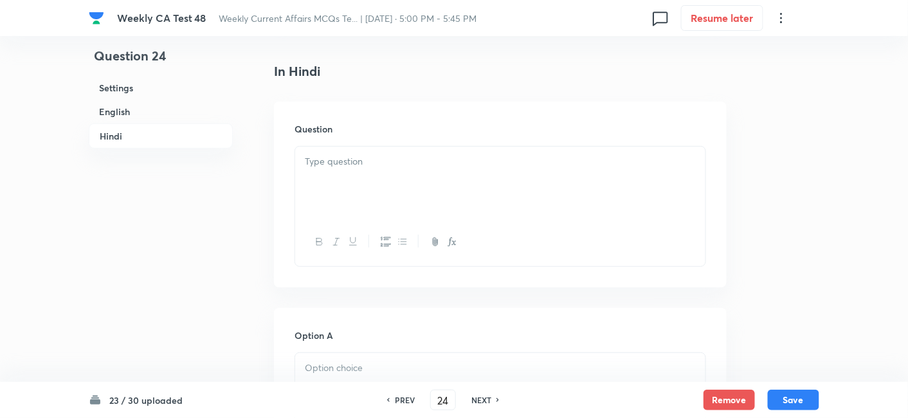
click at [396, 179] on div at bounding box center [500, 183] width 410 height 72
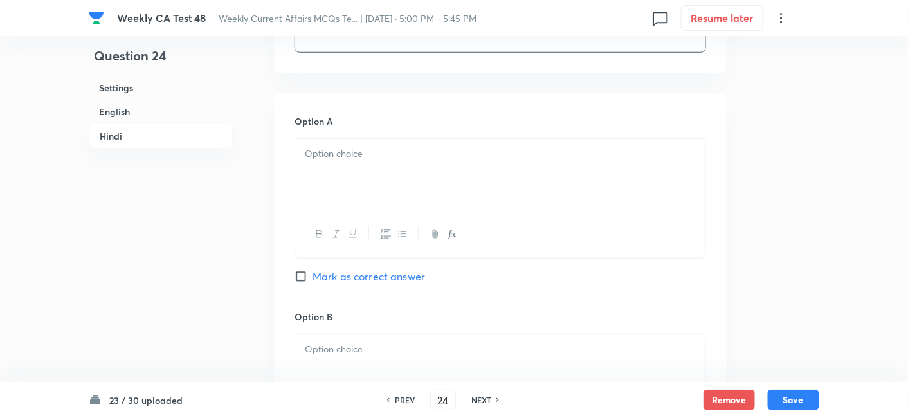
click at [396, 179] on div at bounding box center [500, 175] width 410 height 72
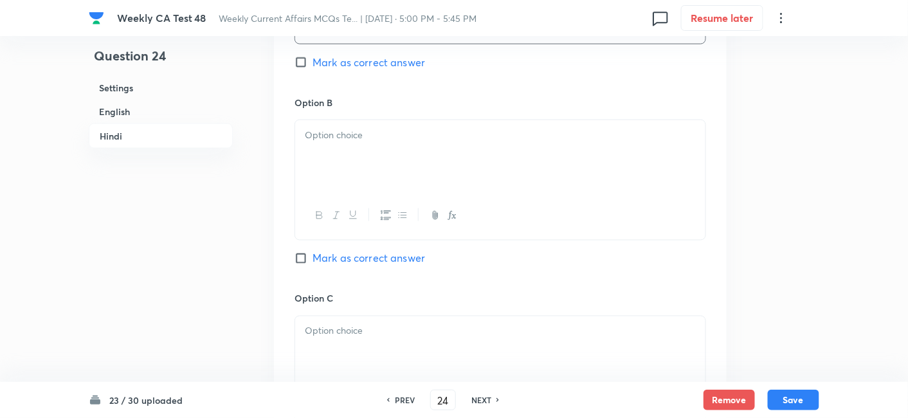
click at [396, 179] on div at bounding box center [500, 156] width 410 height 72
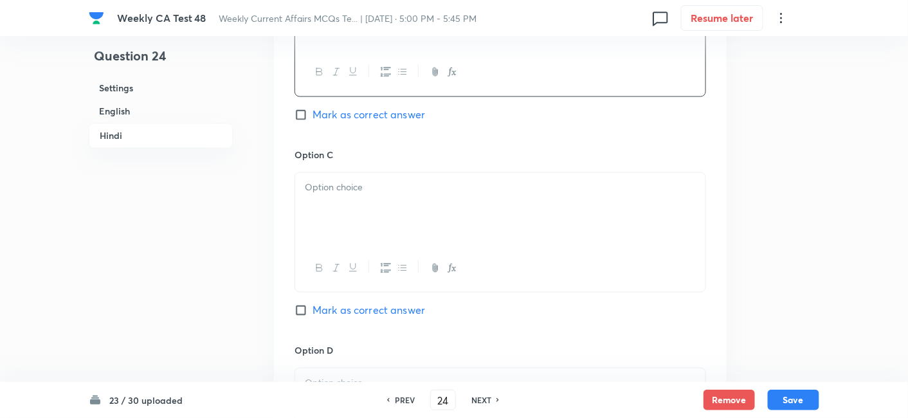
click at [397, 207] on div at bounding box center [500, 209] width 410 height 72
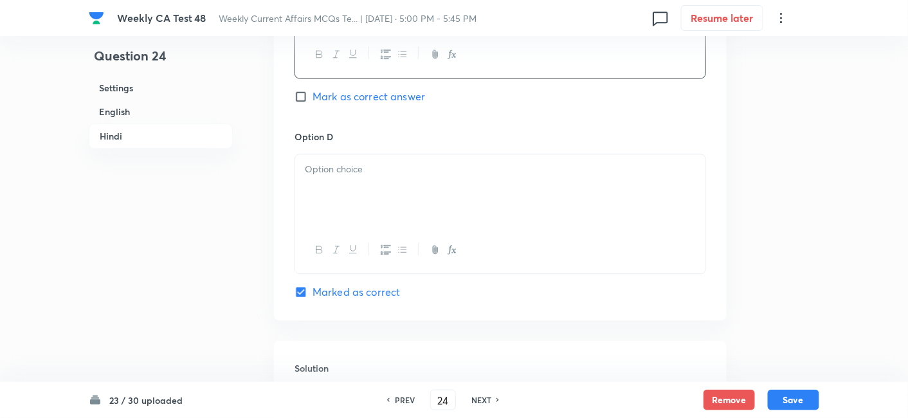
click at [397, 207] on div at bounding box center [500, 190] width 410 height 72
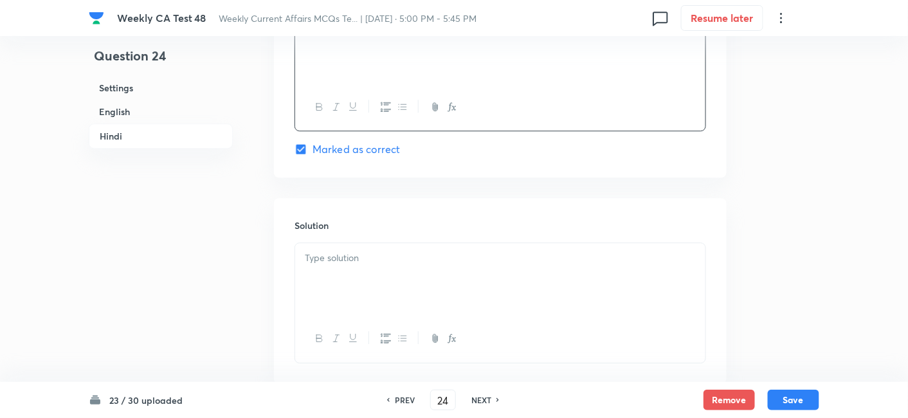
scroll to position [2622, 0]
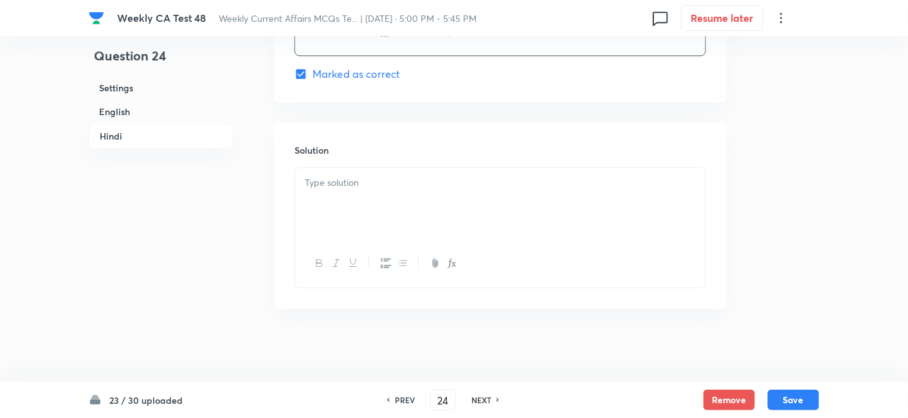
click at [397, 207] on div at bounding box center [500, 204] width 410 height 72
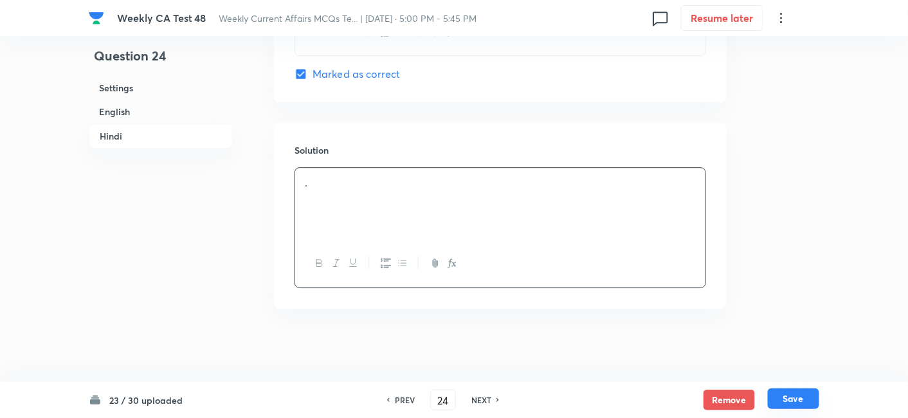
click at [803, 399] on button "Save" at bounding box center [793, 399] width 51 height 21
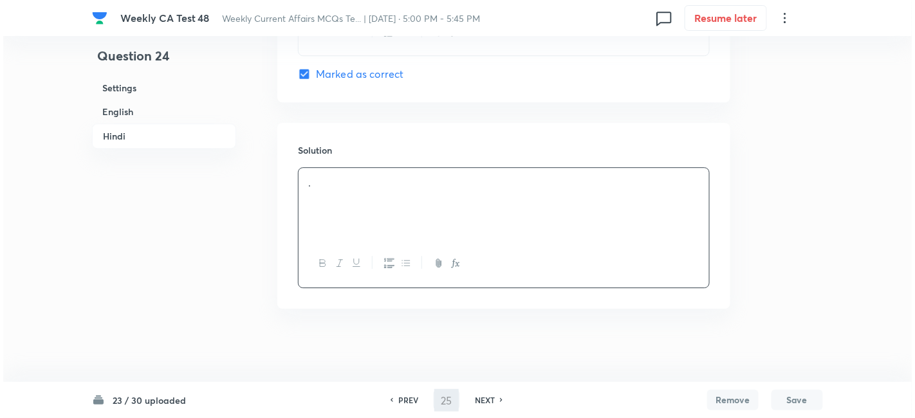
scroll to position [0, 0]
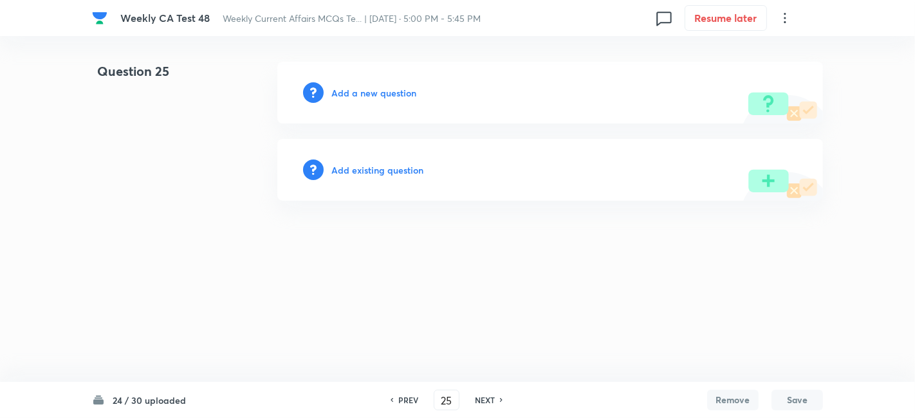
click at [385, 98] on h6 "Add a new question" at bounding box center [373, 93] width 85 height 14
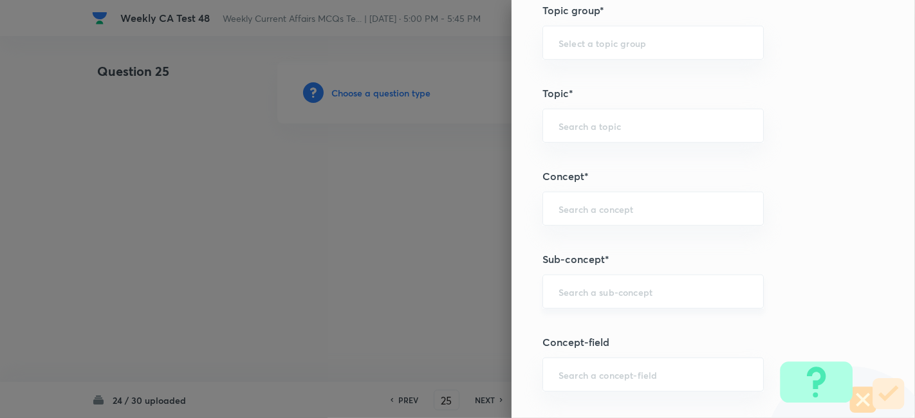
scroll to position [715, 0]
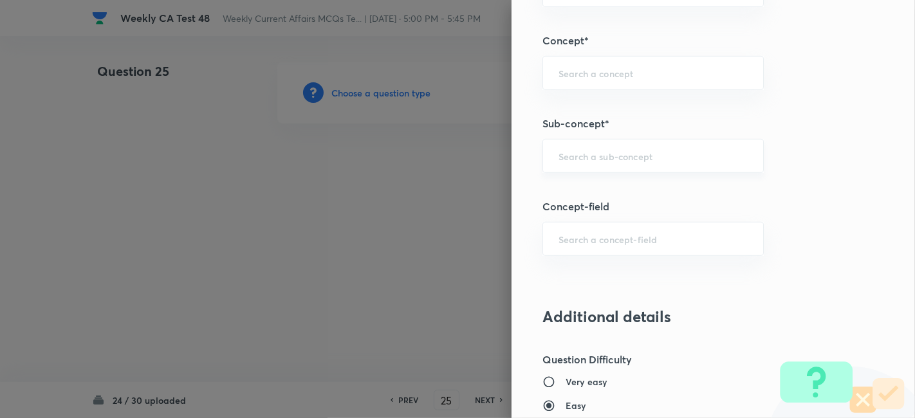
click at [678, 156] on input "text" at bounding box center [652, 156] width 189 height 12
paste input "Current Affairs 2025"
click at [693, 155] on input "Current Affairs 2025" at bounding box center [652, 156] width 189 height 12
click at [638, 194] on li "Current Affairs 2025" at bounding box center [642, 190] width 221 height 23
click at [638, 194] on div "Question settings Question type* Single choice correct Number of options* 2 3 4…" at bounding box center [712, 209] width 403 height 418
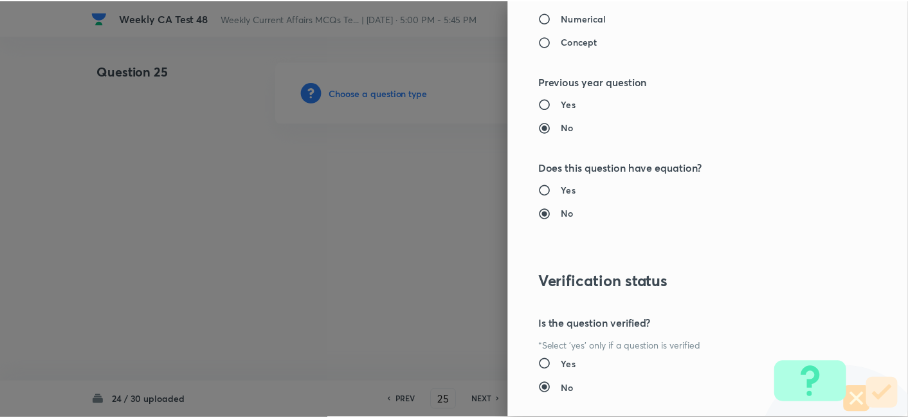
scroll to position [1331, 0]
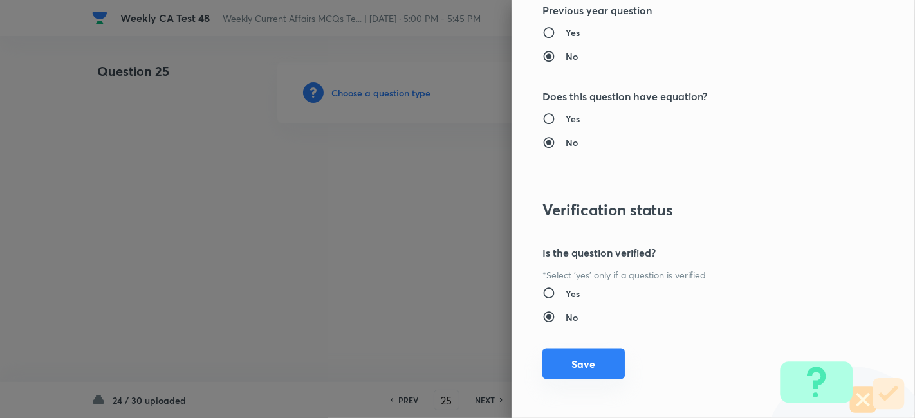
click at [614, 354] on div "Question settings Question type* Single choice correct Number of options* 2 3 4…" at bounding box center [712, 209] width 403 height 418
click at [614, 354] on button "Save" at bounding box center [583, 364] width 82 height 31
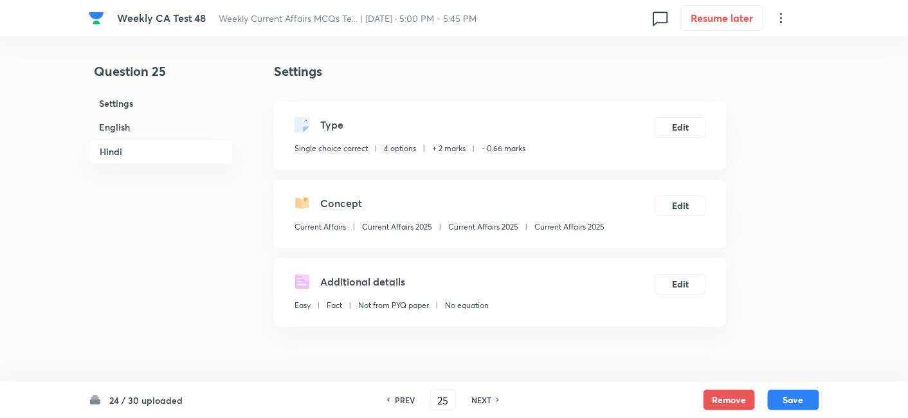
click at [155, 127] on h6 "English" at bounding box center [161, 127] width 144 height 24
click at [155, 139] on h6 "Hindi" at bounding box center [161, 151] width 144 height 25
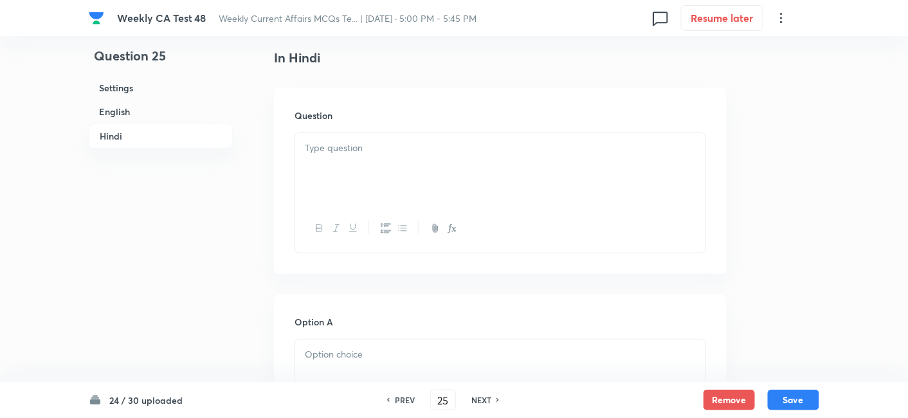
click at [303, 155] on div at bounding box center [500, 169] width 410 height 72
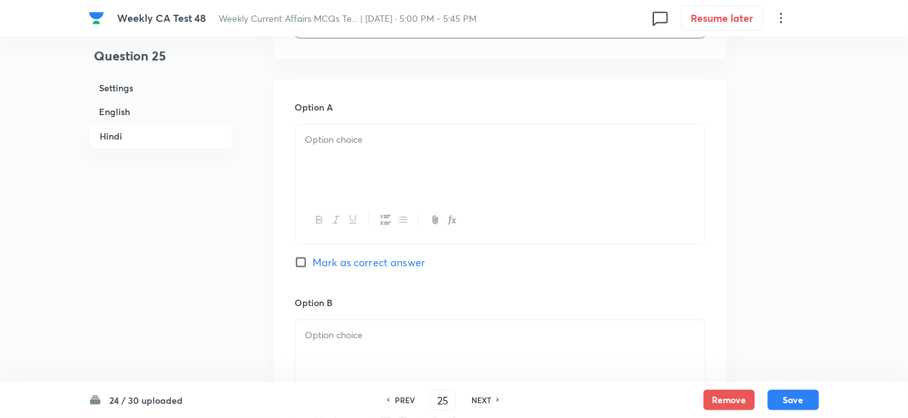
click at [383, 163] on div at bounding box center [500, 161] width 410 height 72
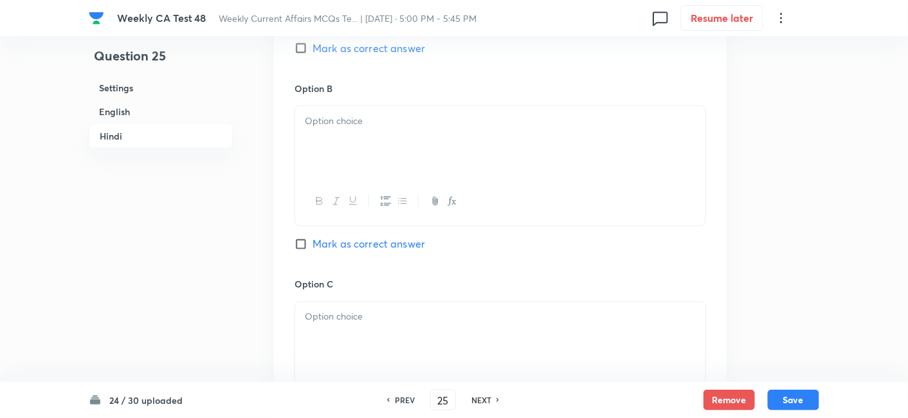
click at [384, 163] on div at bounding box center [500, 142] width 410 height 72
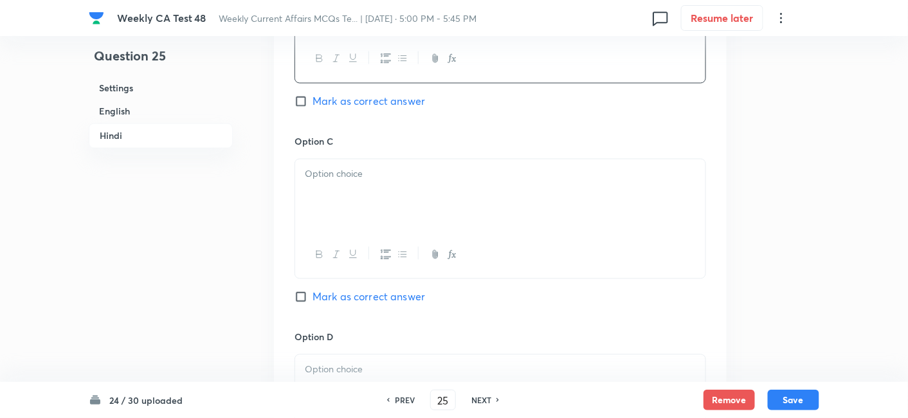
click at [390, 183] on div at bounding box center [500, 196] width 410 height 72
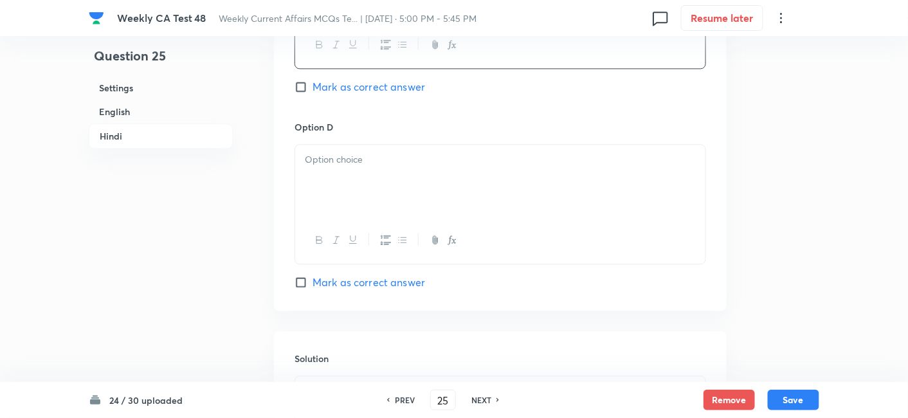
scroll to position [2419, 0]
click at [390, 184] on div at bounding box center [500, 176] width 410 height 72
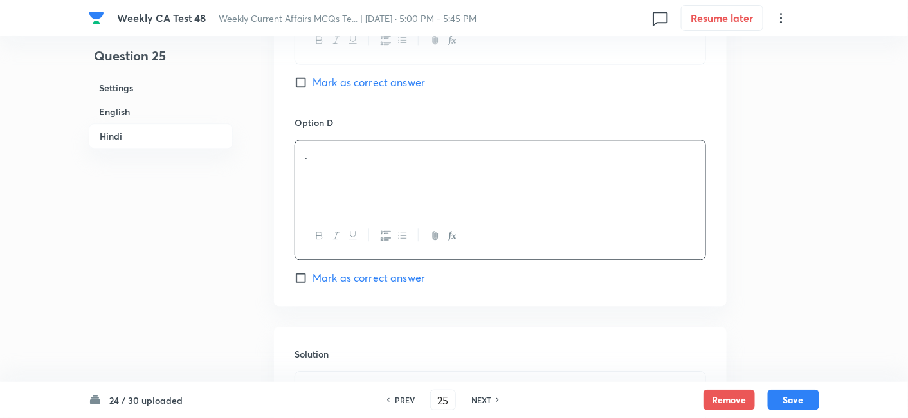
click at [397, 279] on span "Mark as correct answer" at bounding box center [369, 277] width 113 height 15
click at [313, 279] on input "Mark as correct answer" at bounding box center [304, 277] width 18 height 13
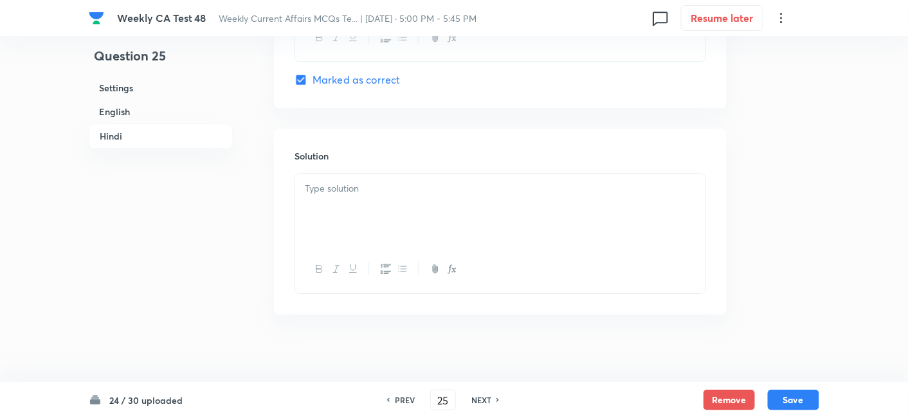
scroll to position [2622, 0]
click at [385, 217] on div at bounding box center [500, 204] width 410 height 72
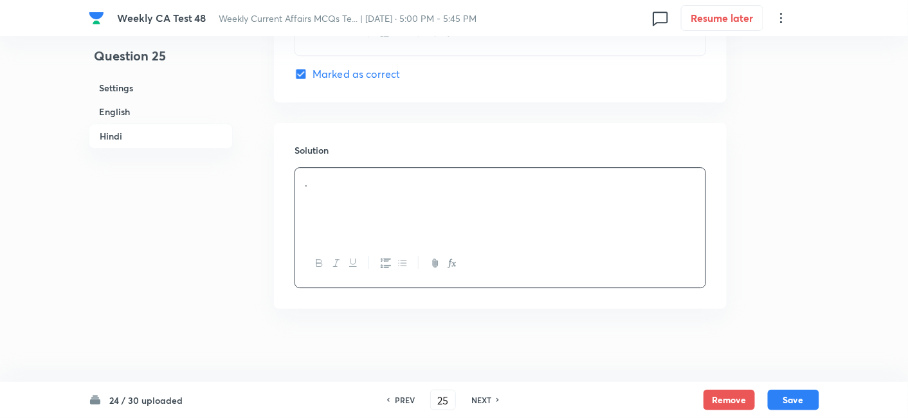
click at [184, 116] on h6 "English" at bounding box center [161, 112] width 144 height 24
drag, startPoint x: 185, startPoint y: 116, endPoint x: 279, endPoint y: 164, distance: 105.9
click at [184, 116] on h6 "English" at bounding box center [161, 112] width 144 height 24
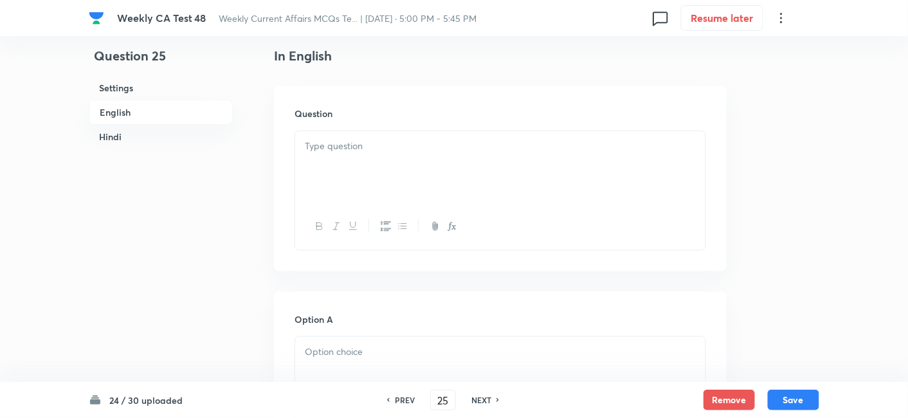
click at [394, 185] on div at bounding box center [500, 167] width 410 height 72
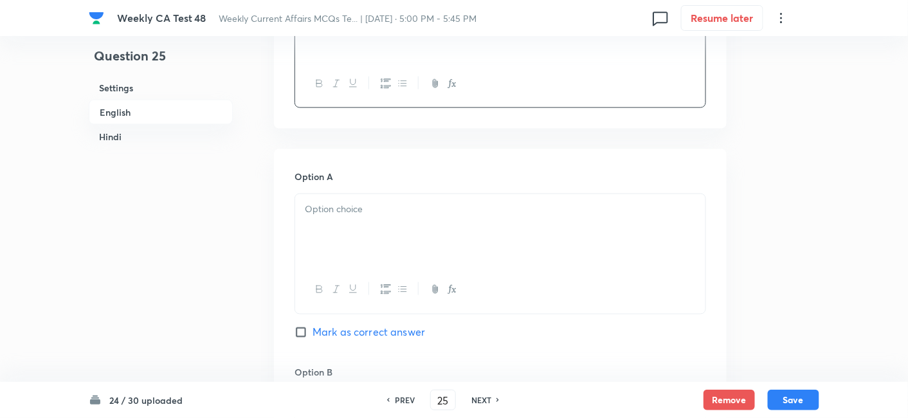
click at [397, 202] on p at bounding box center [500, 209] width 391 height 15
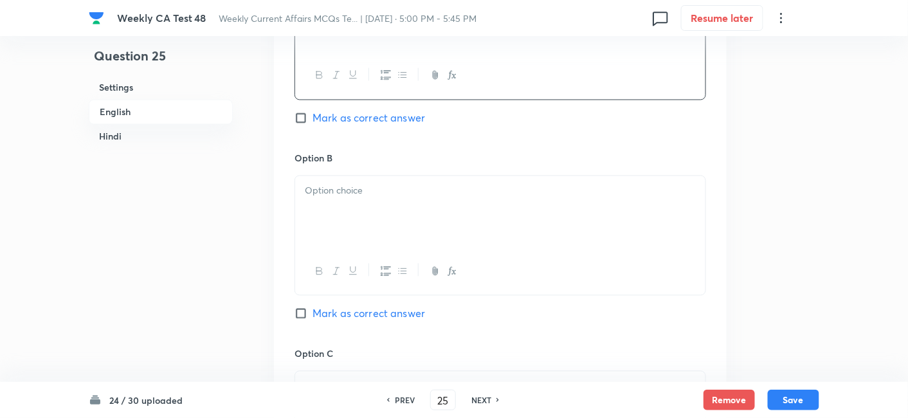
click at [403, 201] on div at bounding box center [500, 212] width 410 height 72
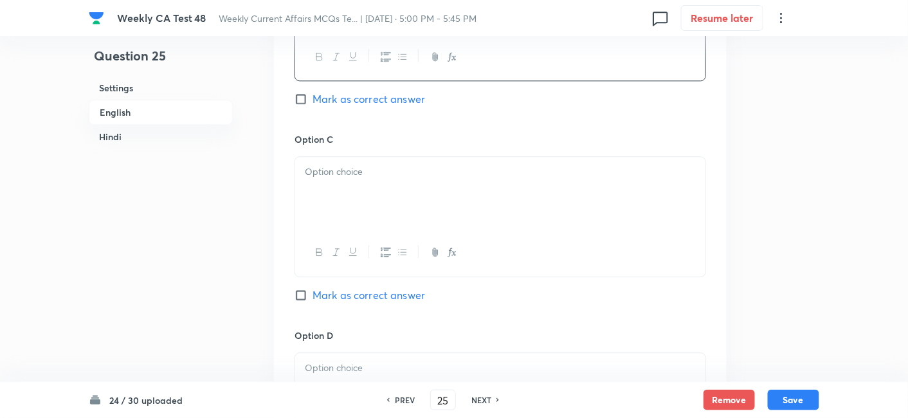
click at [403, 201] on div at bounding box center [500, 193] width 410 height 72
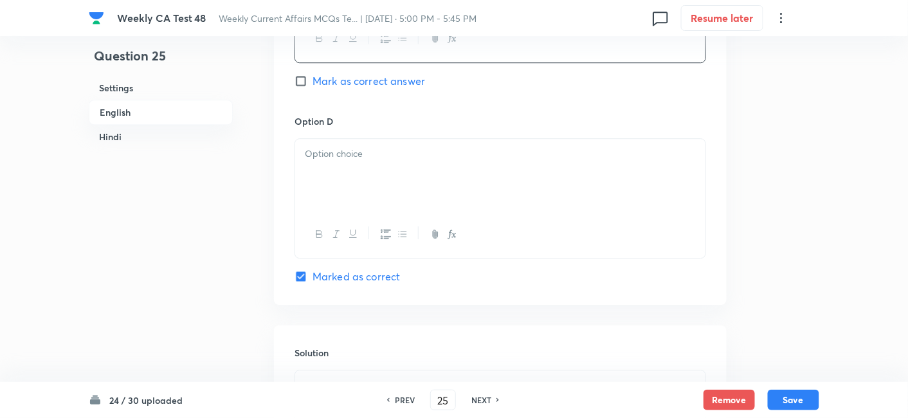
click at [403, 201] on div at bounding box center [500, 175] width 410 height 72
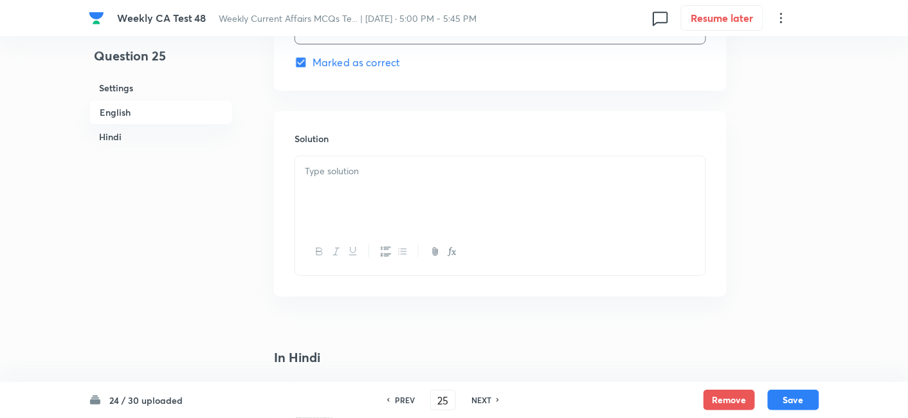
click at [403, 201] on div at bounding box center [500, 192] width 410 height 72
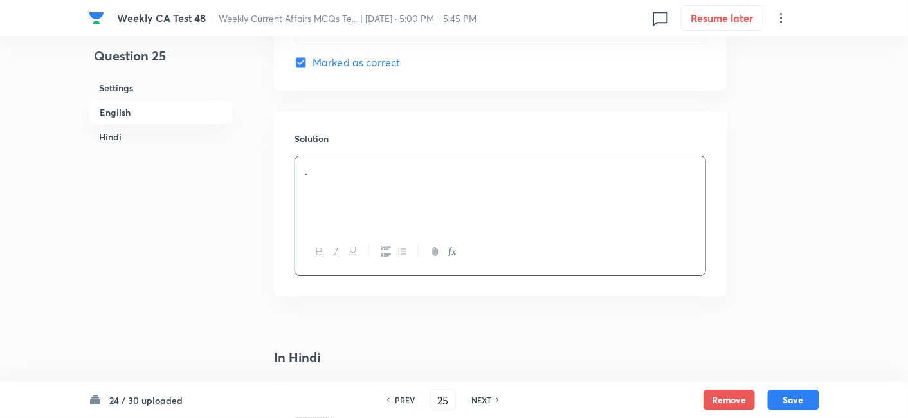
scroll to position [1476, 0]
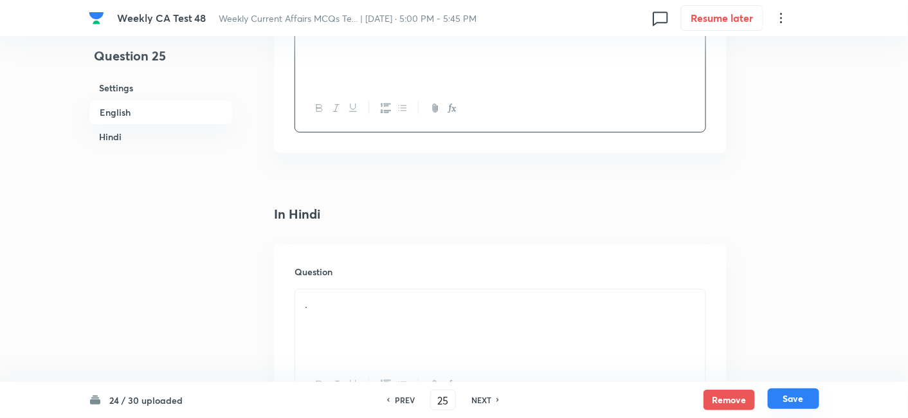
click at [798, 404] on button "Save" at bounding box center [793, 399] width 51 height 21
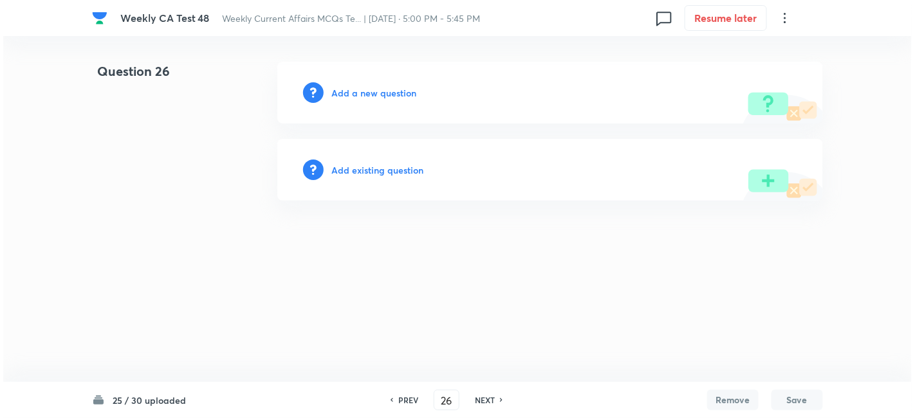
scroll to position [0, 0]
click at [377, 93] on h6 "Add a new question" at bounding box center [373, 93] width 85 height 14
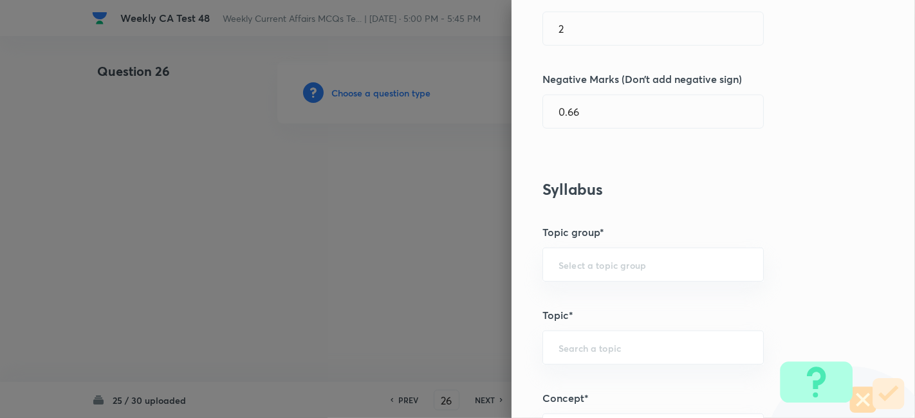
scroll to position [715, 0]
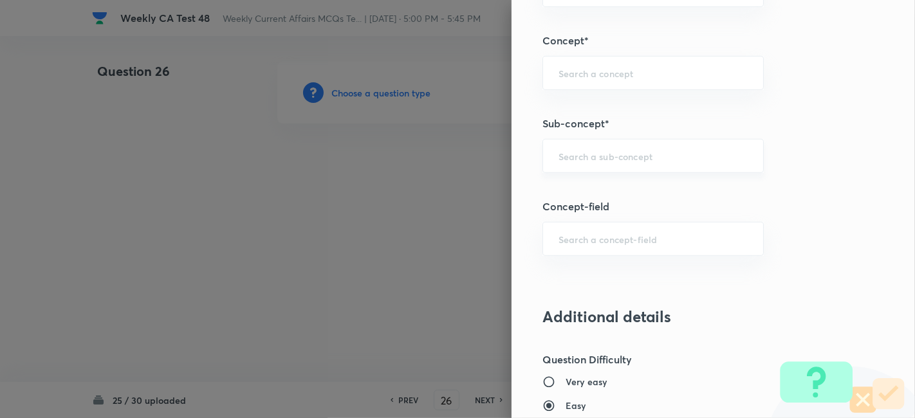
click at [668, 159] on input "text" at bounding box center [652, 156] width 189 height 12
paste input "Current Affairs 2025"
click at [685, 158] on input "Current Affairs 2025" at bounding box center [652, 156] width 189 height 12
click at [617, 194] on li "Current Affairs 2025" at bounding box center [642, 190] width 221 height 23
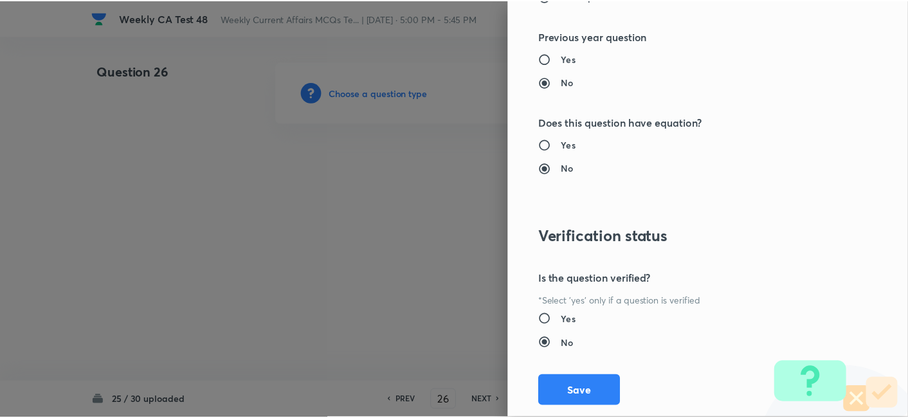
scroll to position [1331, 0]
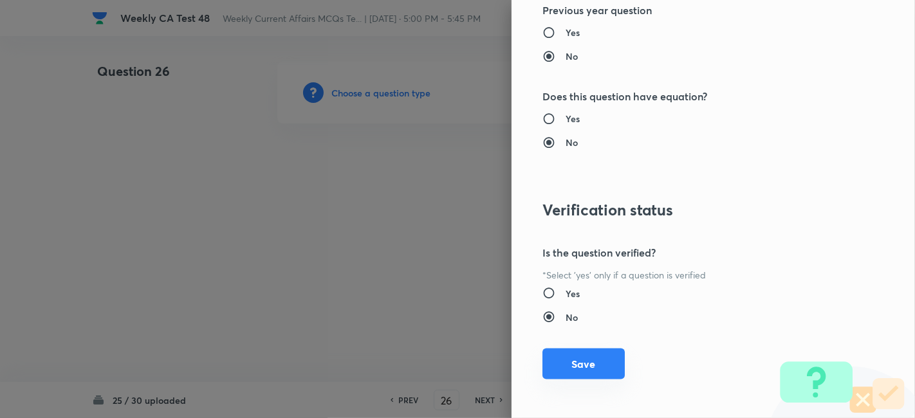
click at [576, 360] on button "Save" at bounding box center [583, 364] width 82 height 31
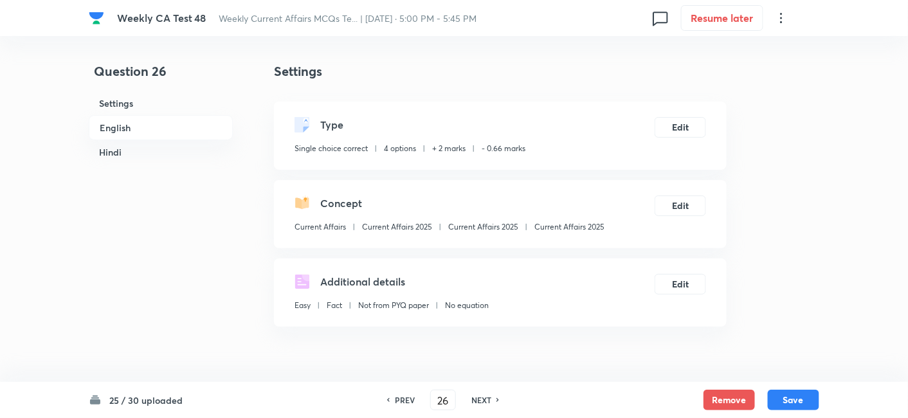
click at [169, 121] on h6 "English" at bounding box center [161, 127] width 144 height 25
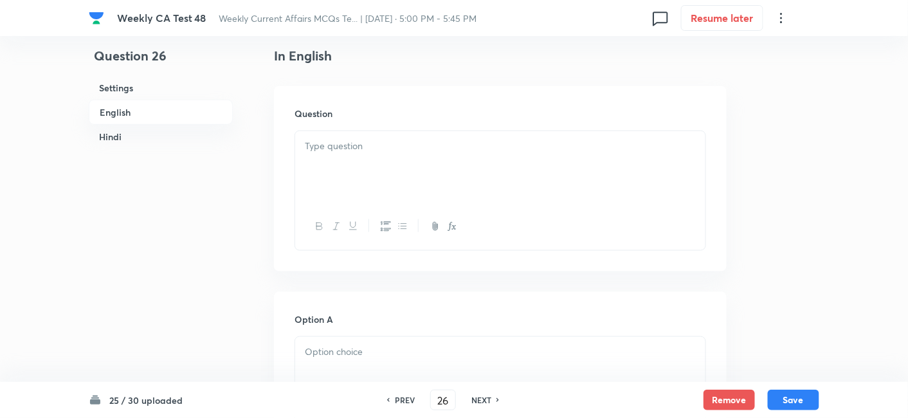
click at [374, 157] on div at bounding box center [500, 167] width 410 height 72
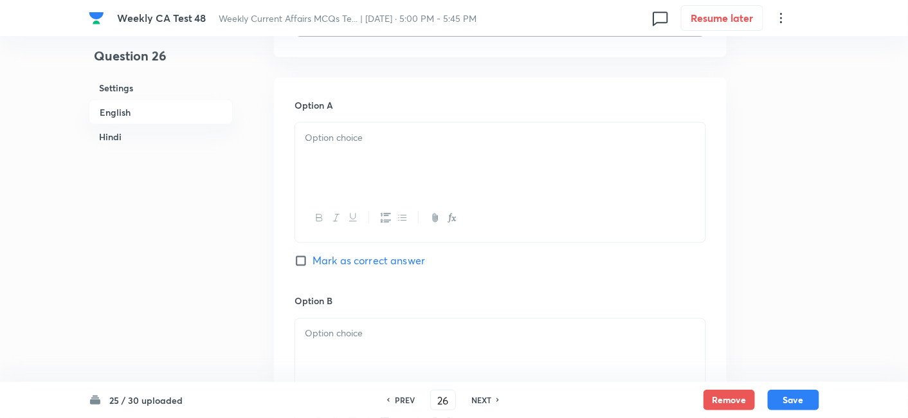
click at [381, 160] on div at bounding box center [500, 159] width 410 height 72
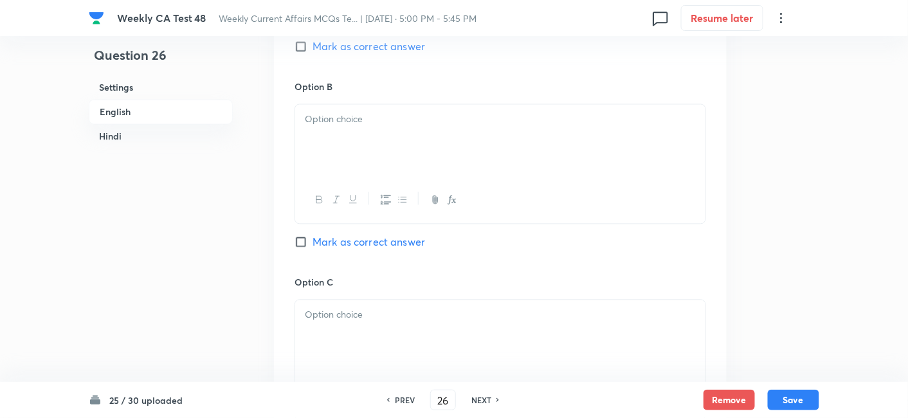
click at [390, 195] on icon "button" at bounding box center [386, 200] width 10 height 10
click at [386, 151] on div at bounding box center [500, 141] width 410 height 72
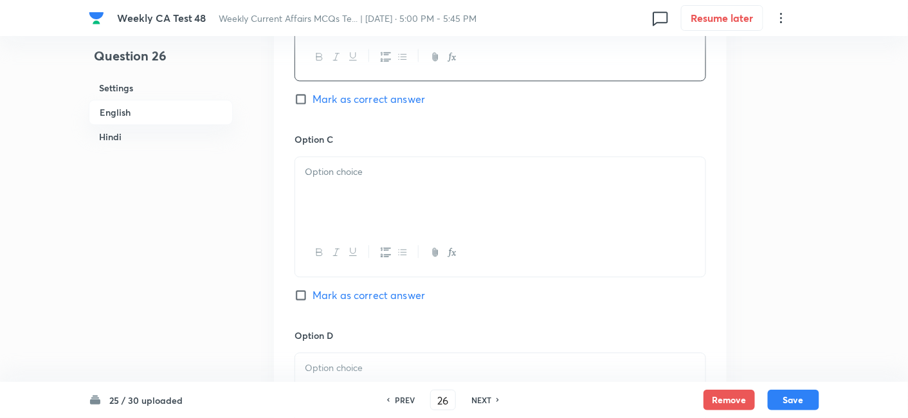
click at [400, 183] on div at bounding box center [500, 193] width 410 height 72
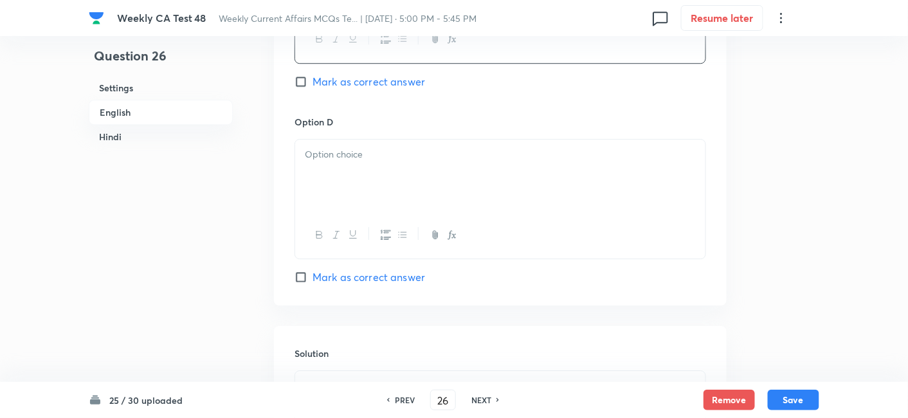
scroll to position [1118, 0]
click at [399, 183] on div at bounding box center [500, 175] width 410 height 72
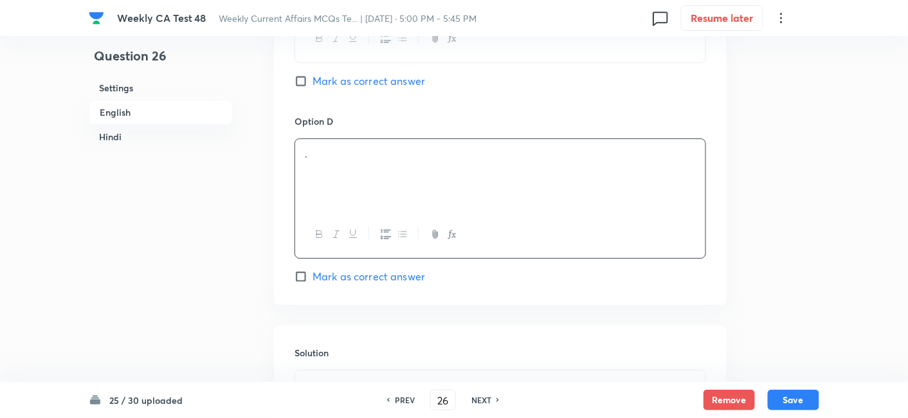
click at [409, 269] on span "Mark as correct answer" at bounding box center [369, 276] width 113 height 15
click at [313, 270] on input "Mark as correct answer" at bounding box center [304, 276] width 18 height 13
click at [409, 268] on div "Option D . Mark as correct answer" at bounding box center [501, 199] width 412 height 170
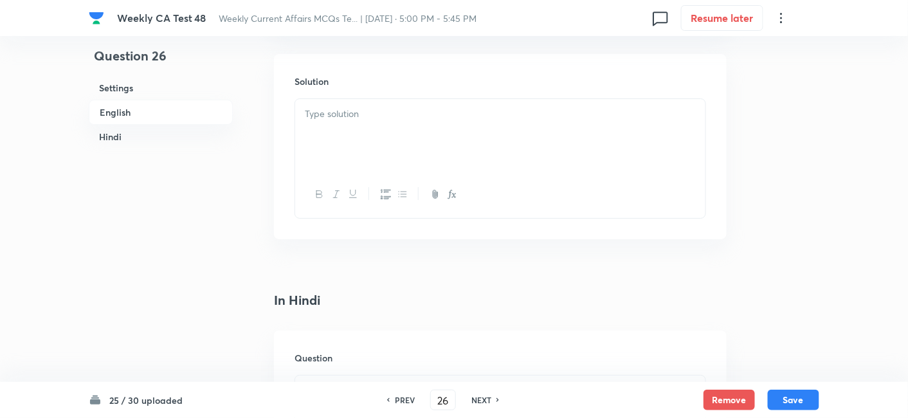
scroll to position [1404, 0]
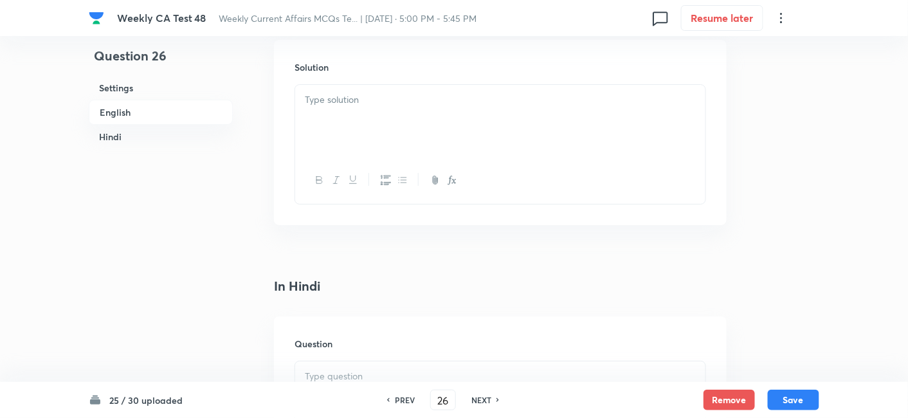
click at [386, 166] on div at bounding box center [500, 180] width 410 height 47
click at [399, 123] on div at bounding box center [500, 121] width 410 height 72
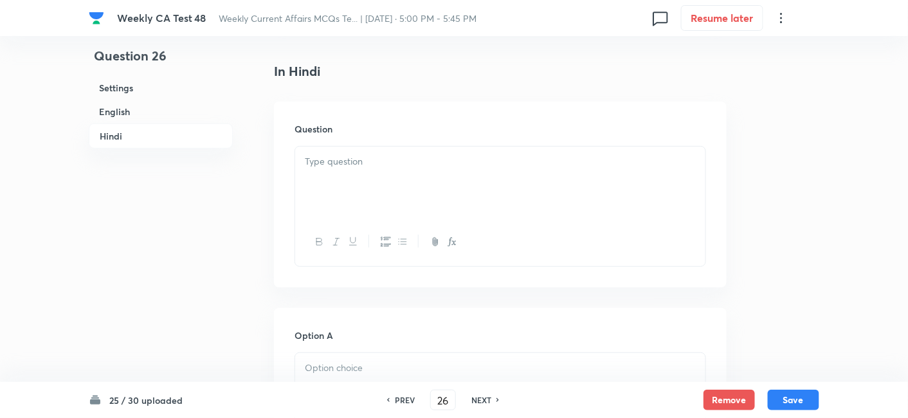
click at [412, 175] on div at bounding box center [500, 183] width 410 height 72
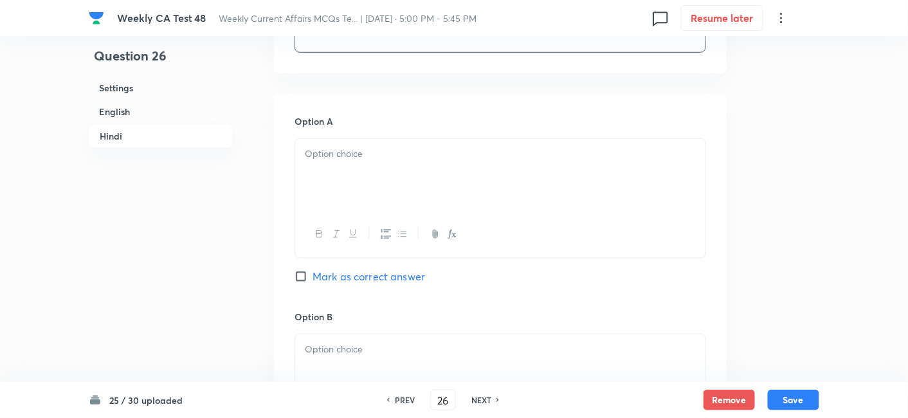
click at [412, 175] on div at bounding box center [500, 175] width 410 height 72
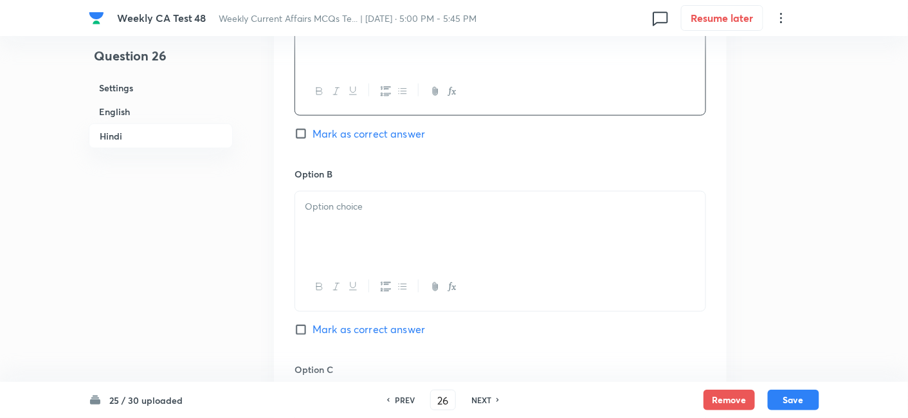
click at [417, 214] on div at bounding box center [500, 228] width 410 height 72
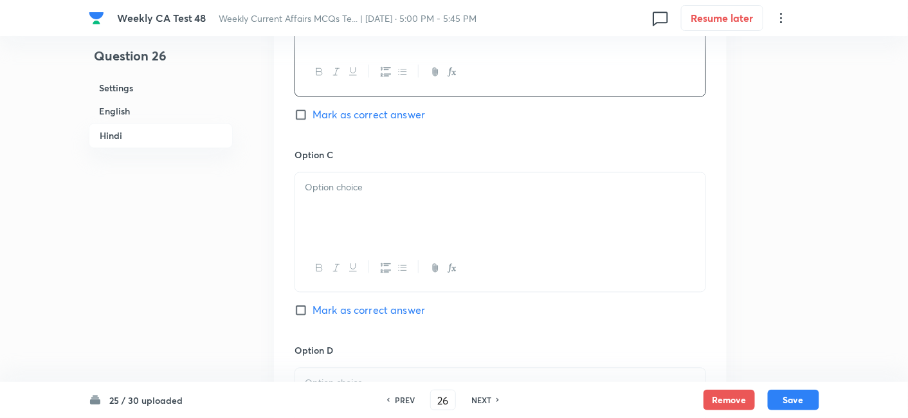
click at [417, 214] on div at bounding box center [500, 209] width 410 height 72
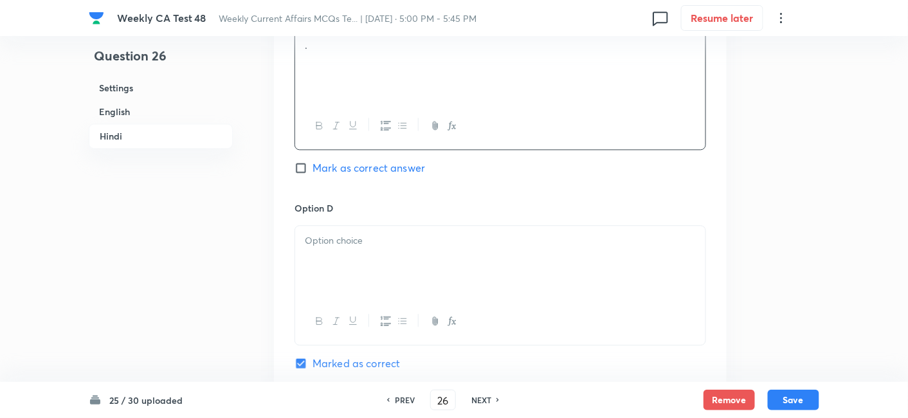
click at [415, 248] on div at bounding box center [500, 262] width 410 height 72
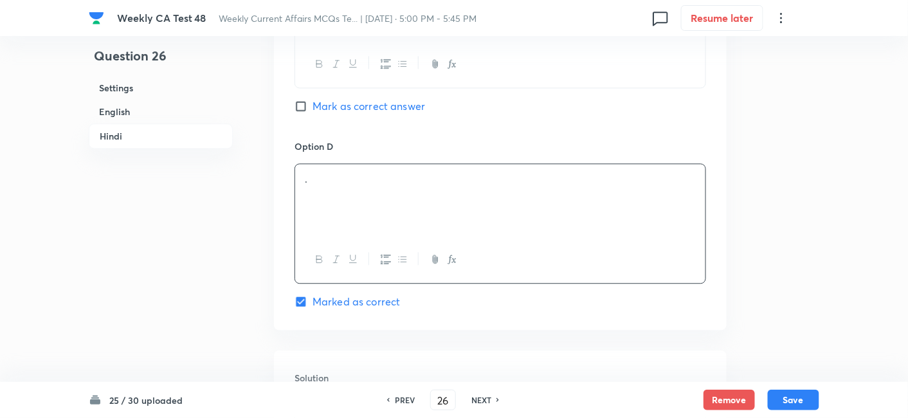
scroll to position [2547, 0]
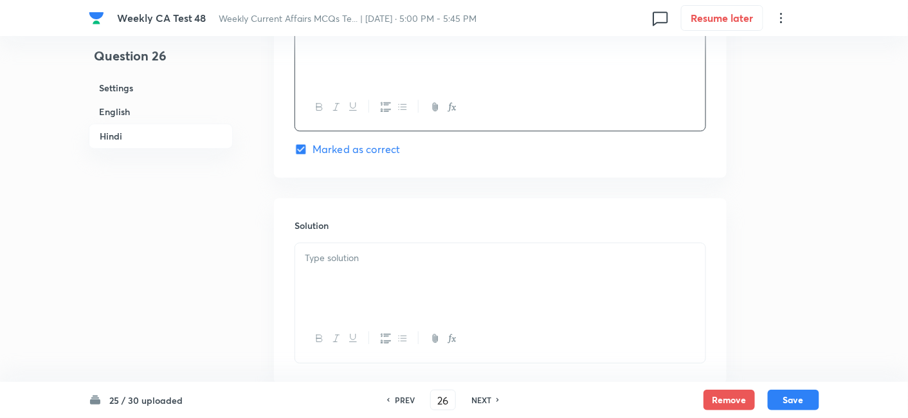
click at [413, 242] on div at bounding box center [501, 302] width 412 height 120
click at [421, 270] on div at bounding box center [500, 279] width 410 height 72
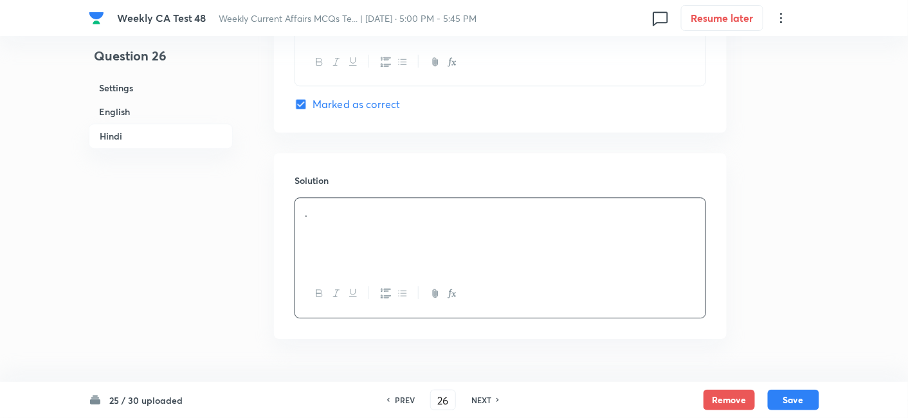
scroll to position [2622, 0]
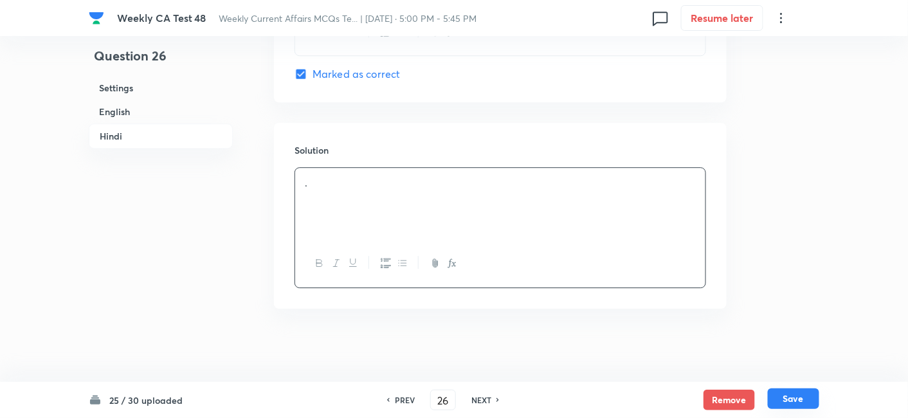
click at [798, 400] on button "Save" at bounding box center [793, 399] width 51 height 21
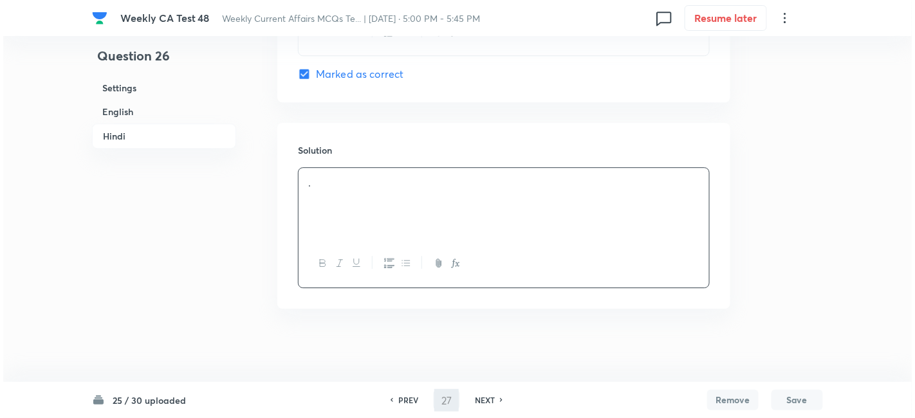
scroll to position [0, 0]
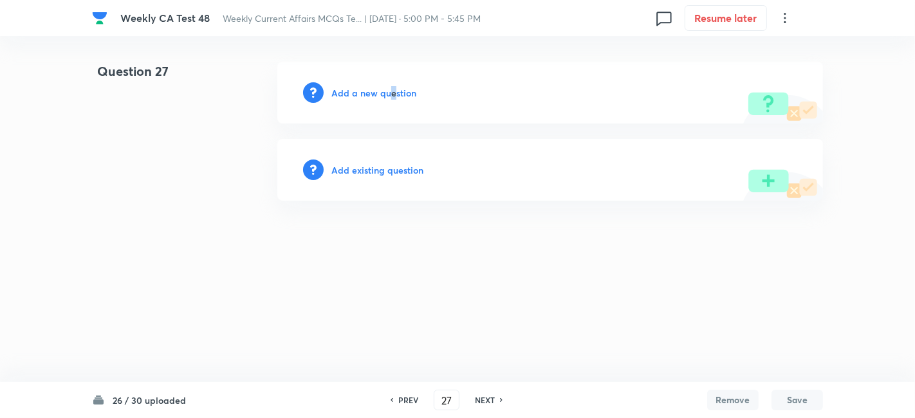
click at [391, 93] on h6 "Add a new question" at bounding box center [373, 93] width 85 height 14
click at [389, 89] on h6 "Choose a question type" at bounding box center [380, 93] width 99 height 14
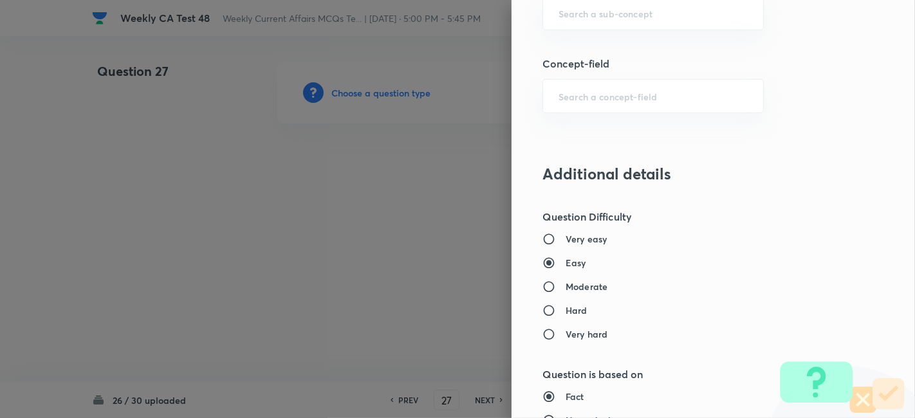
scroll to position [786, 0]
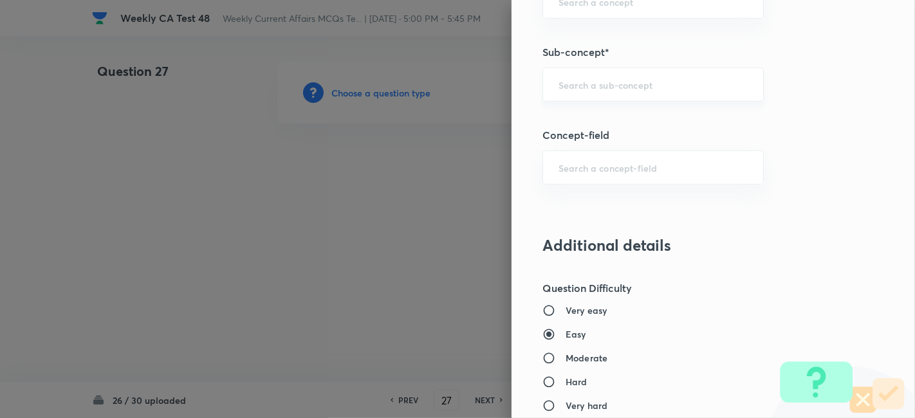
click at [652, 96] on div "​" at bounding box center [652, 85] width 221 height 34
paste input "Current Affairs 2025"
click at [694, 90] on div "Current Affairs 2025 ​" at bounding box center [652, 85] width 221 height 34
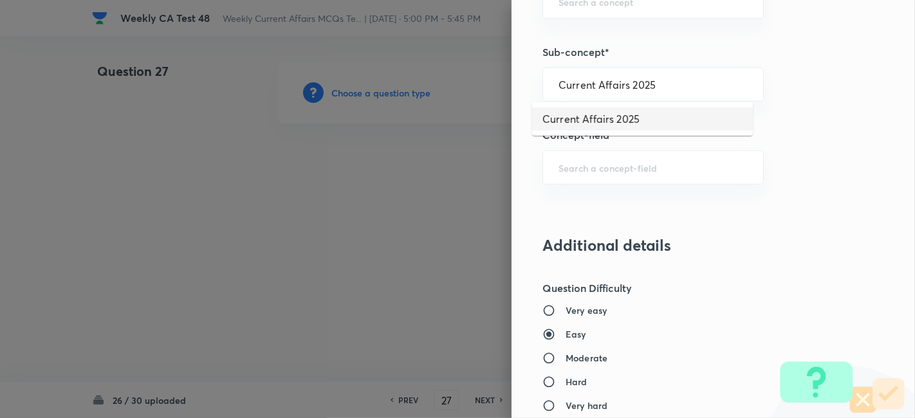
click at [615, 115] on li "Current Affairs 2025" at bounding box center [642, 118] width 221 height 23
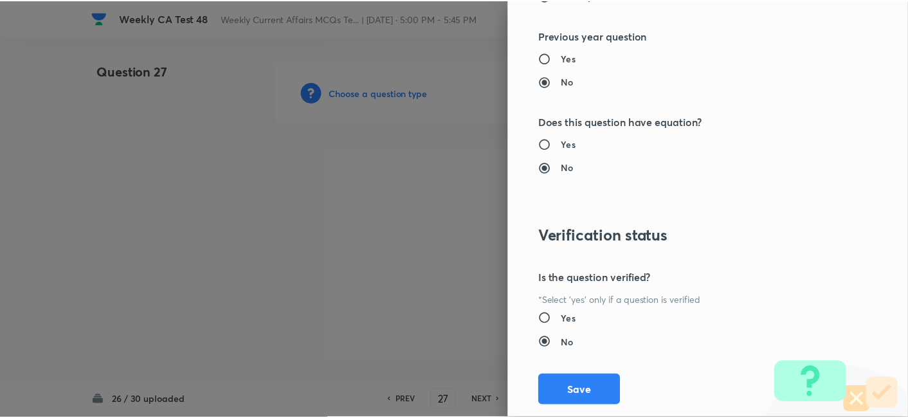
scroll to position [1331, 0]
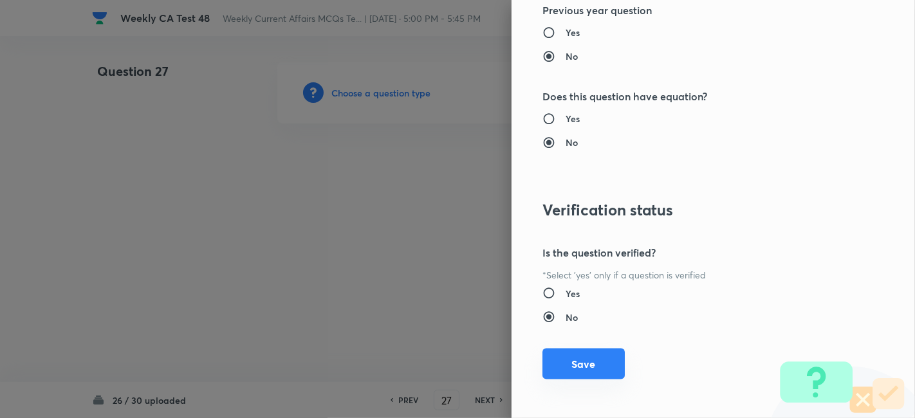
click at [606, 365] on button "Save" at bounding box center [583, 364] width 82 height 31
click at [605, 366] on button "Save" at bounding box center [583, 364] width 82 height 31
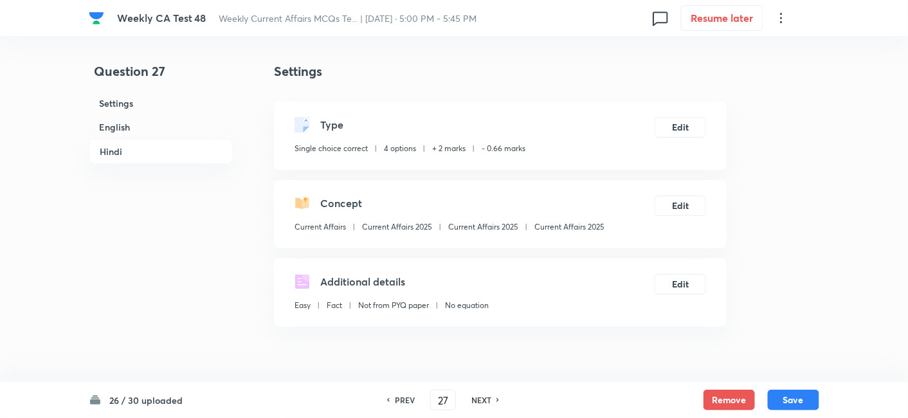
click at [167, 130] on h6 "English" at bounding box center [161, 127] width 144 height 24
click at [167, 139] on h6 "Hindi" at bounding box center [161, 151] width 144 height 25
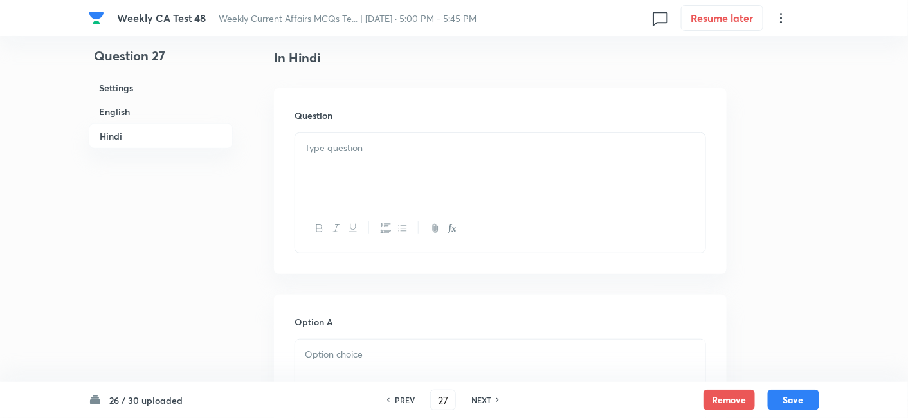
click at [363, 159] on div at bounding box center [500, 169] width 410 height 72
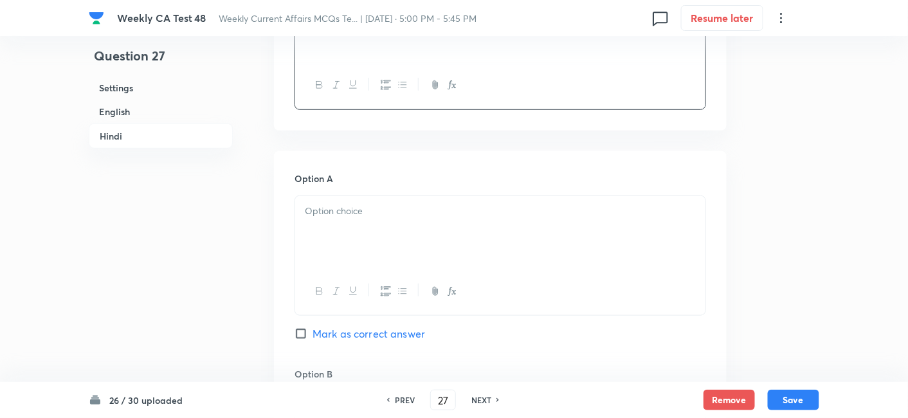
click at [390, 219] on div at bounding box center [500, 232] width 410 height 72
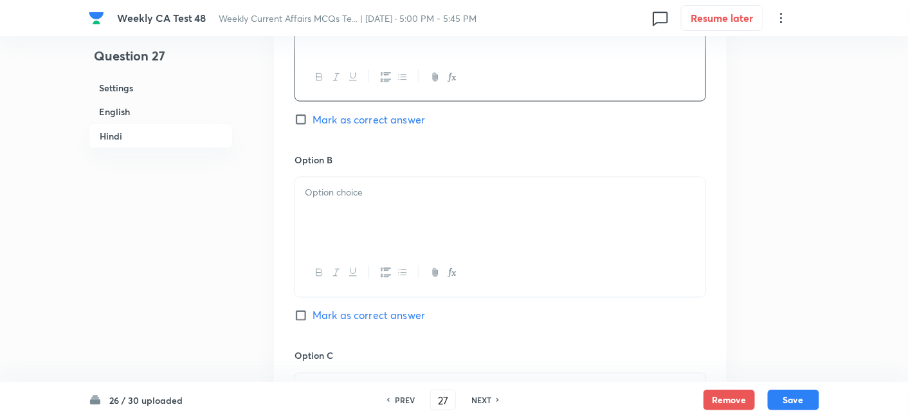
click at [394, 228] on div at bounding box center [500, 214] width 410 height 72
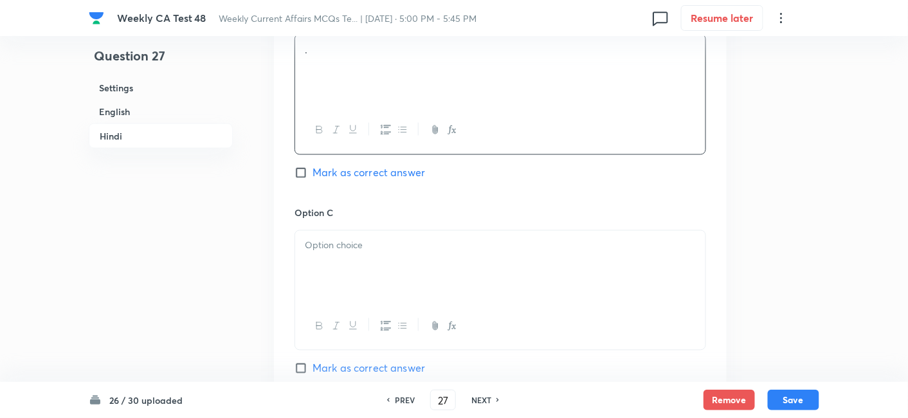
click at [399, 257] on div at bounding box center [500, 267] width 410 height 72
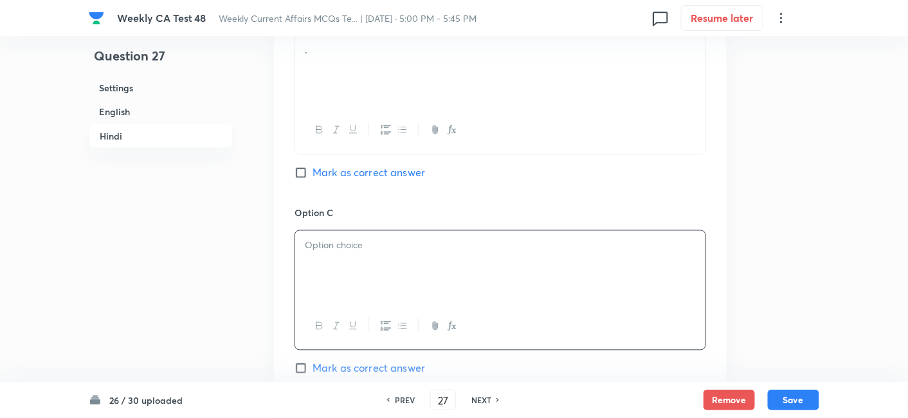
click at [399, 257] on div at bounding box center [500, 267] width 410 height 72
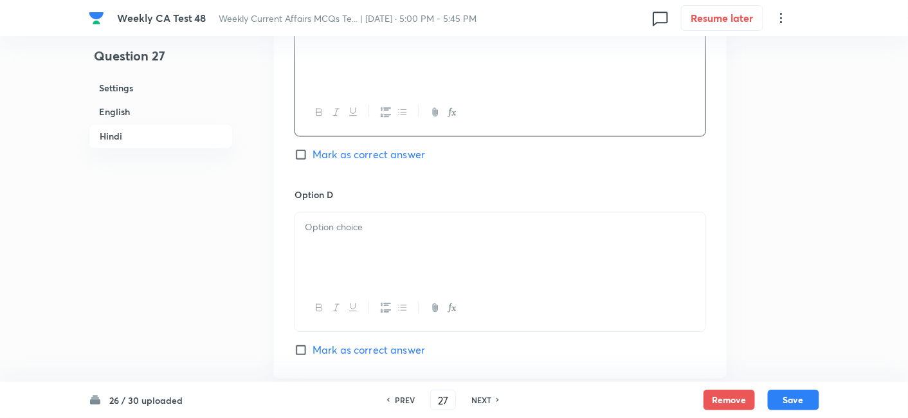
click at [384, 232] on div at bounding box center [500, 248] width 410 height 72
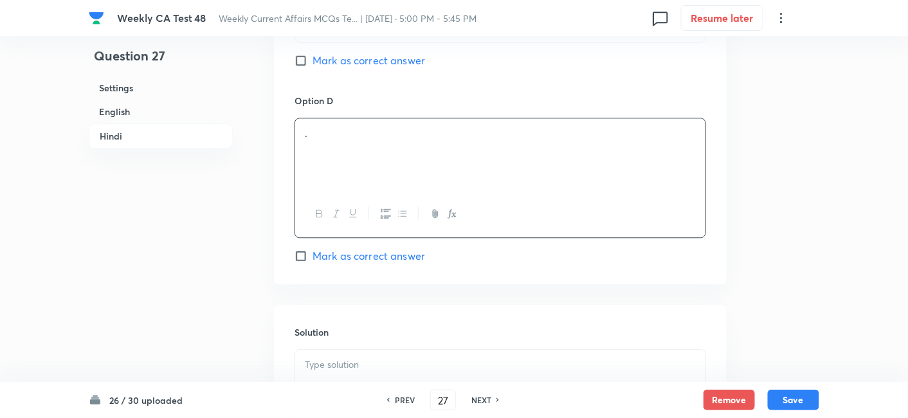
scroll to position [2561, 0]
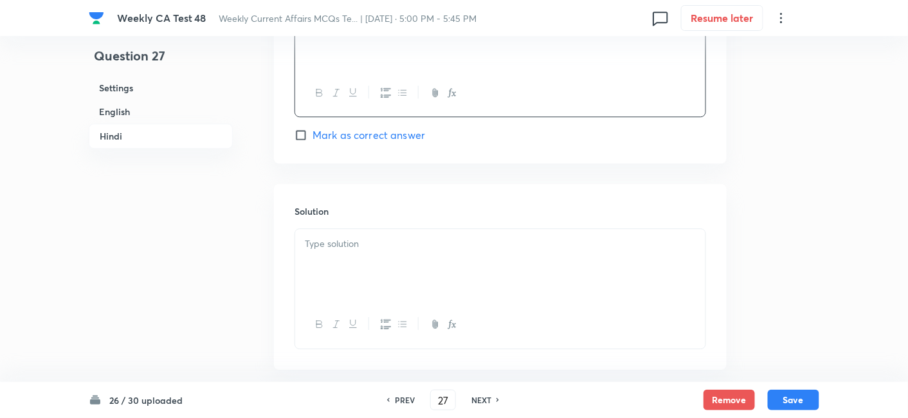
click at [383, 131] on span "Mark as correct answer" at bounding box center [369, 134] width 113 height 15
click at [313, 131] on input "Mark as correct answer" at bounding box center [304, 135] width 18 height 13
click at [412, 295] on div at bounding box center [500, 265] width 410 height 72
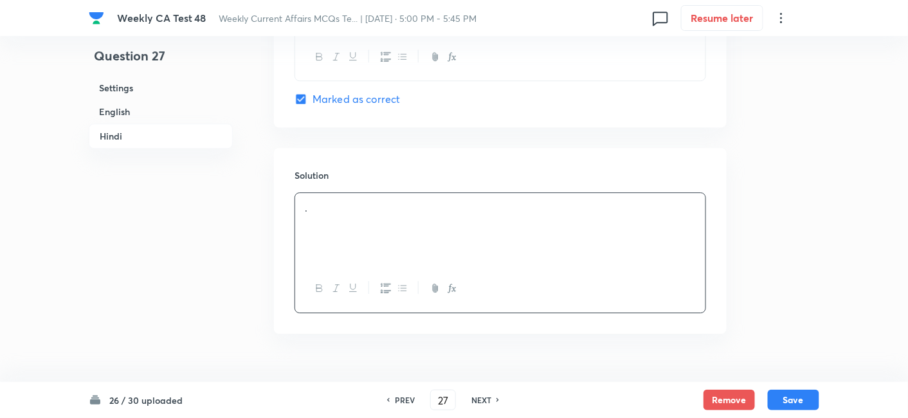
scroll to position [2622, 0]
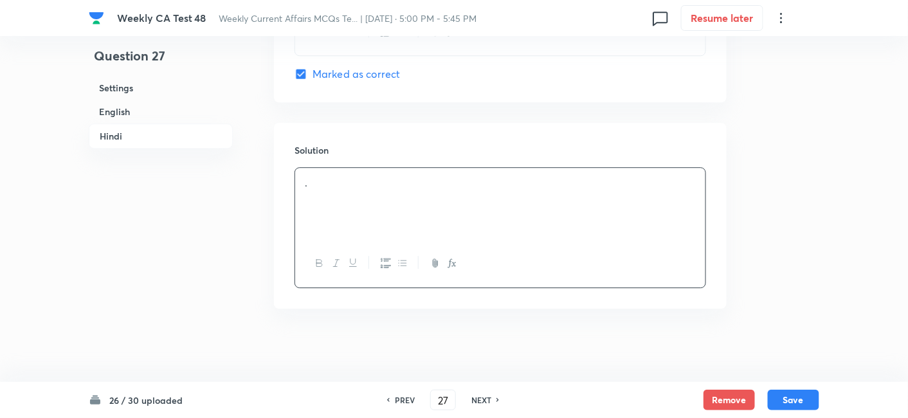
click at [202, 113] on h6 "English" at bounding box center [161, 112] width 144 height 24
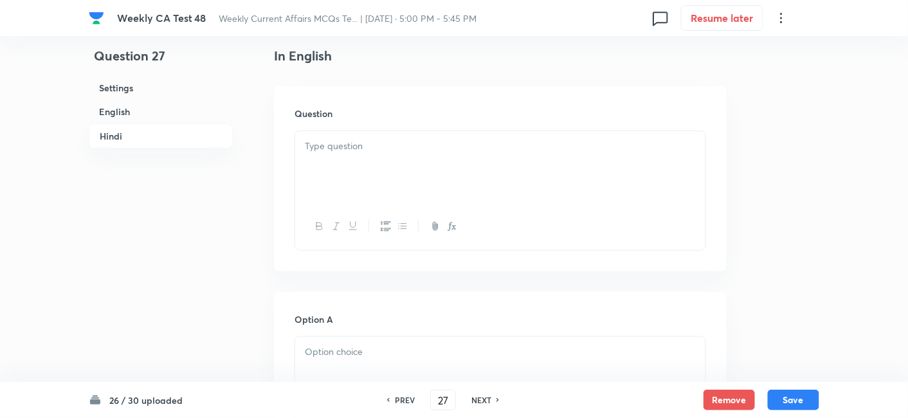
click at [202, 113] on h6 "English" at bounding box center [161, 112] width 144 height 24
click at [416, 173] on div at bounding box center [500, 167] width 410 height 72
click at [416, 174] on div at bounding box center [500, 167] width 410 height 72
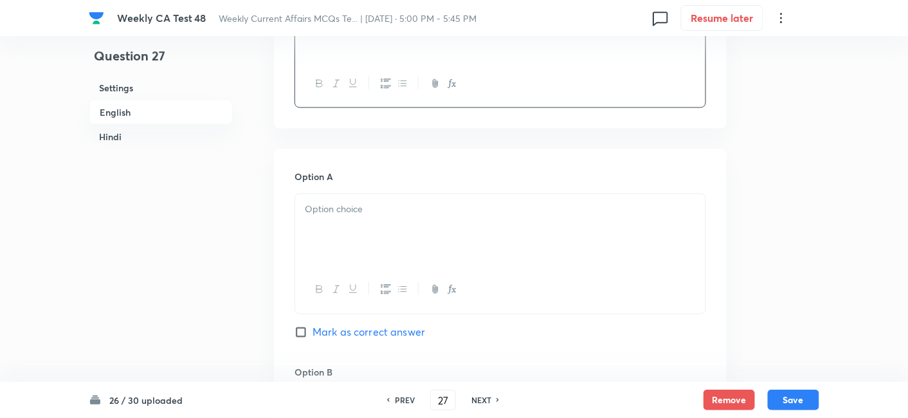
click at [428, 203] on p at bounding box center [500, 209] width 391 height 15
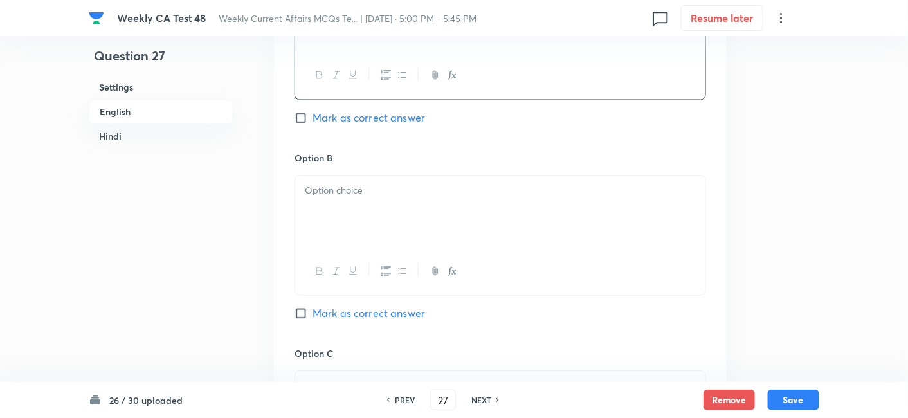
click at [430, 225] on div at bounding box center [500, 212] width 410 height 72
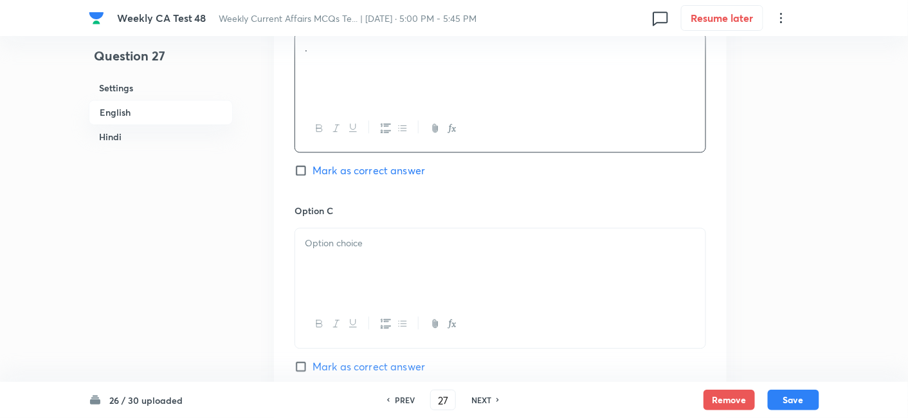
click at [432, 248] on p at bounding box center [500, 243] width 391 height 15
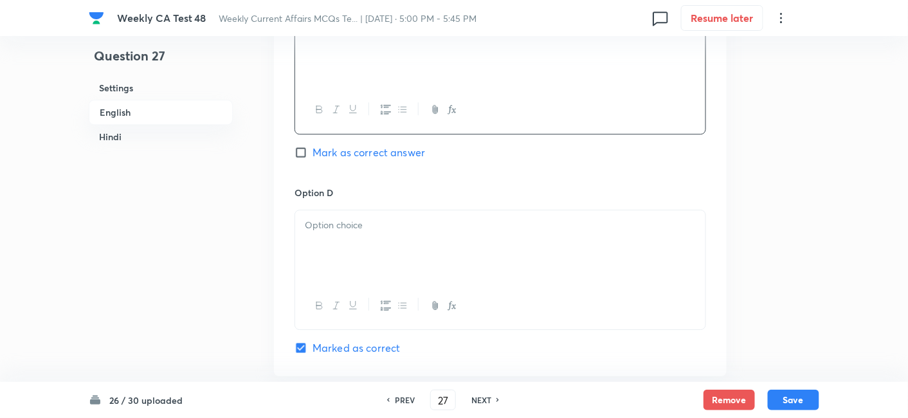
click at [432, 248] on div at bounding box center [500, 246] width 410 height 72
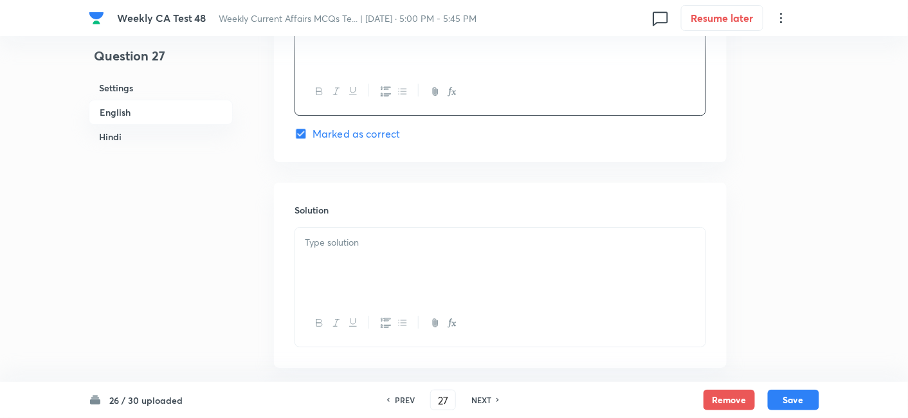
click at [435, 250] on div at bounding box center [500, 264] width 410 height 72
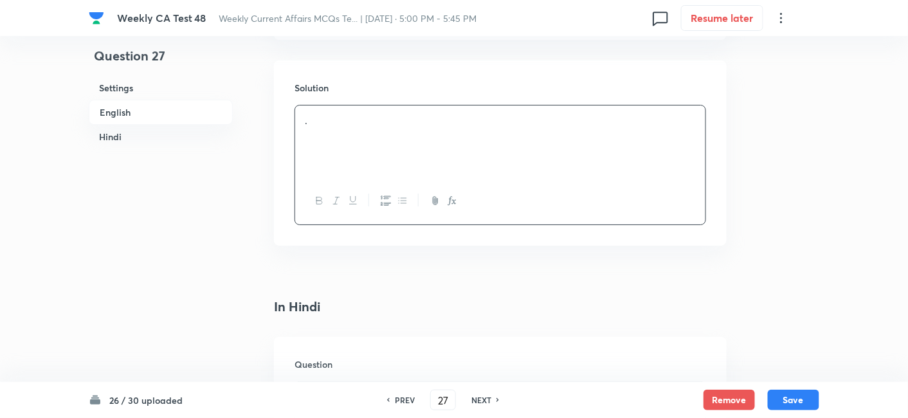
scroll to position [1404, 0]
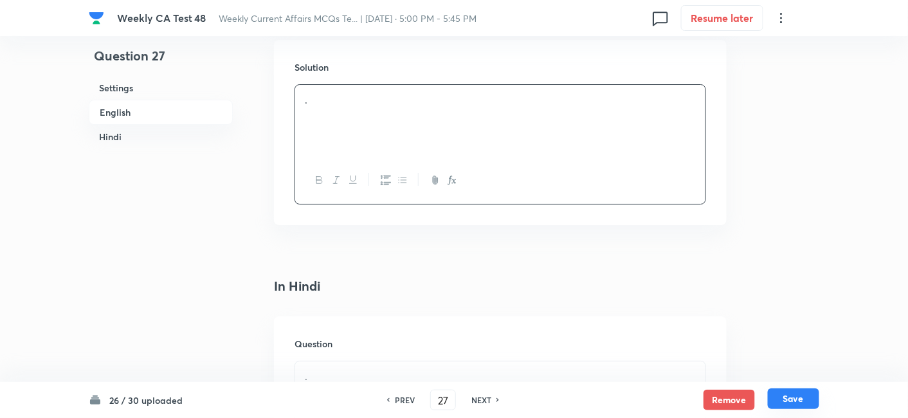
click at [803, 399] on button "Save" at bounding box center [793, 399] width 51 height 21
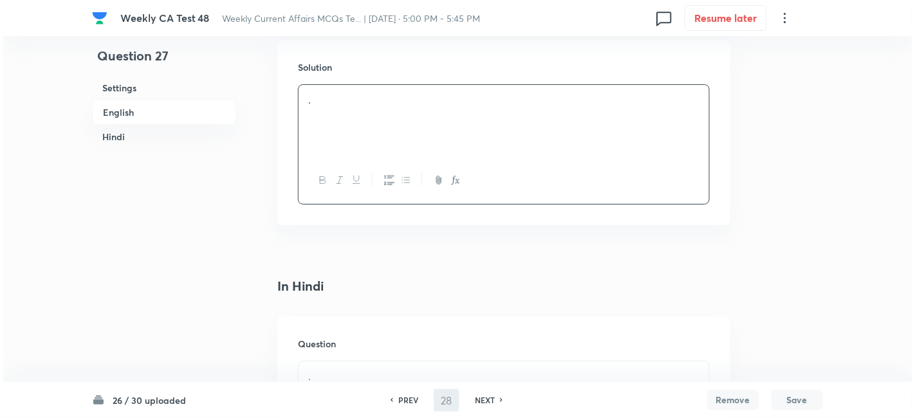
scroll to position [0, 0]
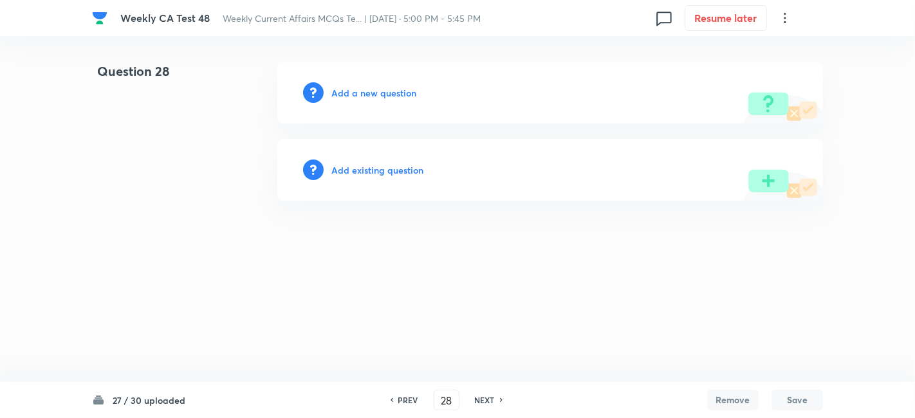
click at [369, 86] on h6 "Add a new question" at bounding box center [373, 93] width 85 height 14
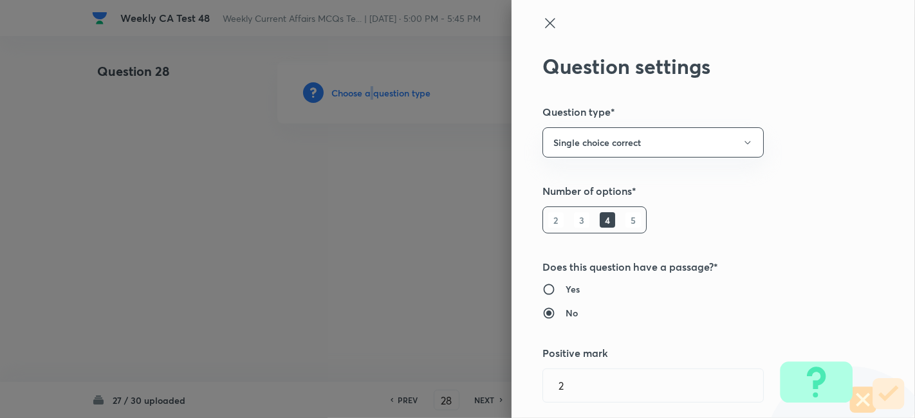
click at [370, 87] on div at bounding box center [457, 209] width 915 height 418
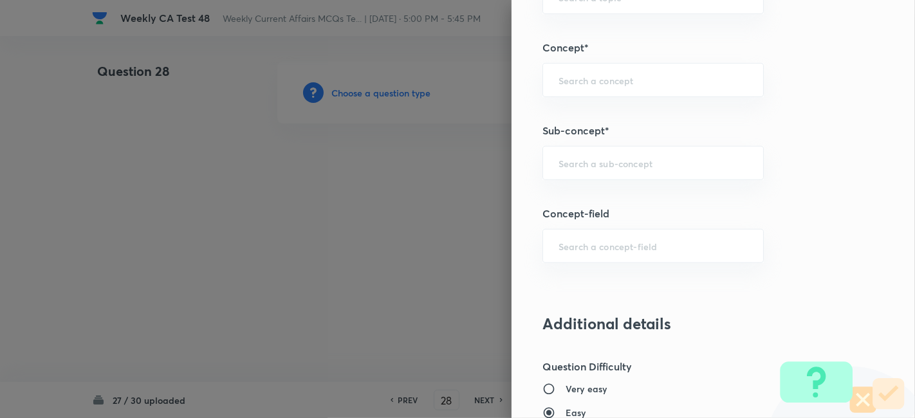
scroll to position [786, 0]
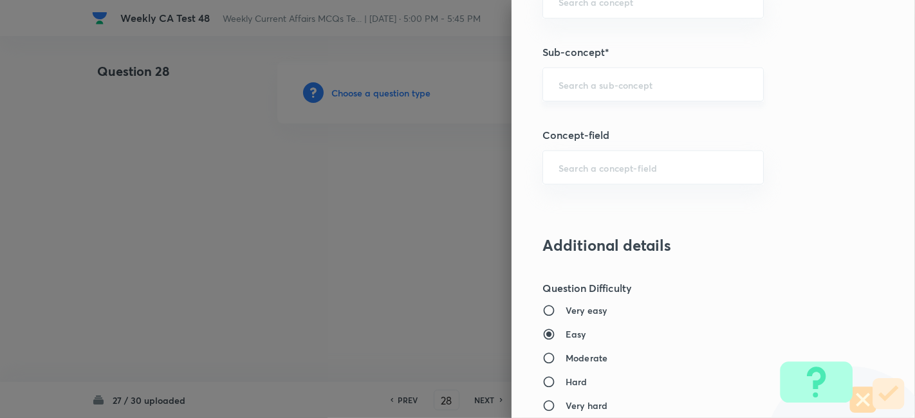
click at [673, 80] on input "text" at bounding box center [652, 84] width 189 height 12
paste input "Current Affairs 2025"
click at [713, 80] on input "Current Affairs 2025" at bounding box center [652, 84] width 189 height 12
click at [639, 107] on li "Current Affairs 2025" at bounding box center [642, 118] width 221 height 23
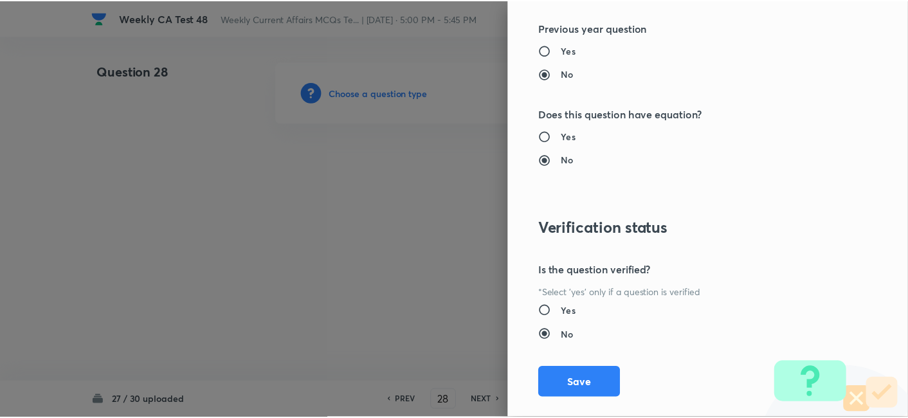
scroll to position [1331, 0]
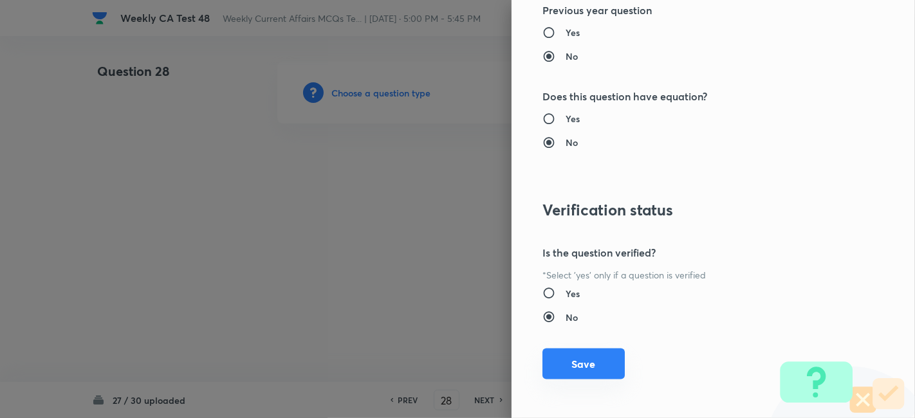
click at [566, 361] on button "Save" at bounding box center [583, 364] width 82 height 31
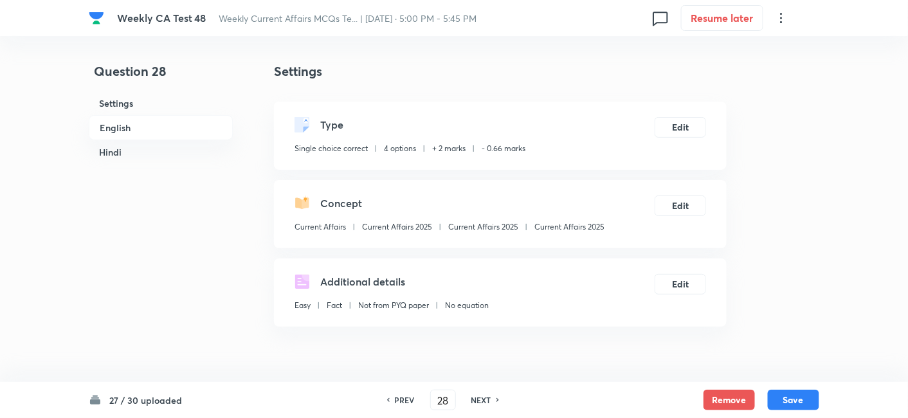
click at [136, 127] on h6 "English" at bounding box center [161, 127] width 144 height 25
click at [136, 140] on h6 "Hindi" at bounding box center [161, 152] width 144 height 24
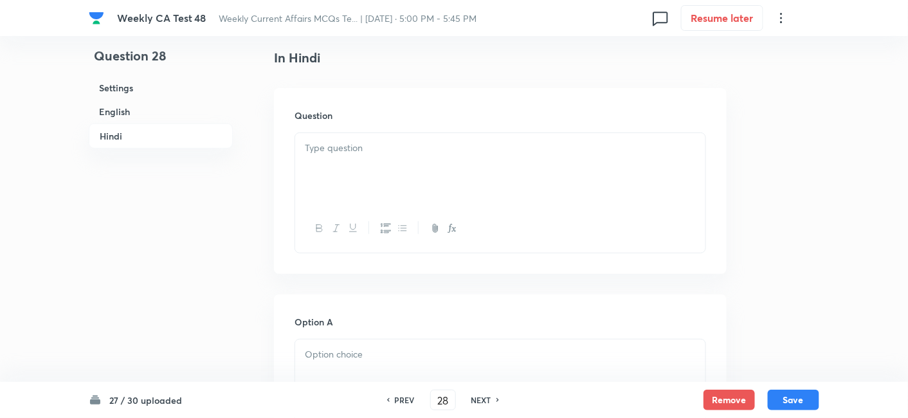
click at [342, 177] on div at bounding box center [500, 169] width 410 height 72
click at [343, 177] on div at bounding box center [500, 169] width 410 height 72
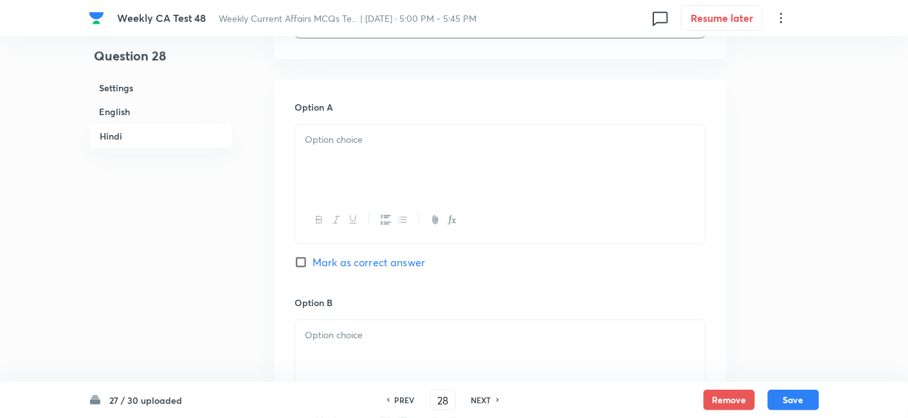
click at [370, 172] on div at bounding box center [500, 161] width 410 height 72
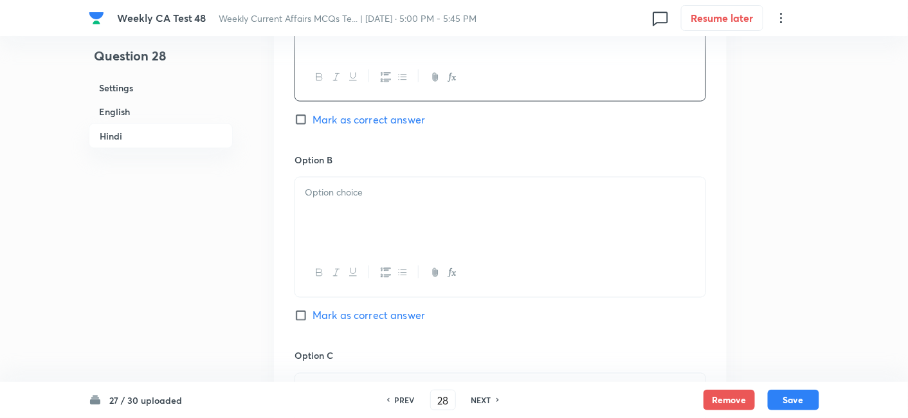
click at [376, 198] on div at bounding box center [500, 214] width 410 height 72
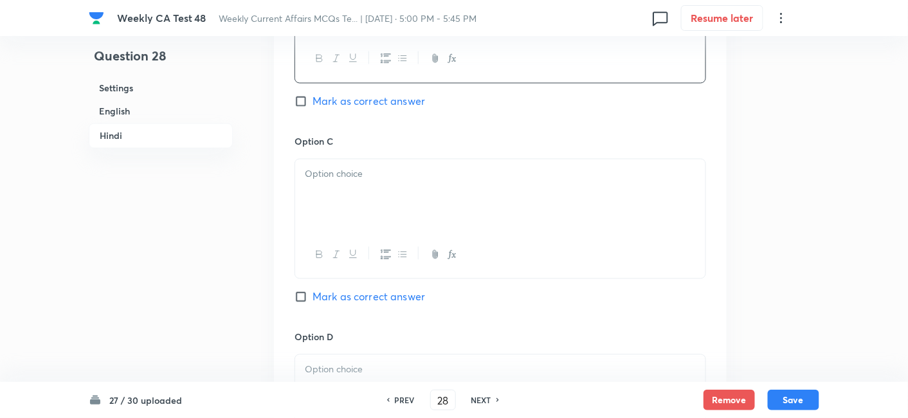
click at [385, 203] on div at bounding box center [500, 196] width 410 height 72
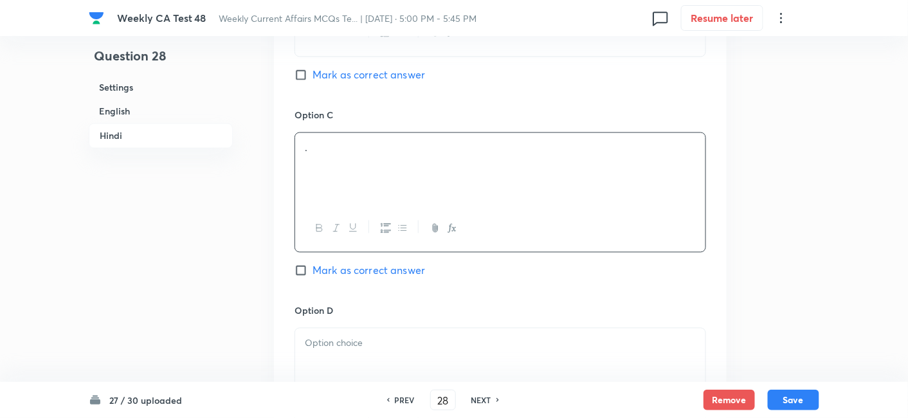
scroll to position [2419, 0]
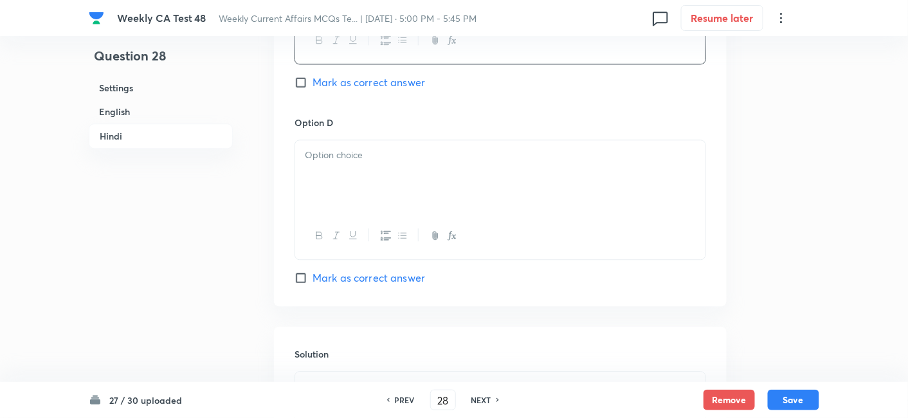
click at [383, 174] on div at bounding box center [500, 176] width 410 height 72
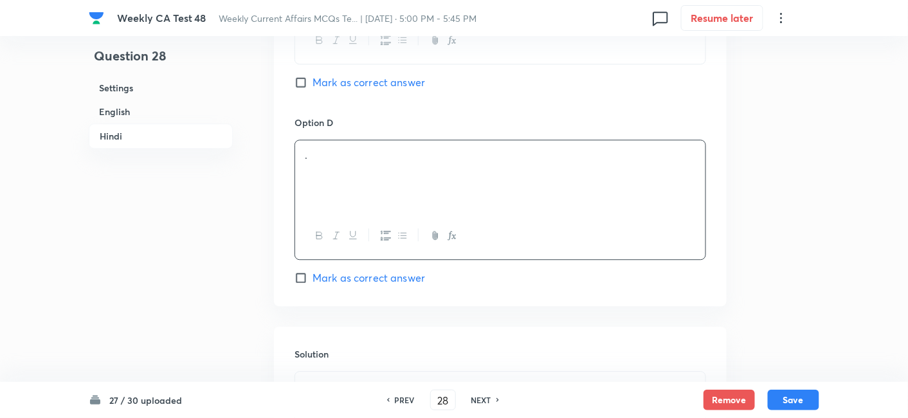
click at [401, 277] on span "Mark as correct answer" at bounding box center [369, 277] width 113 height 15
click at [313, 277] on input "Mark as correct answer" at bounding box center [304, 277] width 18 height 13
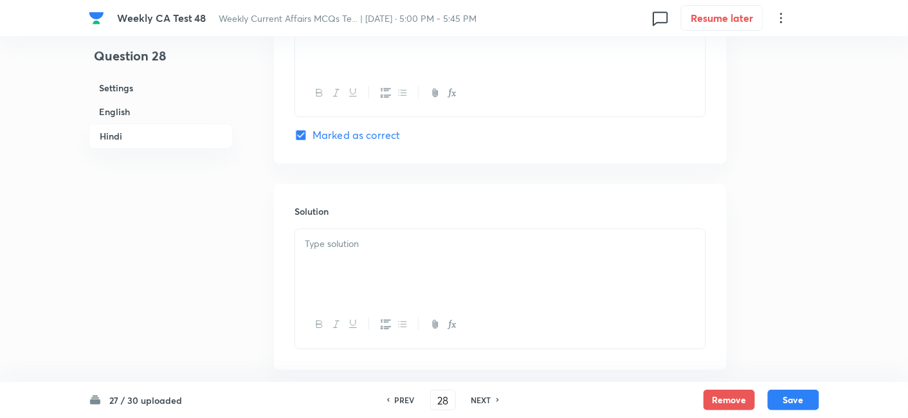
click at [404, 251] on div at bounding box center [500, 265] width 410 height 72
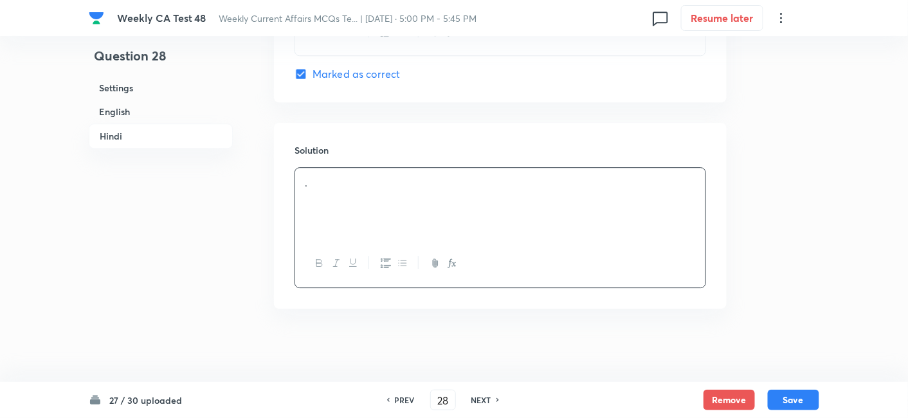
click at [161, 102] on h6 "English" at bounding box center [161, 112] width 144 height 24
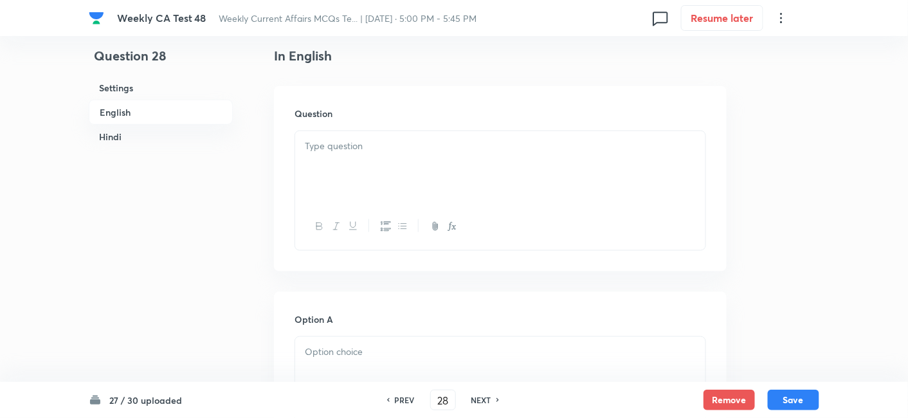
click at [394, 160] on div at bounding box center [500, 167] width 410 height 72
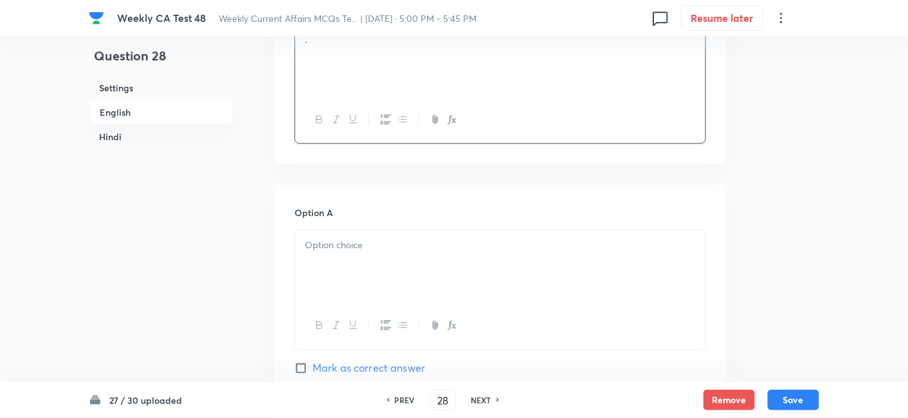
scroll to position [475, 0]
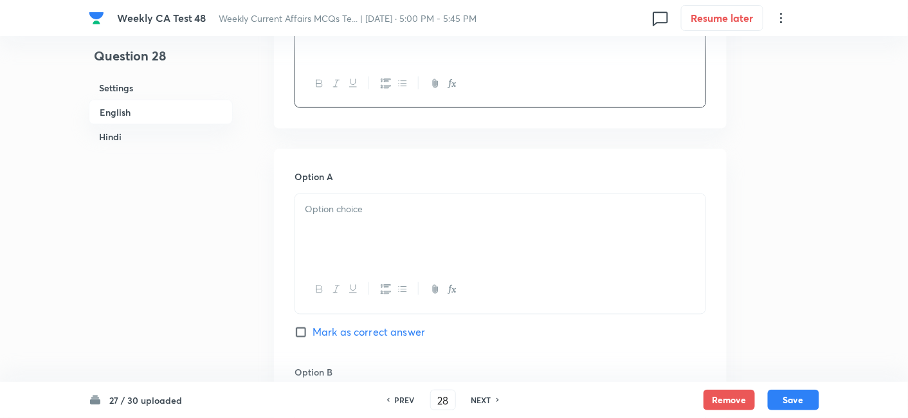
click at [410, 234] on div at bounding box center [500, 230] width 410 height 72
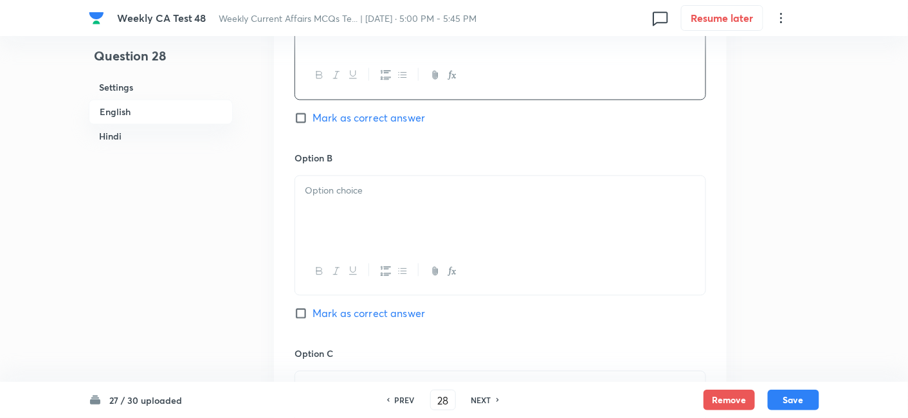
click at [413, 210] on div at bounding box center [500, 212] width 410 height 72
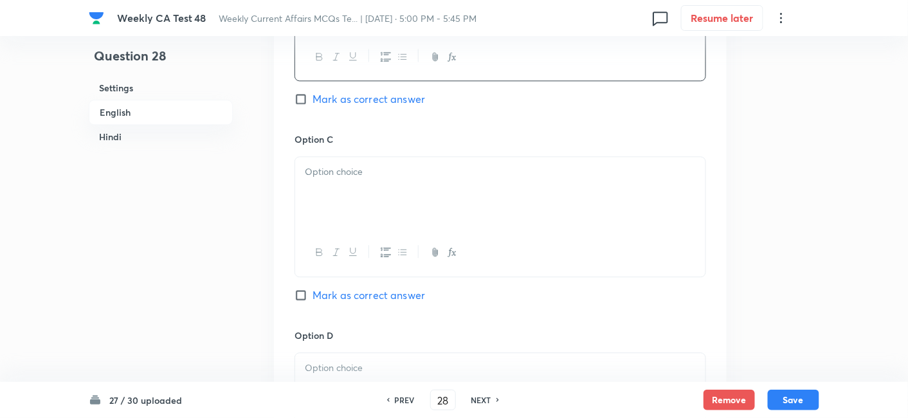
click at [394, 190] on div at bounding box center [500, 193] width 410 height 72
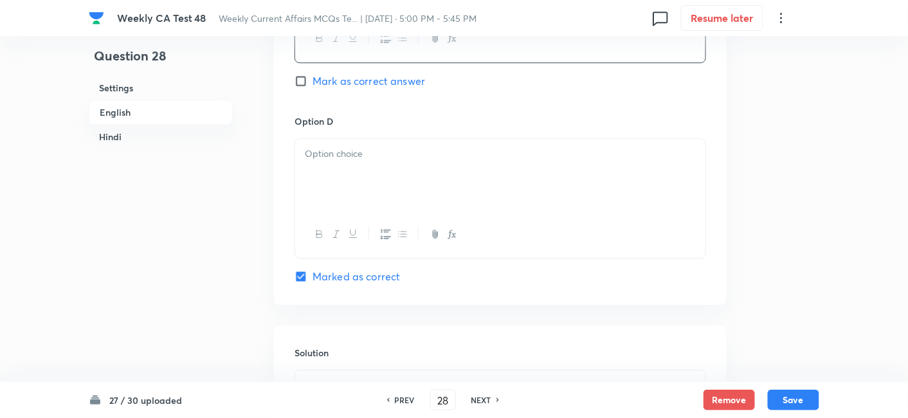
click at [367, 153] on p at bounding box center [500, 154] width 391 height 15
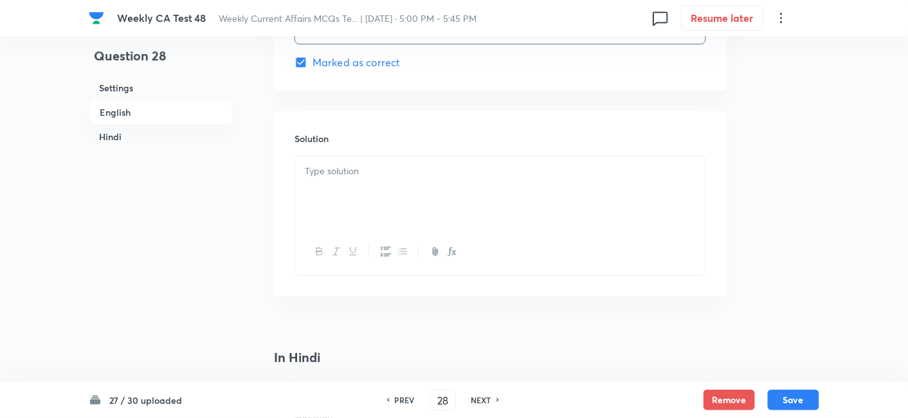
click at [381, 221] on div at bounding box center [500, 192] width 410 height 72
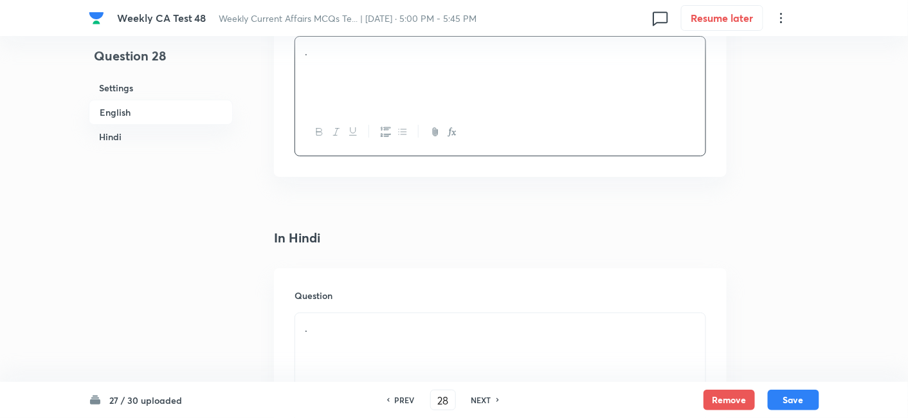
scroll to position [1547, 0]
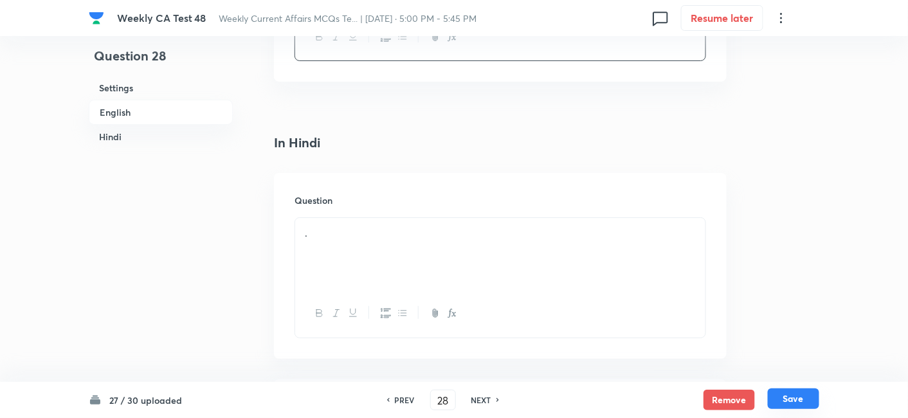
click at [801, 404] on button "Save" at bounding box center [793, 399] width 51 height 21
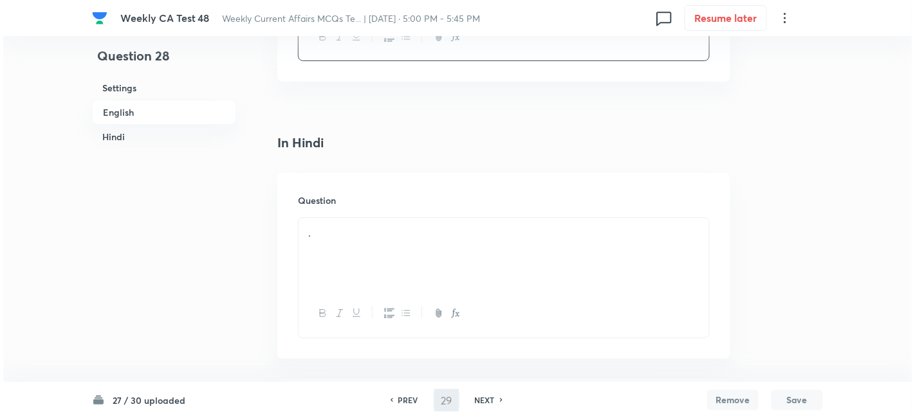
scroll to position [0, 0]
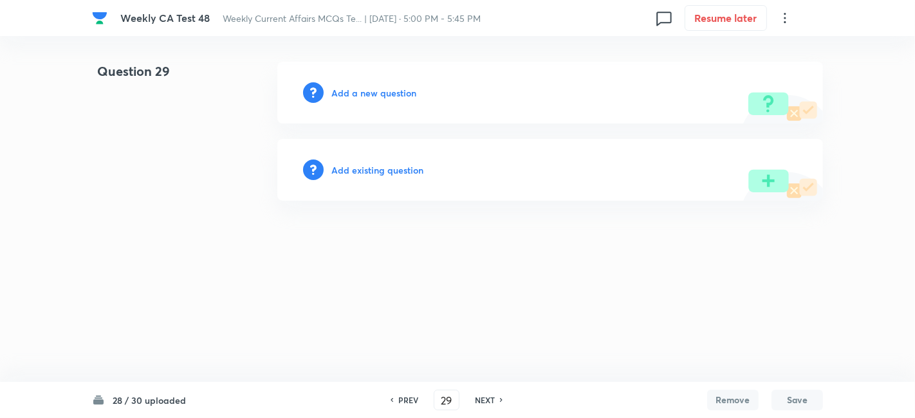
click at [361, 91] on h6 "Add a new question" at bounding box center [373, 93] width 85 height 14
click at [361, 91] on h6 "Choose a question type" at bounding box center [380, 93] width 99 height 14
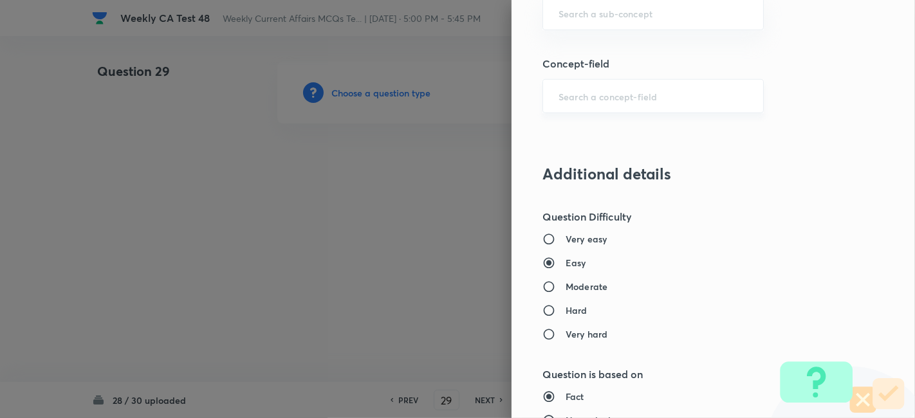
scroll to position [786, 0]
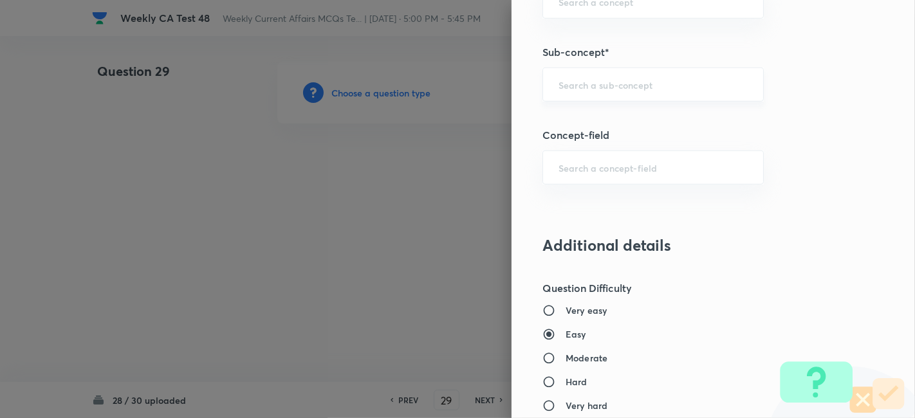
click at [652, 88] on div "​" at bounding box center [652, 85] width 221 height 34
paste input "Current Affairs 2025"
click at [689, 91] on div "Current Affairs 2025 ​" at bounding box center [652, 85] width 221 height 34
click at [634, 131] on ul "Current Affairs 2025" at bounding box center [642, 118] width 221 height 33
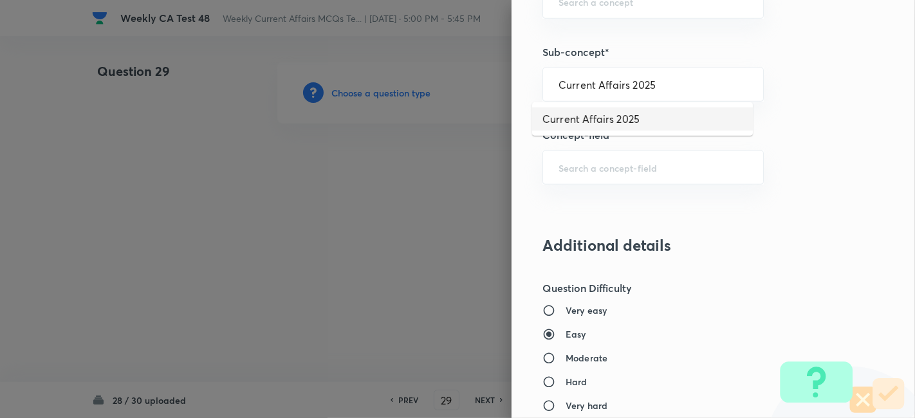
click at [641, 109] on li "Current Affairs 2025" at bounding box center [642, 118] width 221 height 23
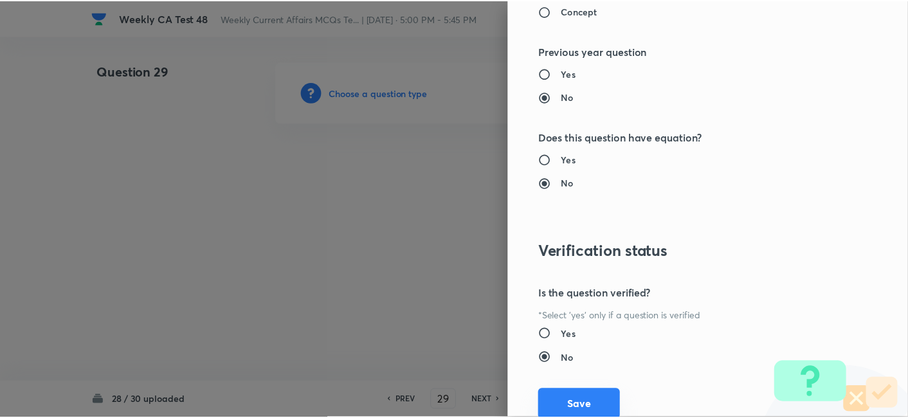
scroll to position [1331, 0]
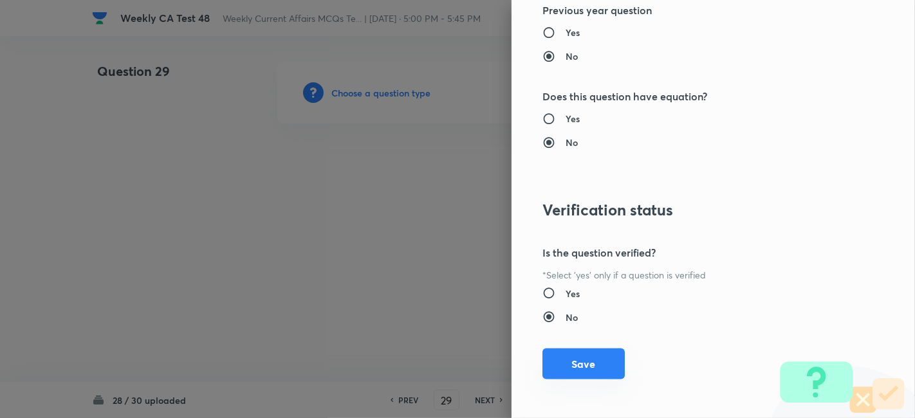
click at [571, 367] on button "Save" at bounding box center [583, 364] width 82 height 31
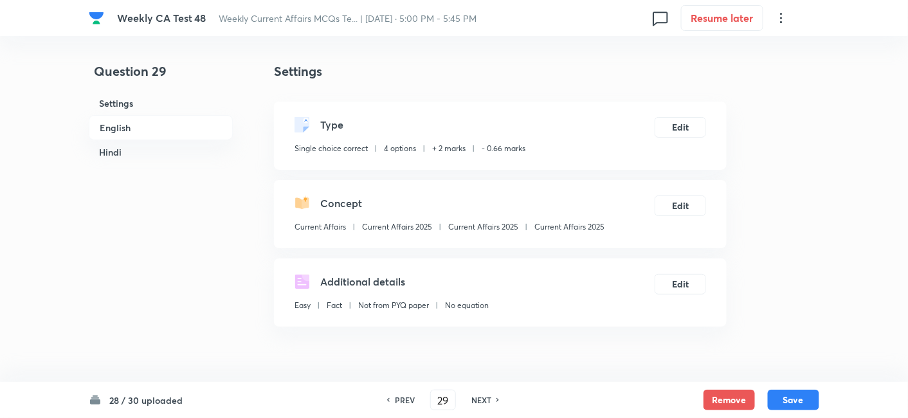
click at [145, 125] on h6 "English" at bounding box center [161, 127] width 144 height 25
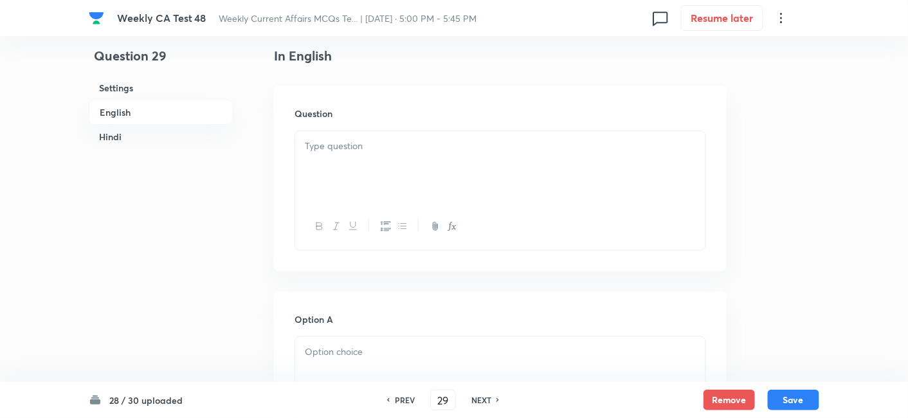
click at [335, 164] on div at bounding box center [500, 167] width 410 height 72
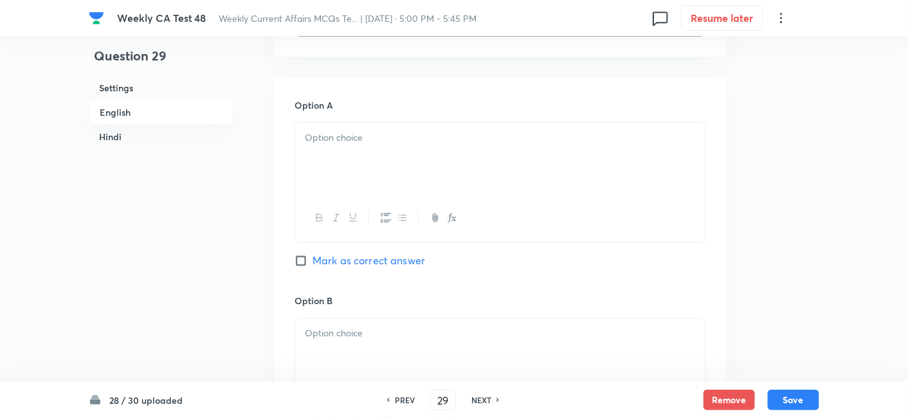
click at [363, 164] on div at bounding box center [500, 159] width 410 height 72
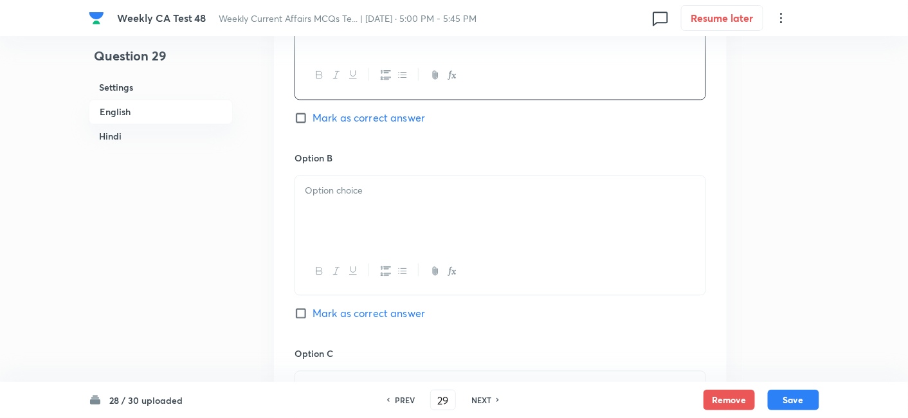
click at [391, 206] on div at bounding box center [500, 212] width 410 height 72
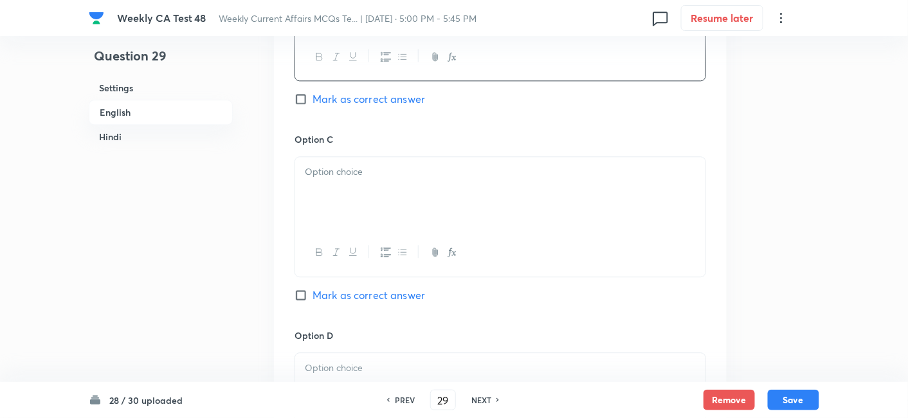
click at [389, 206] on div at bounding box center [500, 193] width 410 height 72
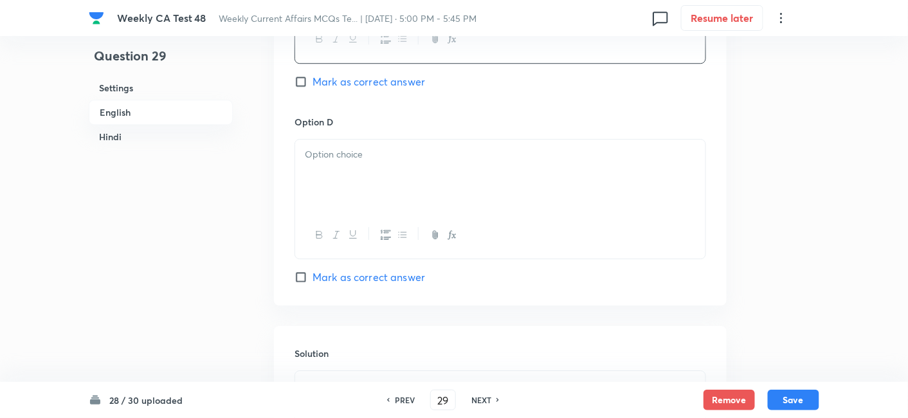
scroll to position [1118, 0]
click at [379, 161] on div at bounding box center [500, 175] width 410 height 72
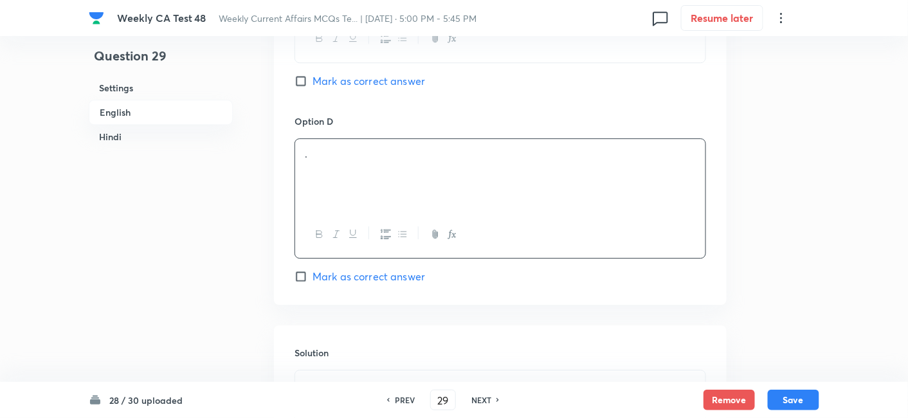
click at [401, 262] on div "Option D . Mark as correct answer" at bounding box center [501, 199] width 412 height 170
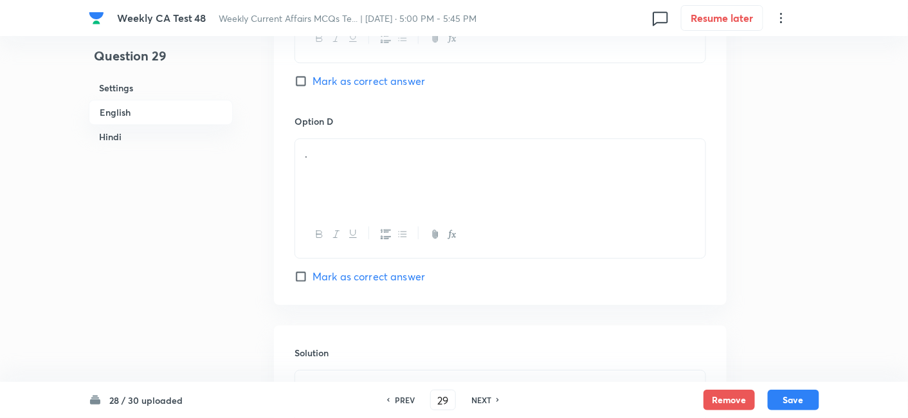
click at [401, 274] on span "Mark as correct answer" at bounding box center [369, 276] width 113 height 15
click at [313, 274] on input "Mark as correct answer" at bounding box center [304, 276] width 18 height 13
click at [401, 274] on div "Option D . Mark as correct answer" at bounding box center [501, 199] width 412 height 170
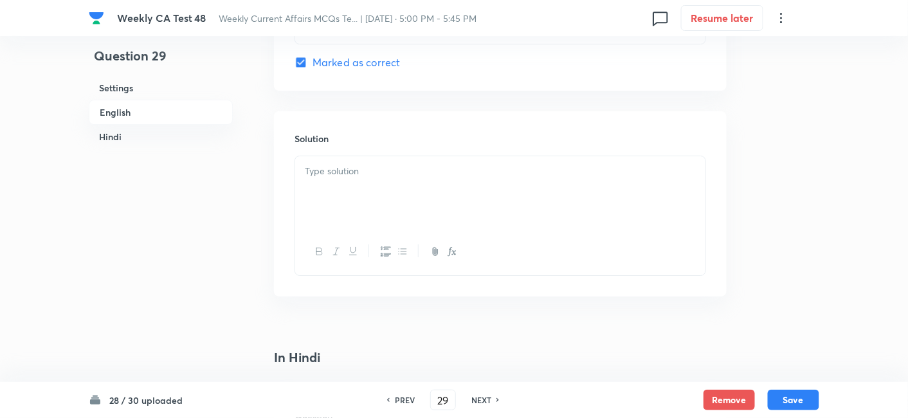
click at [373, 183] on div at bounding box center [500, 192] width 410 height 72
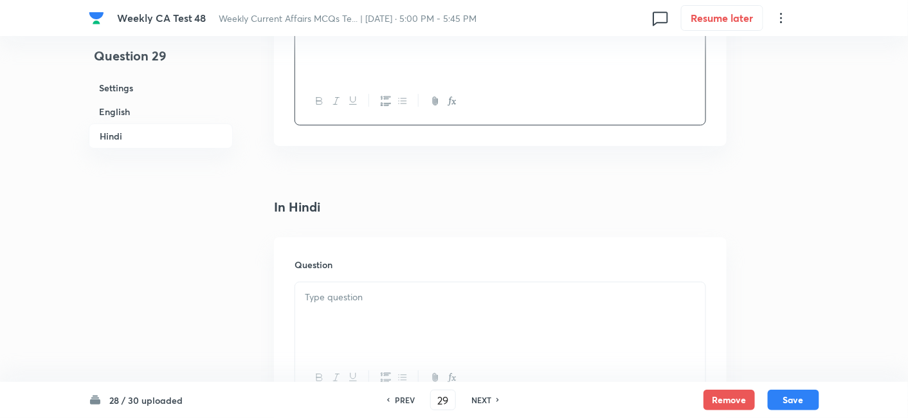
scroll to position [1618, 0]
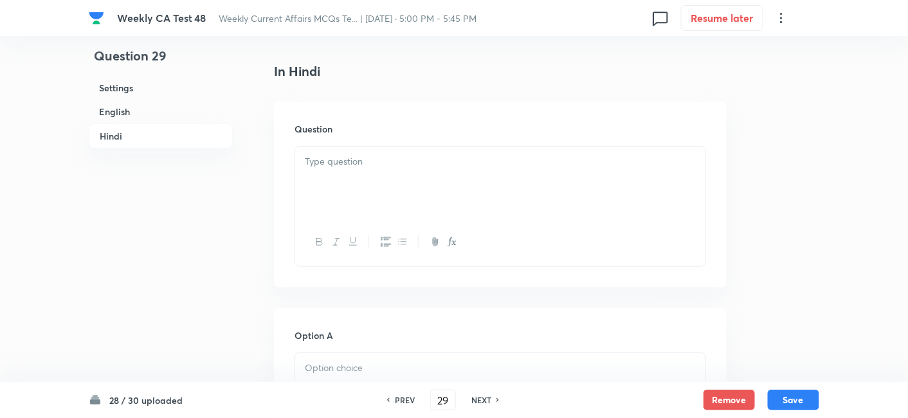
click at [387, 219] on div at bounding box center [500, 242] width 410 height 47
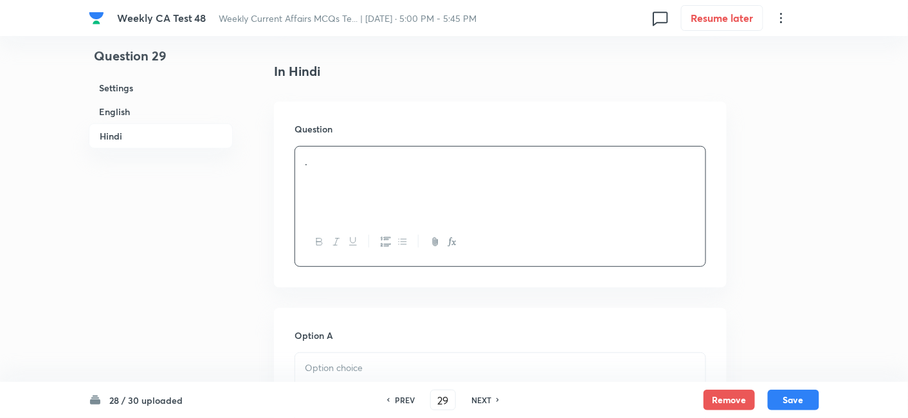
click at [383, 193] on div "." at bounding box center [500, 183] width 410 height 72
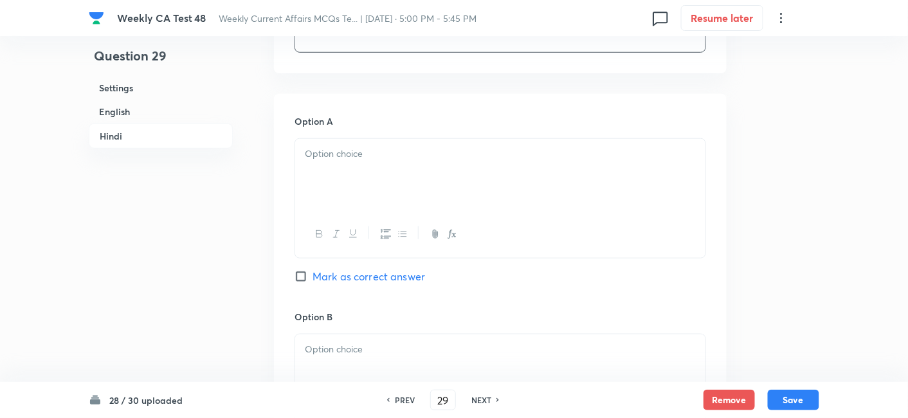
click at [386, 203] on div at bounding box center [500, 175] width 410 height 72
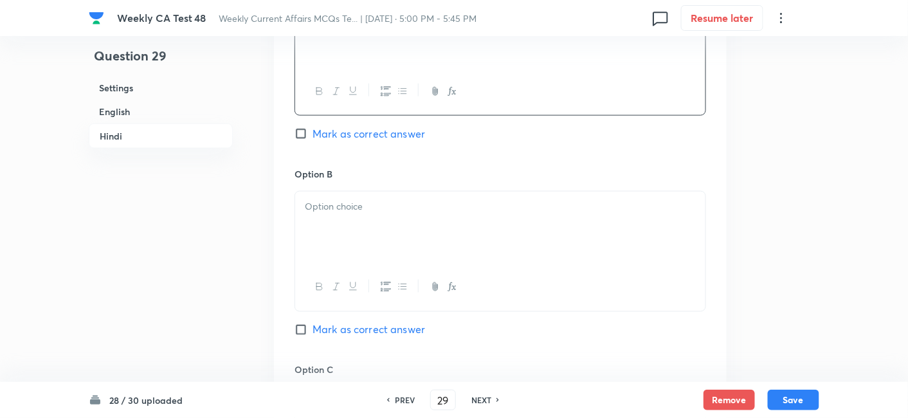
click at [384, 229] on div at bounding box center [500, 228] width 410 height 72
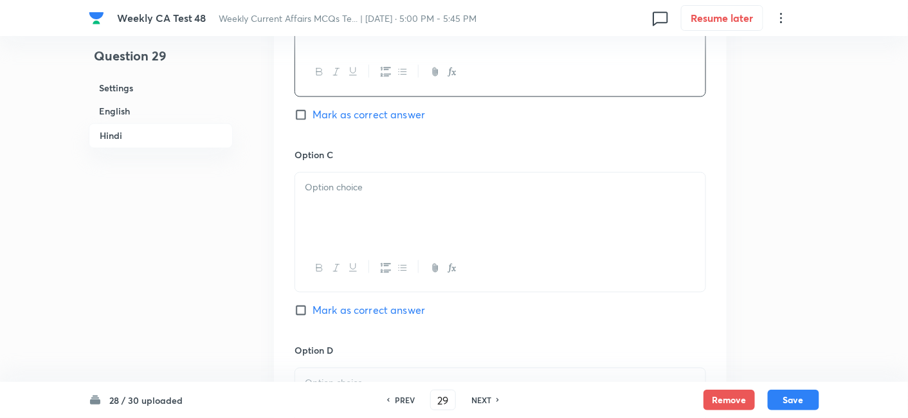
click at [384, 229] on div at bounding box center [500, 209] width 410 height 72
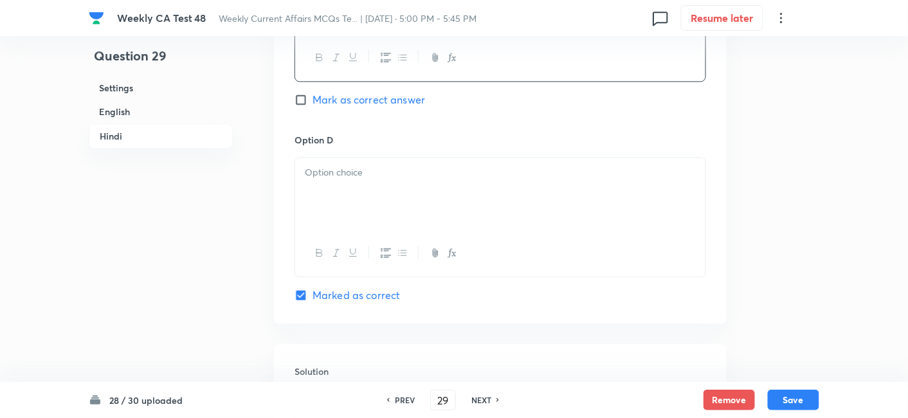
scroll to position [2404, 0]
click at [383, 230] on div at bounding box center [500, 249] width 410 height 47
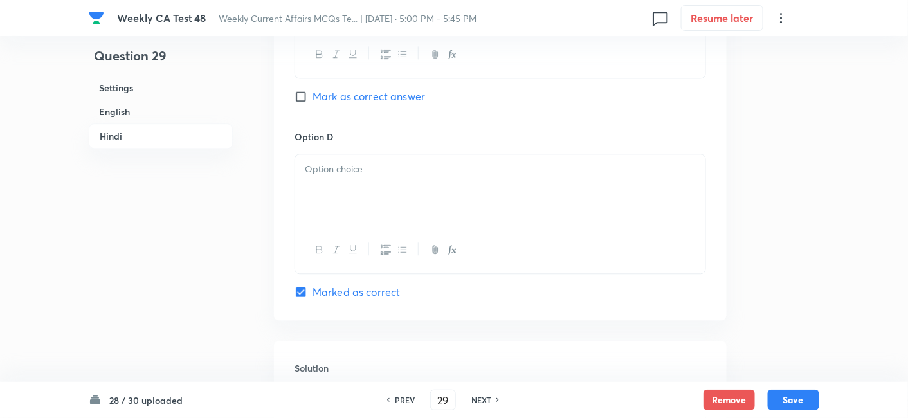
click at [380, 205] on div at bounding box center [500, 190] width 410 height 72
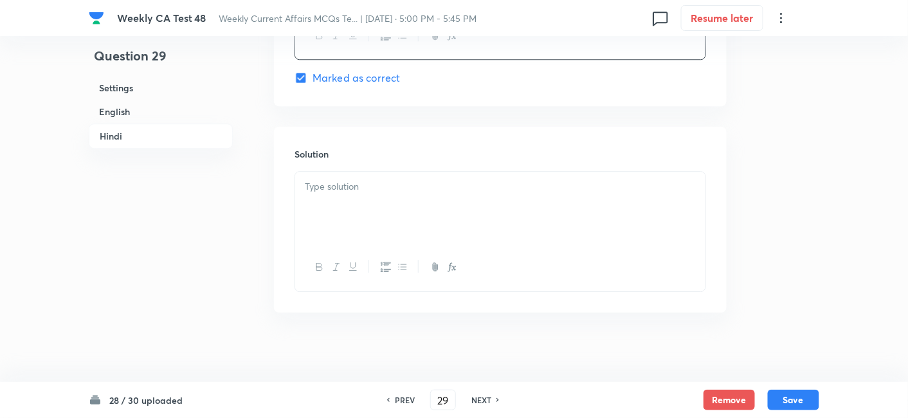
click at [382, 232] on div at bounding box center [500, 208] width 410 height 72
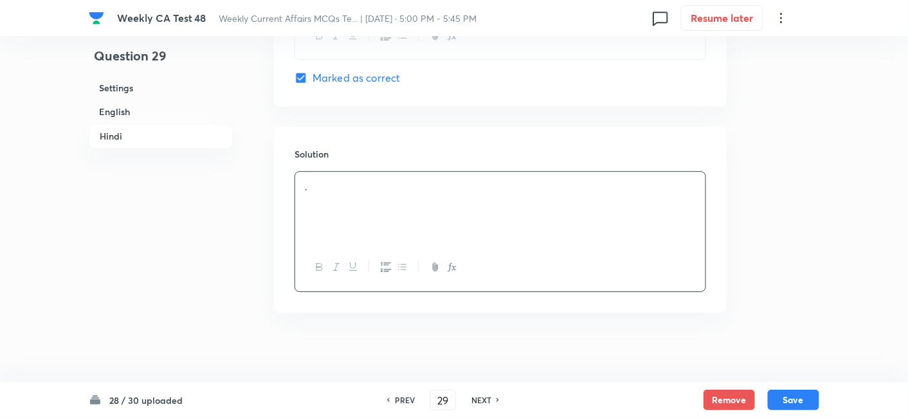
scroll to position [2622, 0]
click at [800, 405] on button "Save" at bounding box center [793, 399] width 51 height 21
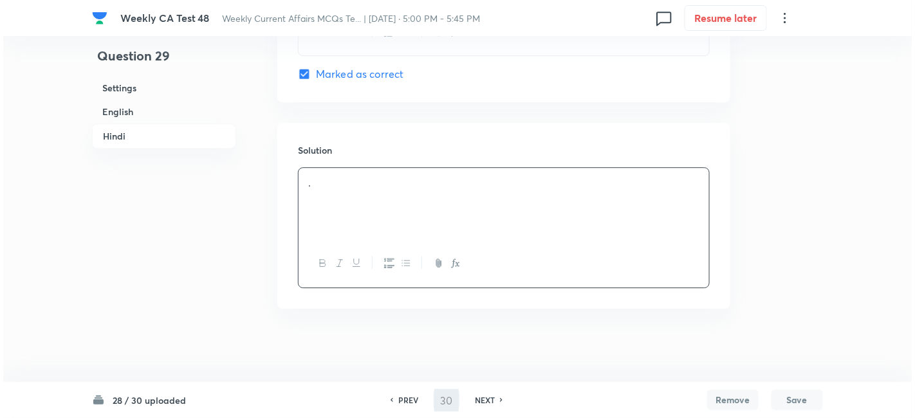
scroll to position [0, 0]
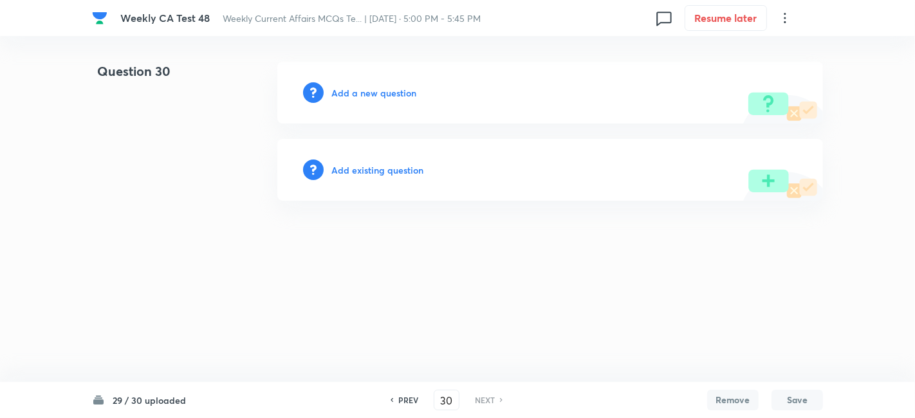
click at [392, 95] on h6 "Add a new question" at bounding box center [373, 93] width 85 height 14
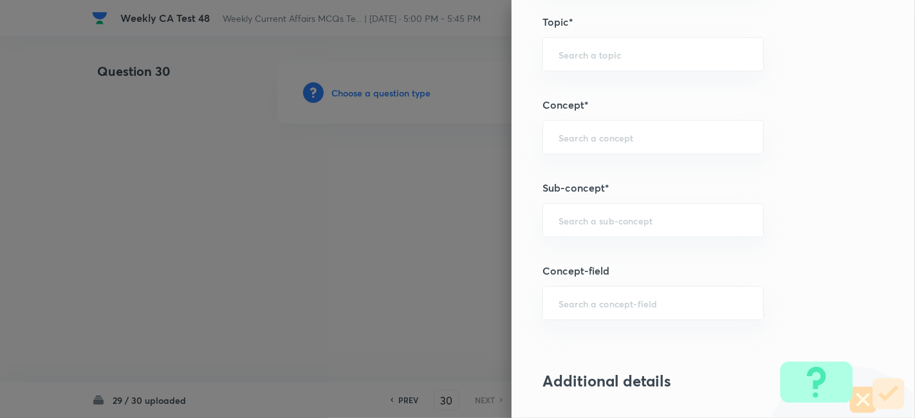
scroll to position [715, 0]
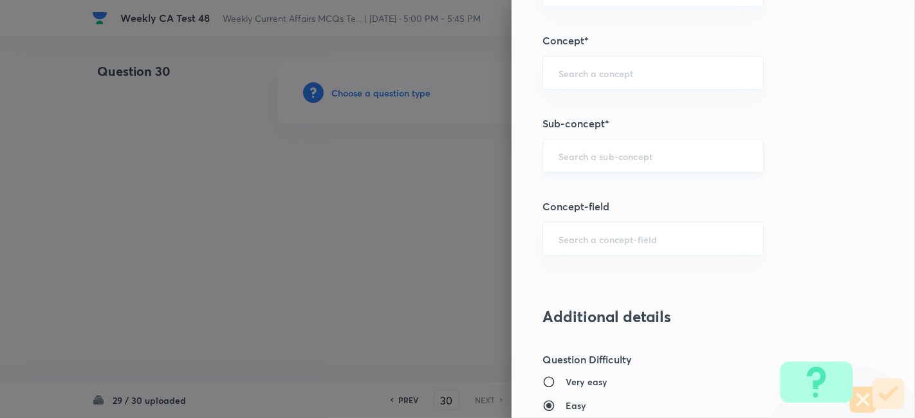
click at [630, 144] on div "​" at bounding box center [652, 156] width 221 height 34
paste input "Current Affairs 2025"
click at [679, 155] on input "Current Affairs 2025" at bounding box center [652, 156] width 189 height 12
click at [630, 185] on li "Current Affairs 2025" at bounding box center [642, 190] width 221 height 23
click at [630, 185] on div "Question settings Question type* Single choice correct Number of options* 2 3 4…" at bounding box center [712, 209] width 403 height 418
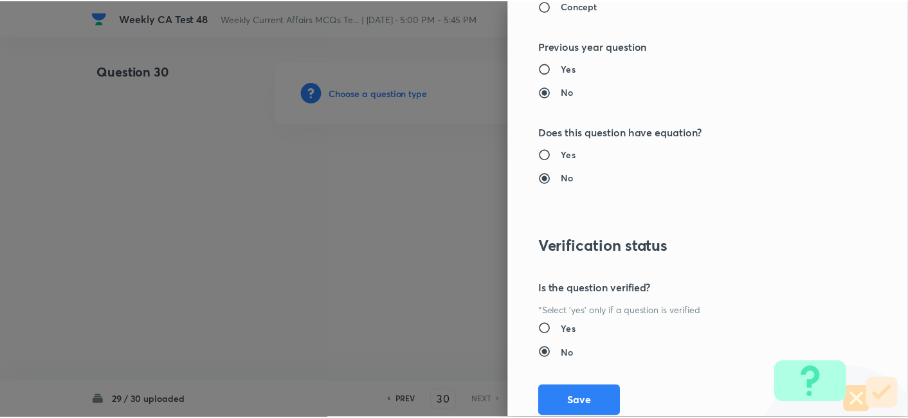
scroll to position [1331, 0]
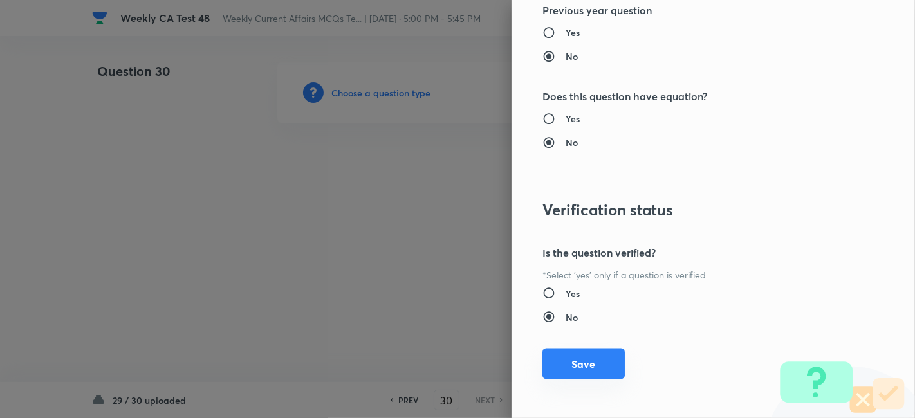
click at [602, 355] on button "Save" at bounding box center [583, 364] width 82 height 31
drag, startPoint x: 602, startPoint y: 355, endPoint x: 601, endPoint y: 349, distance: 6.6
click at [601, 355] on button "Save" at bounding box center [583, 364] width 82 height 31
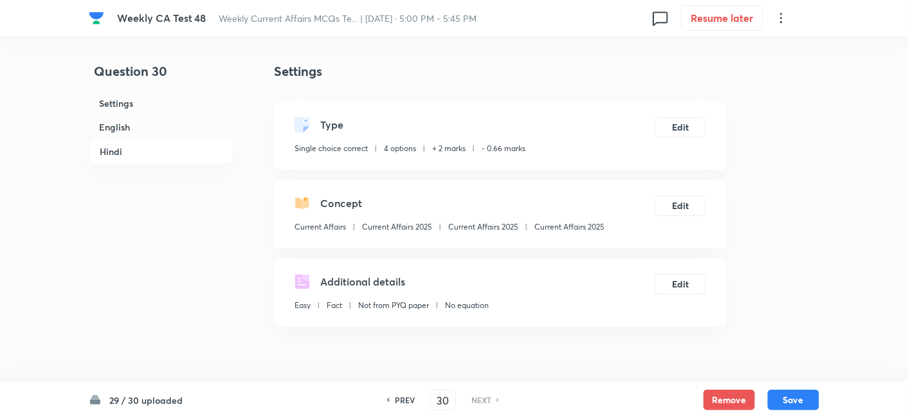
click at [145, 131] on h6 "English" at bounding box center [161, 127] width 144 height 24
click at [145, 139] on h6 "Hindi" at bounding box center [161, 151] width 144 height 25
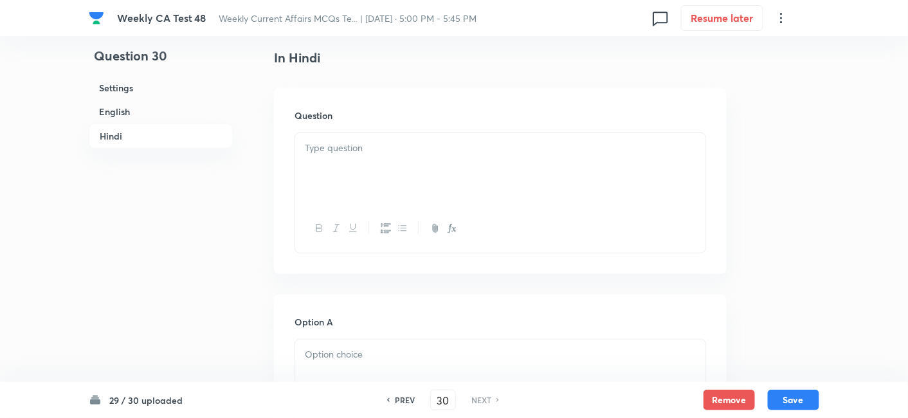
click at [500, 196] on div at bounding box center [500, 169] width 410 height 72
click at [459, 178] on div at bounding box center [500, 169] width 410 height 72
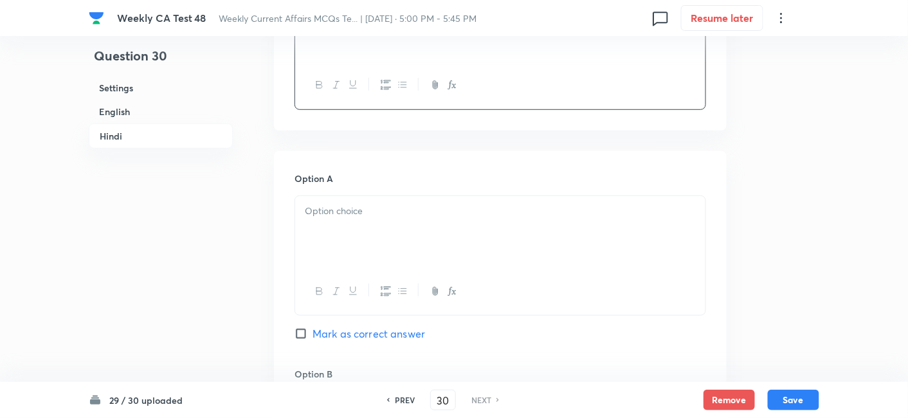
click at [401, 183] on div "Option A Mark as correct answer" at bounding box center [501, 270] width 412 height 196
click at [401, 204] on p at bounding box center [500, 211] width 391 height 15
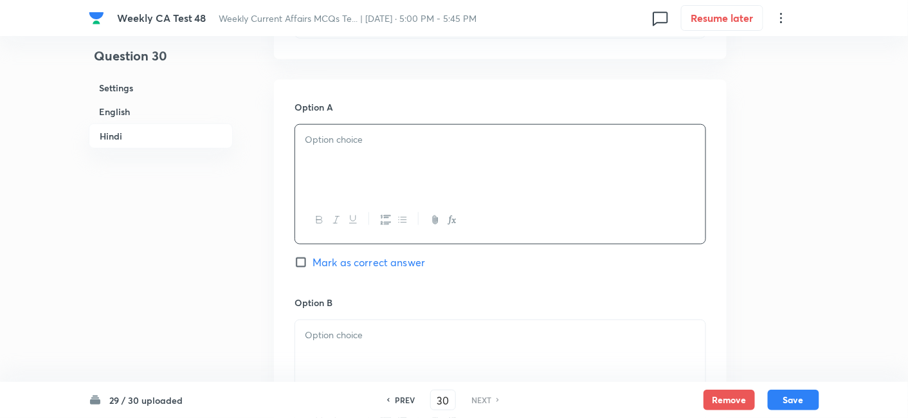
click at [378, 168] on div at bounding box center [500, 161] width 410 height 72
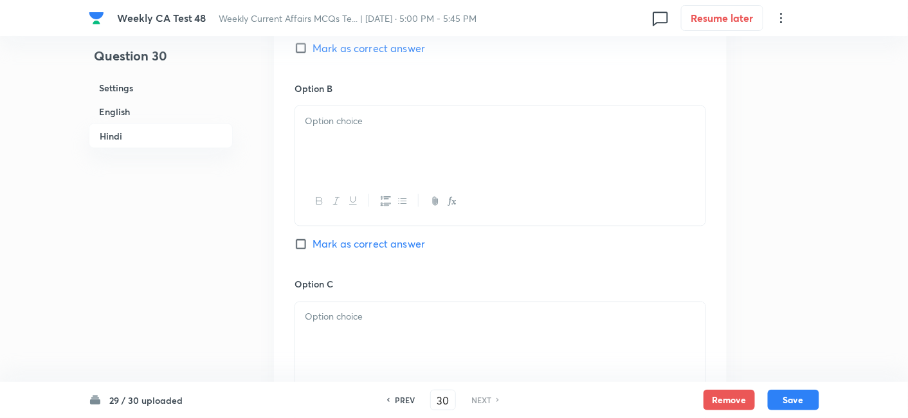
click at [371, 149] on div at bounding box center [500, 142] width 410 height 72
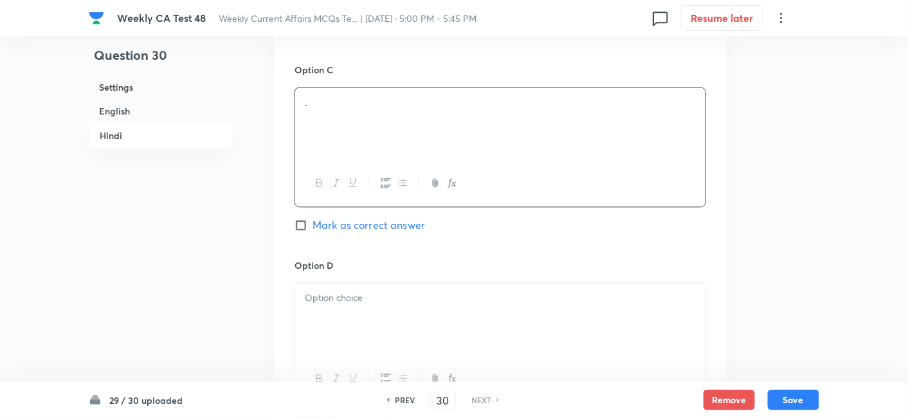
click at [362, 137] on div "." at bounding box center [500, 124] width 410 height 72
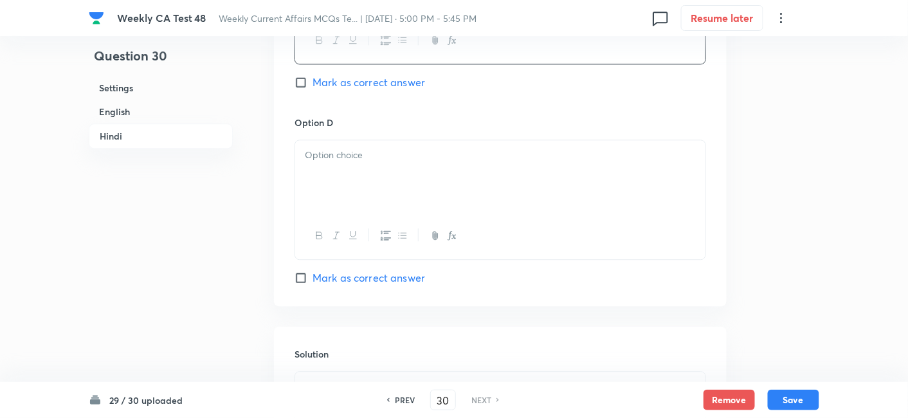
click at [380, 170] on div at bounding box center [500, 176] width 410 height 72
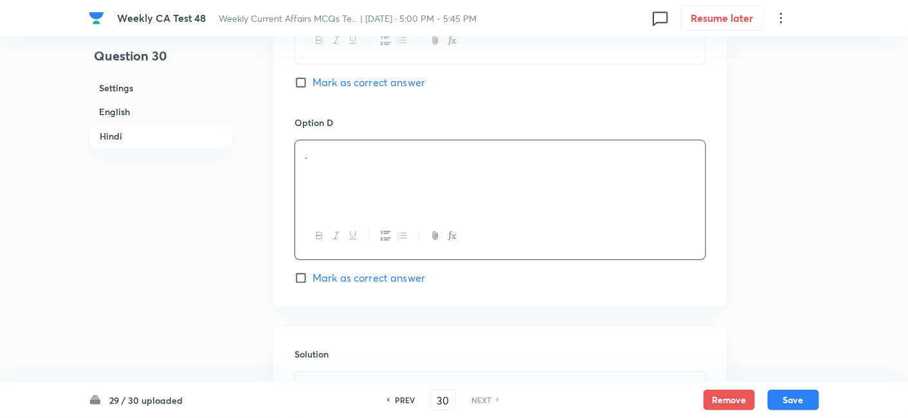
drag, startPoint x: 408, startPoint y: 282, endPoint x: 408, endPoint y: 290, distance: 7.7
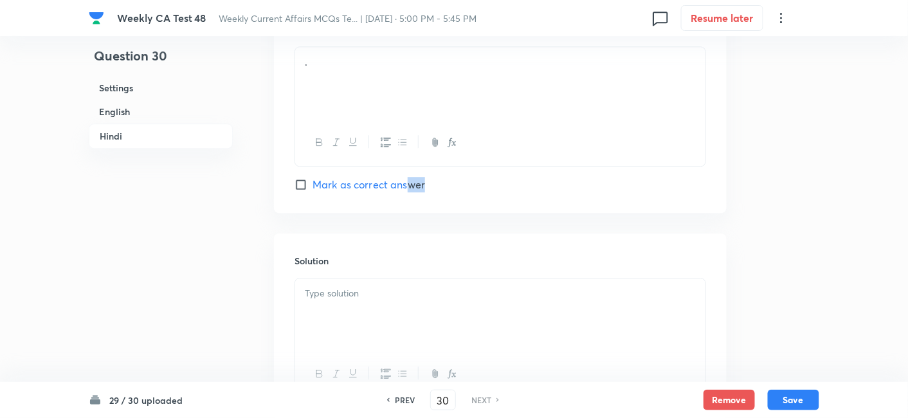
scroll to position [2561, 0]
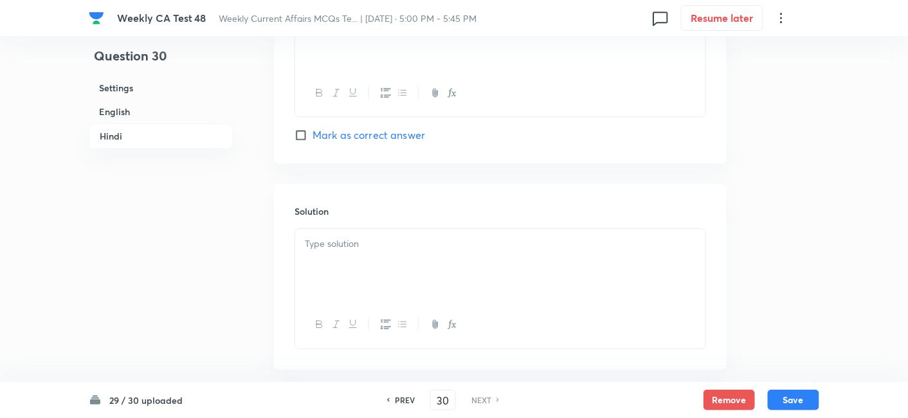
click at [386, 132] on span "Mark as correct answer" at bounding box center [369, 134] width 113 height 15
click at [313, 132] on input "Mark as correct answer" at bounding box center [304, 135] width 18 height 13
click at [386, 132] on span "Mark as correct answer" at bounding box center [369, 134] width 113 height 15
click at [313, 132] on input "Mark as correct answer" at bounding box center [304, 135] width 18 height 13
click at [422, 245] on p at bounding box center [500, 244] width 391 height 15
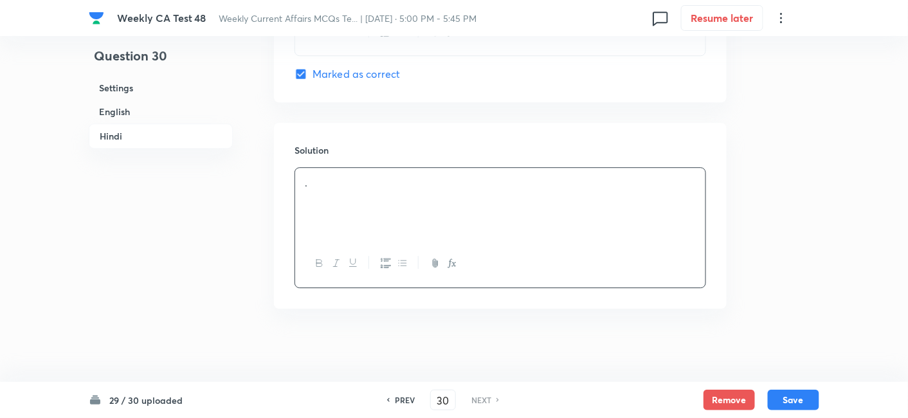
drag, startPoint x: 149, startPoint y: 99, endPoint x: 161, endPoint y: 113, distance: 18.7
click at [149, 98] on div "Settings English Hindi" at bounding box center [161, 112] width 144 height 73
click at [149, 98] on h6 "Settings" at bounding box center [161, 88] width 144 height 24
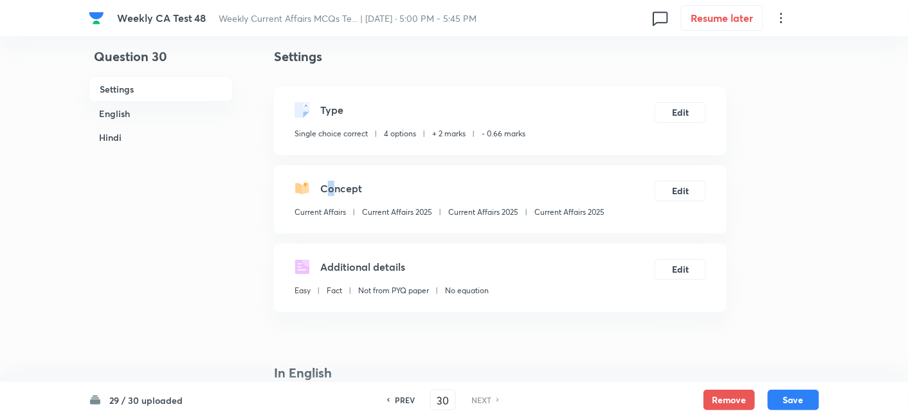
click at [331, 168] on div "Concept Current Affairs Current Affairs 2025 Current Affairs 2025 Current Affai…" at bounding box center [500, 199] width 453 height 68
click at [152, 117] on h6 "English" at bounding box center [161, 114] width 144 height 24
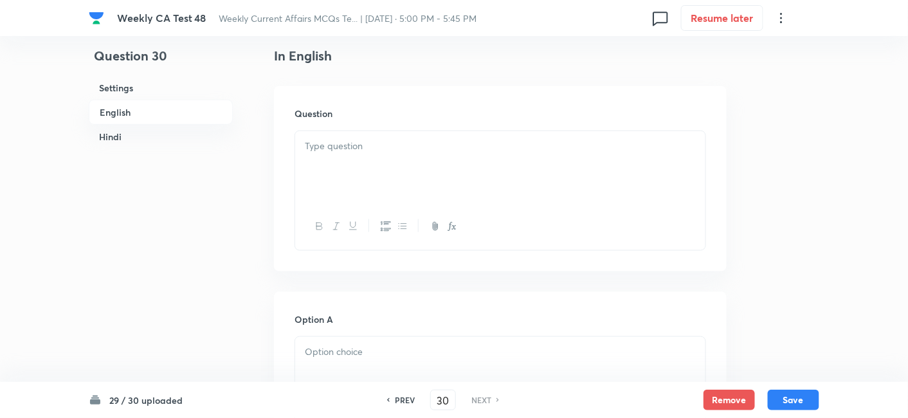
click at [348, 164] on div at bounding box center [500, 167] width 410 height 72
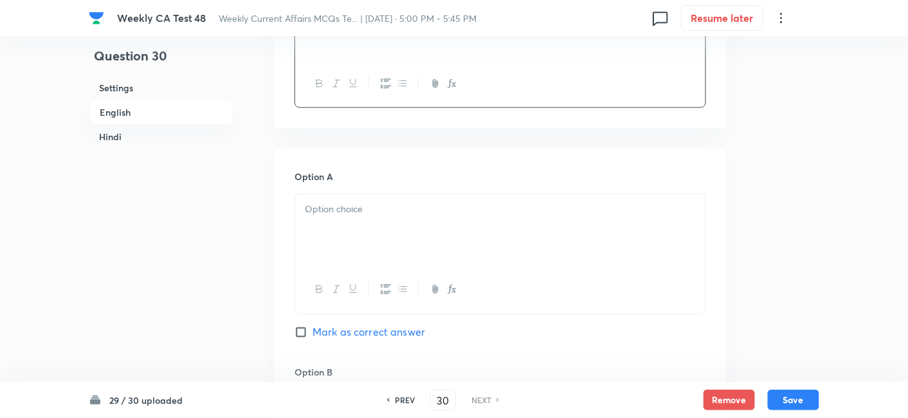
click at [368, 221] on div at bounding box center [500, 230] width 410 height 72
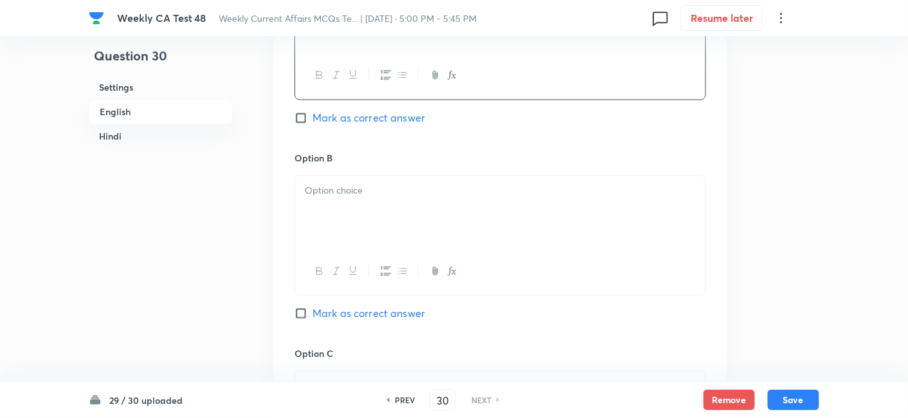
click at [370, 215] on div at bounding box center [500, 212] width 410 height 72
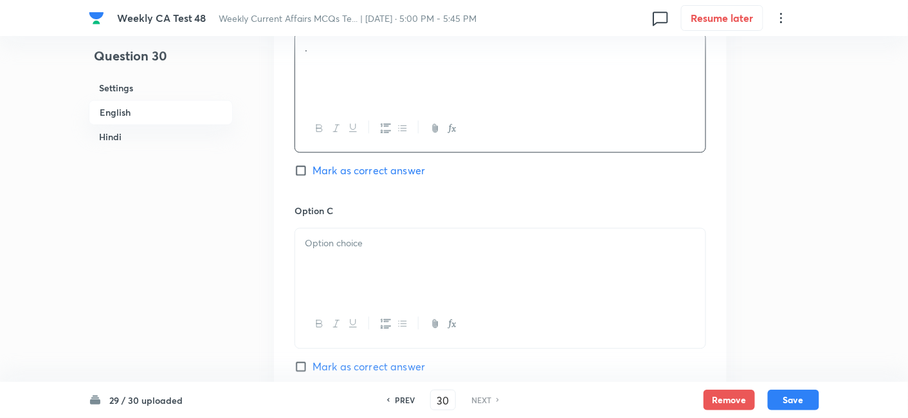
click at [370, 215] on h6 "Option C" at bounding box center [501, 211] width 412 height 14
click at [381, 264] on div at bounding box center [500, 264] width 410 height 72
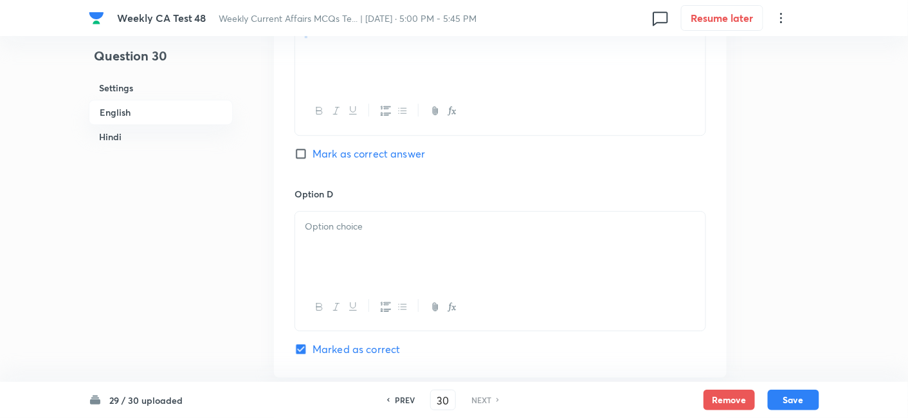
scroll to position [1047, 0]
click at [366, 190] on h6 "Option D" at bounding box center [501, 193] width 412 height 14
click at [385, 248] on div at bounding box center [500, 246] width 410 height 72
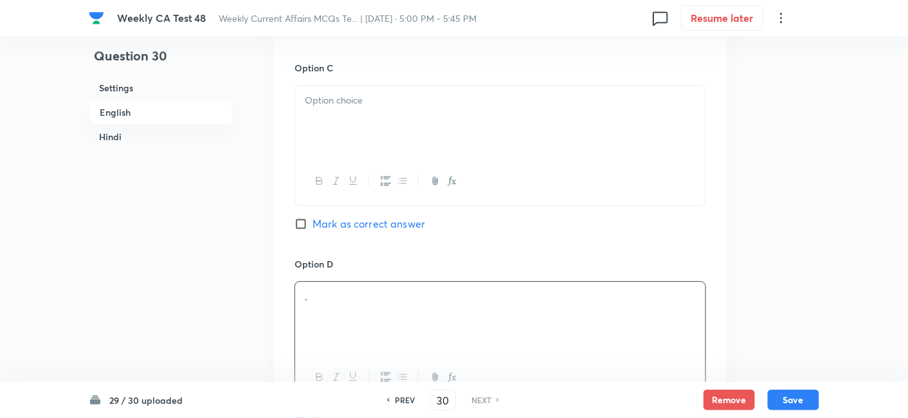
click at [371, 117] on div at bounding box center [500, 122] width 410 height 72
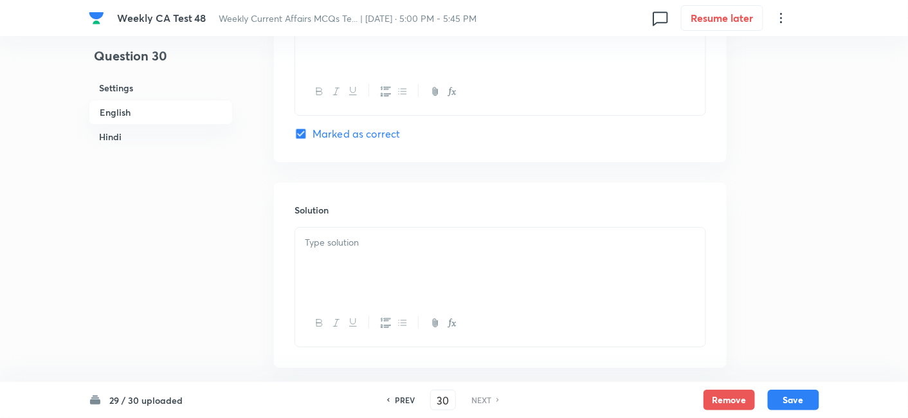
click at [376, 247] on p at bounding box center [500, 242] width 391 height 15
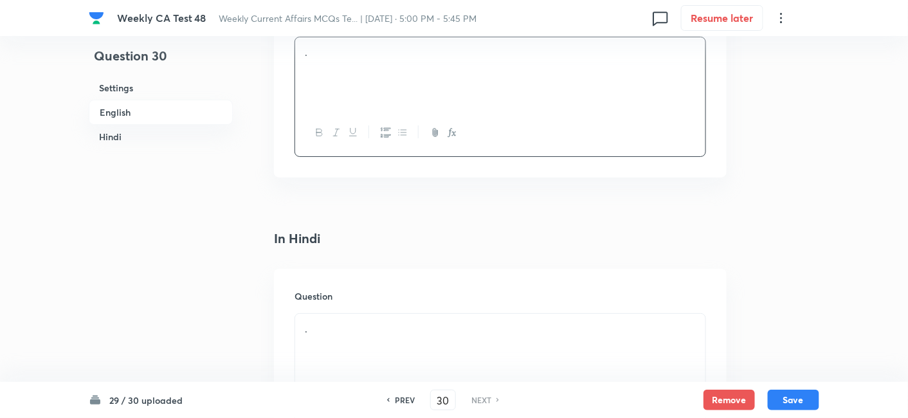
scroll to position [1476, 0]
click at [809, 409] on button "Save" at bounding box center [793, 399] width 51 height 21
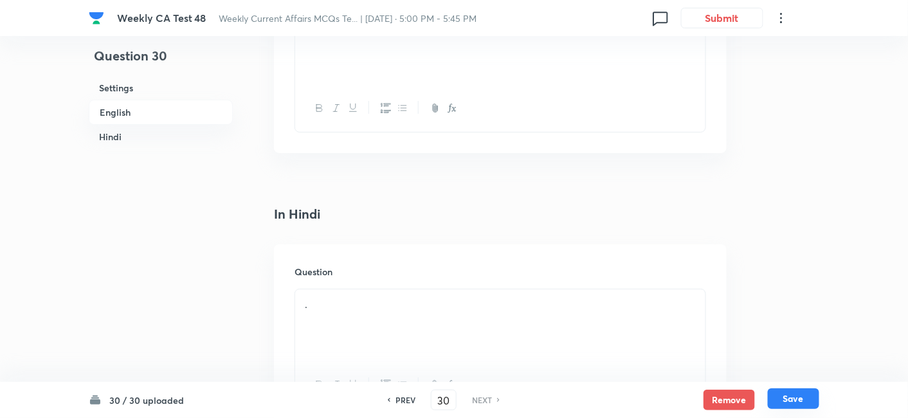
click at [810, 408] on button "Save" at bounding box center [793, 399] width 51 height 21
